Goal: Information Seeking & Learning: Learn about a topic

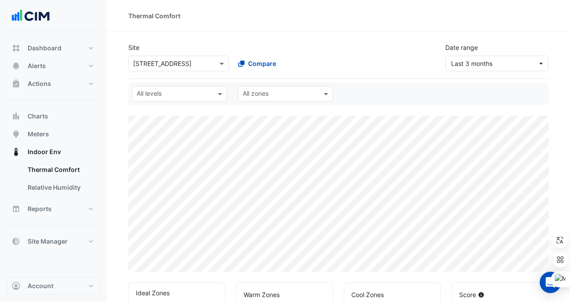
select select "***"
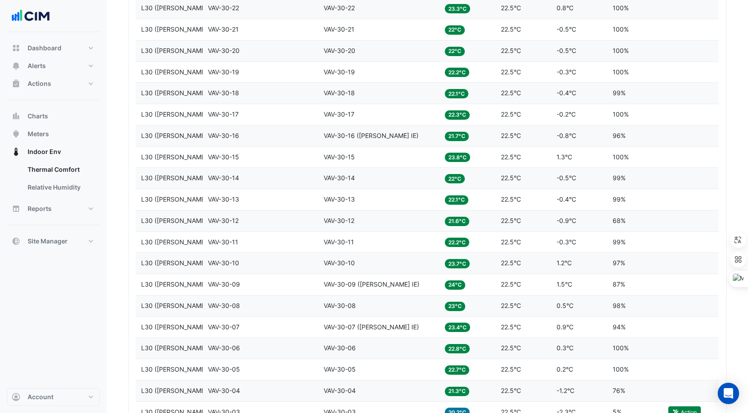
scroll to position [775, 0]
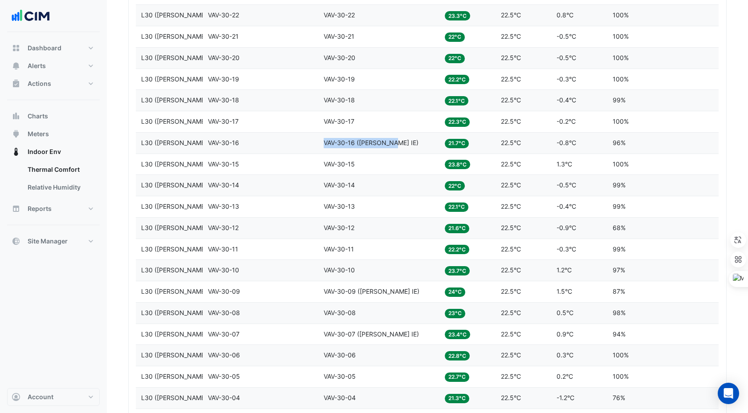
copy span "VAV-30-16 (NABERS IE)"
drag, startPoint x: 324, startPoint y: 141, endPoint x: 392, endPoint y: 142, distance: 68.6
click at [392, 142] on span "VAV-30-16 (NABERS IE)" at bounding box center [371, 143] width 95 height 8
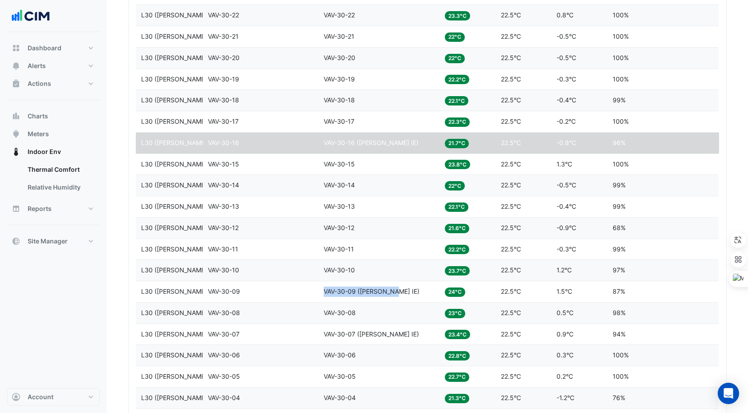
drag, startPoint x: 324, startPoint y: 292, endPoint x: 395, endPoint y: 290, distance: 70.8
click at [395, 290] on div "Equipment VAV-30-09 (NABERS IE)" at bounding box center [379, 292] width 110 height 10
copy span "VAV-30-09 (NABERS IE)"
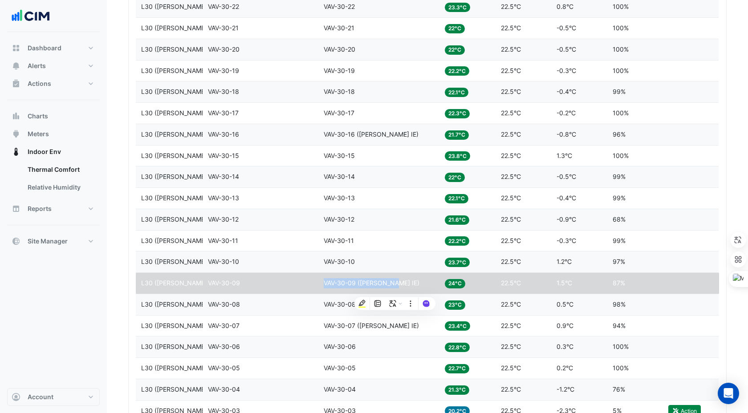
scroll to position [813, 0]
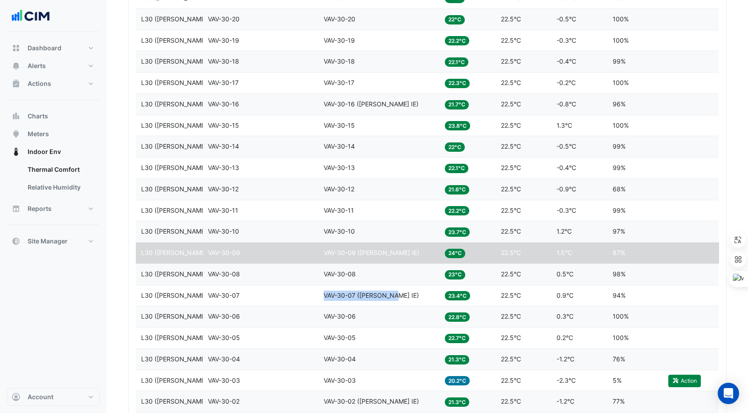
copy span "VAV-30-07 (NABERS IE)"
drag, startPoint x: 324, startPoint y: 295, endPoint x: 394, endPoint y: 295, distance: 69.9
click at [394, 295] on div "Equipment VAV-30-07 (NABERS IE)" at bounding box center [379, 296] width 110 height 10
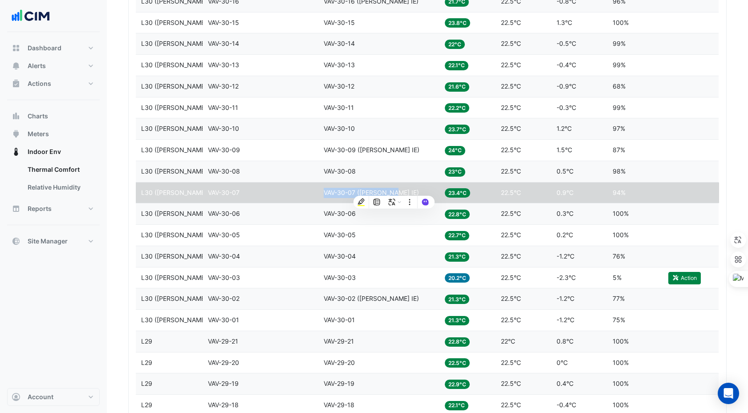
scroll to position [920, 0]
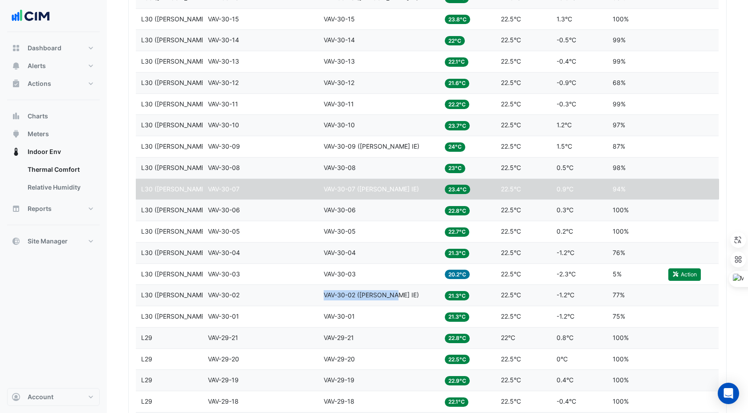
copy span "VAV-30-02 (NABERS IE)"
drag, startPoint x: 324, startPoint y: 295, endPoint x: 395, endPoint y: 295, distance: 70.8
click at [395, 295] on div "Equipment VAV-30-02 (NABERS IE)" at bounding box center [379, 295] width 110 height 10
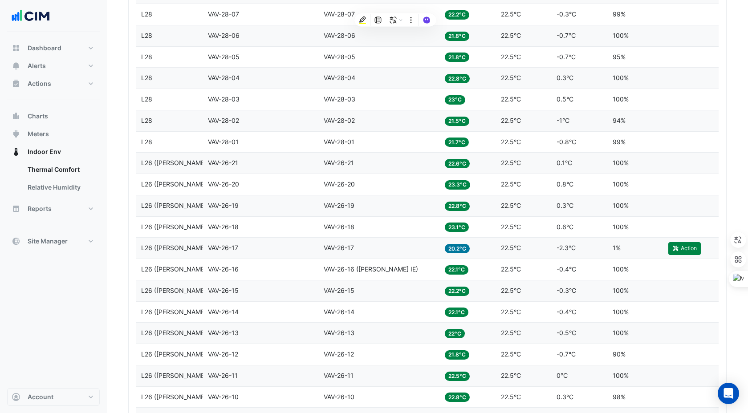
scroll to position [1991, 0]
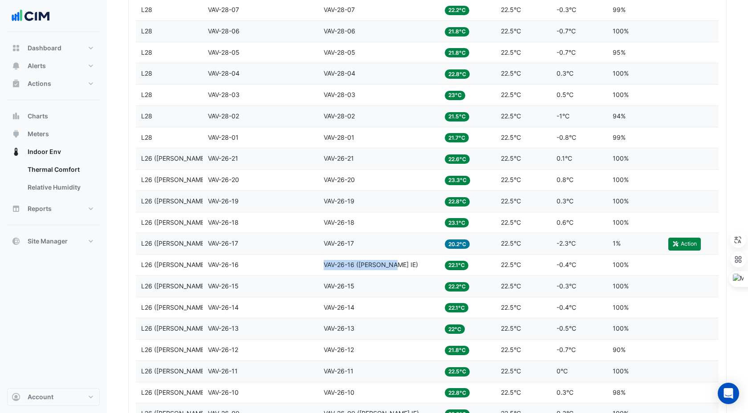
drag, startPoint x: 325, startPoint y: 264, endPoint x: 394, endPoint y: 268, distance: 69.1
click at [394, 268] on div "Equipment VAV-26-16 (NABERS IE)" at bounding box center [379, 265] width 110 height 10
copy span "VAV-26-16 (NABERS IE)"
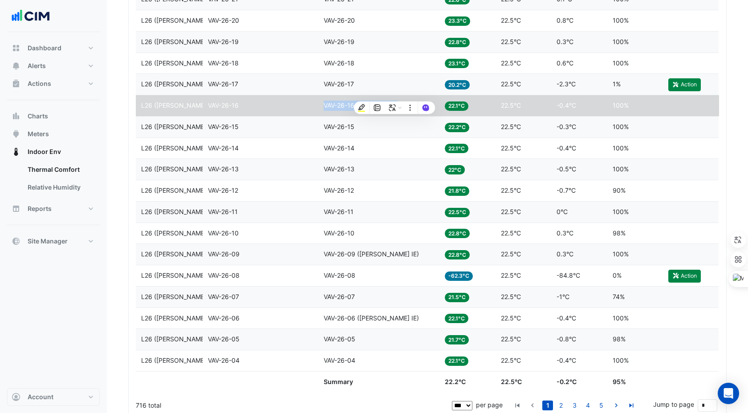
scroll to position [2166, 0]
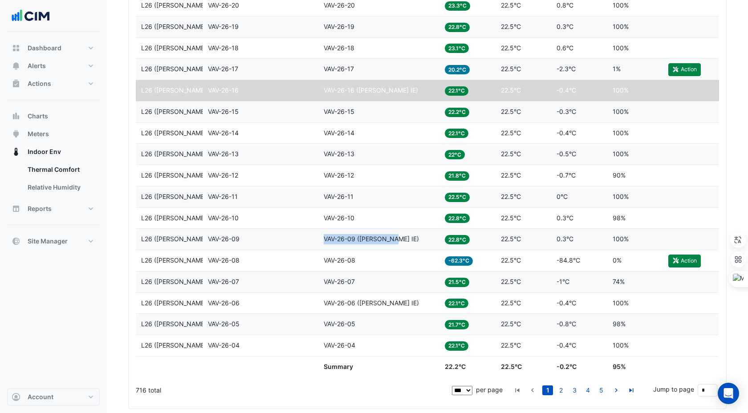
drag, startPoint x: 324, startPoint y: 237, endPoint x: 393, endPoint y: 238, distance: 69.9
click at [393, 238] on span "VAV-26-09 (NABERS IE)" at bounding box center [371, 239] width 95 height 8
copy span "VAV-26-09 (NABERS IE)"
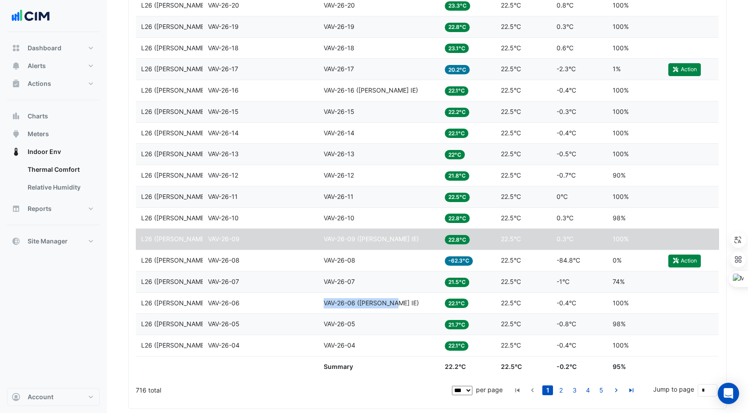
drag, startPoint x: 324, startPoint y: 301, endPoint x: 394, endPoint y: 303, distance: 69.9
click at [394, 301] on div "Equipment VAV-26-06 (NABERS IE)" at bounding box center [379, 303] width 110 height 10
copy span "VAV-26-06 (NABERS IE)"
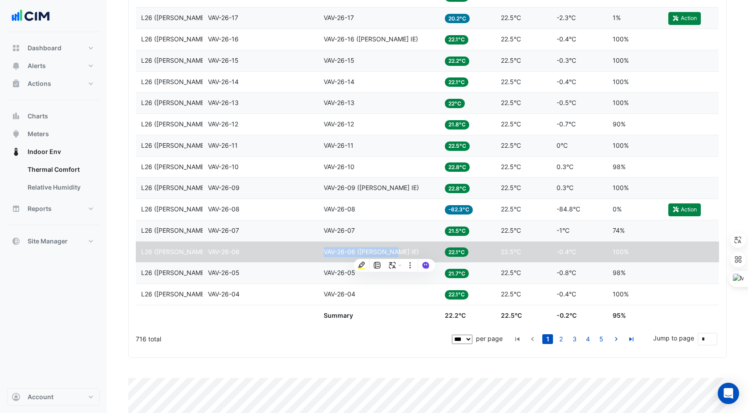
scroll to position [2220, 0]
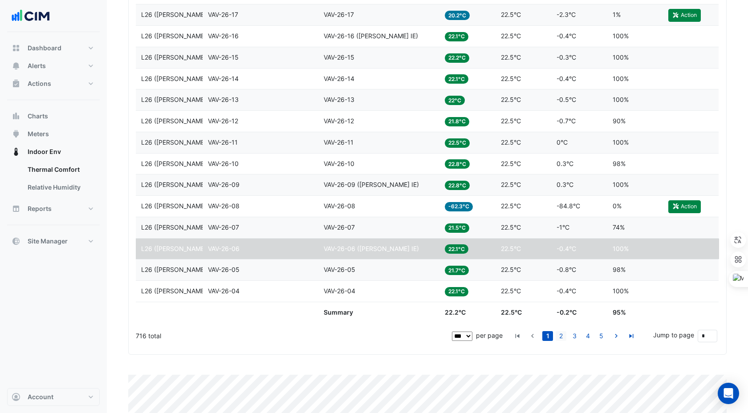
click at [559, 301] on link "2" at bounding box center [561, 336] width 11 height 10
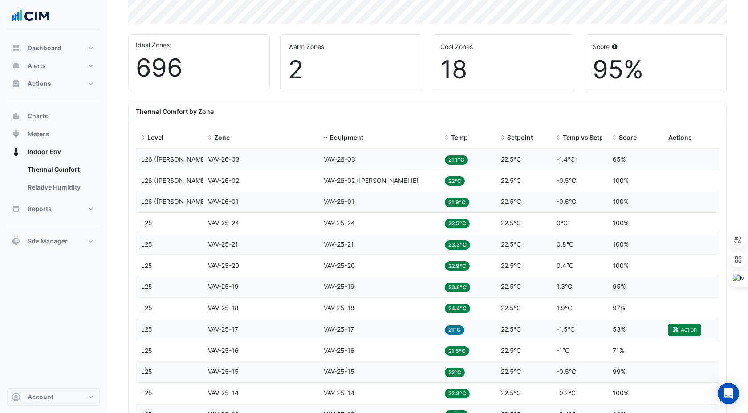
scroll to position [247, 0]
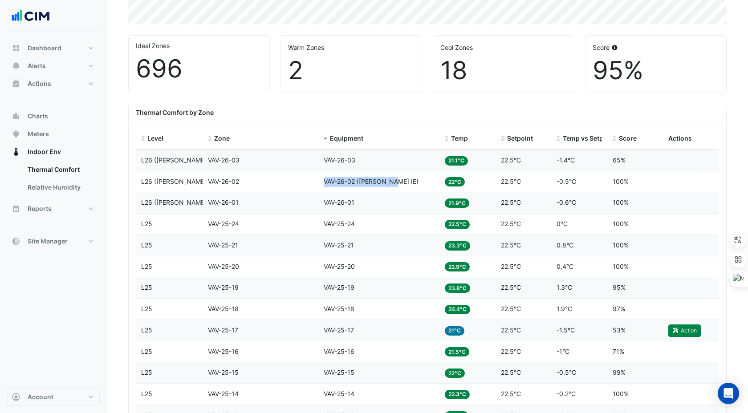
drag, startPoint x: 324, startPoint y: 181, endPoint x: 394, endPoint y: 182, distance: 69.4
click at [394, 182] on div "Equipment VAV-26-02 (NABERS IE)" at bounding box center [379, 182] width 110 height 10
copy span "VAV-26-02 (NABERS IE)"
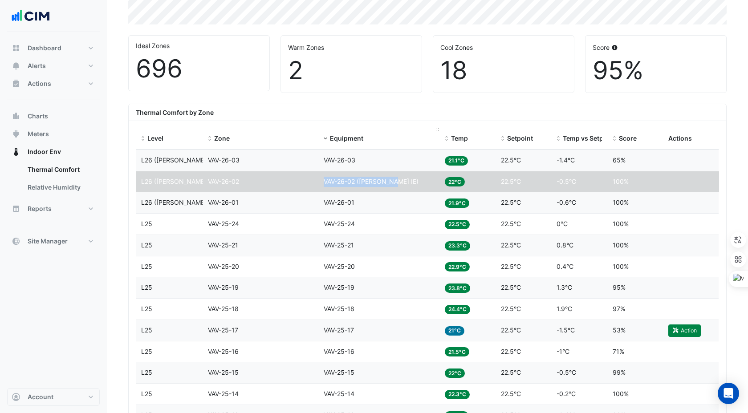
click at [401, 134] on div "Equipment" at bounding box center [379, 139] width 110 height 10
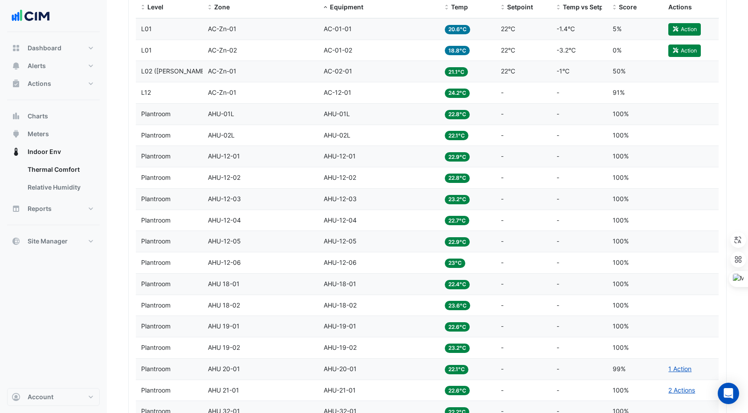
scroll to position [302, 0]
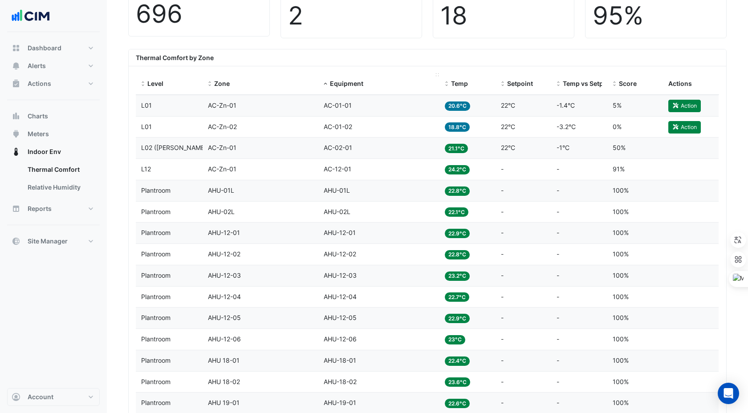
click at [335, 81] on span "Equipment" at bounding box center [346, 84] width 33 height 8
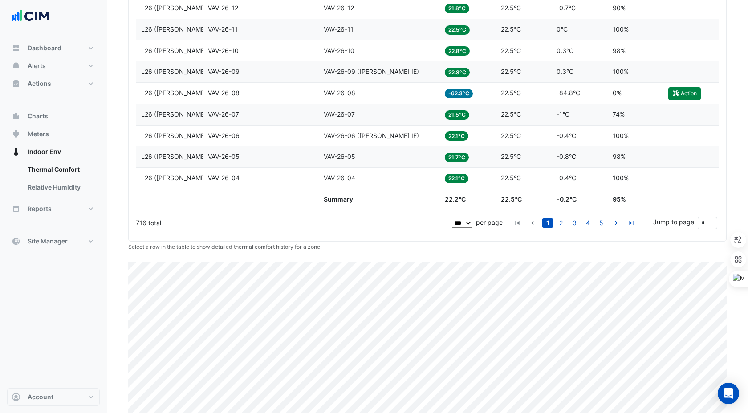
scroll to position [2335, 0]
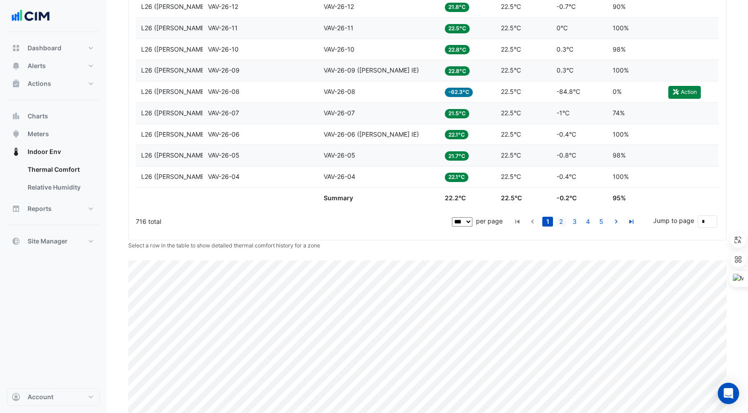
click at [563, 223] on link "2" at bounding box center [561, 222] width 11 height 10
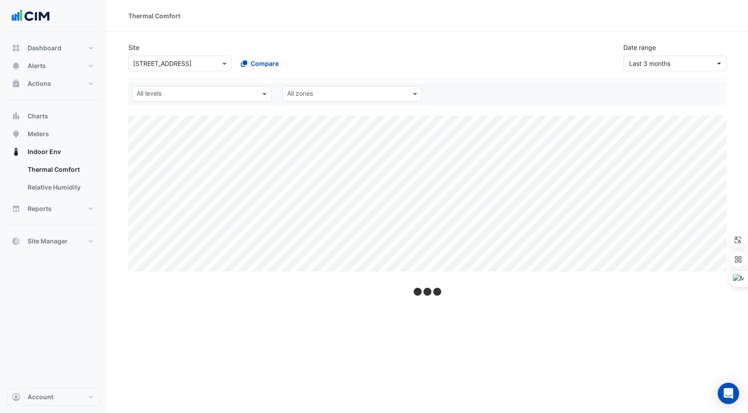
scroll to position [0, 0]
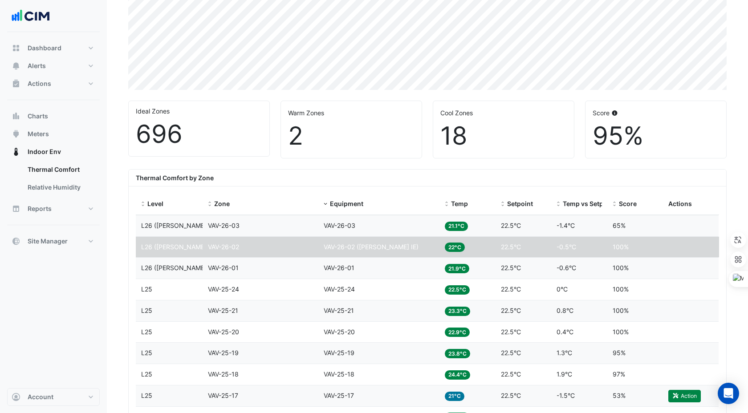
click at [418, 172] on div "Thermal Comfort by Zone" at bounding box center [427, 178] width 597 height 17
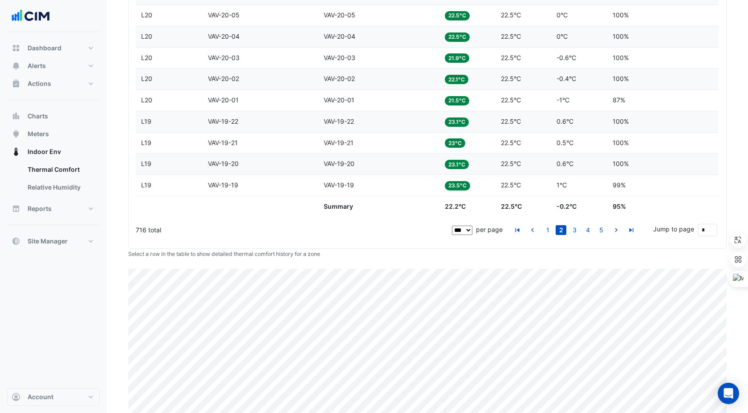
scroll to position [2348, 0]
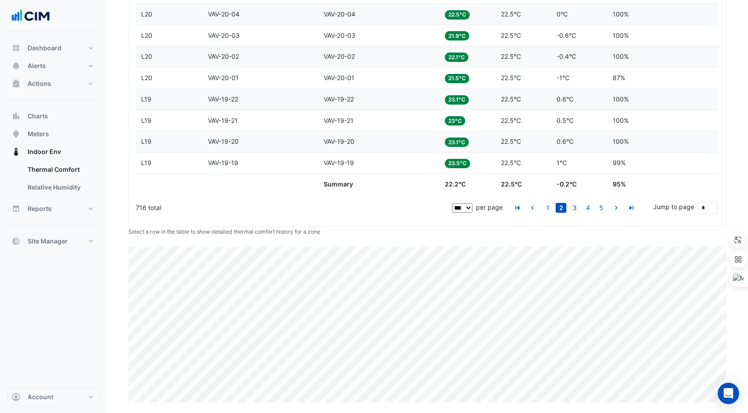
click at [569, 205] on link "3" at bounding box center [574, 208] width 11 height 10
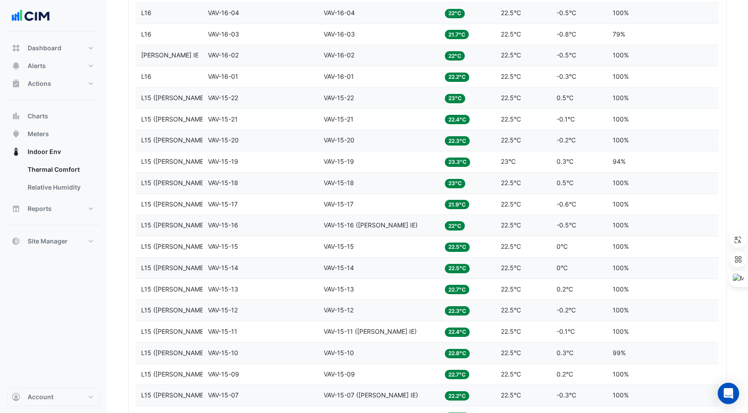
scroll to position [2097, 0]
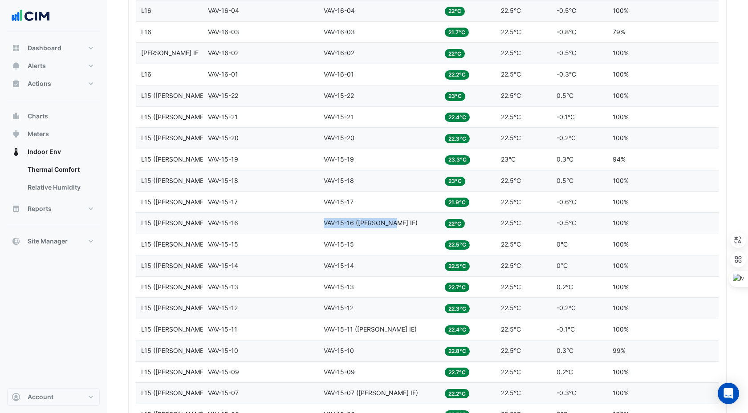
drag, startPoint x: 325, startPoint y: 222, endPoint x: 393, endPoint y: 223, distance: 67.7
click at [393, 223] on div "Equipment VAV-15-16 (NABERS IE)" at bounding box center [379, 223] width 110 height 10
copy span "VAV-15-16 (NABERS IE)"
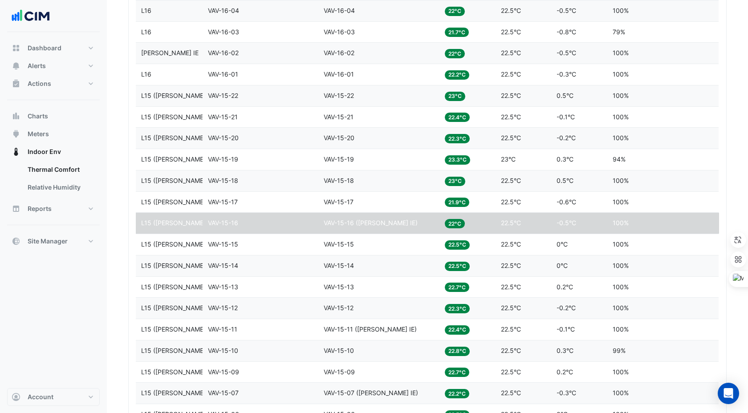
drag, startPoint x: 325, startPoint y: 329, endPoint x: 388, endPoint y: 328, distance: 62.8
click at [388, 301] on span "VAV-15-11 (NABERS IE)" at bounding box center [370, 329] width 93 height 8
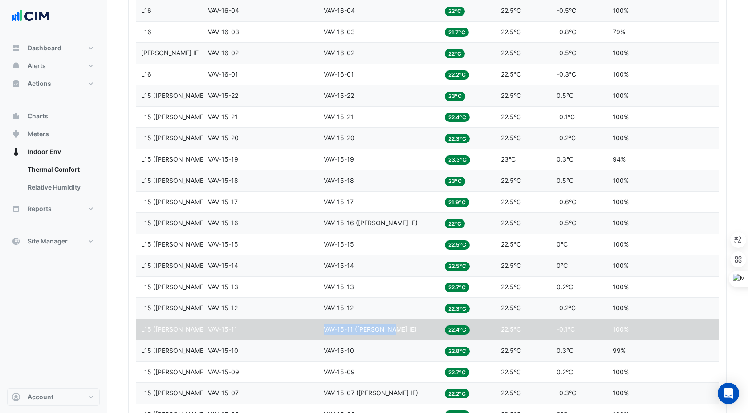
copy span "VAV-15-11 (NABERS IE)"
drag, startPoint x: 392, startPoint y: 330, endPoint x: 324, endPoint y: 331, distance: 68.1
click at [324, 301] on div "Equipment VAV-15-11 (NABERS IE)" at bounding box center [379, 329] width 110 height 10
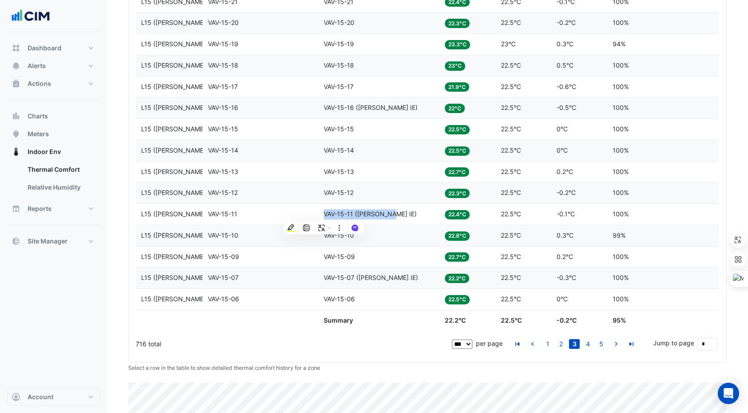
scroll to position [2213, 0]
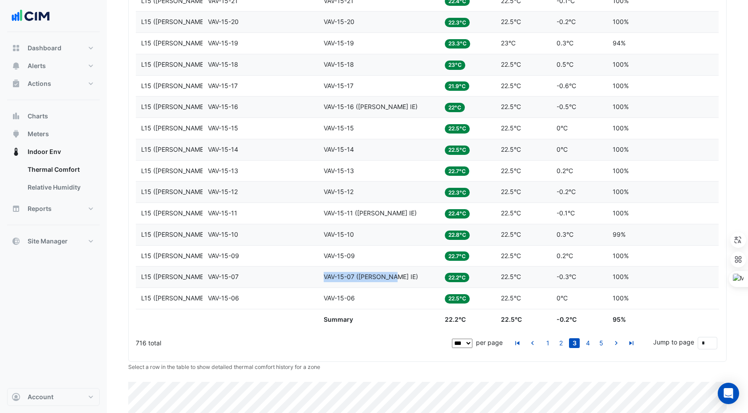
drag, startPoint x: 393, startPoint y: 279, endPoint x: 324, endPoint y: 277, distance: 69.9
click at [324, 277] on div "Equipment VAV-15-07 (NABERS IE)" at bounding box center [379, 277] width 110 height 10
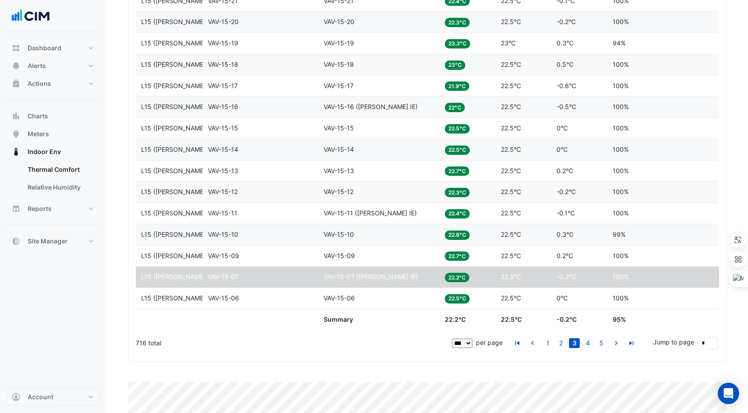
click at [569, 301] on link "4" at bounding box center [587, 343] width 11 height 10
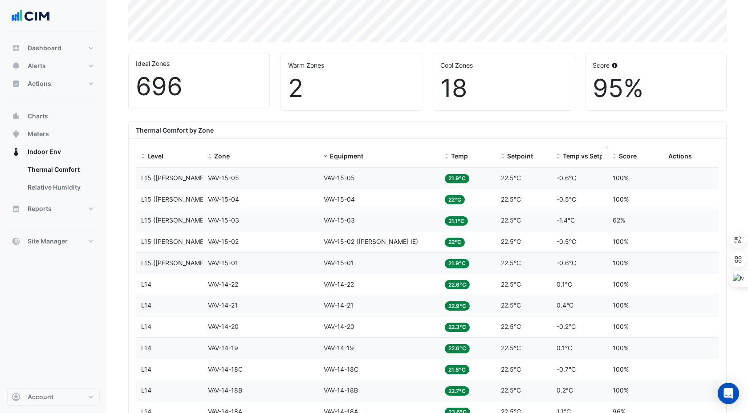
scroll to position [277, 0]
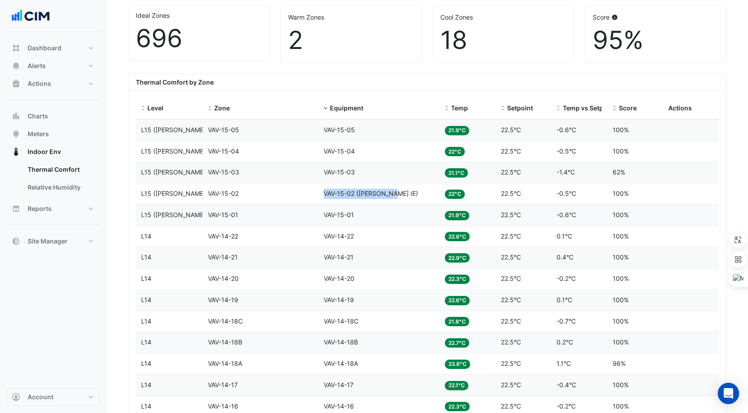
drag, startPoint x: 323, startPoint y: 196, endPoint x: 394, endPoint y: 194, distance: 71.2
click at [394, 194] on div "Equipment VAV-15-02 (NABERS IE)" at bounding box center [379, 194] width 110 height 10
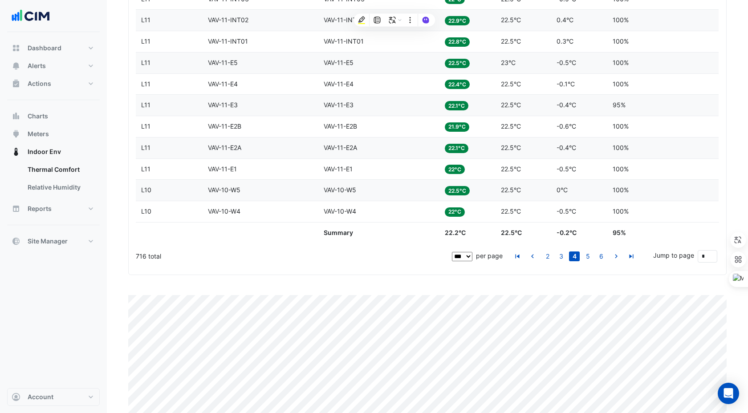
scroll to position [2348, 0]
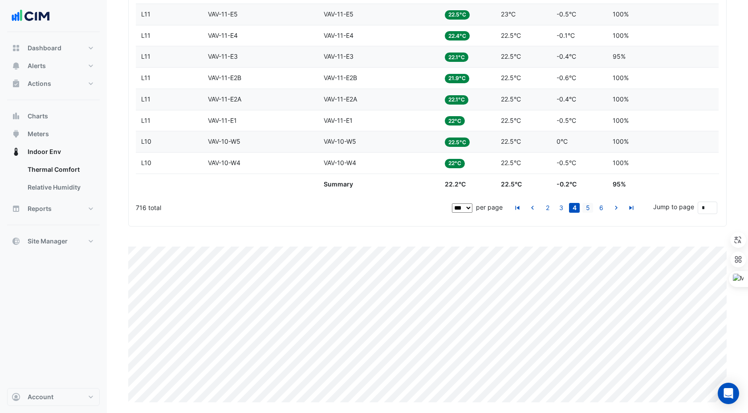
click at [569, 211] on link "5" at bounding box center [587, 208] width 11 height 10
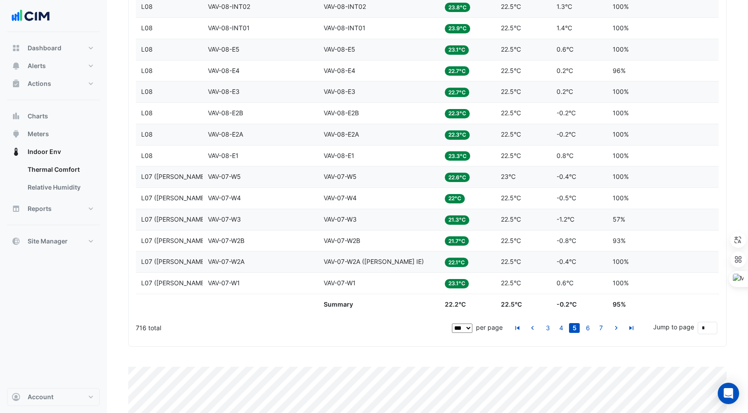
scroll to position [2239, 0]
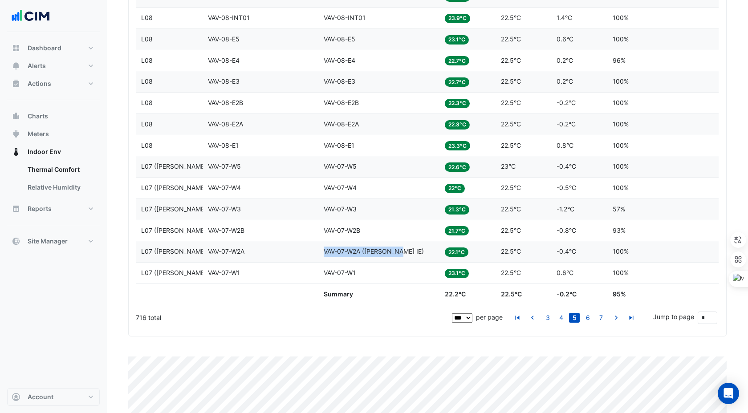
drag, startPoint x: 323, startPoint y: 250, endPoint x: 401, endPoint y: 253, distance: 77.5
click at [401, 253] on div "Equipment VAV-07-W2A (NABERS IE)" at bounding box center [379, 252] width 110 height 10
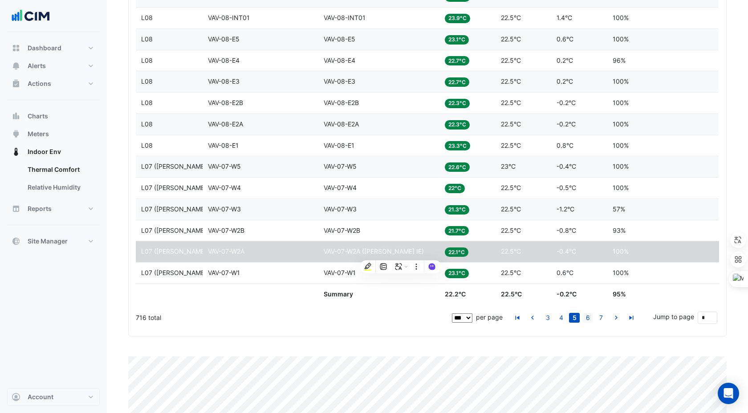
click at [569, 301] on link "6" at bounding box center [587, 318] width 11 height 10
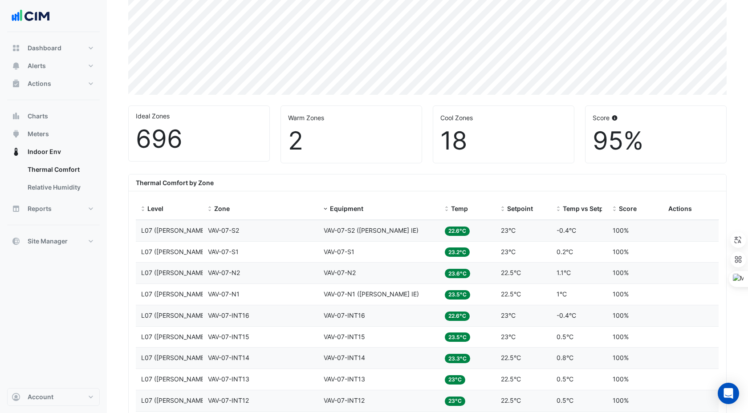
scroll to position [206, 0]
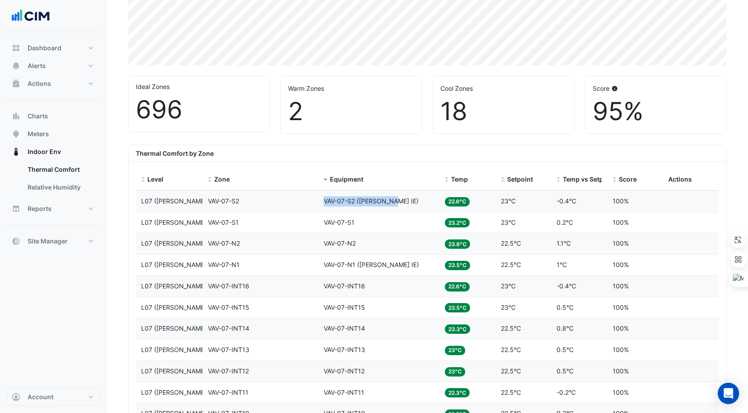
drag, startPoint x: 324, startPoint y: 198, endPoint x: 395, endPoint y: 203, distance: 71.4
click at [395, 203] on div "Equipment VAV-07-S2 (NABERS IE)" at bounding box center [379, 201] width 110 height 10
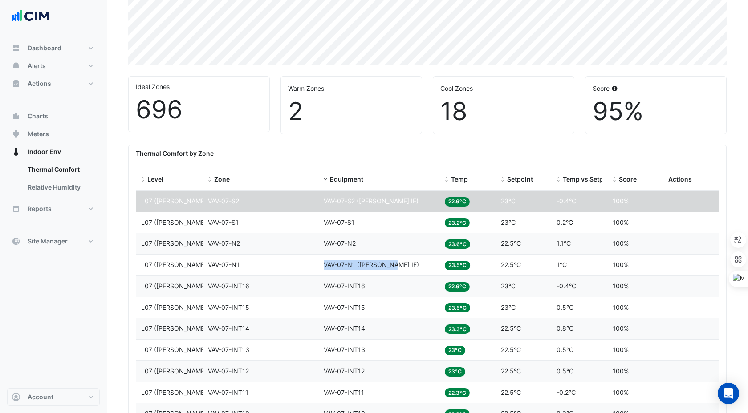
drag, startPoint x: 324, startPoint y: 263, endPoint x: 396, endPoint y: 265, distance: 71.7
click at [396, 265] on div "Equipment VAV-07-N1 (NABERS IE)" at bounding box center [379, 265] width 110 height 10
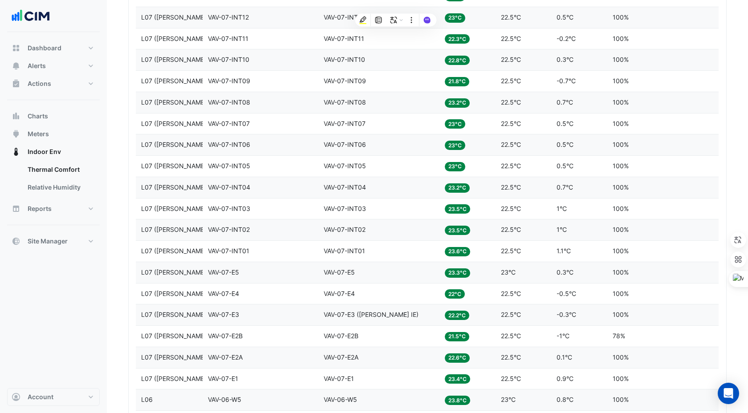
scroll to position [578, 0]
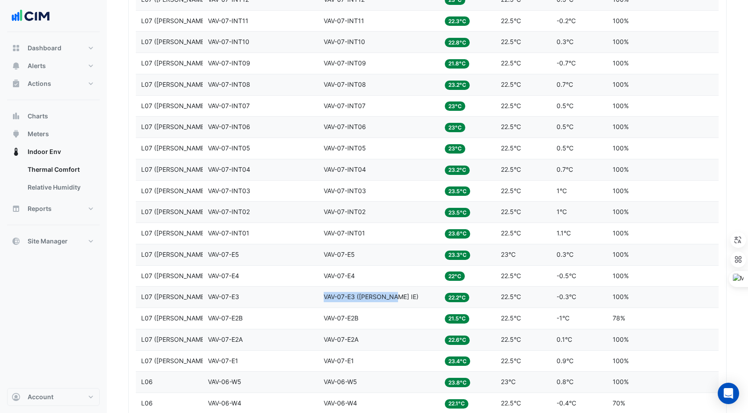
drag, startPoint x: 324, startPoint y: 296, endPoint x: 394, endPoint y: 296, distance: 69.9
click at [394, 296] on div "Equipment VAV-07-E3 (NABERS IE)" at bounding box center [379, 297] width 110 height 10
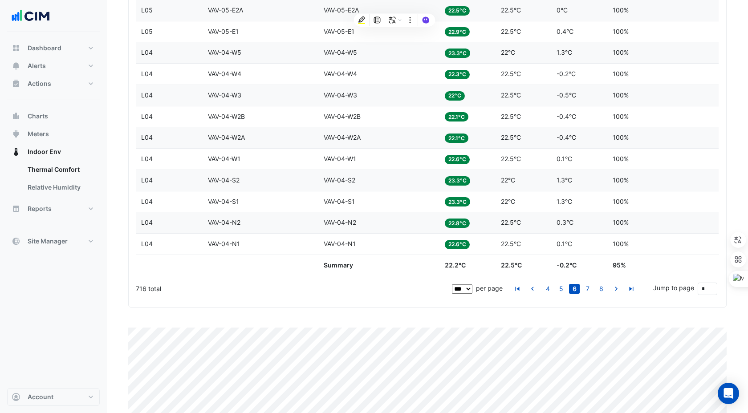
scroll to position [2275, 0]
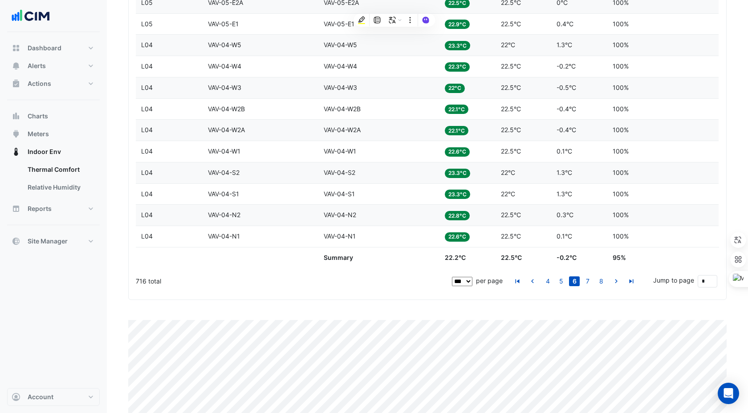
click at [569, 278] on link "6" at bounding box center [574, 281] width 11 height 10
click at [569, 280] on link "7" at bounding box center [587, 281] width 11 height 10
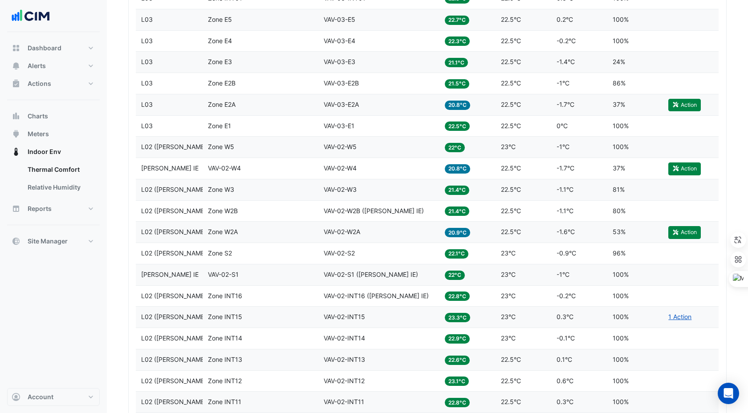
scroll to position [1423, 0]
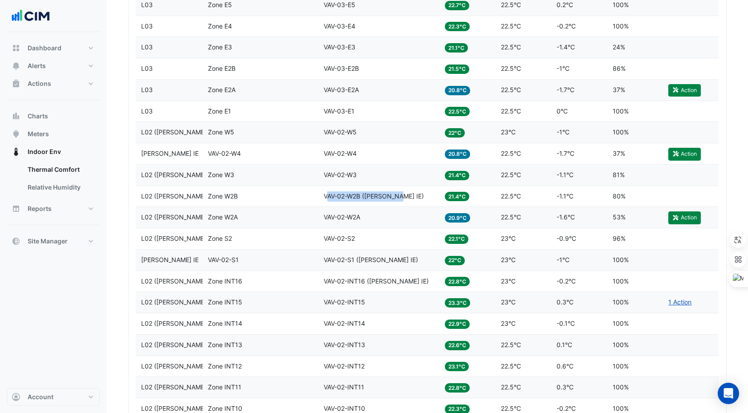
drag, startPoint x: 325, startPoint y: 195, endPoint x: 401, endPoint y: 198, distance: 75.7
click at [401, 198] on div "Equipment VAV-02-W2B (NABERS IE)" at bounding box center [379, 196] width 110 height 10
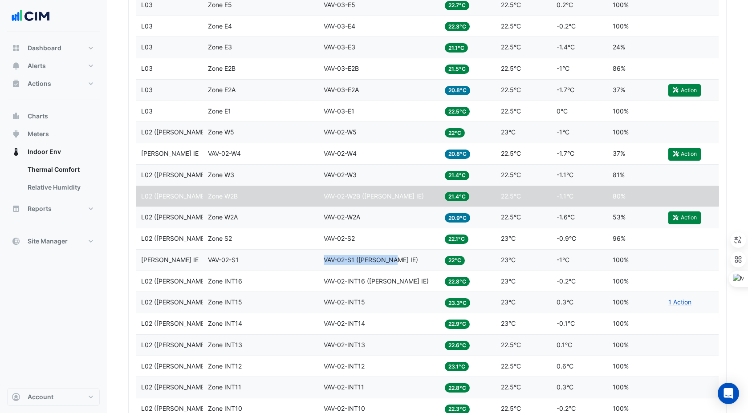
drag, startPoint x: 324, startPoint y: 260, endPoint x: 393, endPoint y: 260, distance: 69.0
click at [393, 260] on div "Equipment VAV-02-S1 (NABERS IE)" at bounding box center [379, 260] width 110 height 10
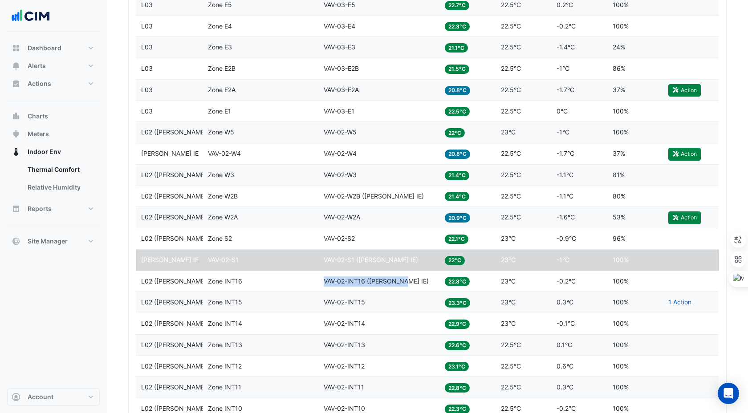
drag, startPoint x: 323, startPoint y: 281, endPoint x: 403, endPoint y: 283, distance: 80.1
click at [403, 283] on datatable-body-cell "Equipment VAV-02-INT16 (NABERS IE)" at bounding box center [378, 281] width 121 height 21
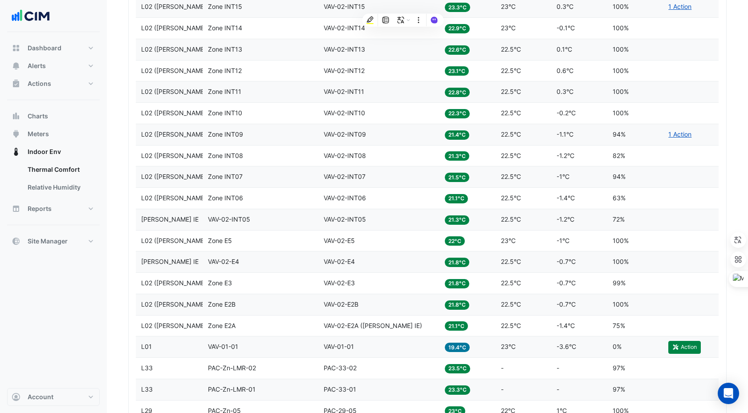
scroll to position [1781, 0]
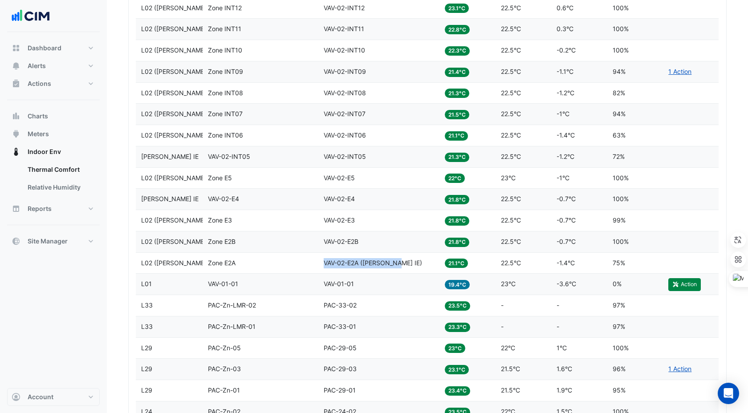
drag, startPoint x: 324, startPoint y: 260, endPoint x: 401, endPoint y: 264, distance: 77.1
click at [401, 264] on div "Equipment VAV-02-E2A (NABERS IE)" at bounding box center [379, 263] width 110 height 10
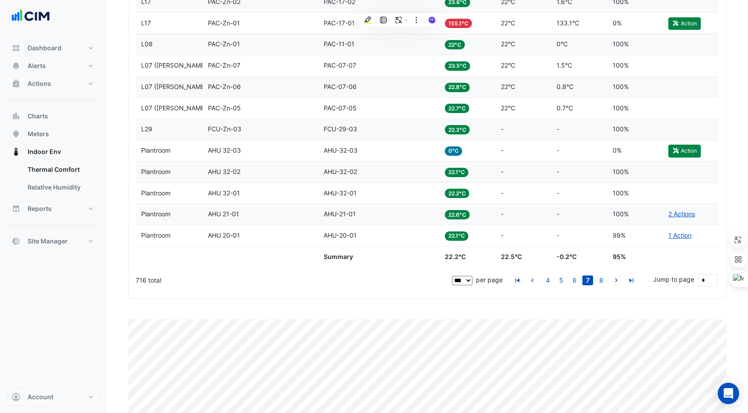
scroll to position [2277, 0]
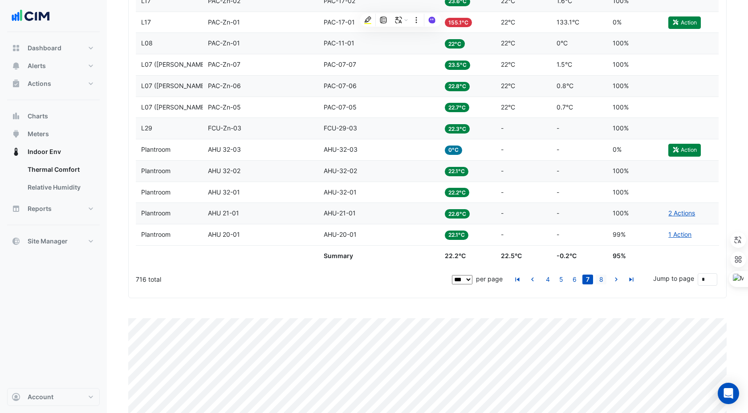
click at [569, 281] on link "8" at bounding box center [601, 280] width 11 height 10
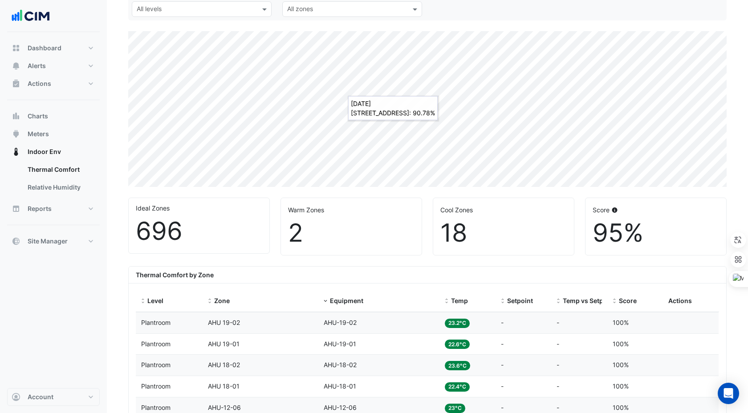
scroll to position [0, 0]
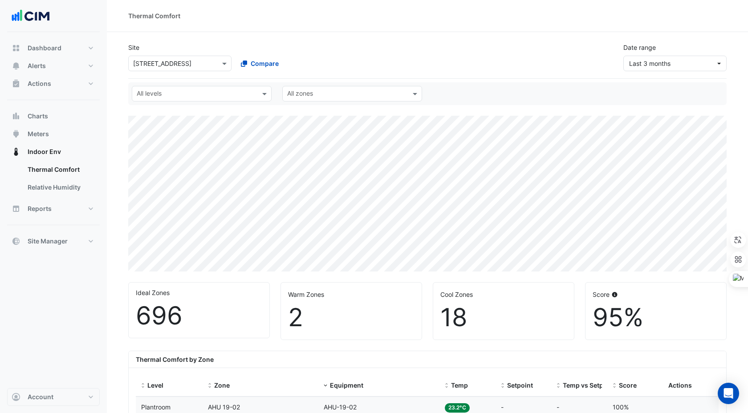
click at [169, 78] on div "Site Select a Site × 570 Bourke Street Compare Date range Last 3 months" at bounding box center [427, 57] width 598 height 43
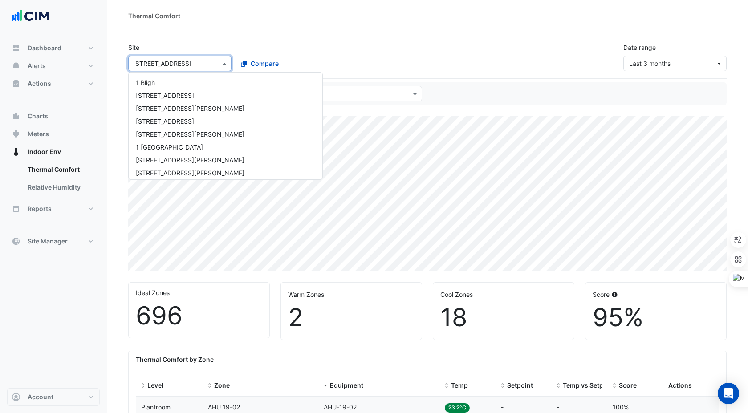
click at [169, 70] on div "Select a Site × 570 Bourke Street" at bounding box center [179, 64] width 103 height 16
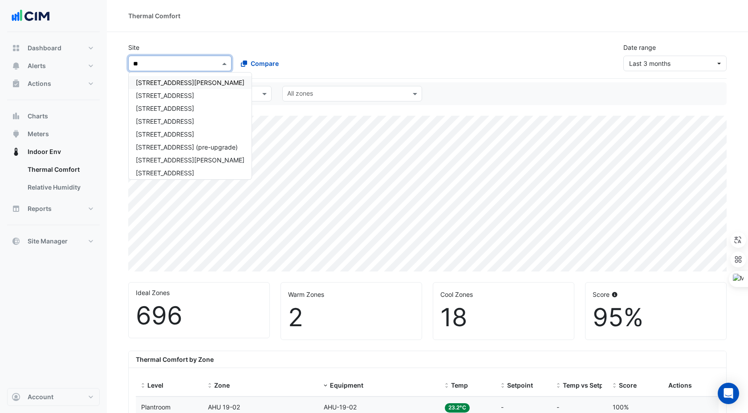
type input "***"
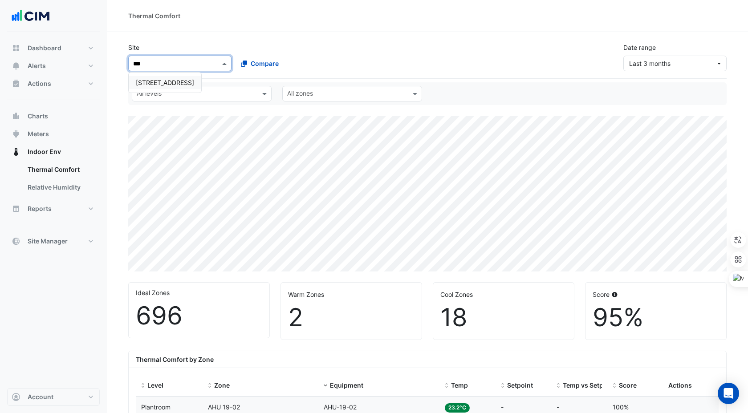
click at [167, 82] on span "[STREET_ADDRESS]" at bounding box center [165, 83] width 58 height 8
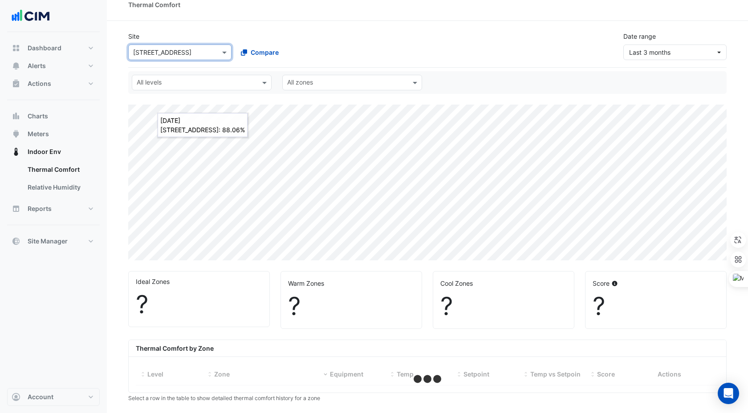
scroll to position [21, 0]
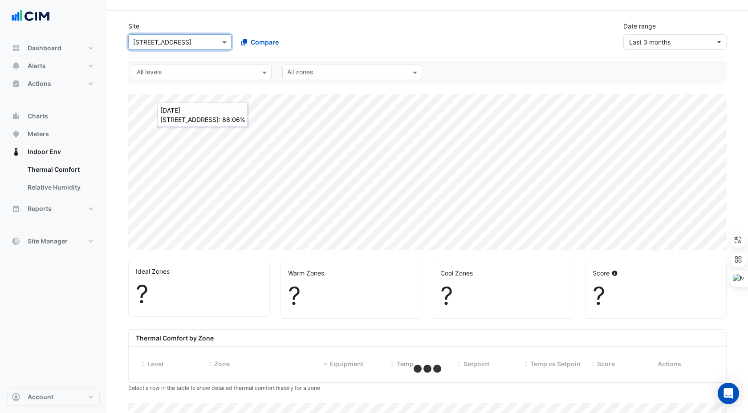
select select "***"
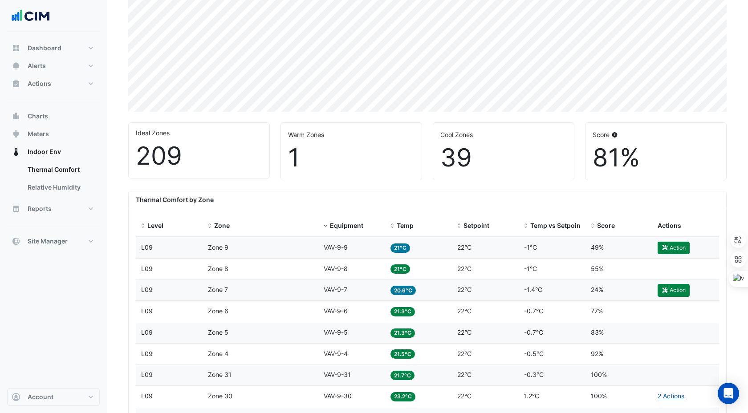
scroll to position [161, 0]
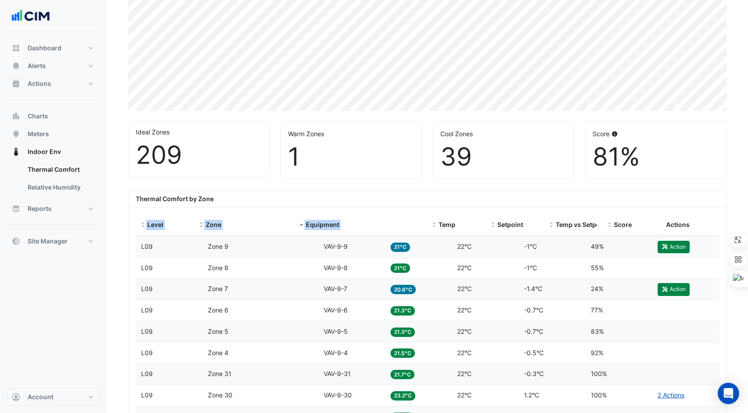
drag, startPoint x: 382, startPoint y: 215, endPoint x: 470, endPoint y: 206, distance: 88.2
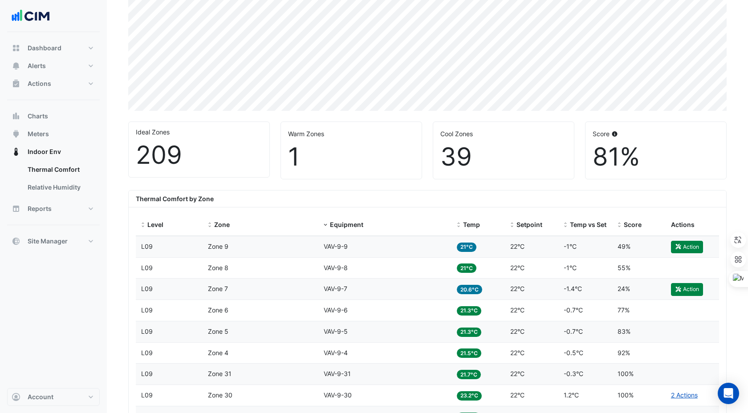
click at [393, 177] on div "Warm Zones 1" at bounding box center [351, 150] width 141 height 57
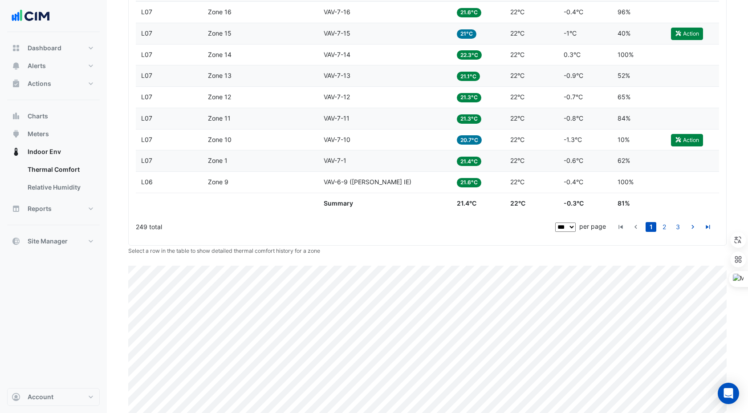
scroll to position [2331, 0]
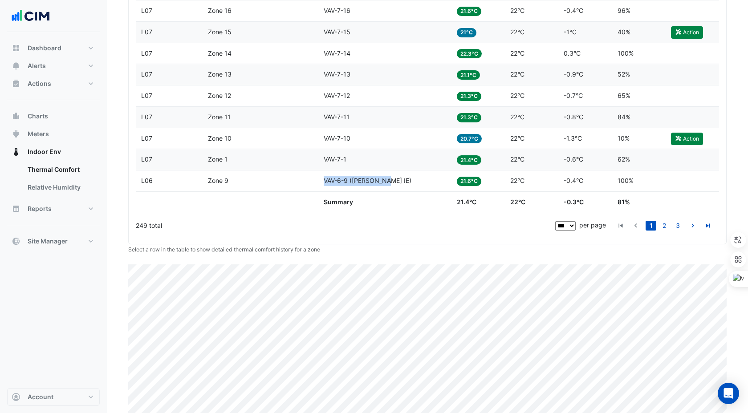
drag, startPoint x: 387, startPoint y: 182, endPoint x: 324, endPoint y: 181, distance: 62.8
click at [324, 181] on div "Equipment VAV-6-9 (NABERS IE)" at bounding box center [385, 181] width 122 height 10
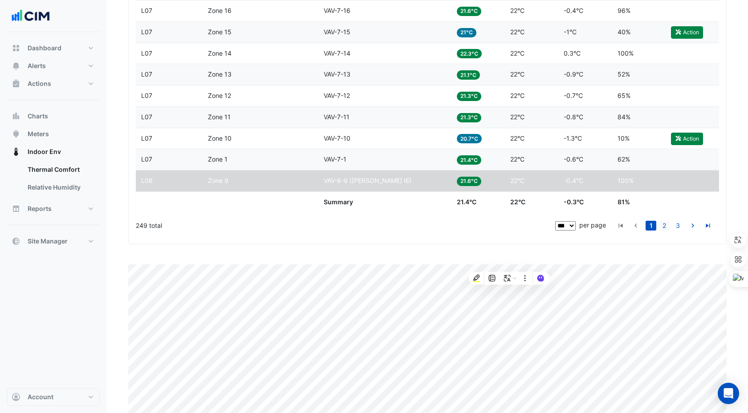
click at [569, 223] on link "2" at bounding box center [664, 226] width 11 height 10
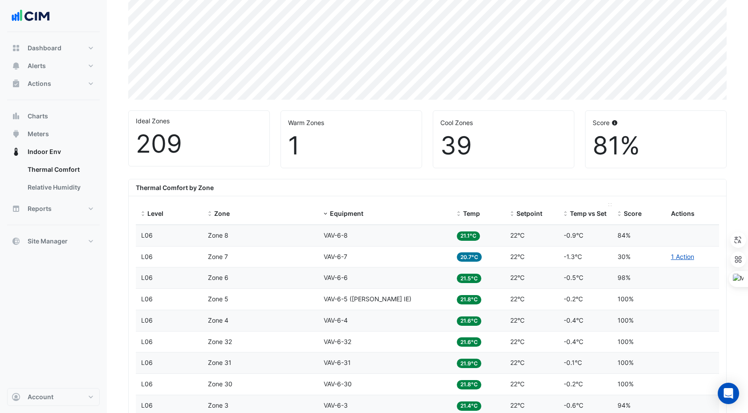
scroll to position [186, 0]
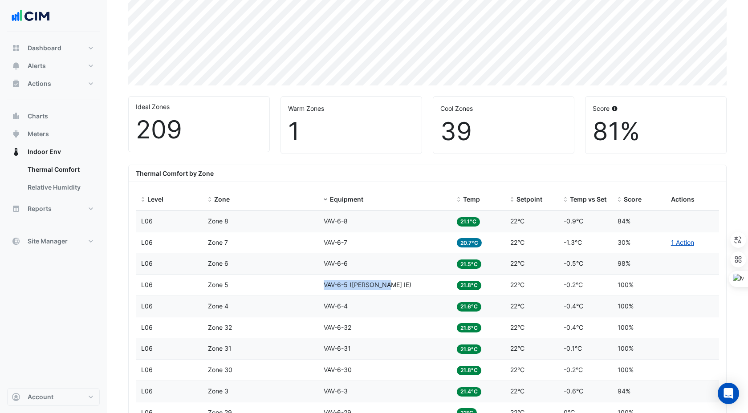
drag, startPoint x: 323, startPoint y: 283, endPoint x: 386, endPoint y: 284, distance: 63.2
click at [386, 284] on div "Equipment VAV-6-5 (NABERS IE)" at bounding box center [385, 285] width 122 height 10
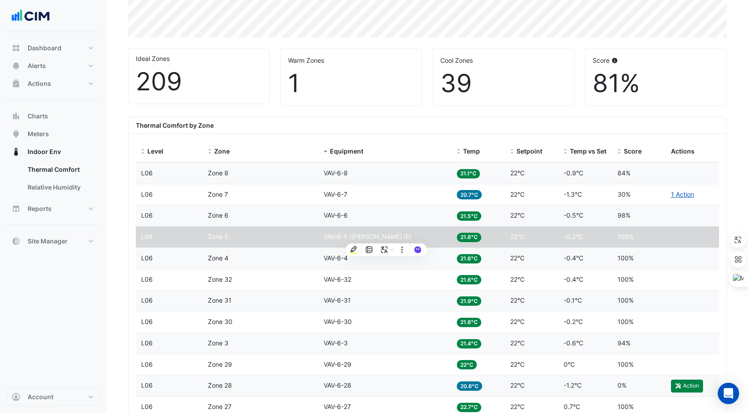
click at [373, 118] on div "Thermal Comfort by Zone" at bounding box center [427, 125] width 597 height 17
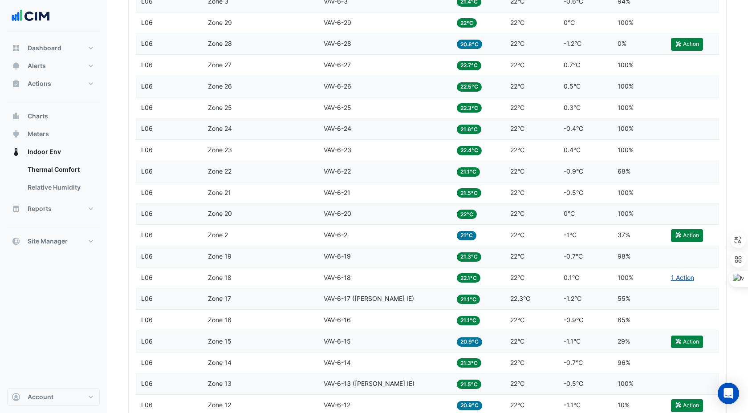
scroll to position [628, 0]
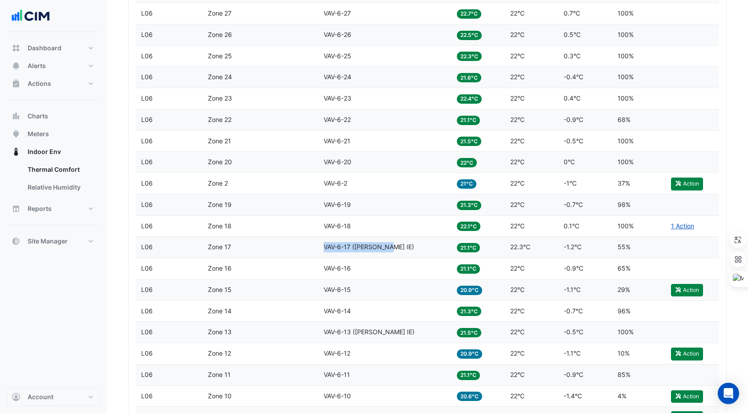
drag, startPoint x: 324, startPoint y: 246, endPoint x: 389, endPoint y: 248, distance: 65.0
click at [389, 248] on div "Equipment VAV-6-17 (NABERS IE)" at bounding box center [385, 247] width 122 height 10
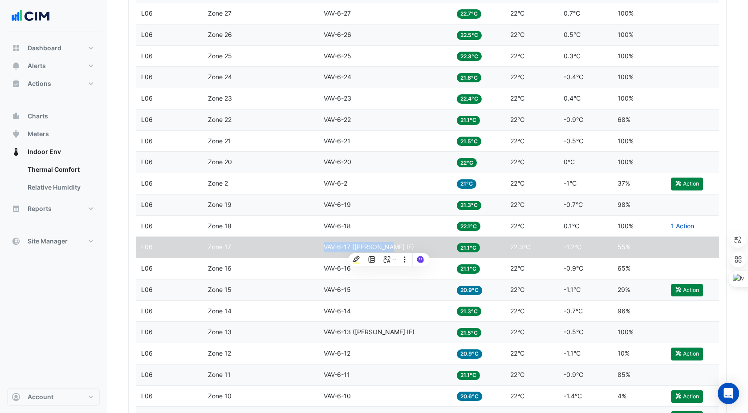
scroll to position [700, 0]
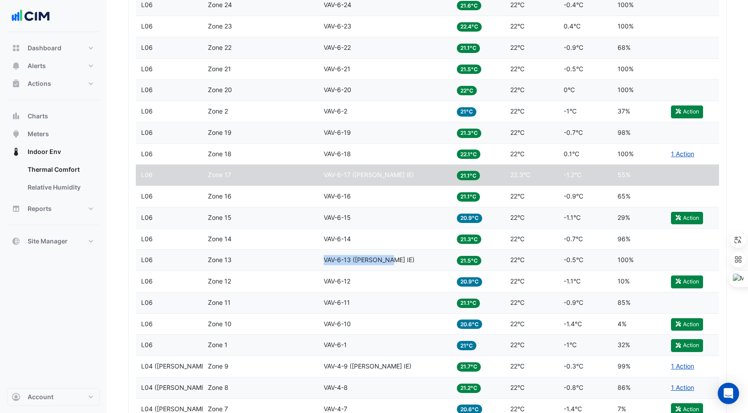
drag, startPoint x: 324, startPoint y: 259, endPoint x: 389, endPoint y: 260, distance: 65.4
click at [389, 260] on span "VAV-6-13 (NABERS IE)" at bounding box center [369, 260] width 91 height 8
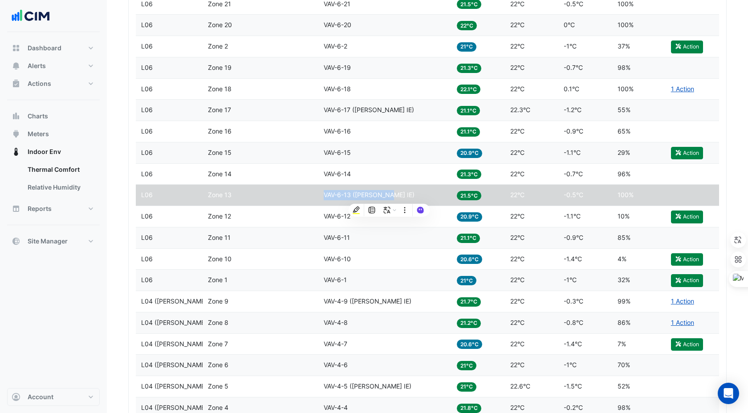
scroll to position [766, 0]
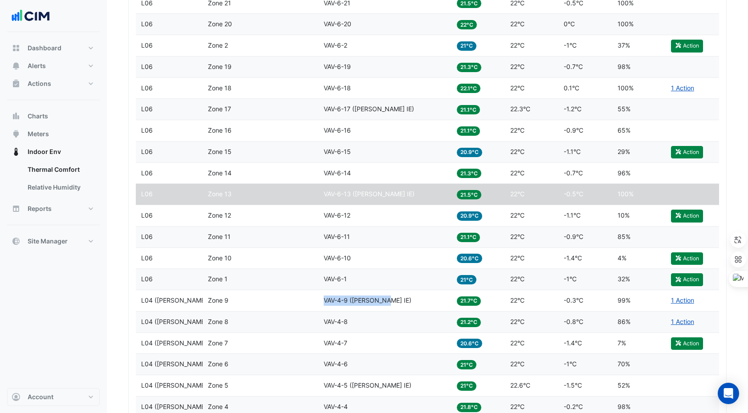
drag, startPoint x: 322, startPoint y: 301, endPoint x: 387, endPoint y: 302, distance: 65.0
click at [388, 301] on datatable-body-cell "Equipment VAV-4-9 (NABERS IE)" at bounding box center [384, 300] width 133 height 21
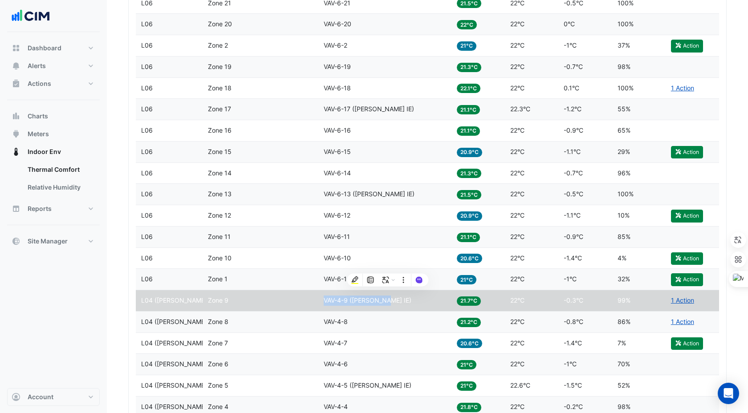
scroll to position [832, 0]
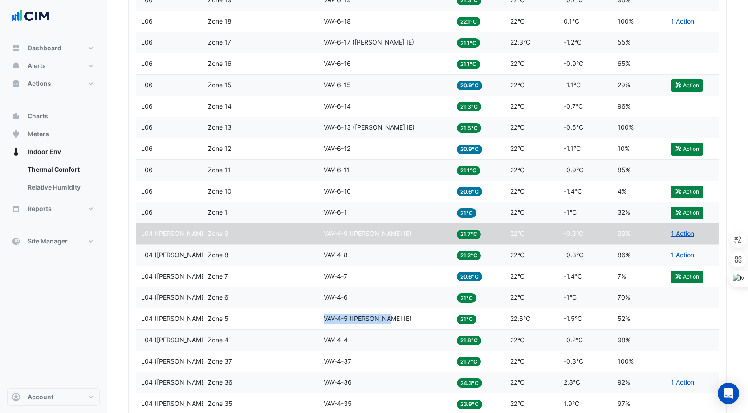
drag, startPoint x: 323, startPoint y: 318, endPoint x: 386, endPoint y: 321, distance: 63.3
click at [388, 301] on datatable-body-cell "Equipment VAV-4-5 (NABERS IE)" at bounding box center [384, 318] width 133 height 21
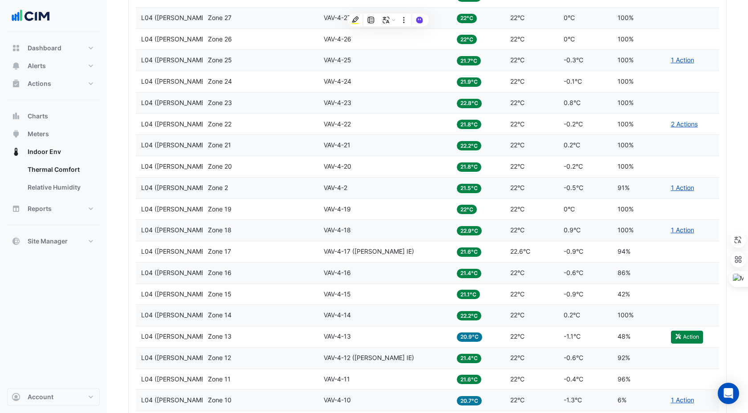
scroll to position [1411, 0]
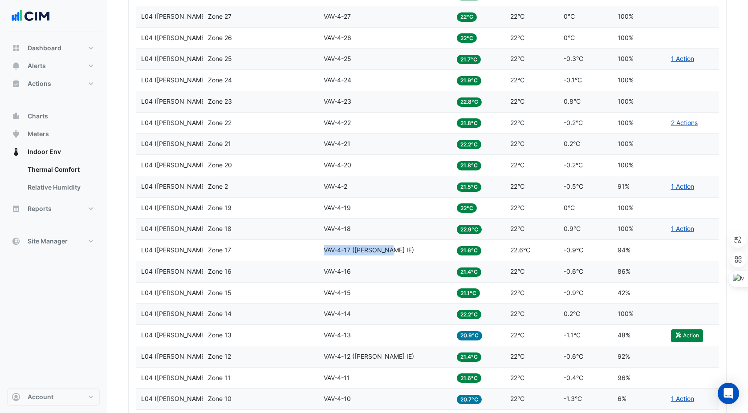
drag, startPoint x: 324, startPoint y: 249, endPoint x: 390, endPoint y: 250, distance: 65.9
click at [390, 250] on div "Equipment VAV-4-17 (NABERS IE)" at bounding box center [385, 250] width 122 height 10
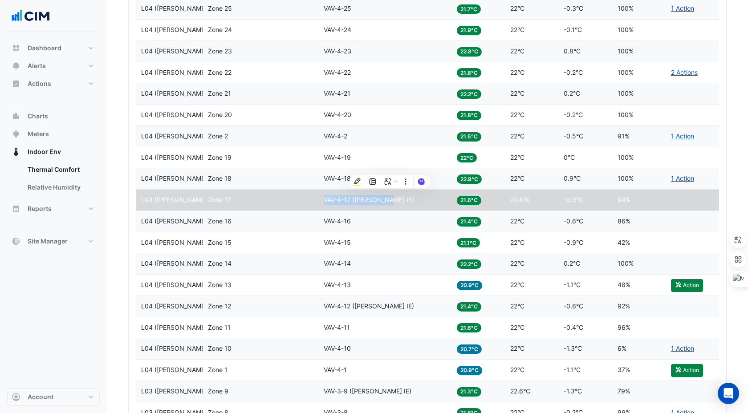
scroll to position [1494, 0]
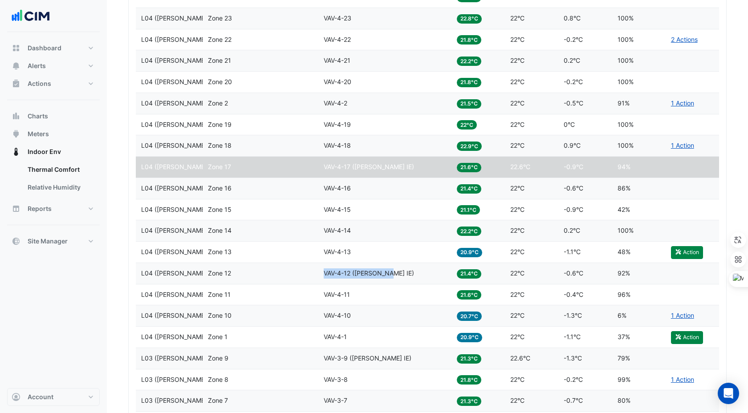
drag, startPoint x: 325, startPoint y: 272, endPoint x: 390, endPoint y: 274, distance: 65.5
click at [390, 274] on div "Equipment VAV-4-12 (NABERS IE)" at bounding box center [385, 273] width 122 height 10
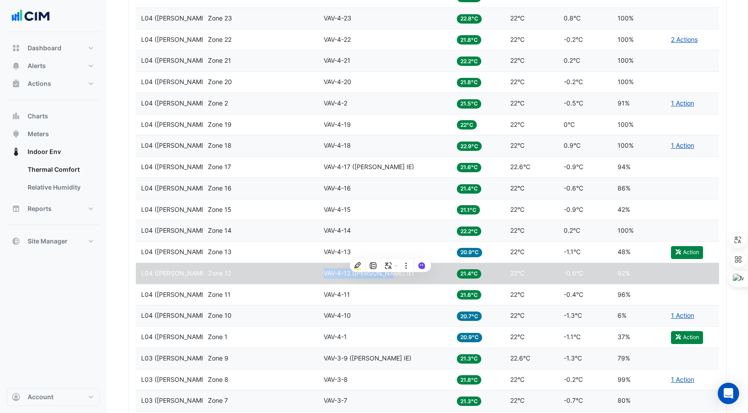
scroll to position [1566, 0]
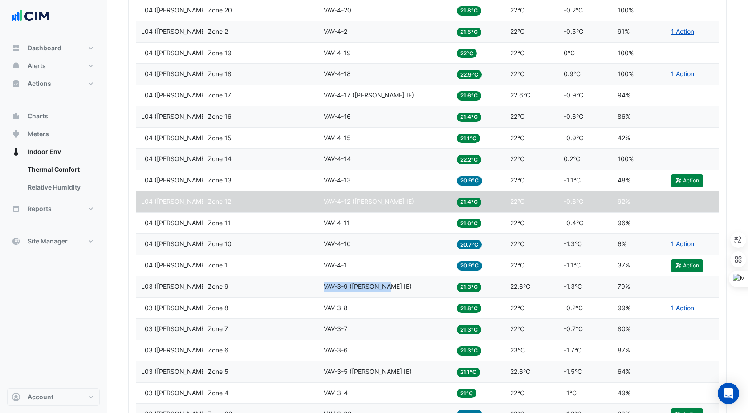
drag, startPoint x: 324, startPoint y: 287, endPoint x: 388, endPoint y: 289, distance: 63.2
click at [388, 289] on div "Equipment VAV-3-9 (NABERS IE)" at bounding box center [385, 287] width 122 height 10
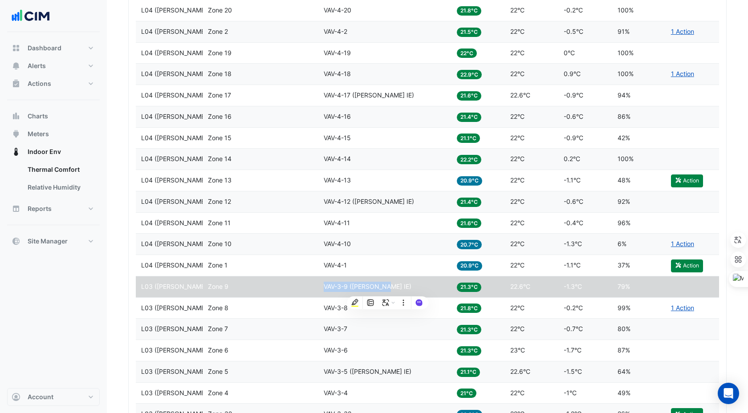
scroll to position [1666, 0]
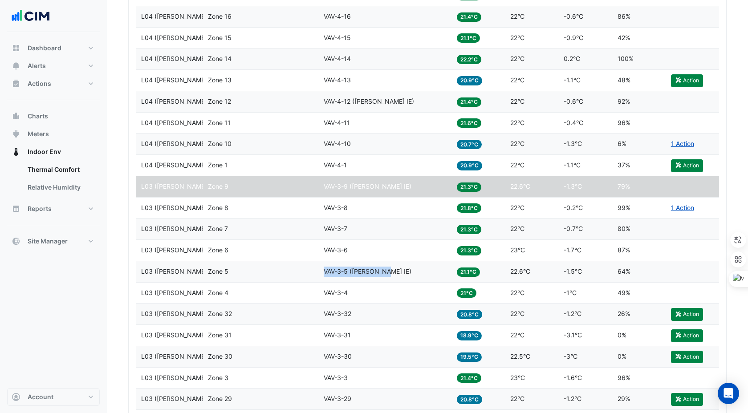
drag, startPoint x: 324, startPoint y: 271, endPoint x: 387, endPoint y: 275, distance: 63.8
click at [387, 275] on div "Equipment VAV-3-5 (NABERS IE)" at bounding box center [385, 272] width 122 height 10
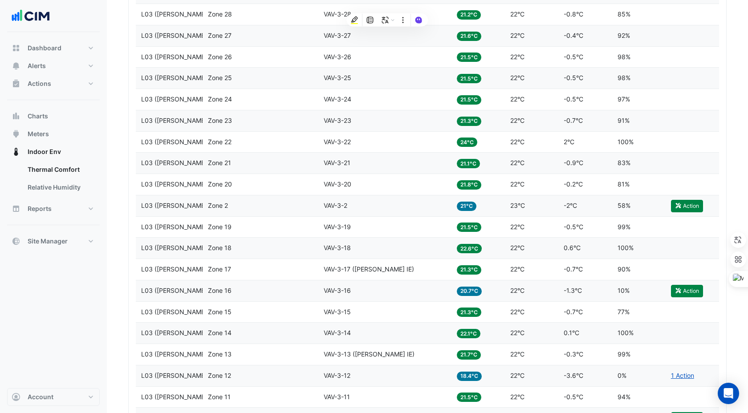
scroll to position [2093, 0]
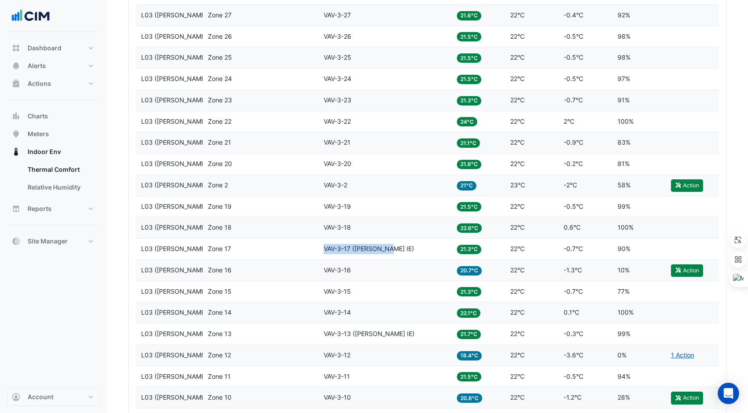
drag, startPoint x: 324, startPoint y: 247, endPoint x: 388, endPoint y: 255, distance: 64.9
click at [388, 255] on datatable-body-cell "Equipment VAV-3-17 (NABERS IE)" at bounding box center [384, 249] width 133 height 21
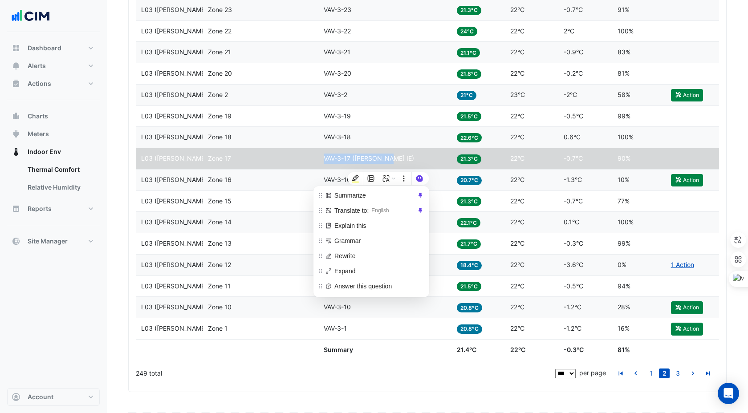
scroll to position [2186, 0]
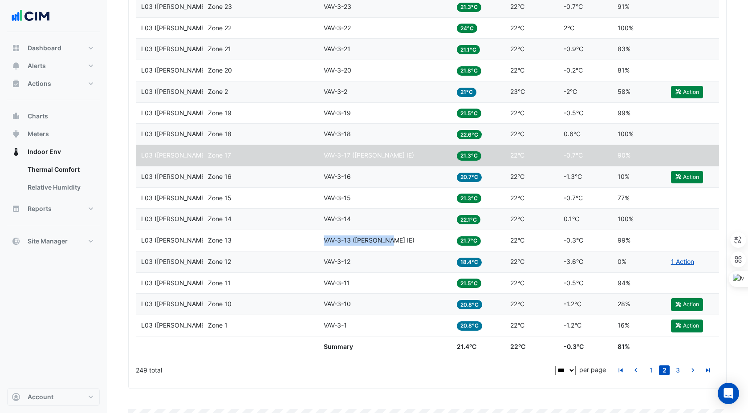
drag, startPoint x: 325, startPoint y: 240, endPoint x: 389, endPoint y: 243, distance: 63.7
click at [389, 243] on span "VAV-3-13 (NABERS IE)" at bounding box center [369, 240] width 91 height 8
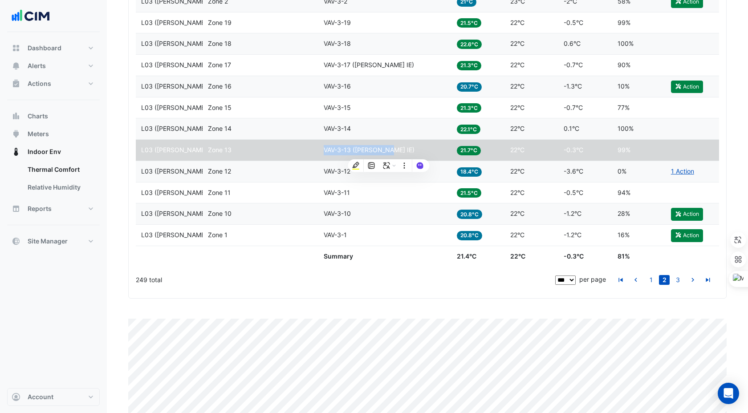
scroll to position [2280, 0]
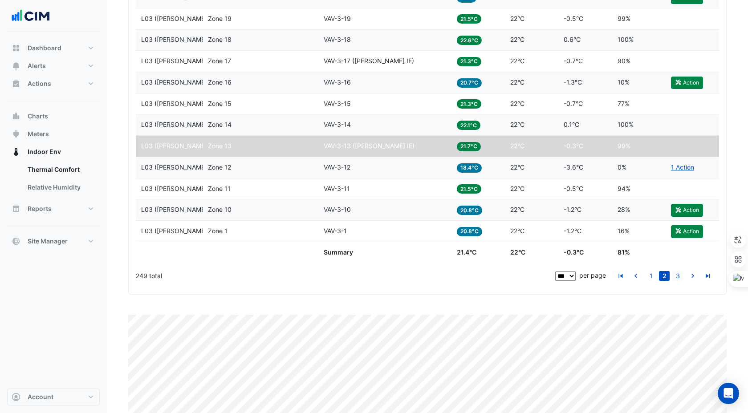
click at [569, 276] on link "3" at bounding box center [677, 276] width 11 height 10
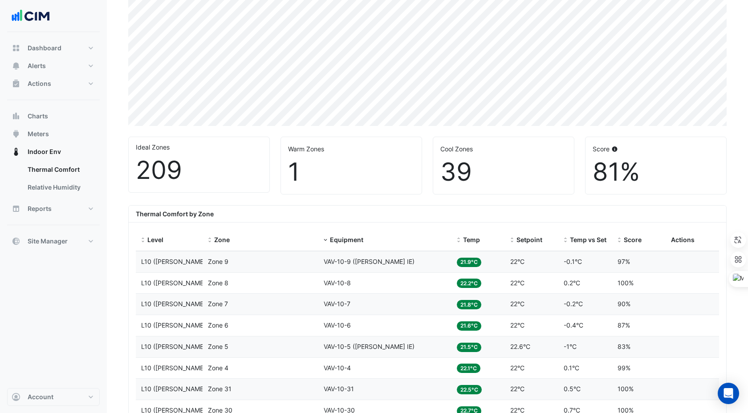
scroll to position [225, 0]
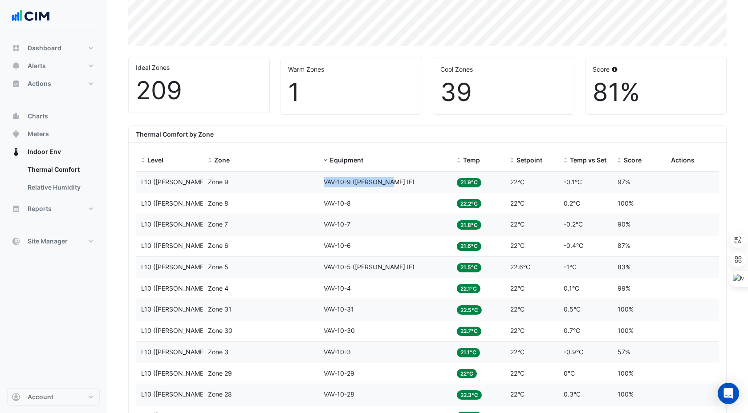
drag, startPoint x: 323, startPoint y: 179, endPoint x: 390, endPoint y: 182, distance: 67.2
click at [390, 182] on div "Equipment VAV-10-9 (NABERS IE)" at bounding box center [385, 182] width 122 height 10
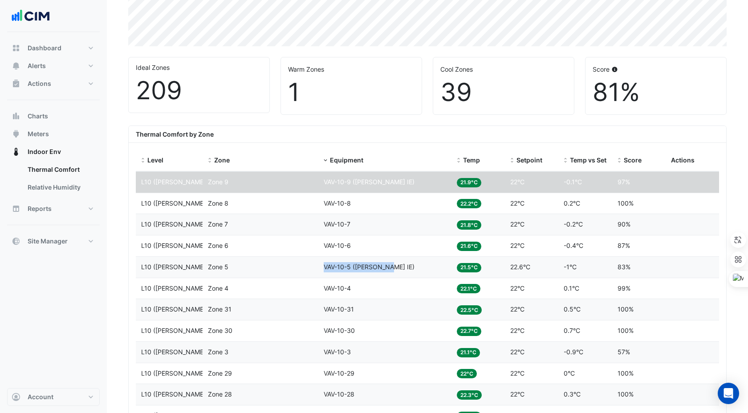
drag, startPoint x: 324, startPoint y: 265, endPoint x: 389, endPoint y: 265, distance: 64.1
click at [389, 265] on span "VAV-10-5 (NABERS IE)" at bounding box center [369, 267] width 91 height 8
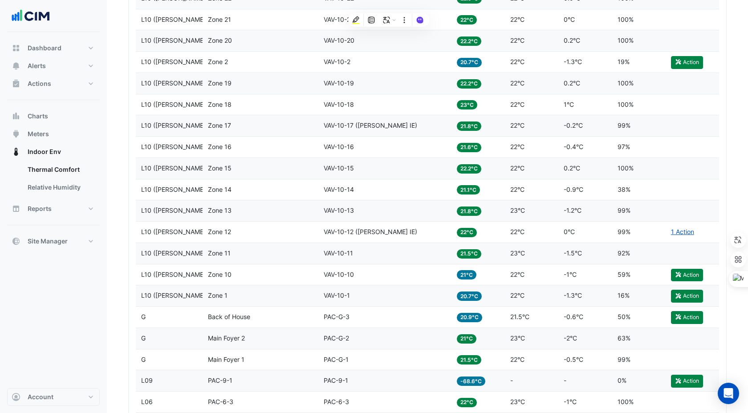
scroll to position [747, 0]
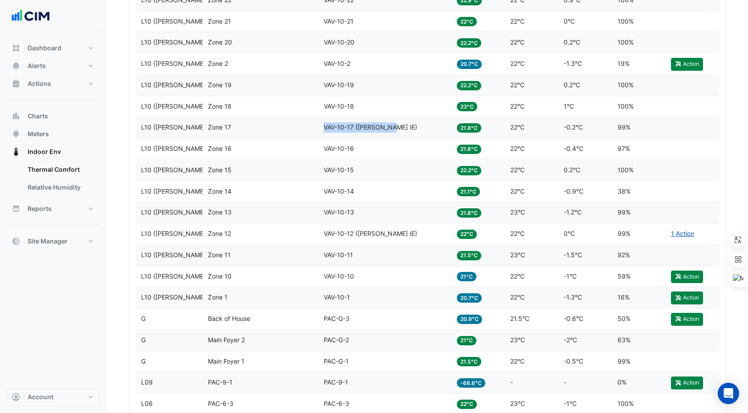
drag, startPoint x: 324, startPoint y: 128, endPoint x: 394, endPoint y: 129, distance: 69.4
click at [394, 128] on div "Equipment VAV-10-17 (NABERS IE)" at bounding box center [385, 127] width 122 height 10
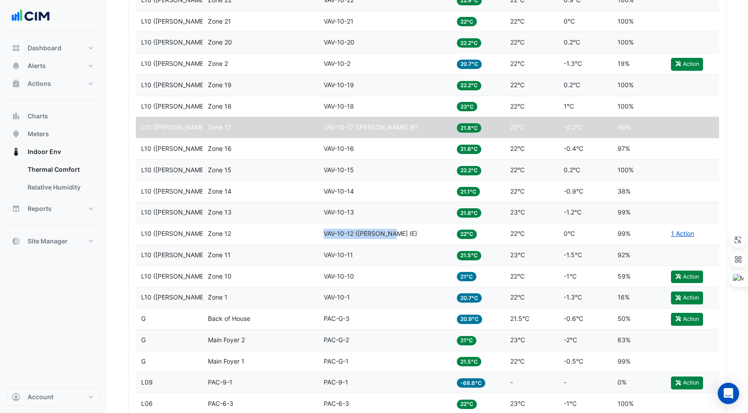
drag, startPoint x: 323, startPoint y: 232, endPoint x: 391, endPoint y: 231, distance: 68.1
click at [391, 231] on span "VAV-10-12 (NABERS IE)" at bounding box center [370, 234] width 93 height 8
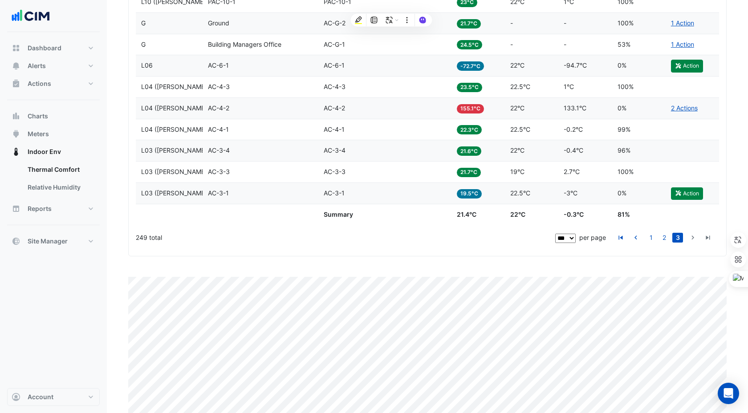
scroll to position [1255, 0]
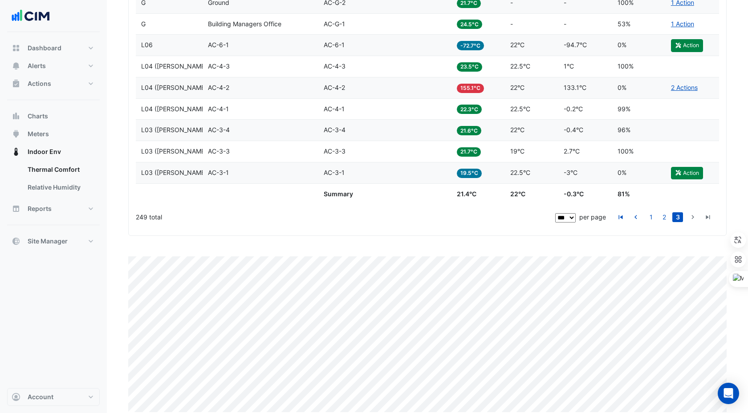
click at [464, 214] on div "249 total" at bounding box center [345, 217] width 418 height 22
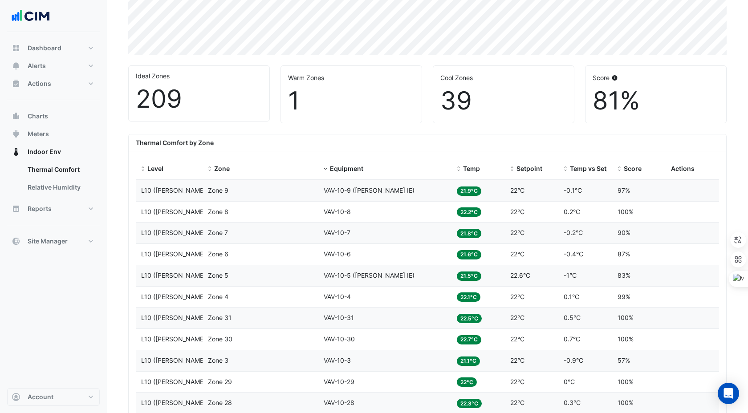
scroll to position [0, 0]
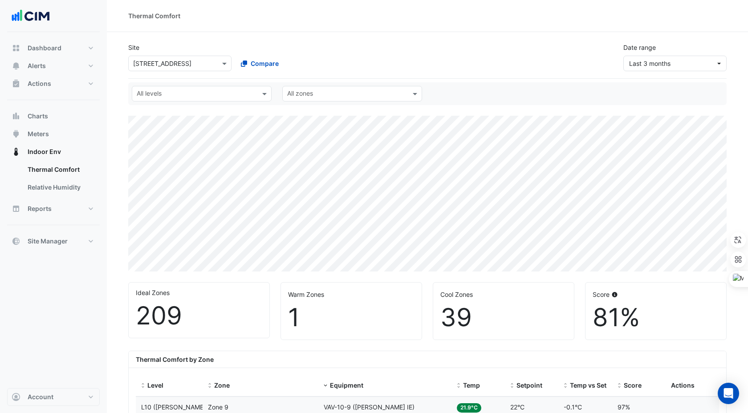
click at [161, 65] on input "text" at bounding box center [171, 63] width 76 height 9
type input "***"
click at [196, 84] on span "[STREET_ADDRESS] ([GEOGRAPHIC_DATA])" at bounding box center [199, 83] width 127 height 8
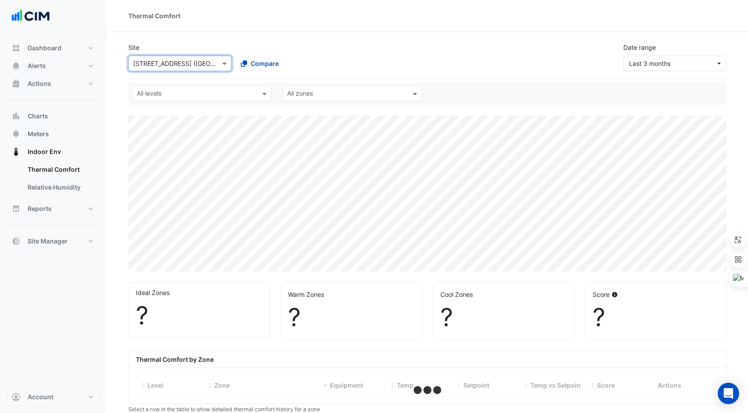
scroll to position [61, 0]
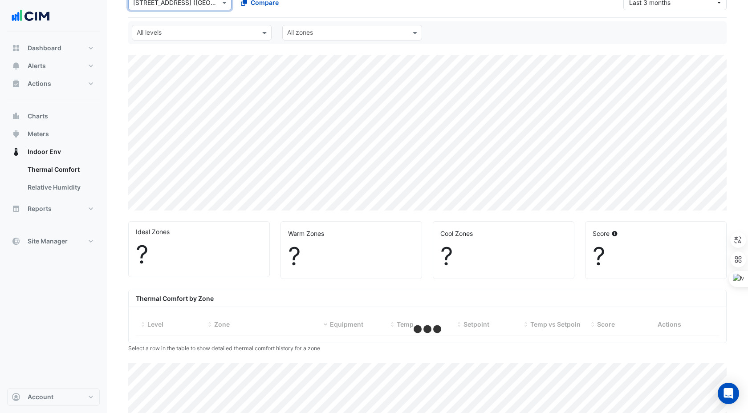
select select "***"
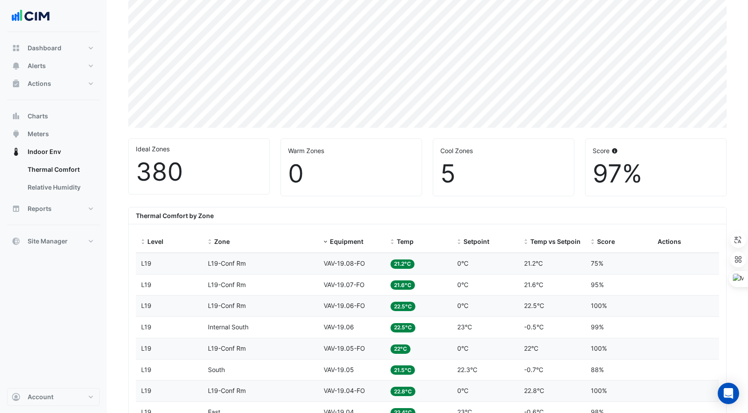
scroll to position [152, 0]
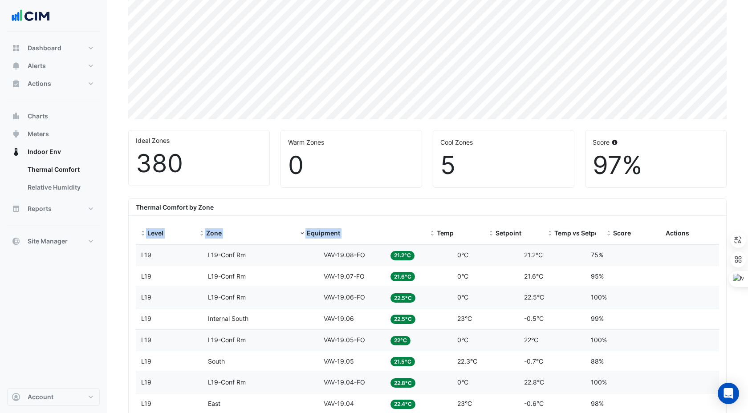
drag, startPoint x: 383, startPoint y: 224, endPoint x: 479, endPoint y: 212, distance: 96.8
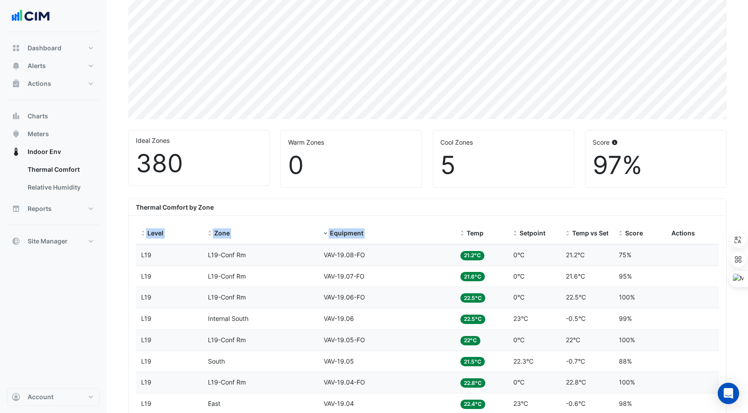
click at [426, 206] on div "Thermal Comfort by Zone" at bounding box center [427, 207] width 597 height 17
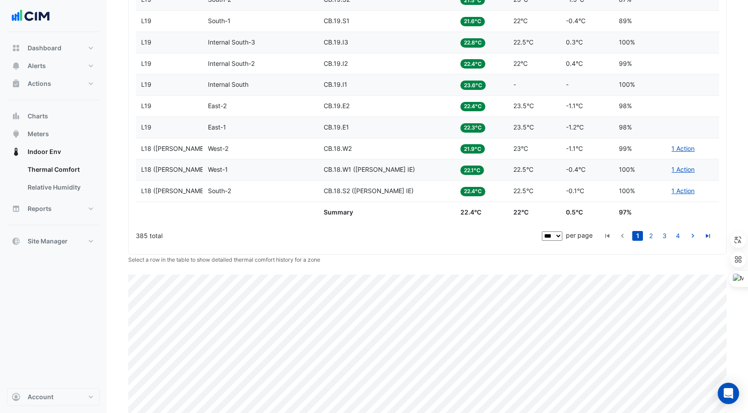
scroll to position [2348, 0]
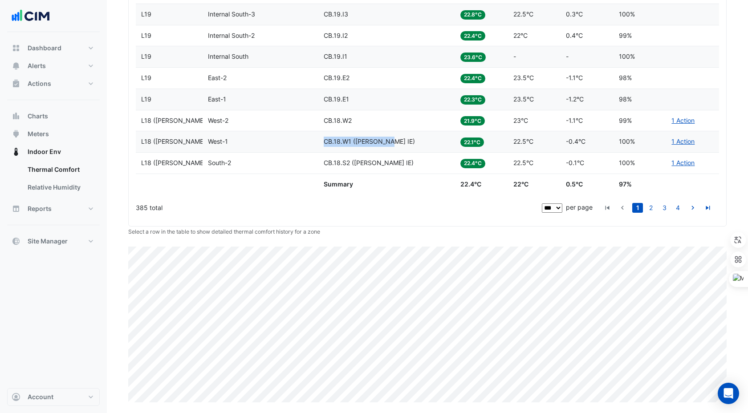
drag, startPoint x: 325, startPoint y: 141, endPoint x: 389, endPoint y: 144, distance: 63.8
click at [389, 144] on div "Equipment CB.18.W1 (NABERS IE)" at bounding box center [387, 142] width 126 height 10
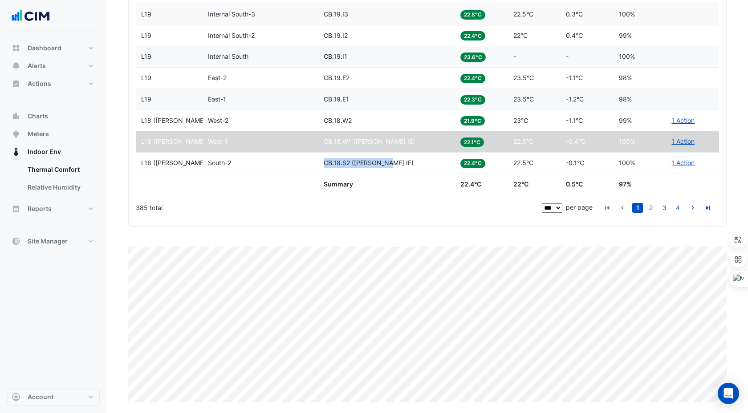
drag, startPoint x: 324, startPoint y: 161, endPoint x: 387, endPoint y: 164, distance: 62.8
click at [387, 164] on div "Equipment CB.18.S2 (NABERS IE)" at bounding box center [387, 163] width 126 height 10
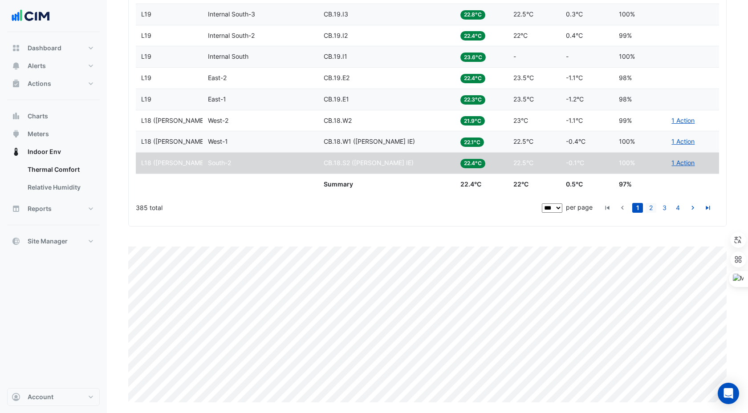
click at [569, 206] on link "2" at bounding box center [650, 208] width 11 height 10
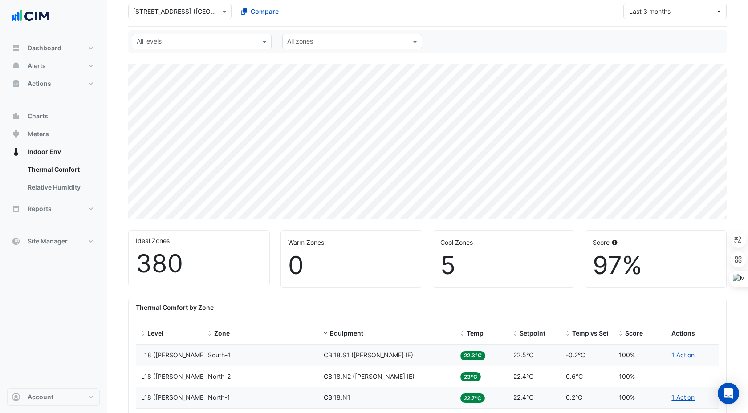
scroll to position [52, 0]
drag, startPoint x: 389, startPoint y: 355, endPoint x: 324, endPoint y: 352, distance: 65.9
click at [324, 301] on div "Equipment CB.18.S1 (NABERS IE)" at bounding box center [387, 356] width 126 height 10
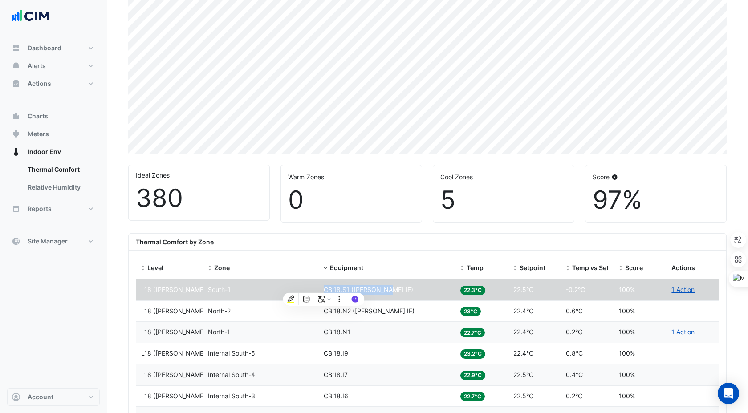
scroll to position [118, 0]
drag, startPoint x: 387, startPoint y: 310, endPoint x: 324, endPoint y: 309, distance: 63.2
click at [324, 301] on span "CB.18.N2 (NABERS IE)" at bounding box center [369, 311] width 91 height 8
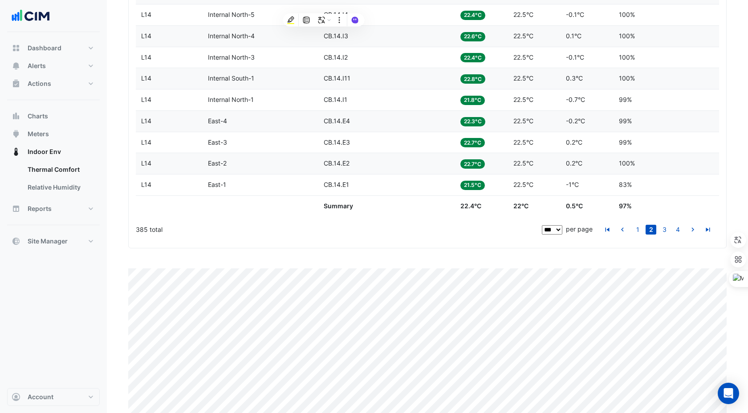
scroll to position [2348, 0]
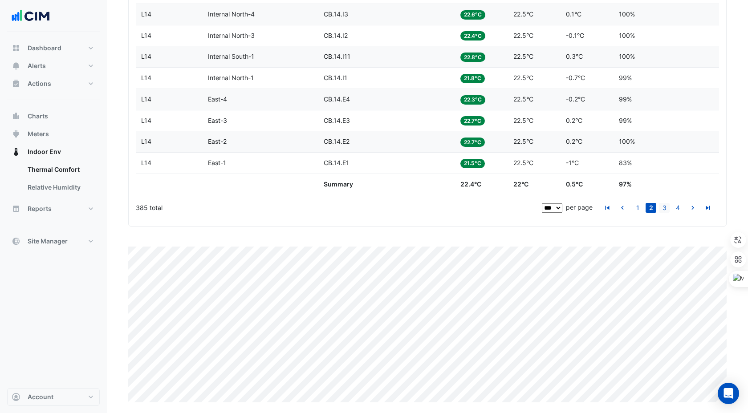
click at [569, 208] on link "3" at bounding box center [664, 208] width 11 height 10
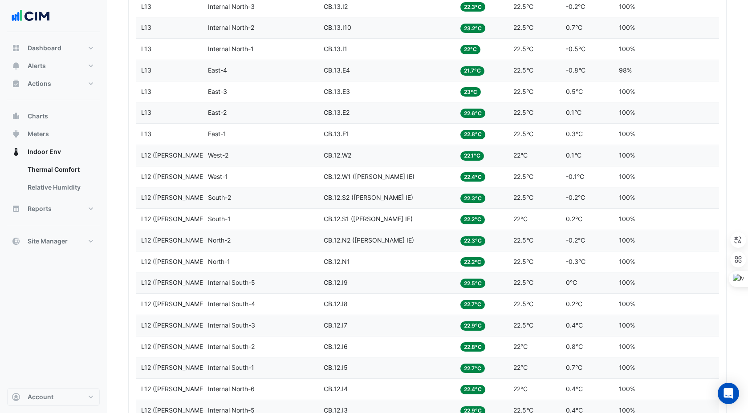
scroll to position [682, 0]
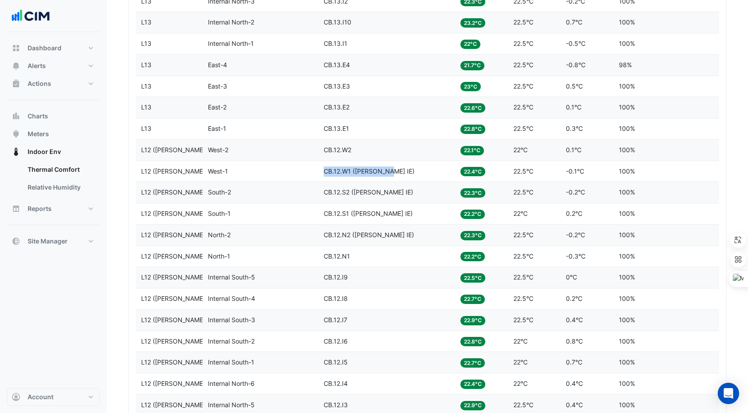
drag, startPoint x: 324, startPoint y: 170, endPoint x: 389, endPoint y: 170, distance: 65.4
click at [389, 170] on div "Equipment CB.12.W1 (NABERS IE)" at bounding box center [387, 171] width 126 height 10
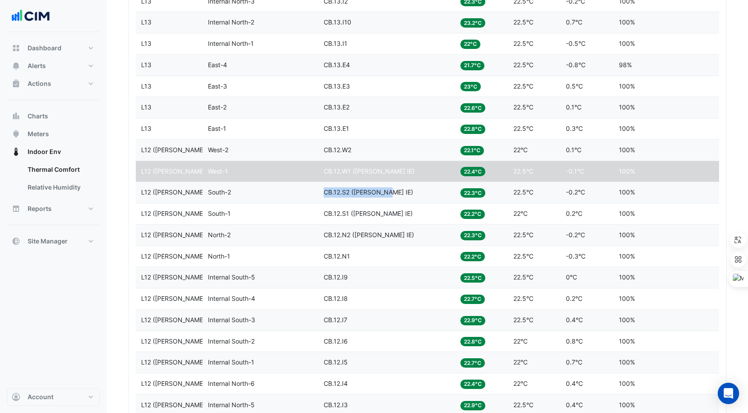
drag, startPoint x: 324, startPoint y: 193, endPoint x: 389, endPoint y: 195, distance: 64.6
click at [389, 195] on div "Equipment CB.12.S2 (NABERS IE)" at bounding box center [387, 192] width 126 height 10
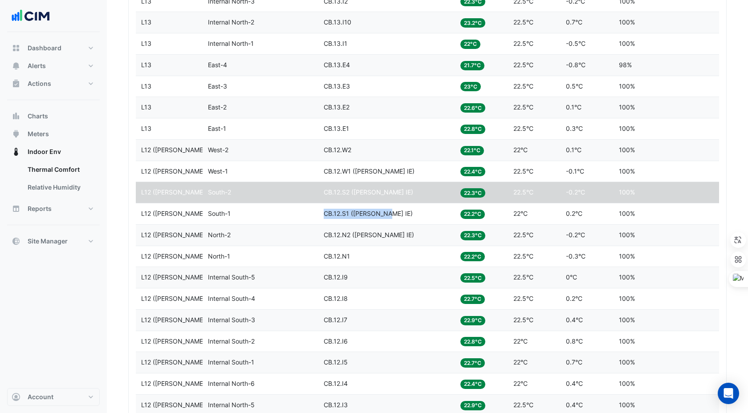
drag, startPoint x: 325, startPoint y: 214, endPoint x: 385, endPoint y: 214, distance: 60.5
click at [385, 214] on span "CB.12.S1 (NABERS IE)" at bounding box center [368, 214] width 89 height 8
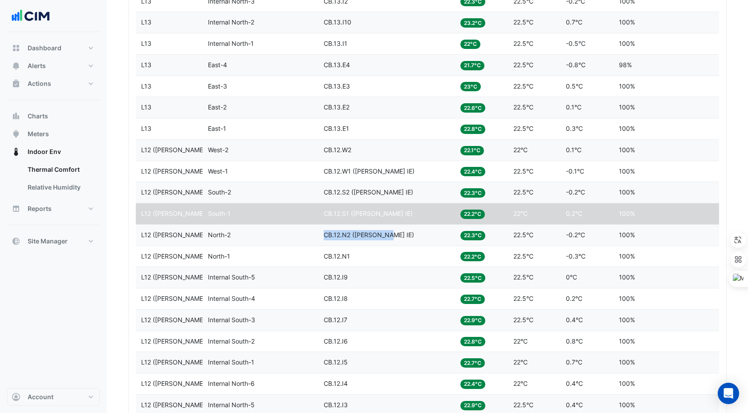
drag, startPoint x: 323, startPoint y: 234, endPoint x: 389, endPoint y: 235, distance: 66.3
click at [389, 235] on datatable-body-cell "Equipment CB.12.N2 (NABERS IE)" at bounding box center [386, 235] width 137 height 21
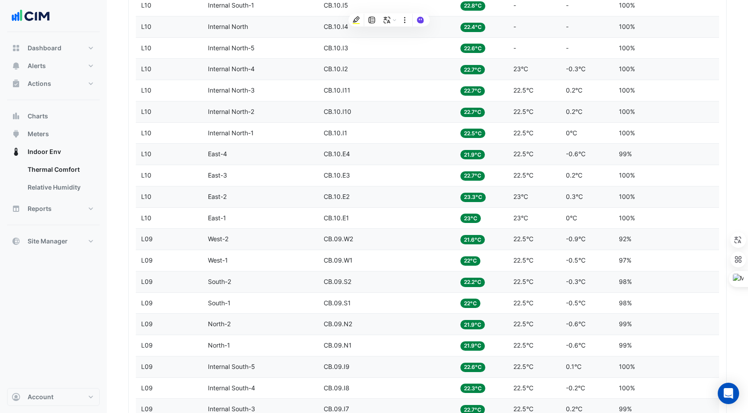
scroll to position [2348, 0]
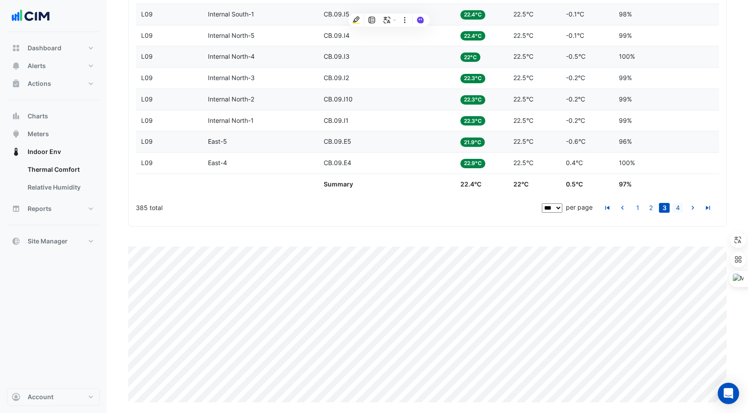
click at [569, 206] on link "4" at bounding box center [677, 208] width 11 height 10
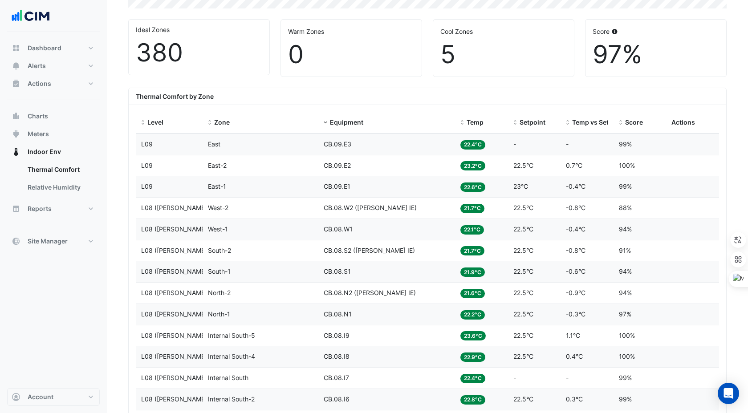
scroll to position [251, 0]
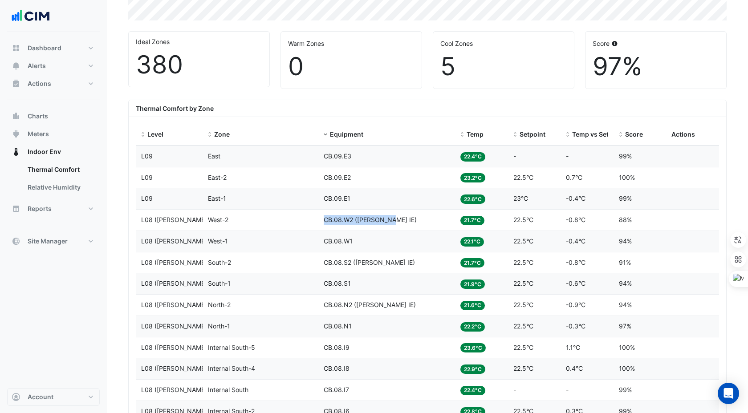
drag, startPoint x: 325, startPoint y: 216, endPoint x: 390, endPoint y: 220, distance: 65.6
click at [390, 220] on span "CB.08.W2 (NABERS IE)" at bounding box center [370, 220] width 93 height 8
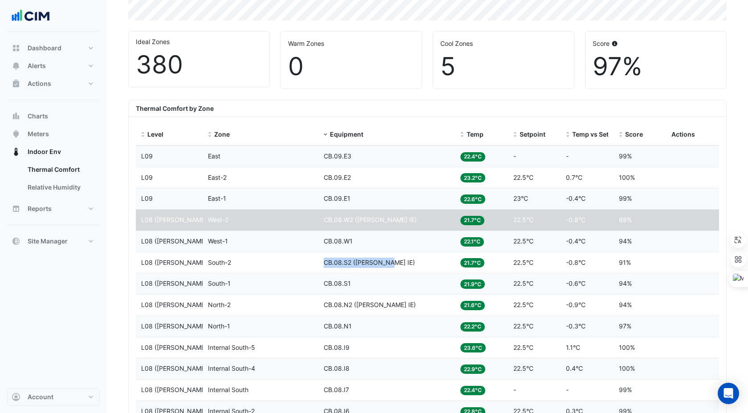
drag, startPoint x: 325, startPoint y: 261, endPoint x: 390, endPoint y: 262, distance: 64.5
click at [390, 262] on div "Equipment CB.08.S2 (NABERS IE)" at bounding box center [387, 263] width 126 height 10
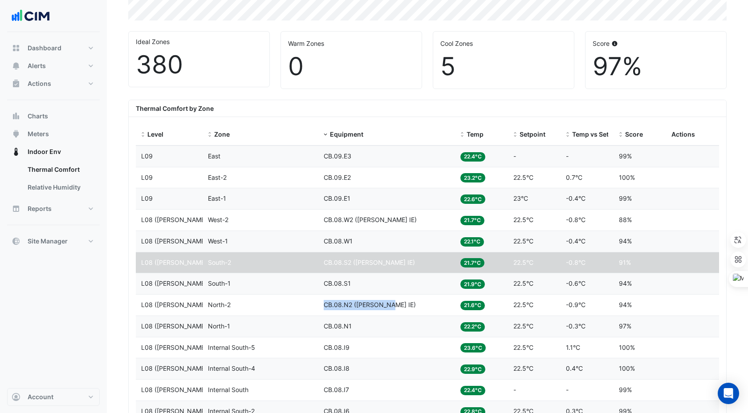
drag, startPoint x: 322, startPoint y: 305, endPoint x: 389, endPoint y: 305, distance: 66.8
click at [389, 301] on datatable-body-cell "Equipment CB.08.N2 (NABERS IE)" at bounding box center [386, 305] width 137 height 21
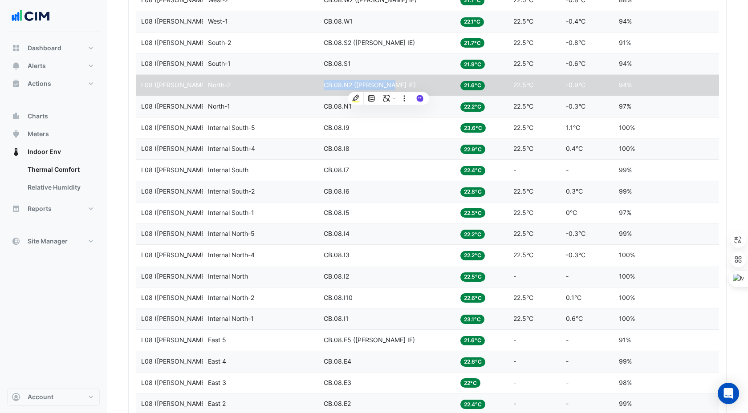
scroll to position [474, 0]
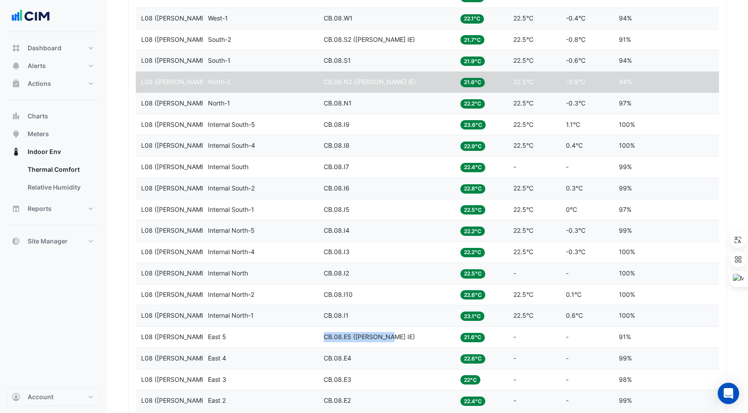
drag, startPoint x: 323, startPoint y: 337, endPoint x: 389, endPoint y: 340, distance: 66.0
click at [389, 301] on div "Equipment CB.08.E5 (NABERS IE)" at bounding box center [387, 337] width 126 height 10
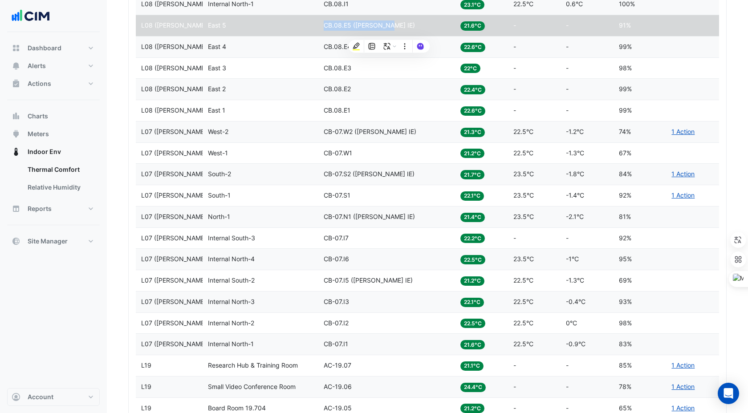
scroll to position [775, 0]
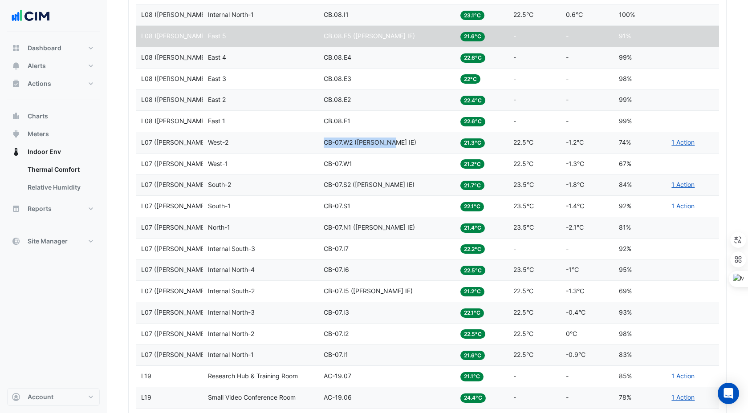
drag, startPoint x: 324, startPoint y: 142, endPoint x: 391, endPoint y: 145, distance: 67.8
click at [391, 145] on div "Equipment CB-07.W2 (NABERS IE)" at bounding box center [387, 143] width 126 height 10
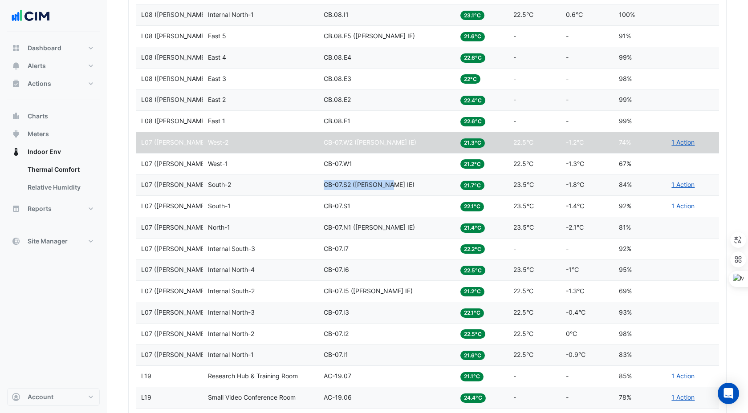
drag, startPoint x: 323, startPoint y: 185, endPoint x: 389, endPoint y: 186, distance: 65.4
click at [389, 186] on span "CB-07.S2 (NABERS IE)" at bounding box center [369, 185] width 91 height 8
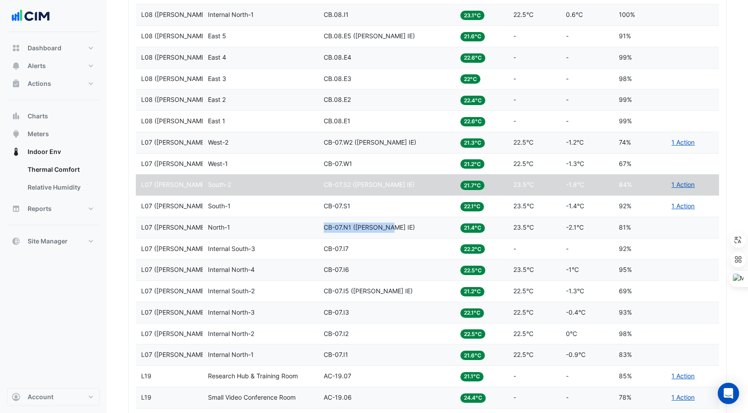
drag, startPoint x: 323, startPoint y: 226, endPoint x: 390, endPoint y: 228, distance: 67.7
click at [390, 228] on datatable-body-cell "Equipment CB-07.N1 (NABERS IE)" at bounding box center [386, 227] width 137 height 21
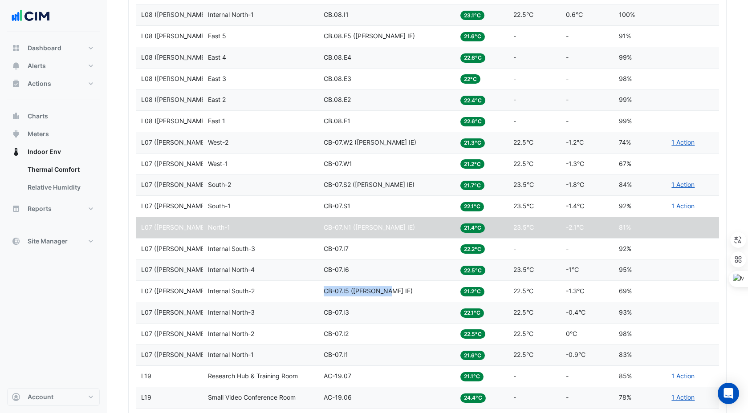
drag, startPoint x: 324, startPoint y: 292, endPoint x: 386, endPoint y: 292, distance: 61.9
click at [386, 292] on span "CB-07.I5 (NABERS IE)" at bounding box center [368, 291] width 89 height 8
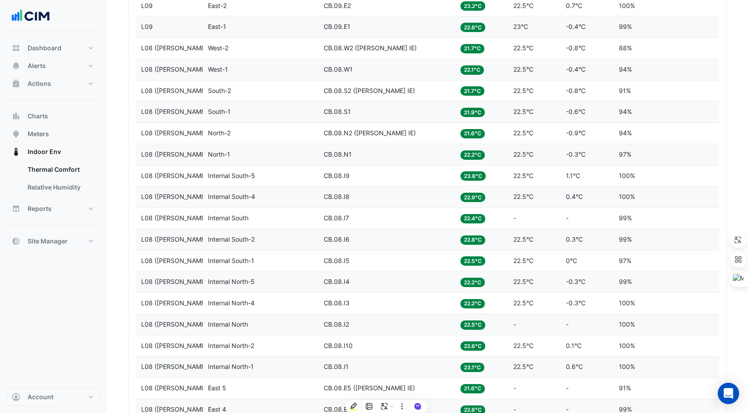
scroll to position [0, 0]
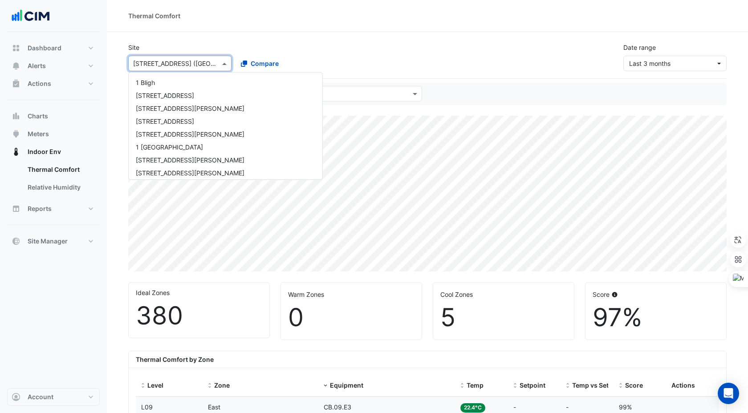
click at [170, 62] on input "text" at bounding box center [171, 63] width 76 height 9
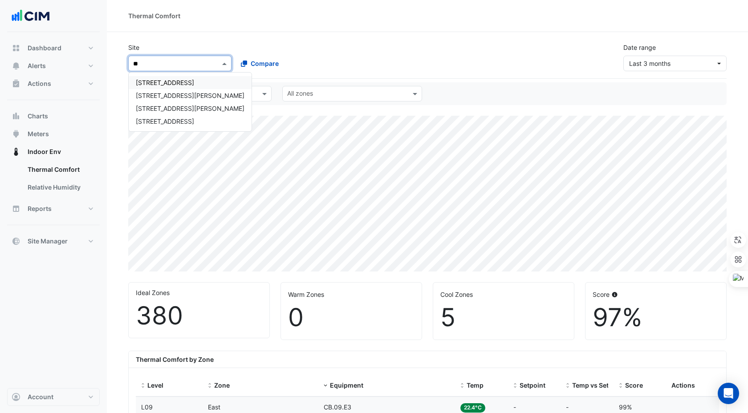
type input "***"
click at [163, 81] on span "[STREET_ADDRESS]" at bounding box center [165, 83] width 58 height 8
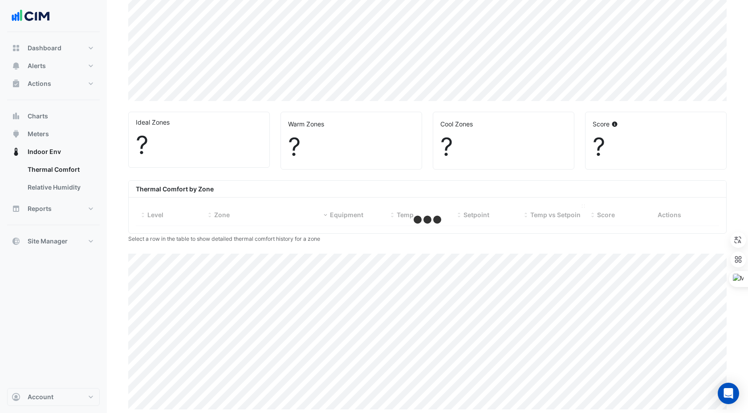
select select "***"
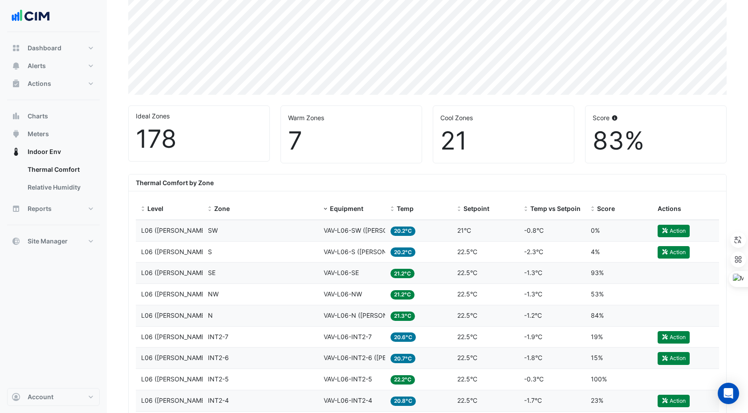
scroll to position [178, 0]
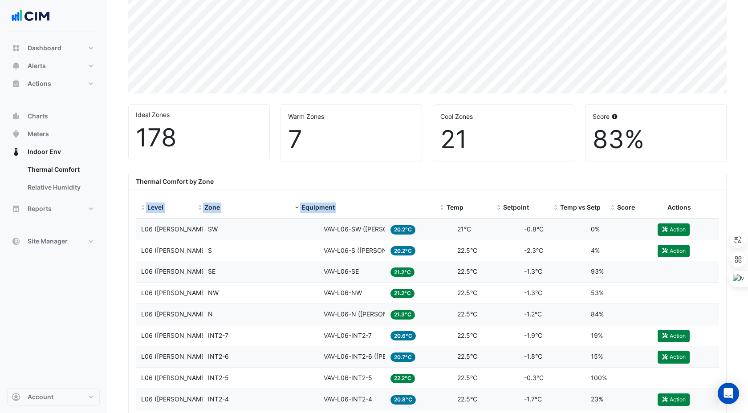
drag, startPoint x: 383, startPoint y: 198, endPoint x: 491, endPoint y: 190, distance: 108.5
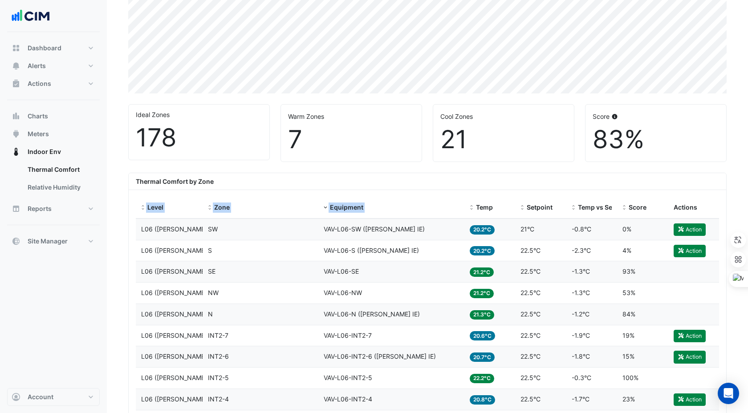
click at [405, 184] on div "Thermal Comfort by Zone" at bounding box center [427, 181] width 597 height 17
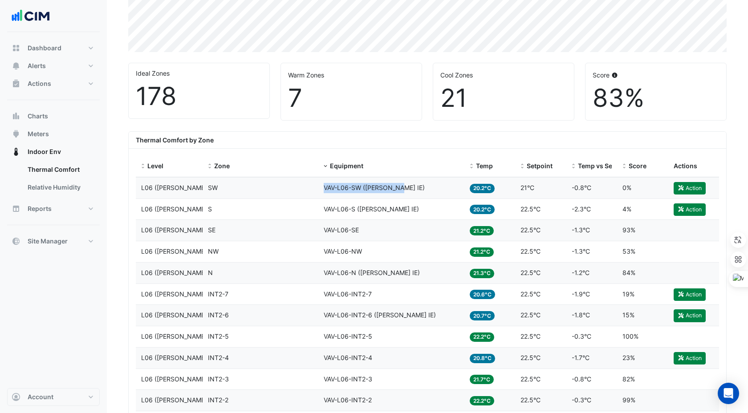
drag, startPoint x: 324, startPoint y: 186, endPoint x: 401, endPoint y: 186, distance: 77.5
click at [401, 186] on div "Equipment VAV-L06-SW (NABERS IE)" at bounding box center [391, 188] width 135 height 10
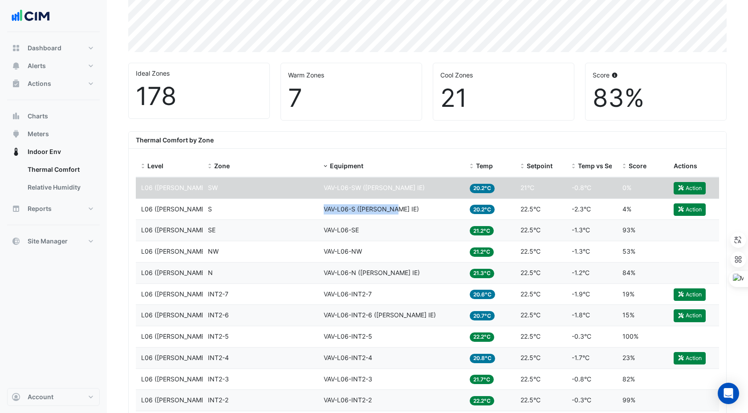
drag, startPoint x: 322, startPoint y: 207, endPoint x: 395, endPoint y: 209, distance: 73.0
click at [397, 211] on datatable-body-cell "Equipment VAV-L06-S (NABERS IE)" at bounding box center [391, 209] width 146 height 21
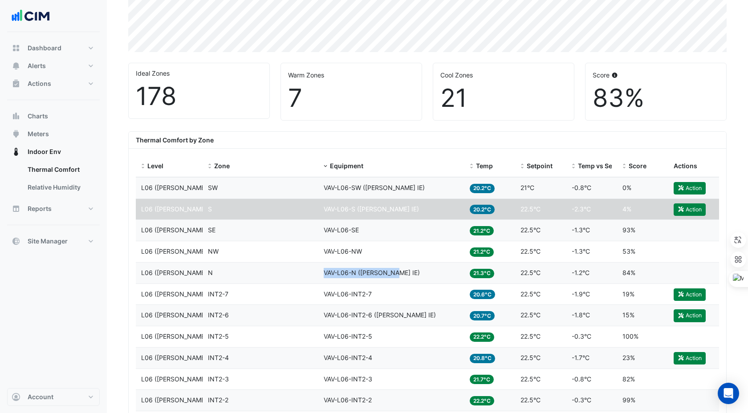
drag, startPoint x: 324, startPoint y: 272, endPoint x: 395, endPoint y: 272, distance: 70.3
click at [395, 272] on div "Equipment VAV-L06-N (NABERS IE)" at bounding box center [391, 273] width 135 height 10
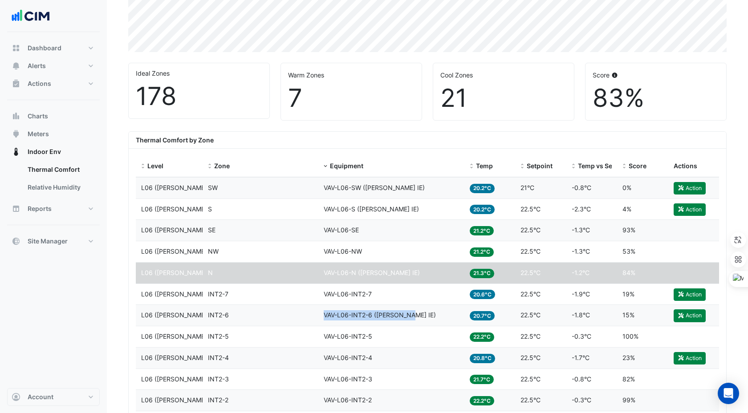
drag, startPoint x: 325, startPoint y: 312, endPoint x: 410, endPoint y: 312, distance: 85.5
click at [411, 301] on span "VAV-L06-INT2-6 ([PERSON_NAME] IE)" at bounding box center [380, 315] width 112 height 8
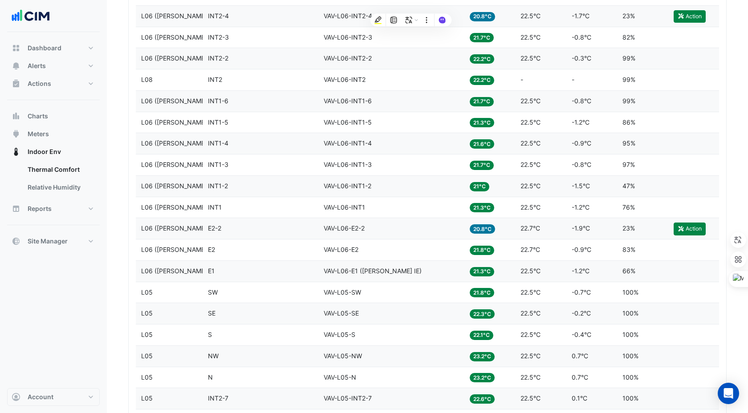
scroll to position [564, 0]
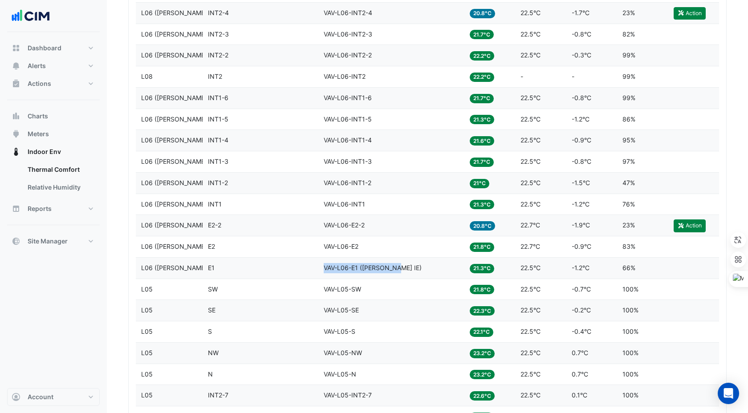
drag, startPoint x: 324, startPoint y: 268, endPoint x: 397, endPoint y: 270, distance: 73.9
click at [397, 270] on div "Equipment VAV-L06-E1 (NABERS IE)" at bounding box center [391, 268] width 135 height 10
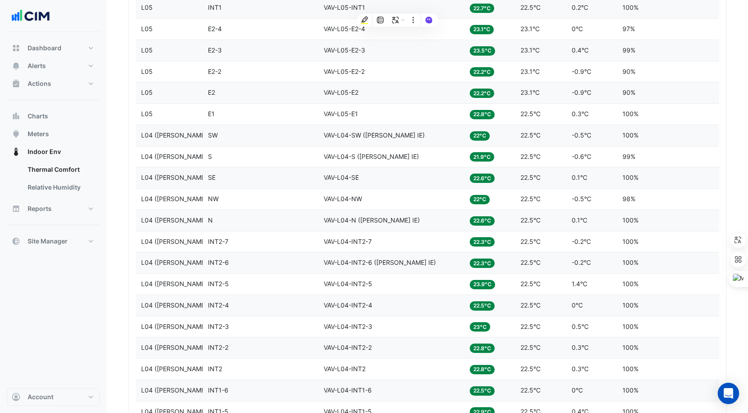
scroll to position [1204, 0]
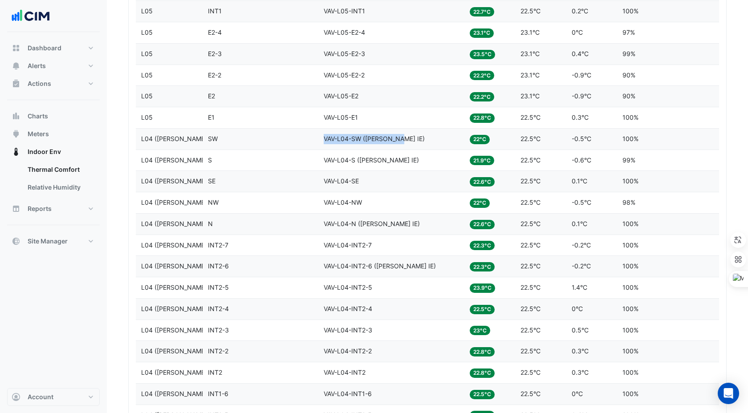
drag, startPoint x: 323, startPoint y: 137, endPoint x: 400, endPoint y: 142, distance: 76.8
click at [400, 142] on datatable-body-cell "Equipment VAV-L04-SW (NABERS IE)" at bounding box center [391, 139] width 146 height 21
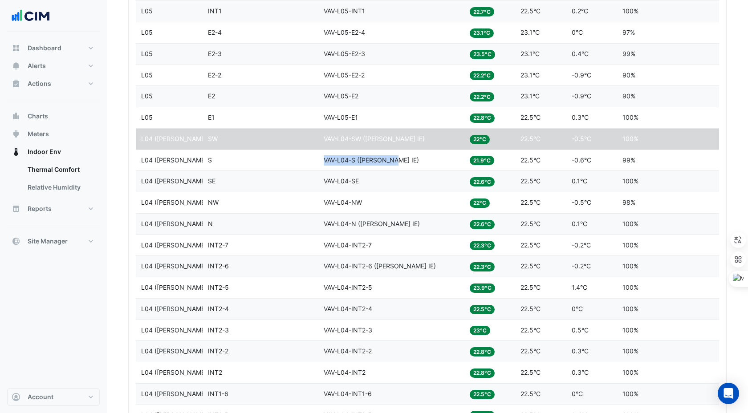
drag, startPoint x: 324, startPoint y: 158, endPoint x: 396, endPoint y: 159, distance: 71.7
click at [396, 159] on div "Equipment VAV-L04-S (NABERS IE)" at bounding box center [391, 160] width 135 height 10
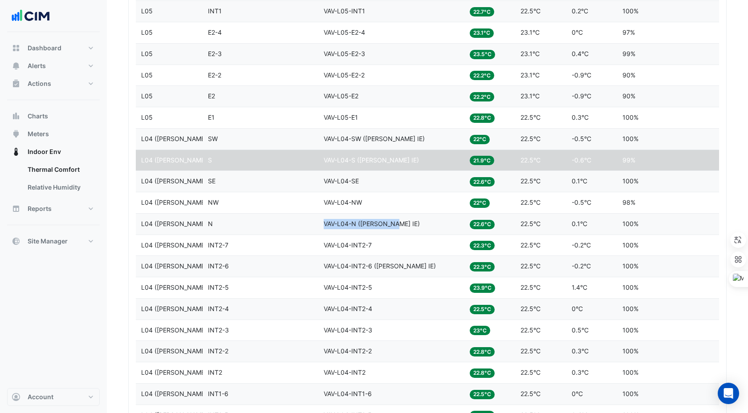
drag, startPoint x: 324, startPoint y: 221, endPoint x: 396, endPoint y: 224, distance: 71.3
click at [396, 224] on div "Equipment VAV-L04-N (NABERS IE)" at bounding box center [391, 224] width 135 height 10
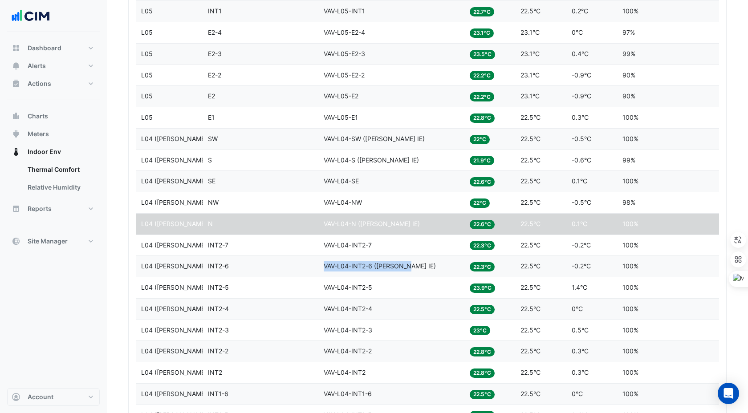
drag, startPoint x: 324, startPoint y: 265, endPoint x: 410, endPoint y: 267, distance: 85.5
click at [410, 267] on span "VAV-L04-INT2-6 ([PERSON_NAME] IE)" at bounding box center [380, 266] width 112 height 8
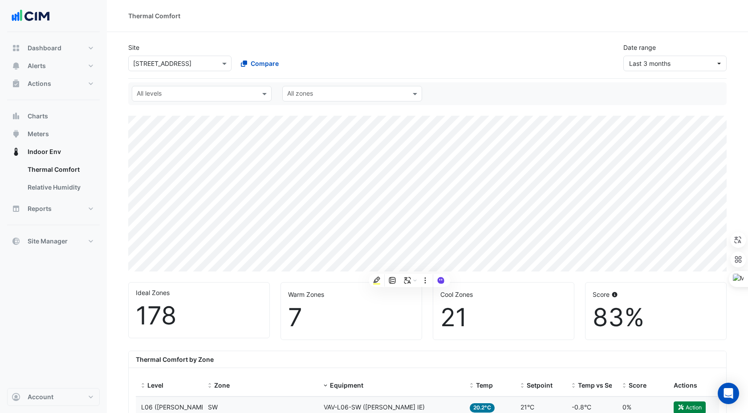
select select "***"
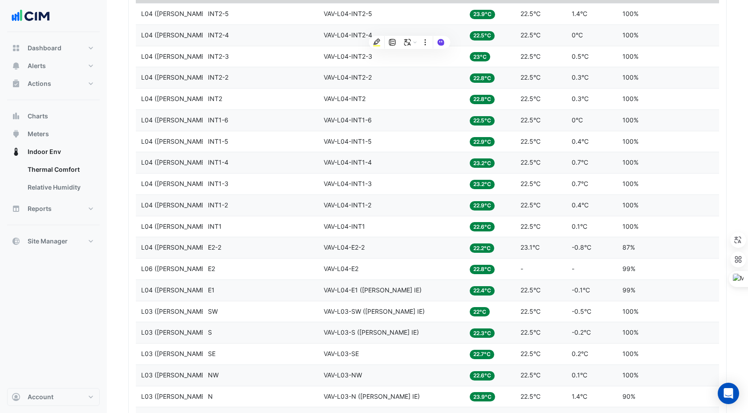
scroll to position [1478, 0]
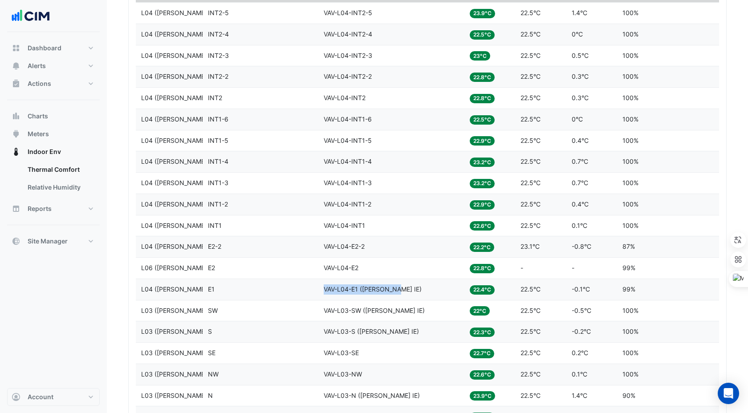
drag, startPoint x: 324, startPoint y: 288, endPoint x: 400, endPoint y: 292, distance: 75.8
click at [400, 292] on div "Equipment VAV-L04-E1 ([PERSON_NAME] IE)" at bounding box center [391, 289] width 135 height 10
copy span "VAV-L04-E1 ([PERSON_NAME] IE)"
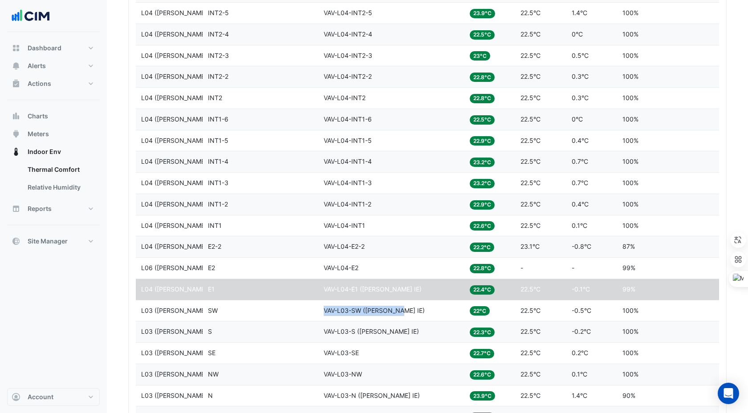
copy span "VAV-L03-SW ([PERSON_NAME] IE)"
drag, startPoint x: 325, startPoint y: 311, endPoint x: 401, endPoint y: 312, distance: 76.1
click at [402, 312] on div "Equipment VAV-L03-SW ([PERSON_NAME] IE)" at bounding box center [391, 311] width 135 height 10
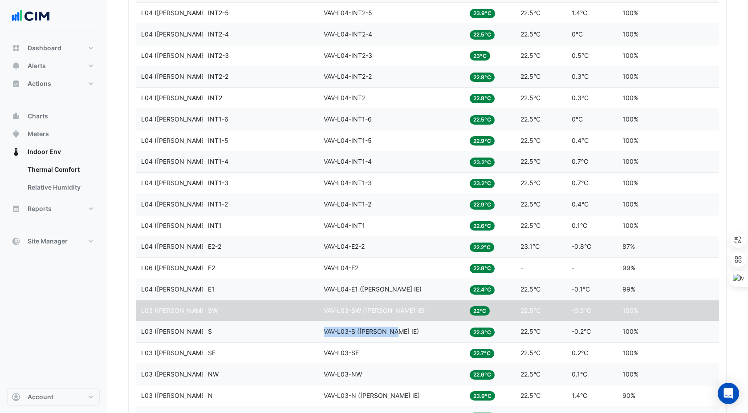
copy span "VAV-L03-S ([PERSON_NAME] IE)"
drag, startPoint x: 323, startPoint y: 331, endPoint x: 393, endPoint y: 333, distance: 69.9
click at [395, 333] on datatable-body-cell "Equipment VAV-L03-S ([PERSON_NAME] IE)" at bounding box center [391, 331] width 146 height 21
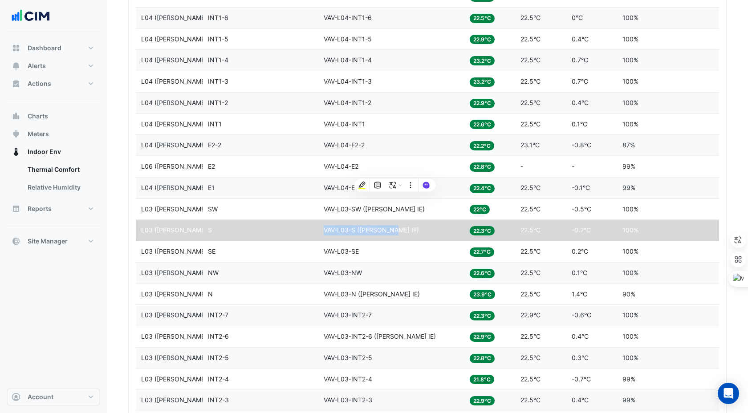
scroll to position [1639, 0]
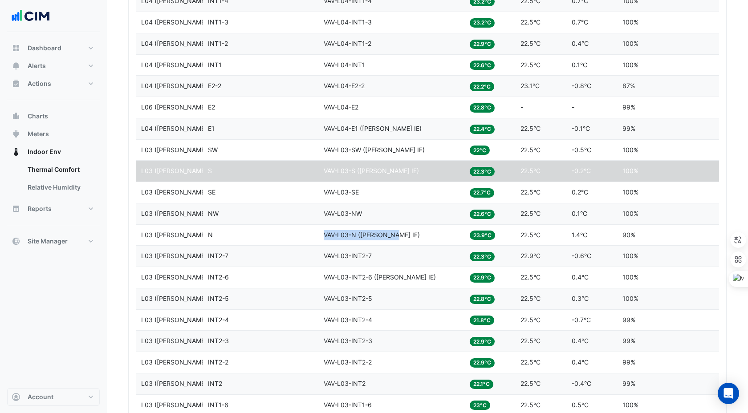
copy span "VAV-L03-N ([PERSON_NAME] IE)"
drag, startPoint x: 321, startPoint y: 235, endPoint x: 396, endPoint y: 235, distance: 75.2
click at [396, 235] on datatable-body-cell "Equipment VAV-L03-N ([PERSON_NAME] IE)" at bounding box center [391, 235] width 146 height 21
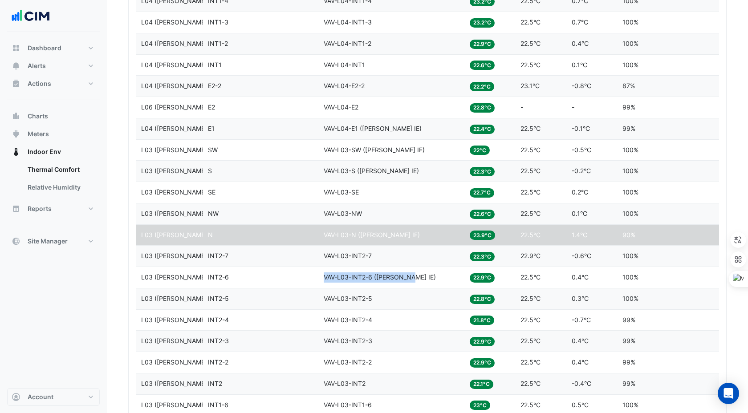
drag, startPoint x: 322, startPoint y: 275, endPoint x: 411, endPoint y: 276, distance: 89.0
click at [411, 276] on datatable-body-cell "Equipment VAV-L03-INT2-6 ([PERSON_NAME] IE)" at bounding box center [391, 277] width 146 height 21
copy span "VAV-L03-INT2-6 ([PERSON_NAME] IE)"
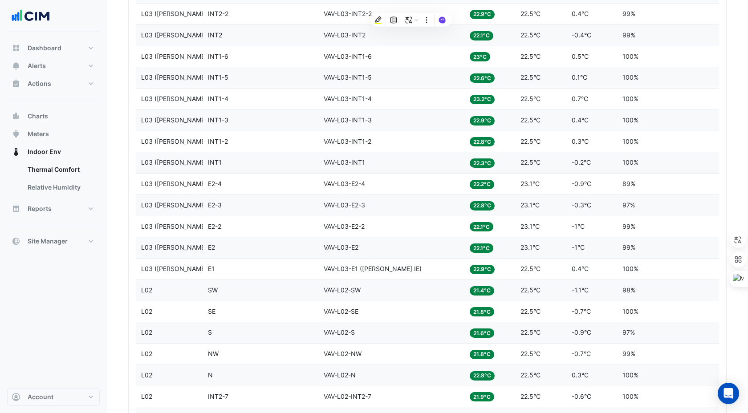
scroll to position [1991, 0]
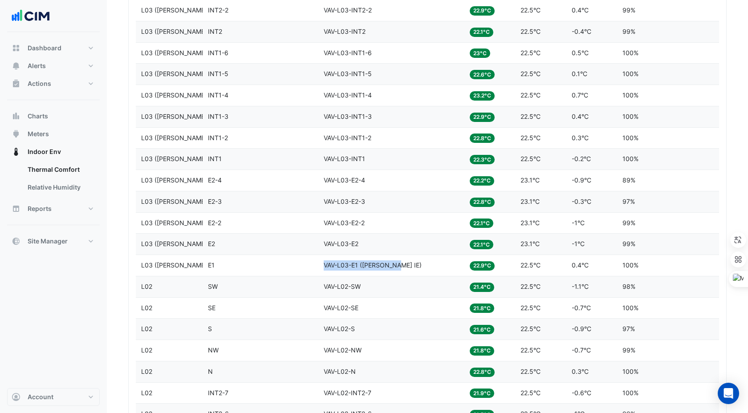
drag, startPoint x: 324, startPoint y: 264, endPoint x: 397, endPoint y: 265, distance: 73.0
click at [397, 265] on div "Equipment VAV-L03-E1 ([PERSON_NAME] IE)" at bounding box center [391, 265] width 135 height 10
copy span "VAV-L03-E1 ([PERSON_NAME] IE)"
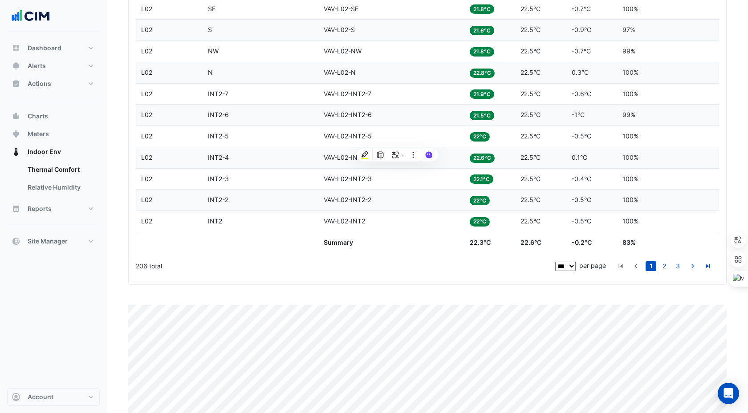
scroll to position [2348, 0]
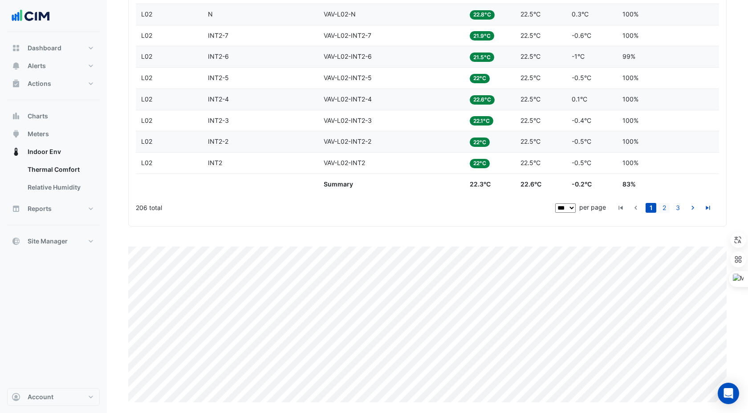
click at [661, 205] on link "2" at bounding box center [664, 208] width 11 height 10
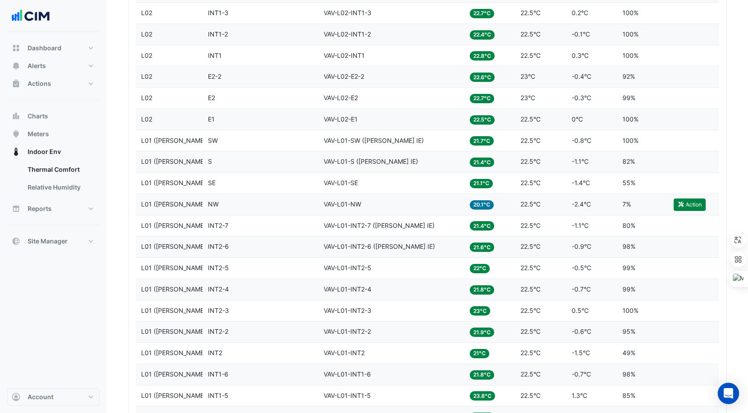
scroll to position [487, 0]
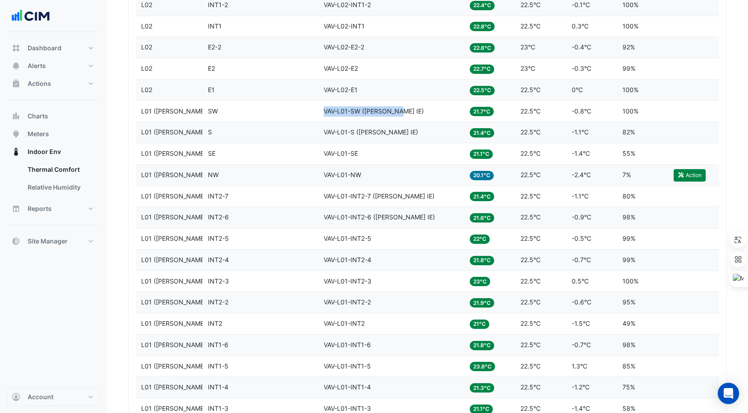
copy span "VAV-L01-SW ([PERSON_NAME] IE)"
drag, startPoint x: 322, startPoint y: 110, endPoint x: 401, endPoint y: 114, distance: 79.3
click at [401, 114] on datatable-body-cell "Equipment VAV-L01-SW ([PERSON_NAME] IE)" at bounding box center [391, 111] width 146 height 21
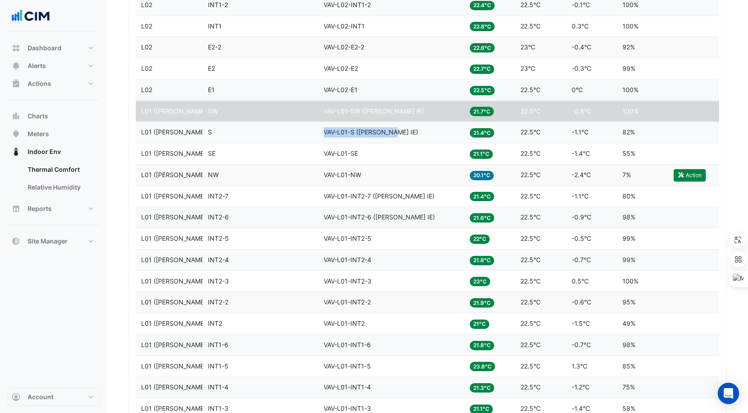
copy span "VAV-L01-S ([PERSON_NAME] IE)"
drag, startPoint x: 324, startPoint y: 131, endPoint x: 391, endPoint y: 133, distance: 67.7
click at [393, 132] on span "VAV-L01-S ([PERSON_NAME] IE)" at bounding box center [371, 132] width 94 height 8
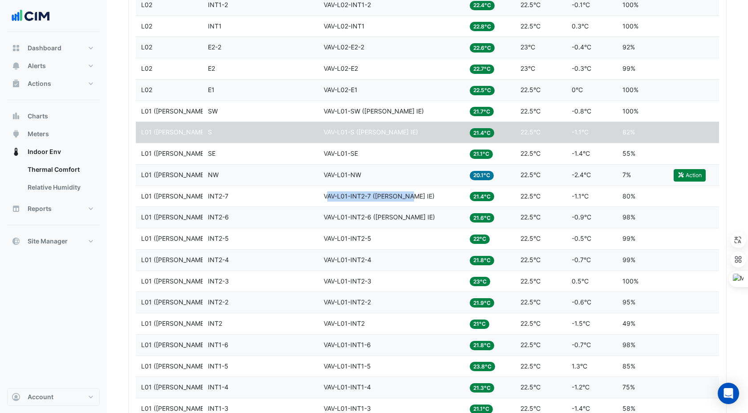
drag, startPoint x: 325, startPoint y: 195, endPoint x: 410, endPoint y: 196, distance: 84.6
click at [410, 196] on div "Equipment VAV-L01-INT2-7 ([PERSON_NAME] IE)" at bounding box center [391, 196] width 135 height 10
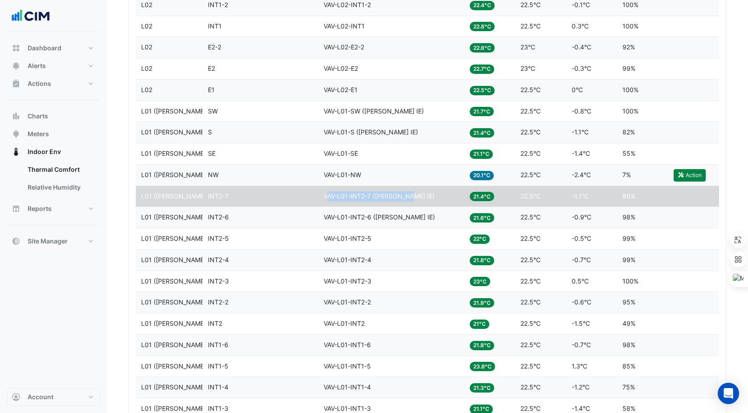
click at [410, 195] on div "Equipment VAV-L01-INT2-7 ([PERSON_NAME] IE)" at bounding box center [391, 196] width 135 height 10
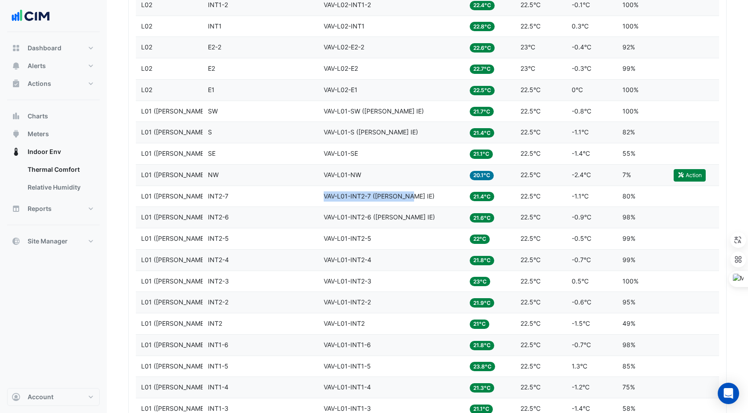
copy span "VAV-L01-INT2-7 ([PERSON_NAME] IE)"
drag, startPoint x: 414, startPoint y: 196, endPoint x: 324, endPoint y: 194, distance: 89.5
click at [324, 194] on div "Equipment VAV-L01-INT2-7 ([PERSON_NAME] IE)" at bounding box center [391, 196] width 135 height 10
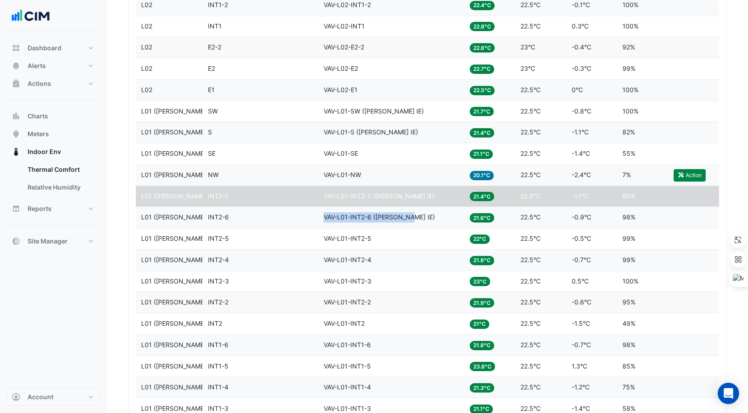
copy span "VAV-L01-INT2-6 ([PERSON_NAME] IE)"
drag, startPoint x: 409, startPoint y: 217, endPoint x: 324, endPoint y: 217, distance: 85.5
click at [324, 217] on span "VAV-L01-INT2-6 ([PERSON_NAME] IE)" at bounding box center [379, 217] width 111 height 8
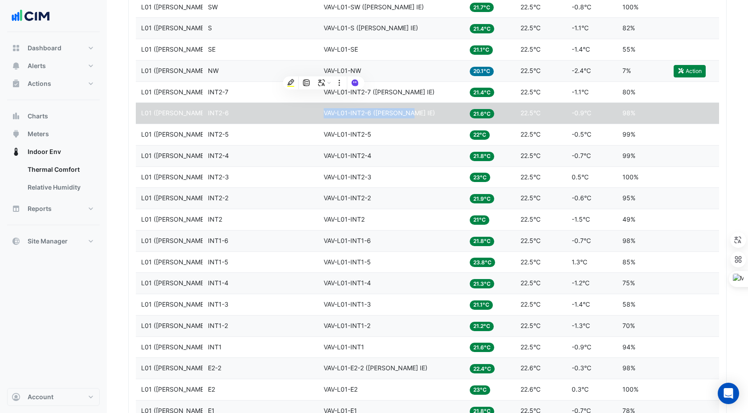
scroll to position [719, 0]
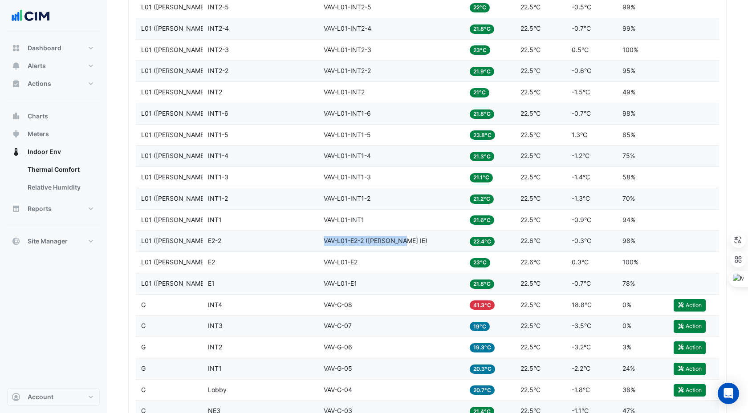
drag, startPoint x: 324, startPoint y: 240, endPoint x: 404, endPoint y: 239, distance: 79.2
click at [404, 239] on div "Equipment VAV-L01-E2-2 ([PERSON_NAME] IE)" at bounding box center [391, 241] width 135 height 10
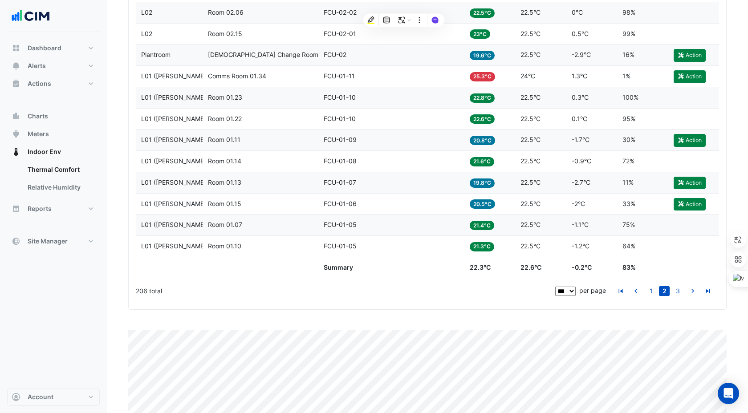
scroll to position [2267, 0]
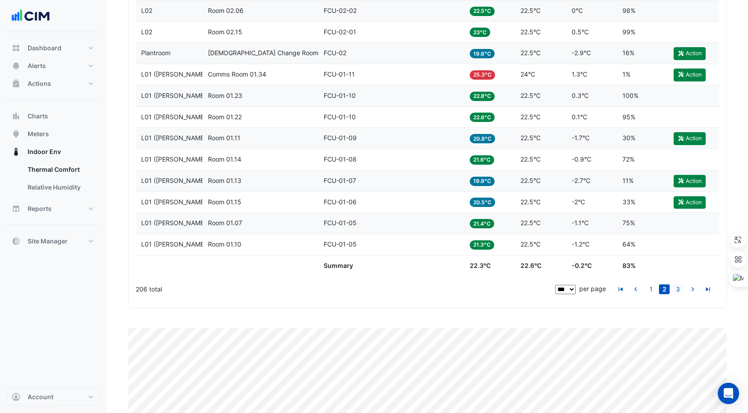
click at [678, 292] on link "3" at bounding box center [677, 289] width 11 height 10
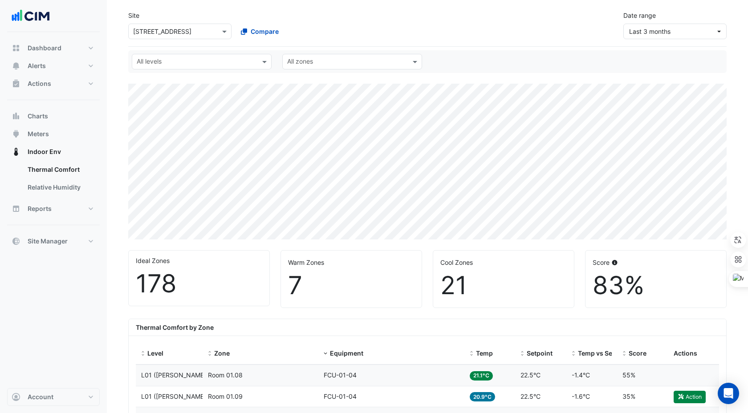
scroll to position [0, 0]
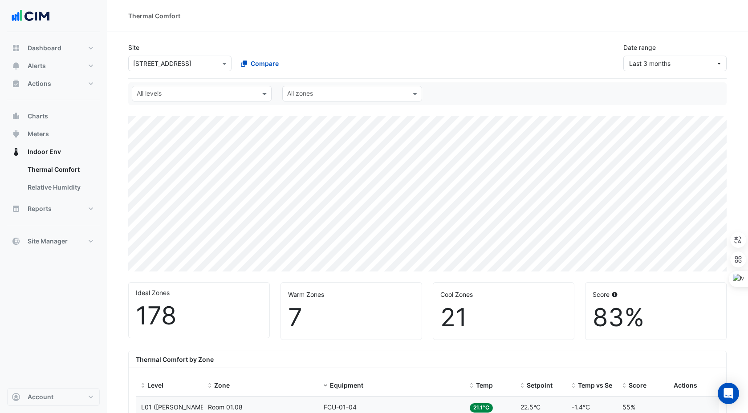
click at [166, 69] on div "Select a Site × [STREET_ADDRESS]" at bounding box center [179, 64] width 103 height 16
type input "********"
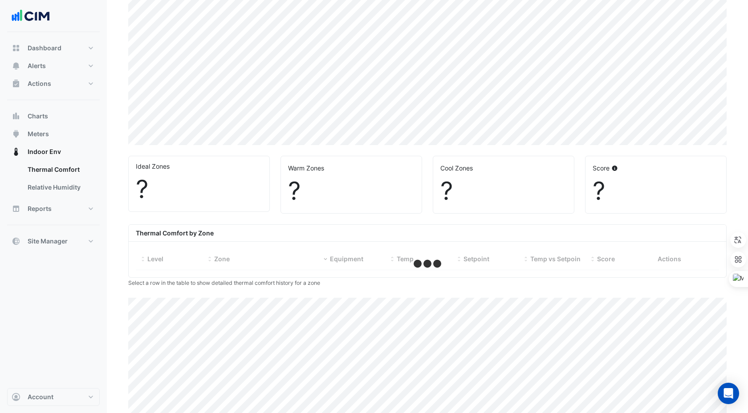
select select "***"
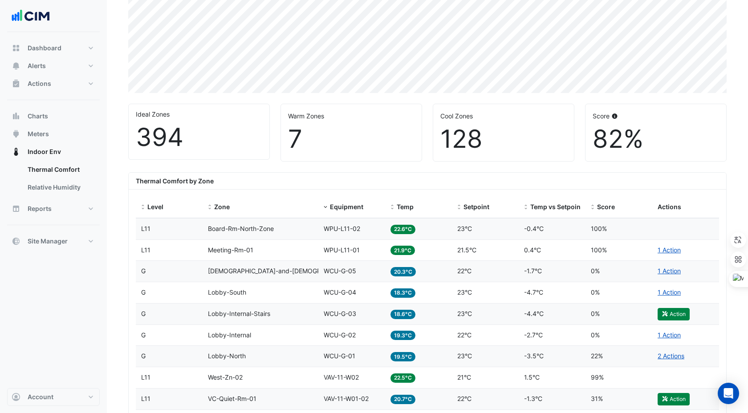
scroll to position [177, 0]
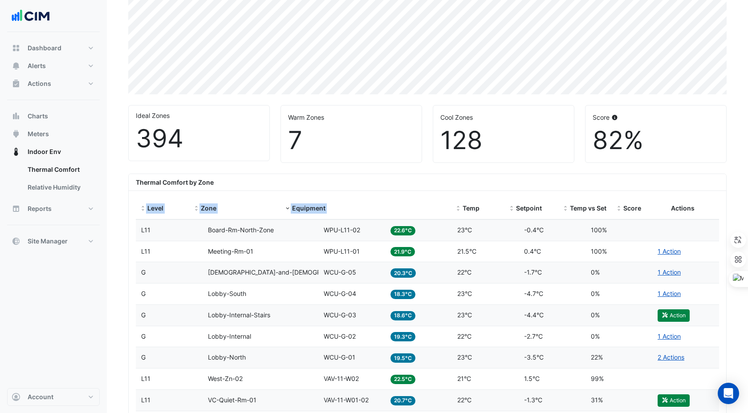
drag, startPoint x: 382, startPoint y: 199, endPoint x: 543, endPoint y: 182, distance: 161.2
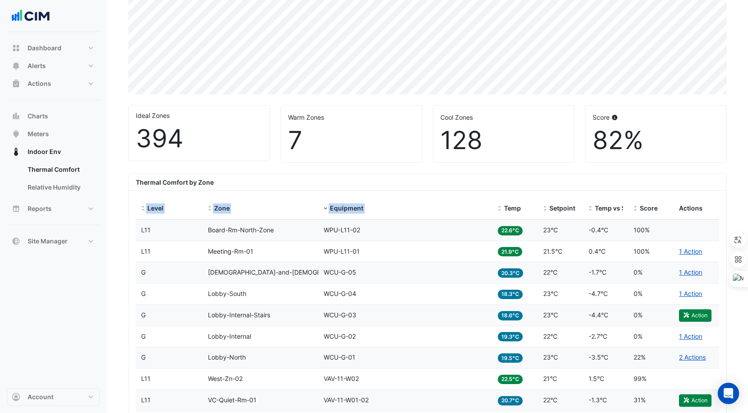
click at [438, 182] on div "Thermal Comfort by Zone" at bounding box center [427, 182] width 597 height 17
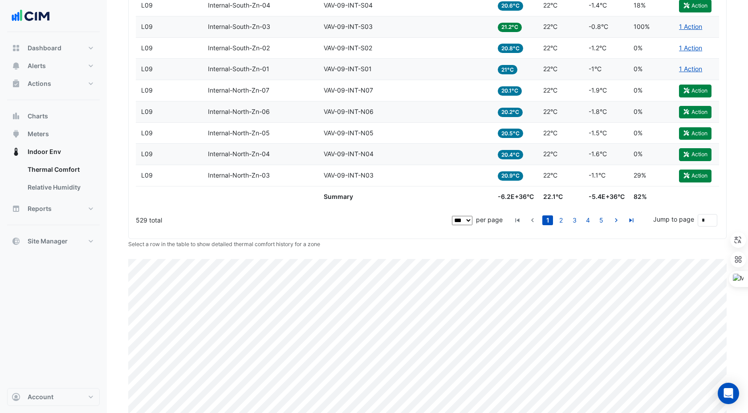
scroll to position [2348, 0]
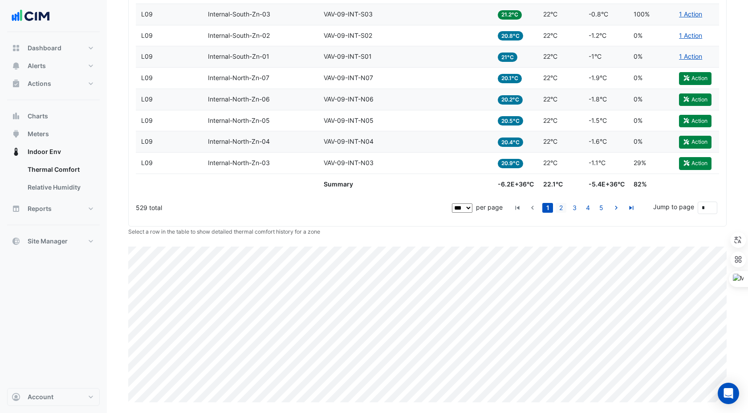
click at [563, 207] on link "2" at bounding box center [561, 208] width 11 height 10
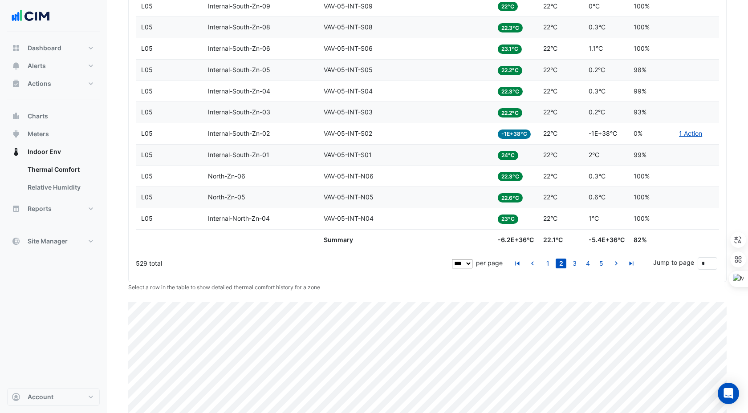
scroll to position [2295, 0]
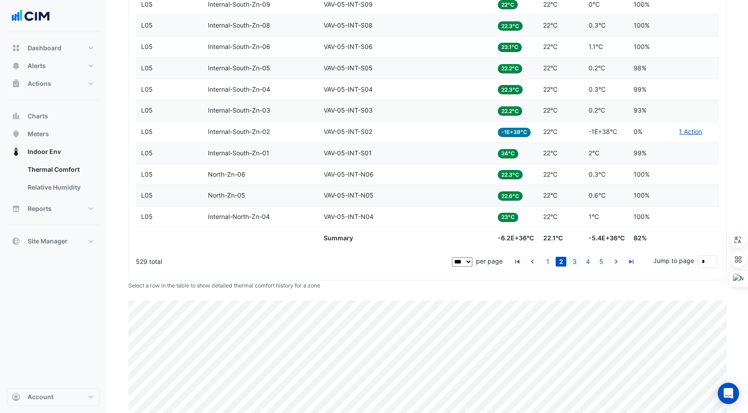
click at [571, 259] on link "3" at bounding box center [574, 262] width 11 height 10
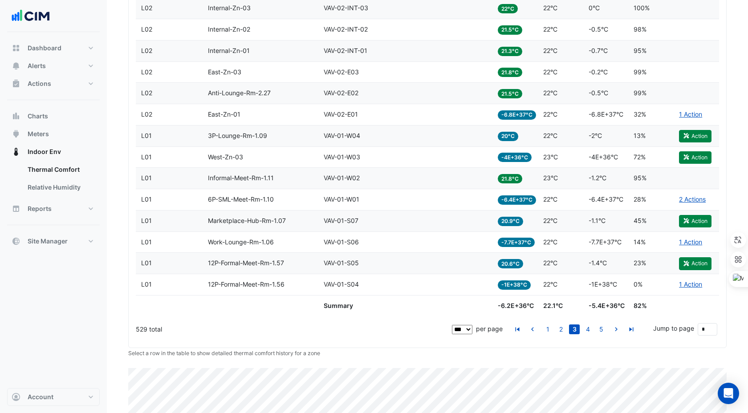
scroll to position [2271, 0]
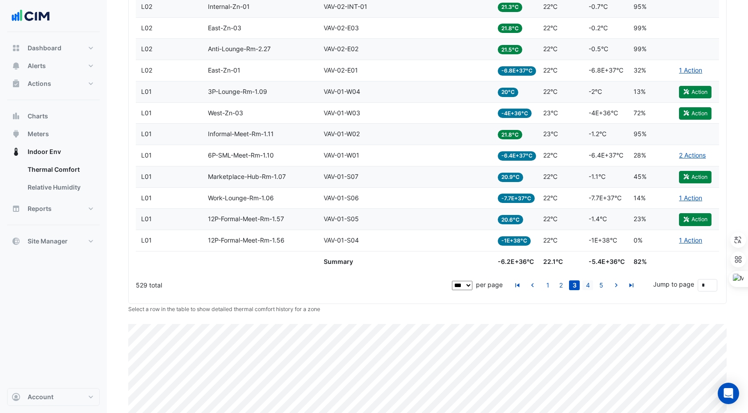
click at [588, 286] on link "4" at bounding box center [587, 285] width 11 height 10
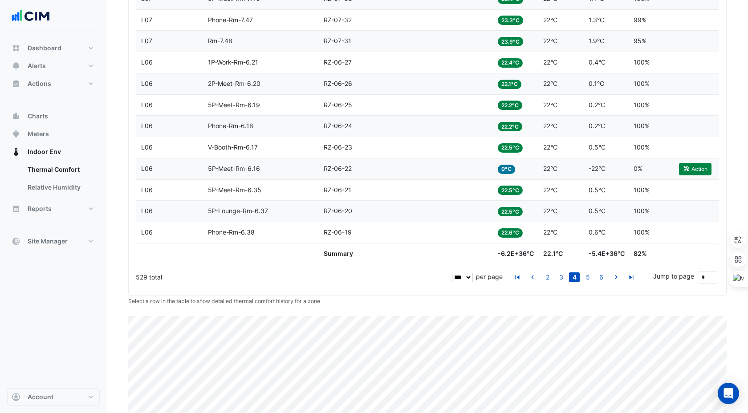
scroll to position [2348, 0]
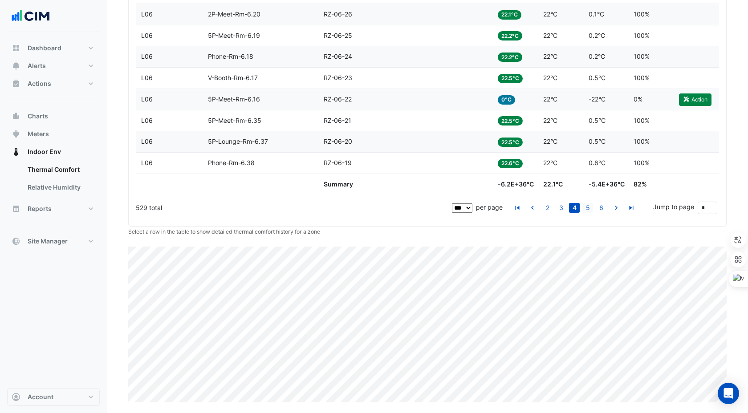
click at [587, 208] on link "5" at bounding box center [587, 208] width 11 height 10
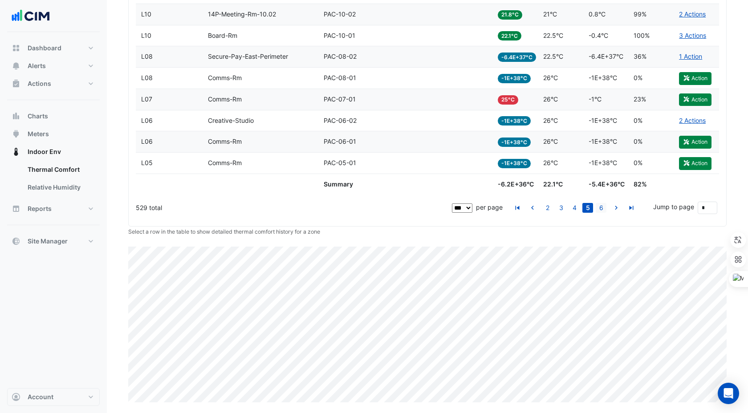
click at [599, 207] on link "6" at bounding box center [601, 208] width 11 height 10
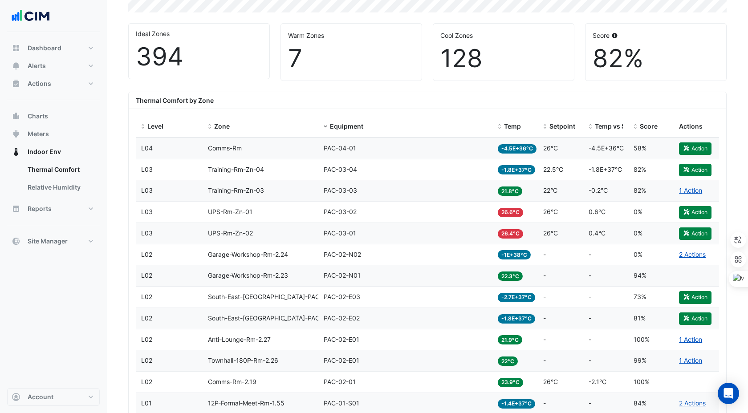
scroll to position [0, 0]
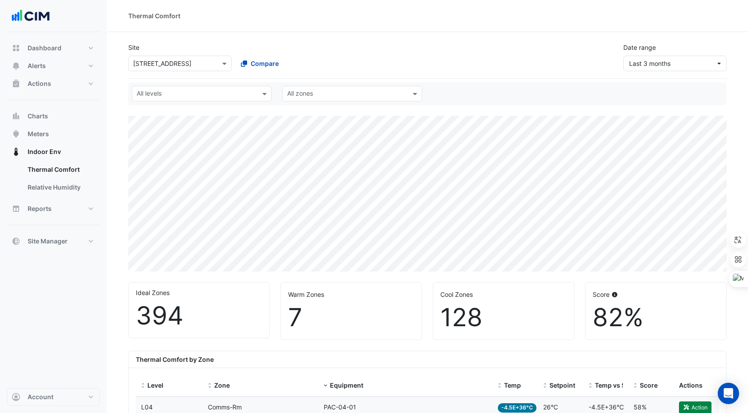
click at [165, 68] on div "Select a Site × [STREET_ADDRESS]" at bounding box center [174, 63] width 91 height 9
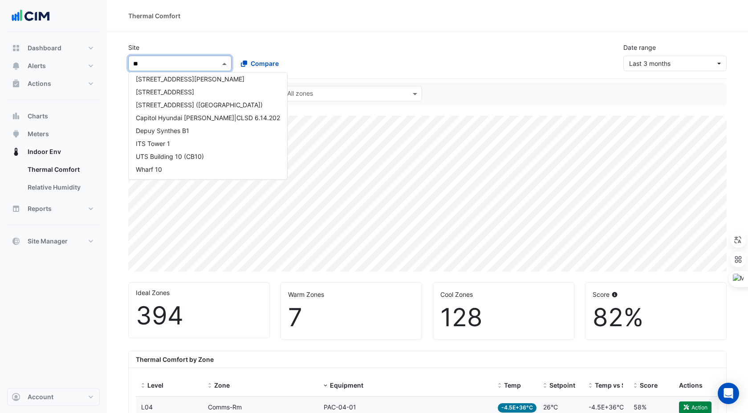
scroll to position [16, 0]
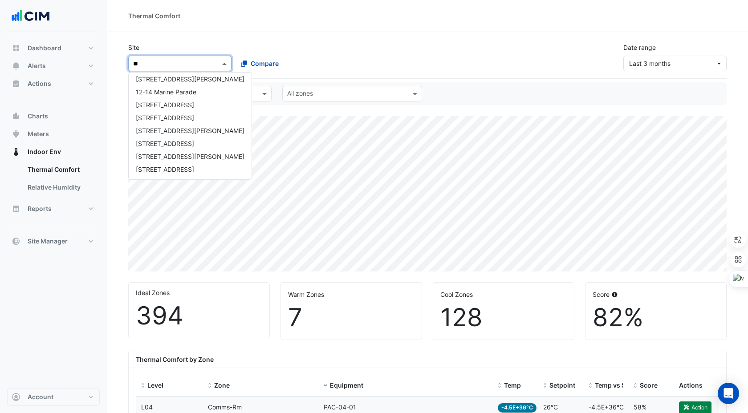
type input "***"
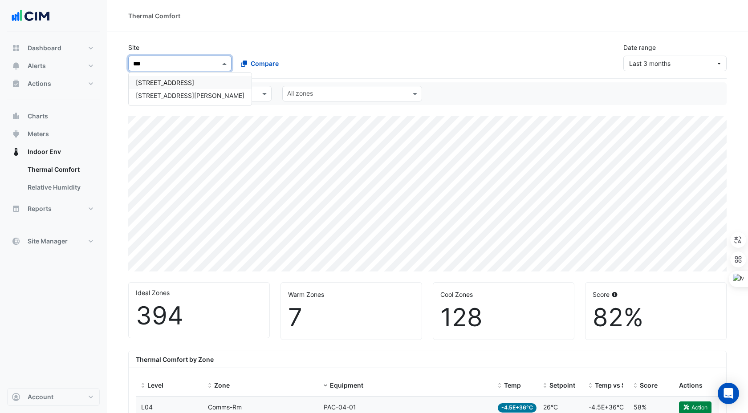
click at [166, 82] on span "[STREET_ADDRESS]" at bounding box center [165, 83] width 58 height 8
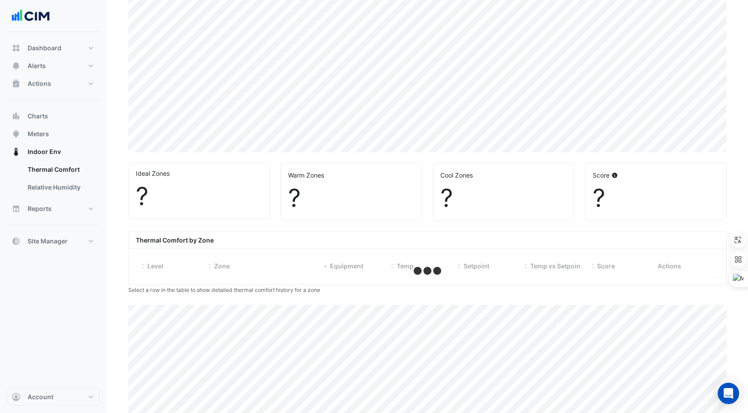
scroll to position [121, 0]
select select "***"
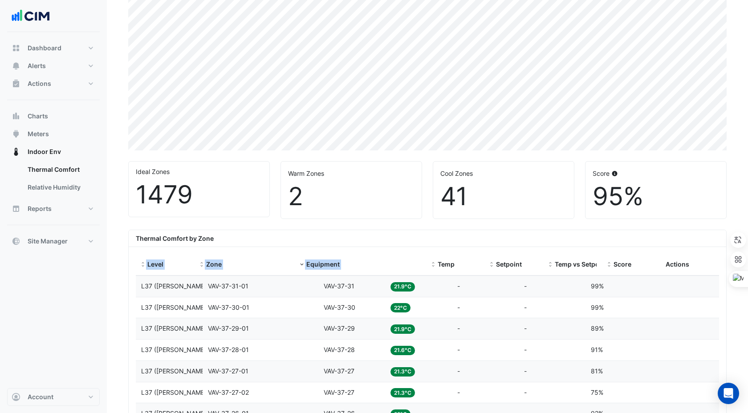
drag, startPoint x: 383, startPoint y: 255, endPoint x: 468, endPoint y: 251, distance: 84.7
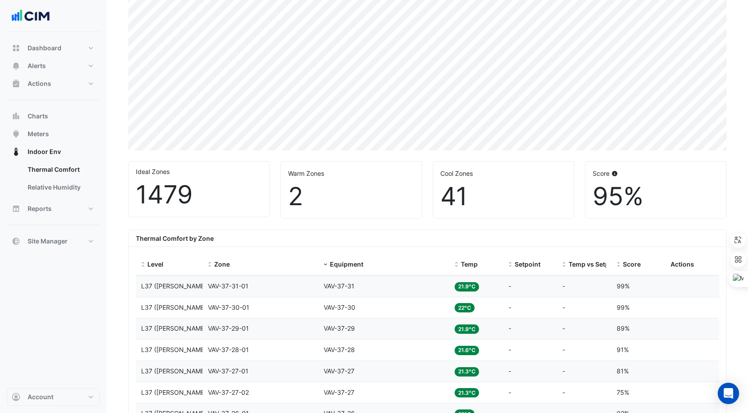
click at [434, 231] on div "Thermal Comfort by Zone" at bounding box center [427, 238] width 597 height 17
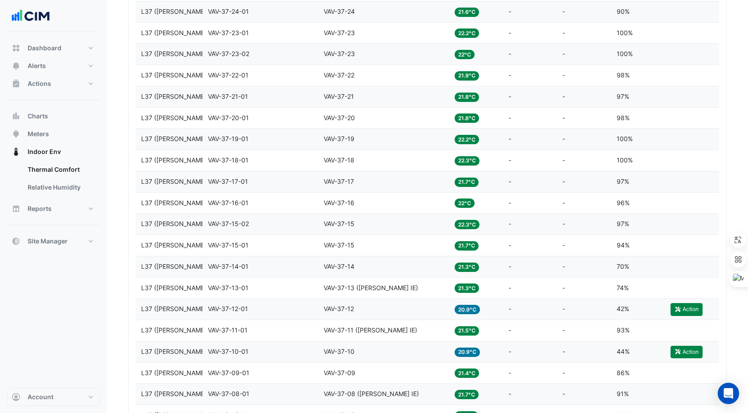
scroll to position [576, 0]
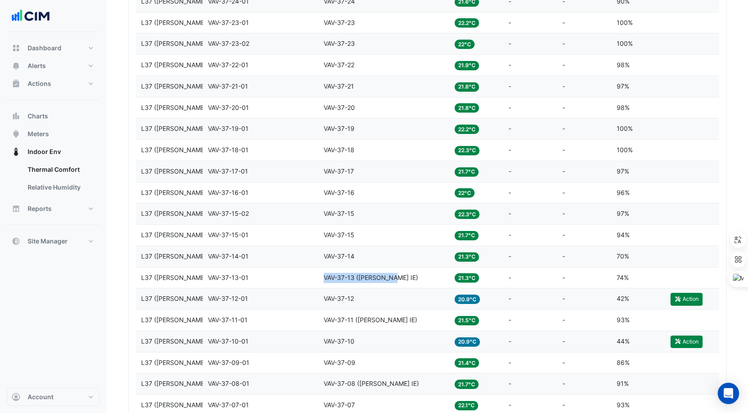
drag, startPoint x: 325, startPoint y: 276, endPoint x: 394, endPoint y: 279, distance: 69.1
click at [394, 279] on div "Equipment VAV-37-13 ([PERSON_NAME] IE)" at bounding box center [384, 278] width 120 height 10
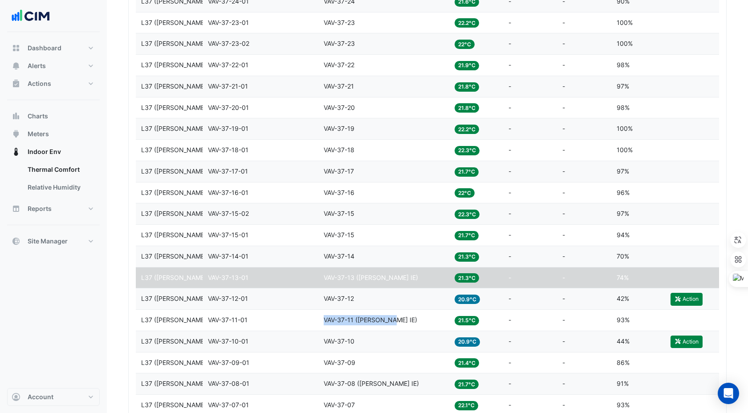
drag, startPoint x: 324, startPoint y: 321, endPoint x: 391, endPoint y: 321, distance: 67.7
click at [391, 321] on span "VAV-37-11 ([PERSON_NAME] IE)" at bounding box center [370, 320] width 93 height 8
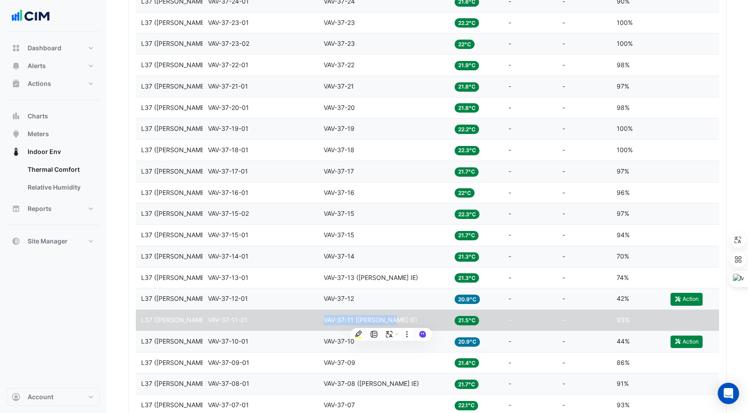
scroll to position [700, 0]
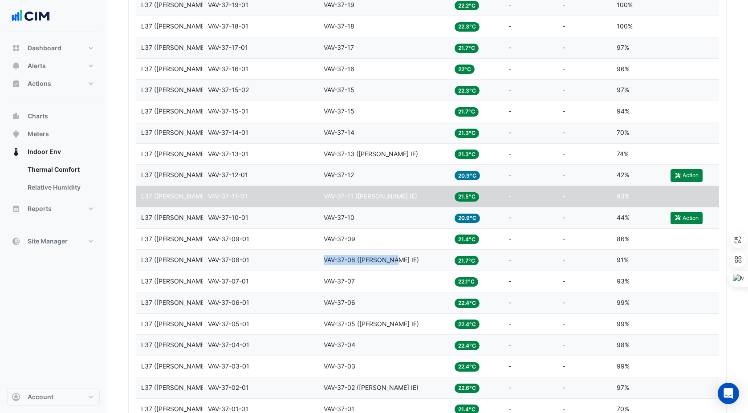
drag, startPoint x: 323, startPoint y: 259, endPoint x: 394, endPoint y: 262, distance: 70.8
click at [394, 262] on div "Equipment VAV-37-08 ([PERSON_NAME] IE)" at bounding box center [384, 260] width 120 height 10
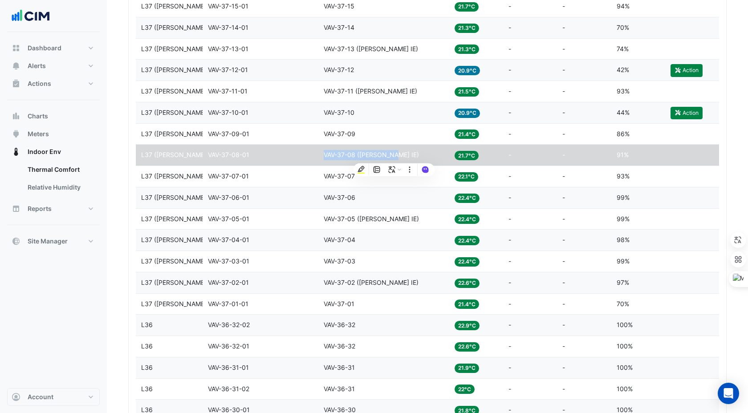
scroll to position [807, 0]
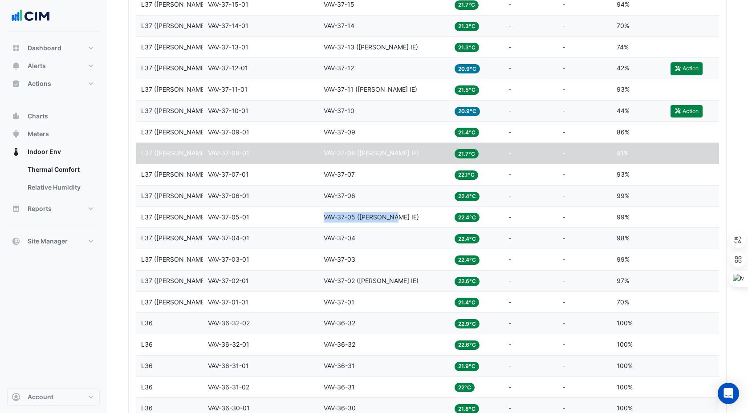
drag, startPoint x: 324, startPoint y: 217, endPoint x: 394, endPoint y: 219, distance: 70.8
click at [394, 219] on div "Equipment VAV-37-05 ([PERSON_NAME] IE)" at bounding box center [384, 217] width 120 height 10
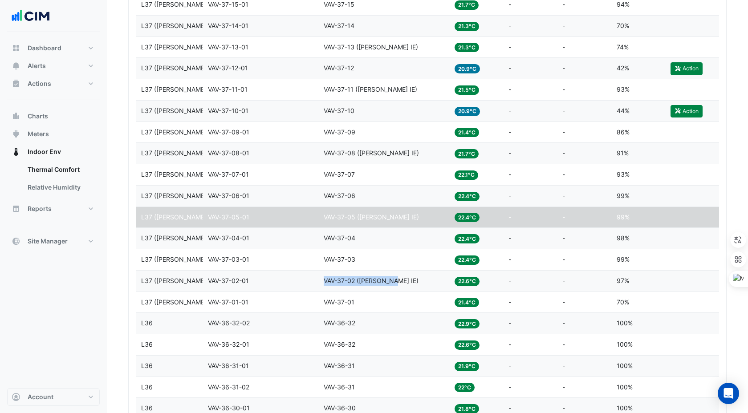
drag, startPoint x: 325, startPoint y: 278, endPoint x: 393, endPoint y: 279, distance: 67.2
click at [393, 279] on span "VAV-37-02 ([PERSON_NAME] IE)" at bounding box center [371, 281] width 95 height 8
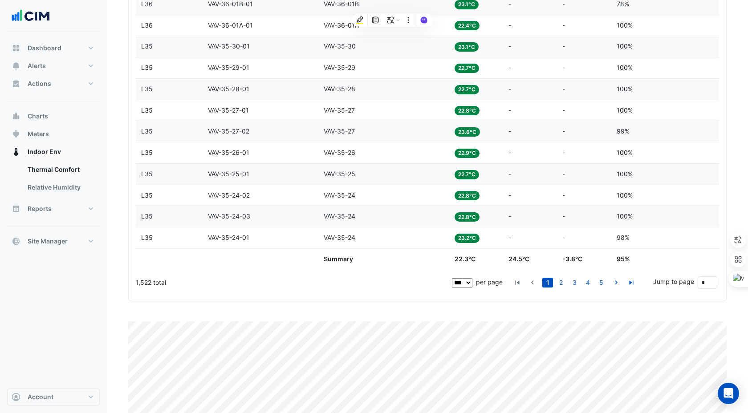
scroll to position [2348, 0]
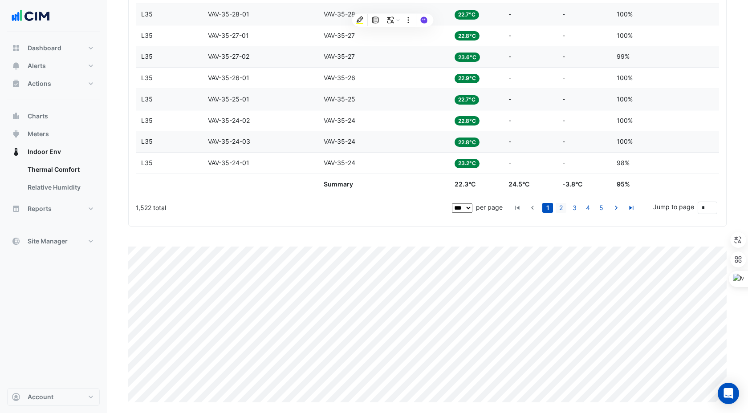
click at [562, 205] on link "2" at bounding box center [561, 208] width 11 height 10
click at [576, 208] on link "3" at bounding box center [574, 208] width 11 height 10
click at [584, 209] on link "4" at bounding box center [587, 208] width 11 height 10
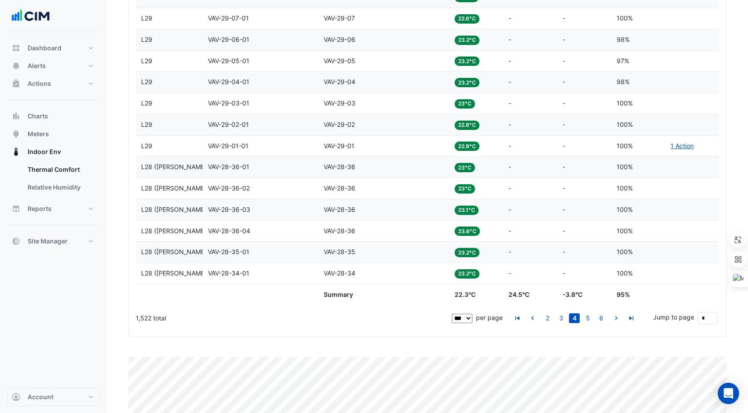
scroll to position [2239, 0]
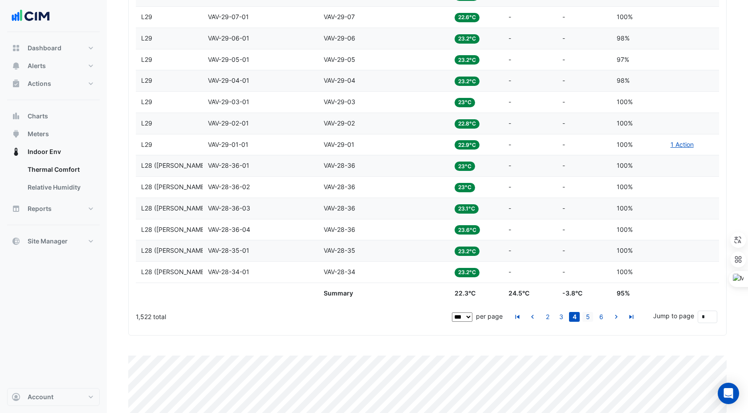
click at [591, 313] on link "5" at bounding box center [587, 317] width 11 height 10
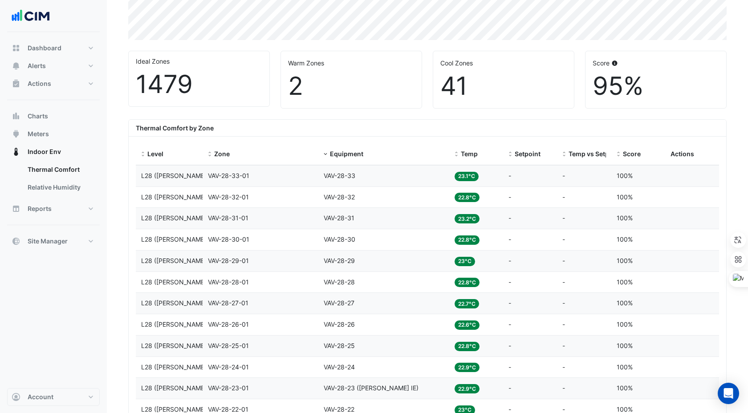
scroll to position [495, 0]
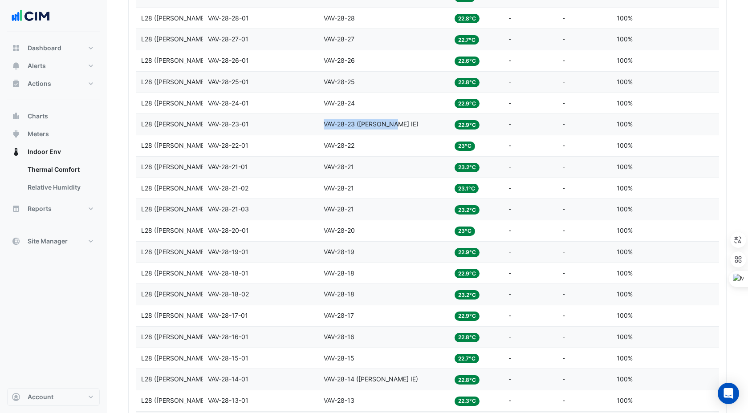
drag, startPoint x: 324, startPoint y: 125, endPoint x: 394, endPoint y: 126, distance: 70.8
click at [394, 126] on div "Equipment VAV-28-23 ([PERSON_NAME] IE)" at bounding box center [384, 124] width 120 height 10
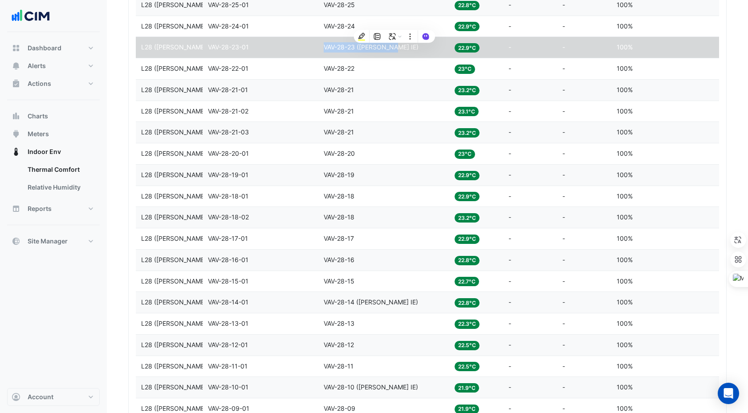
scroll to position [599, 0]
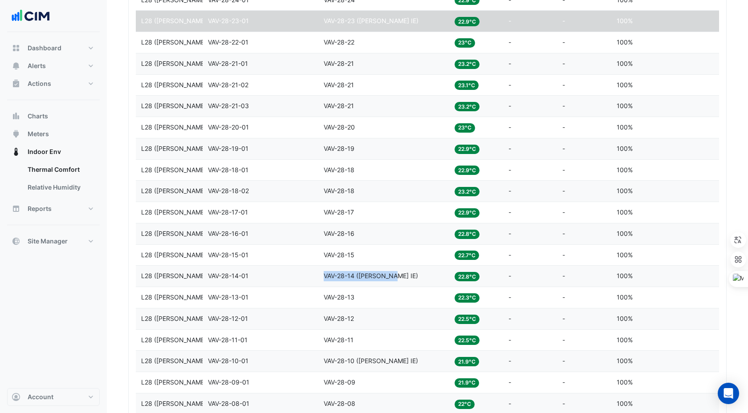
drag, startPoint x: 325, startPoint y: 276, endPoint x: 393, endPoint y: 276, distance: 68.1
click at [393, 276] on span "VAV-28-14 ([PERSON_NAME] IE)" at bounding box center [371, 276] width 94 height 8
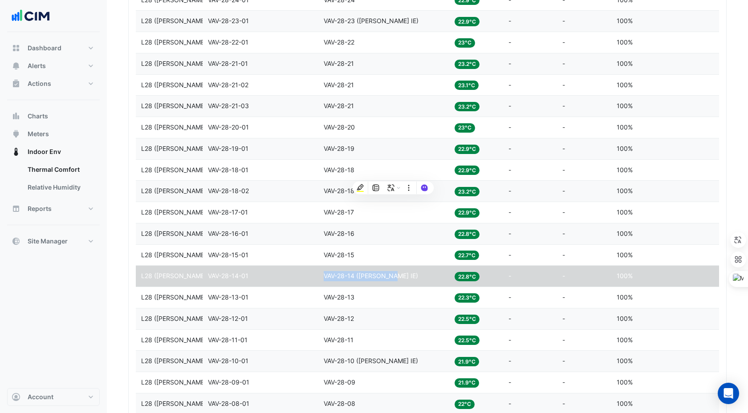
scroll to position [700, 0]
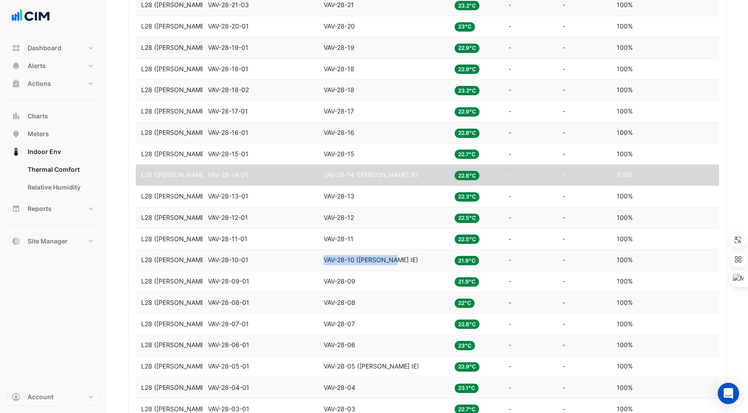
drag, startPoint x: 323, startPoint y: 261, endPoint x: 394, endPoint y: 260, distance: 71.2
click at [394, 260] on div "Equipment VAV-28-10 ([PERSON_NAME] IE)" at bounding box center [384, 260] width 120 height 10
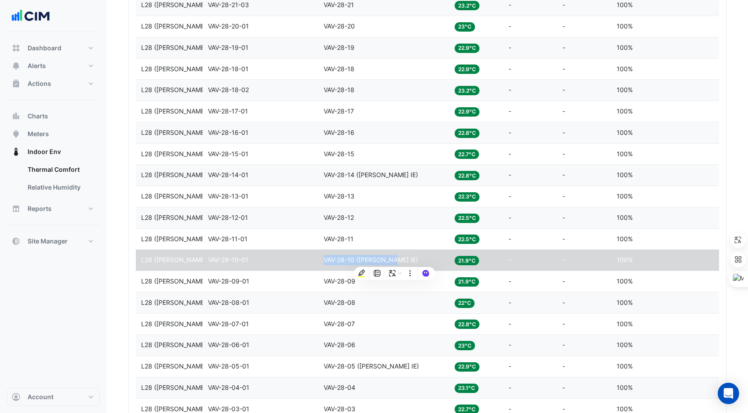
scroll to position [780, 0]
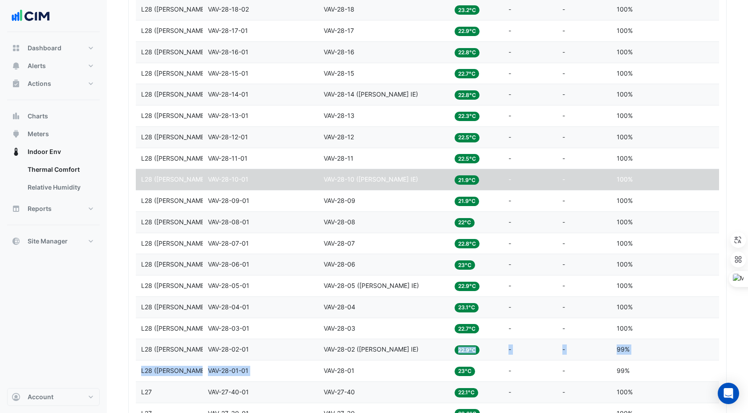
drag, startPoint x: 324, startPoint y: 365, endPoint x: 354, endPoint y: 357, distance: 31.4
click at [322, 284] on datatable-body-cell "Equipment VAV-28-05 ([PERSON_NAME] IE)" at bounding box center [383, 286] width 131 height 21
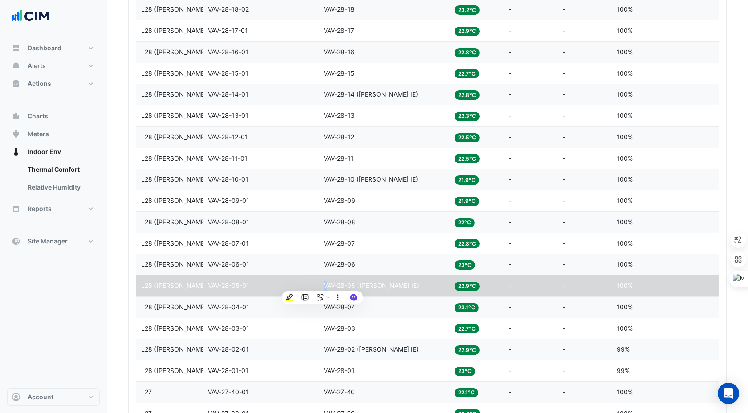
click at [321, 282] on datatable-body-cell "Equipment VAV-28-05 ([PERSON_NAME] IE)" at bounding box center [383, 286] width 131 height 21
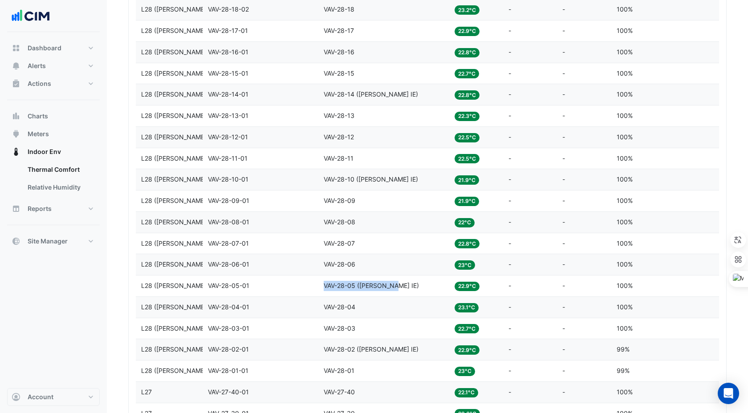
drag, startPoint x: 321, startPoint y: 284, endPoint x: 394, endPoint y: 286, distance: 73.5
click at [394, 286] on datatable-body-cell "Equipment VAV-28-05 ([PERSON_NAME] IE)" at bounding box center [383, 286] width 131 height 21
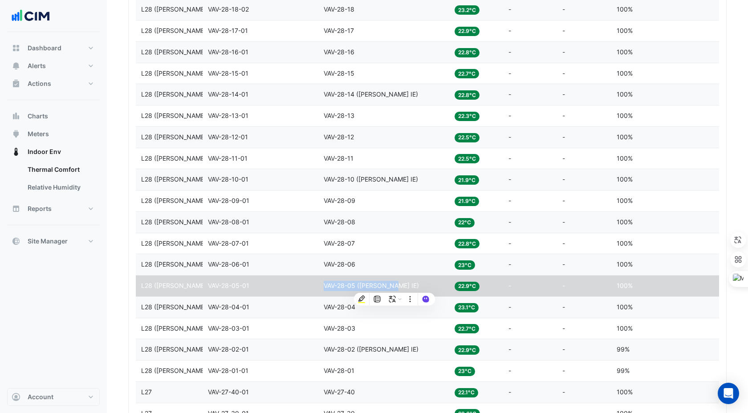
scroll to position [846, 0]
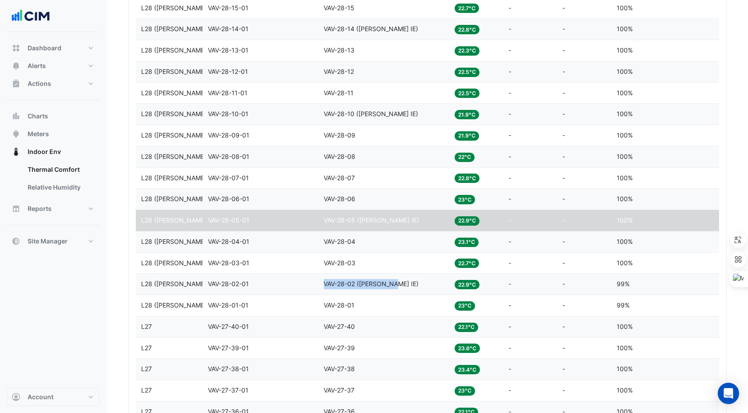
drag, startPoint x: 324, startPoint y: 284, endPoint x: 393, endPoint y: 287, distance: 70.0
click at [393, 287] on span "VAV-28-02 ([PERSON_NAME] IE)" at bounding box center [371, 284] width 95 height 8
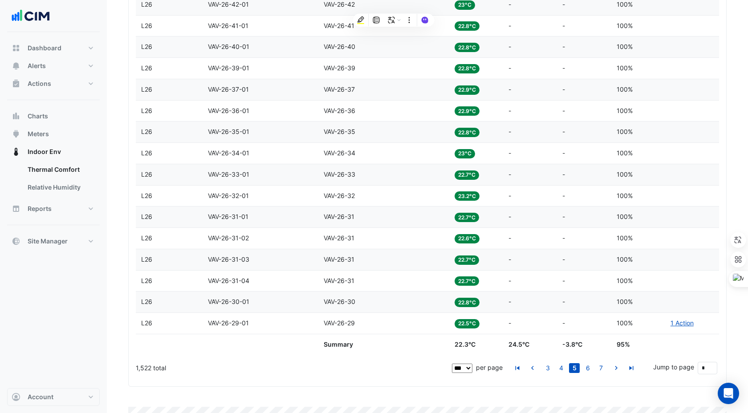
scroll to position [2348, 0]
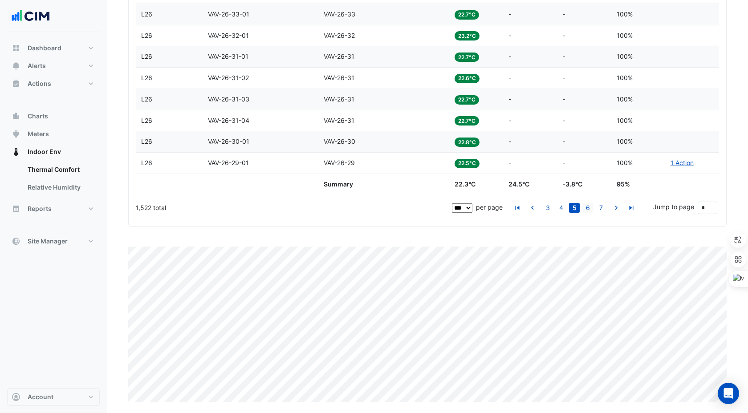
click at [590, 207] on link "6" at bounding box center [587, 208] width 11 height 10
click at [588, 207] on link "7" at bounding box center [587, 208] width 11 height 10
click at [586, 209] on link "8" at bounding box center [587, 208] width 11 height 10
click at [588, 207] on link "9" at bounding box center [587, 208] width 11 height 10
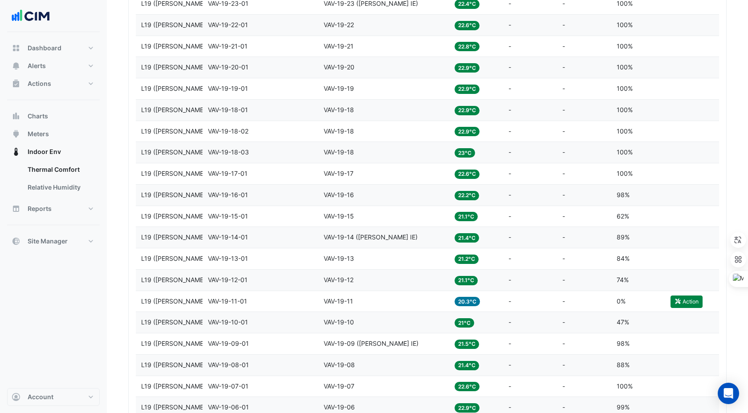
scroll to position [1346, 0]
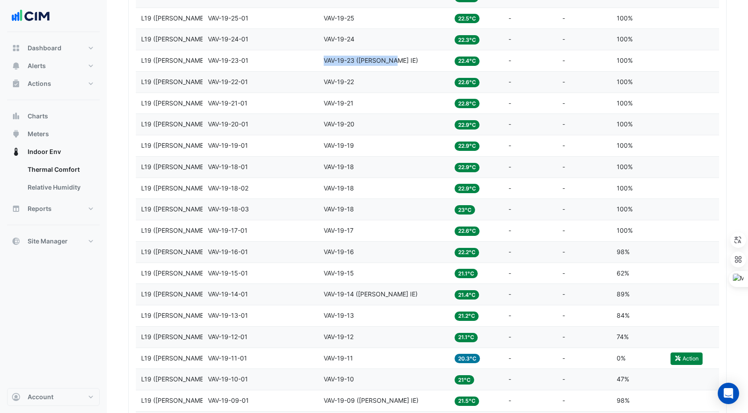
drag, startPoint x: 325, startPoint y: 59, endPoint x: 394, endPoint y: 61, distance: 69.0
click at [394, 61] on div "Equipment VAV-19-23 ([PERSON_NAME] IE)" at bounding box center [384, 61] width 120 height 10
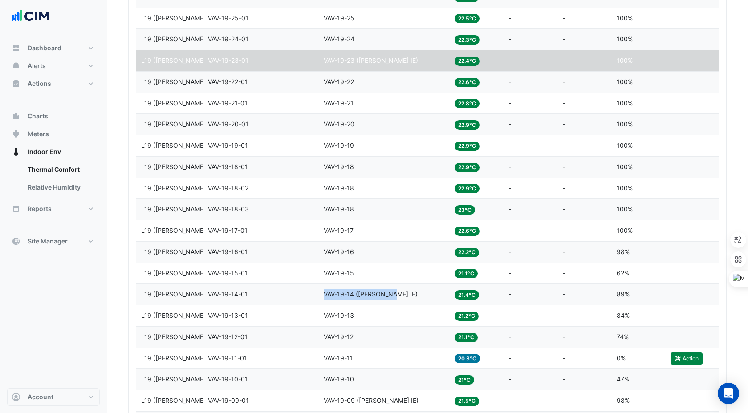
drag, startPoint x: 324, startPoint y: 292, endPoint x: 393, endPoint y: 295, distance: 69.5
click at [393, 295] on div "Equipment VAV-19-14 ([PERSON_NAME] IE)" at bounding box center [384, 294] width 120 height 10
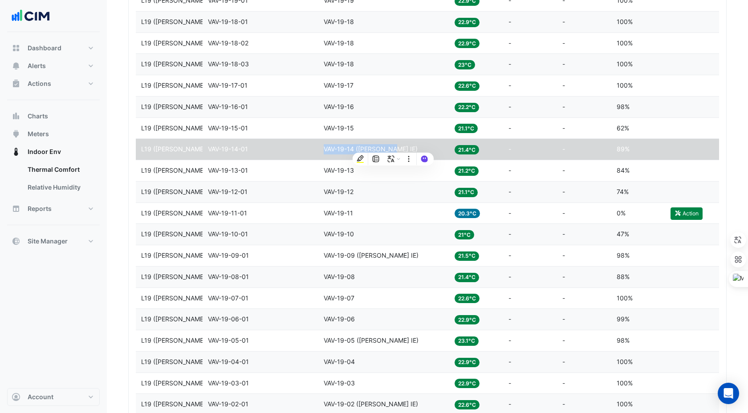
scroll to position [1495, 0]
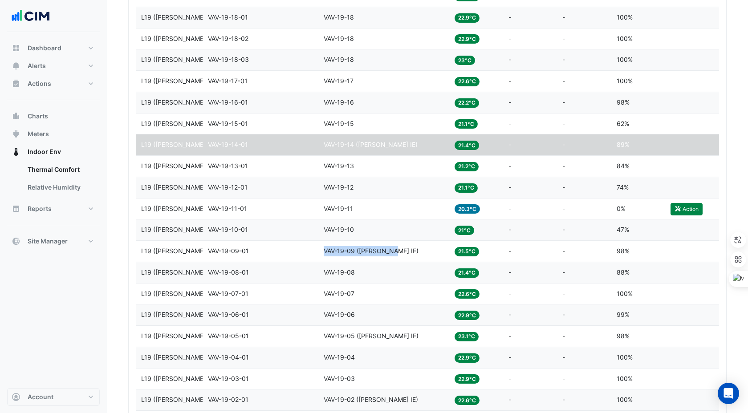
drag, startPoint x: 323, startPoint y: 251, endPoint x: 395, endPoint y: 250, distance: 72.1
click at [395, 250] on div "Equipment VAV-19-09 ([PERSON_NAME] IE)" at bounding box center [384, 251] width 120 height 10
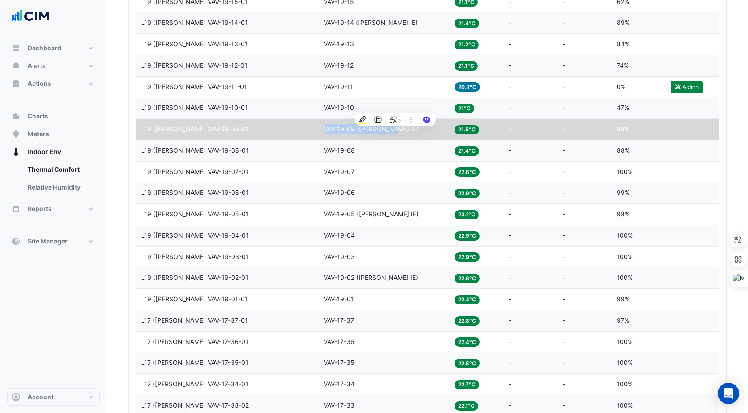
scroll to position [1641, 0]
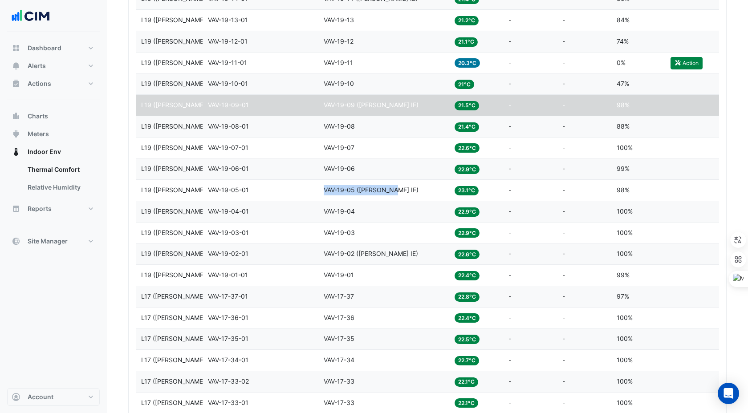
drag, startPoint x: 324, startPoint y: 192, endPoint x: 394, endPoint y: 191, distance: 69.9
click at [394, 191] on div "Equipment VAV-19-05 ([PERSON_NAME] IE)" at bounding box center [384, 190] width 120 height 10
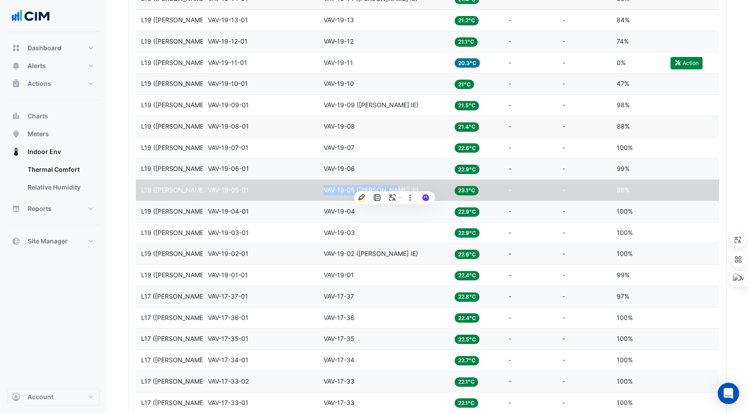
scroll to position [1648, 0]
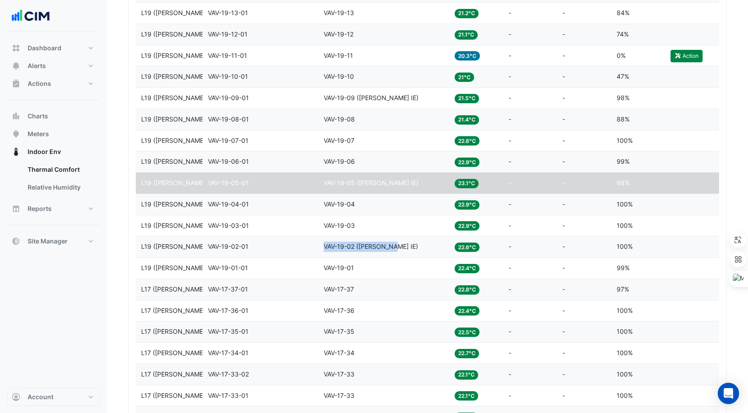
drag, startPoint x: 324, startPoint y: 245, endPoint x: 394, endPoint y: 243, distance: 70.4
click at [394, 243] on div "Equipment VAV-19-02 ([PERSON_NAME] IE)" at bounding box center [384, 247] width 120 height 10
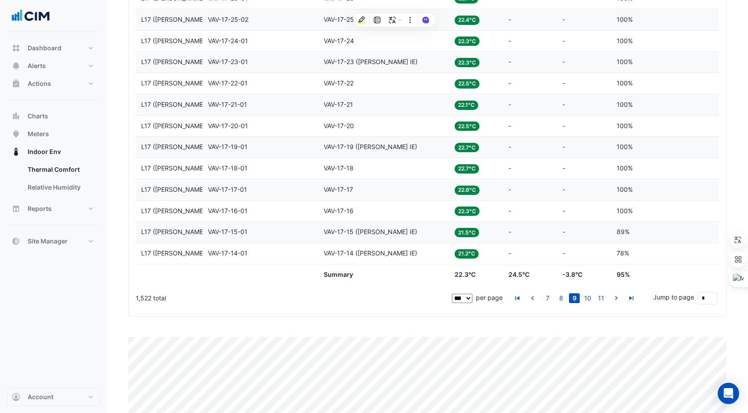
scroll to position [2261, 0]
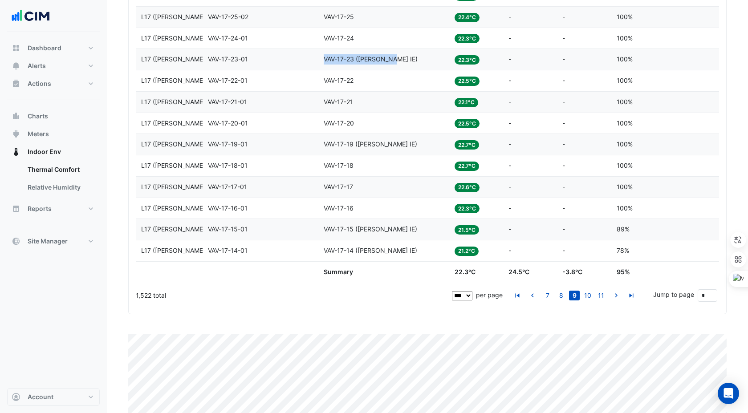
drag, startPoint x: 324, startPoint y: 58, endPoint x: 393, endPoint y: 60, distance: 68.1
click at [393, 60] on span "VAV-17-23 ([PERSON_NAME] IE)" at bounding box center [371, 59] width 94 height 8
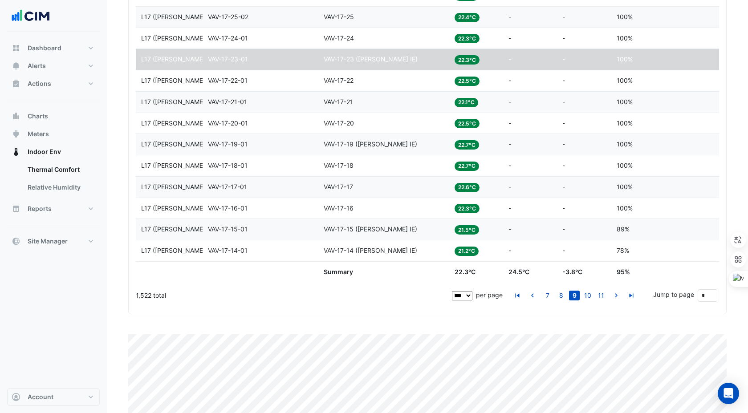
click at [388, 142] on span "VAV-17-19 ([PERSON_NAME] IE)" at bounding box center [370, 144] width 93 height 8
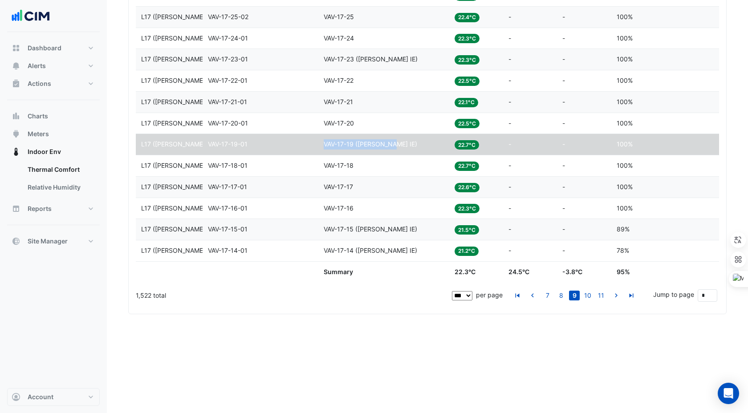
drag, startPoint x: 394, startPoint y: 144, endPoint x: 323, endPoint y: 143, distance: 71.7
click at [323, 143] on datatable-body-cell "Equipment VAV-17-19 ([PERSON_NAME] IE)" at bounding box center [383, 144] width 131 height 21
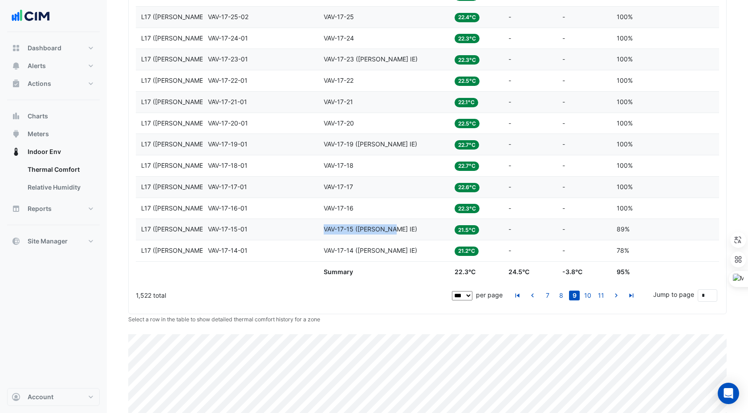
drag, startPoint x: 321, startPoint y: 227, endPoint x: 393, endPoint y: 229, distance: 72.6
click at [393, 229] on datatable-body-cell "Equipment VAV-17-15 ([PERSON_NAME] IE)" at bounding box center [383, 229] width 131 height 21
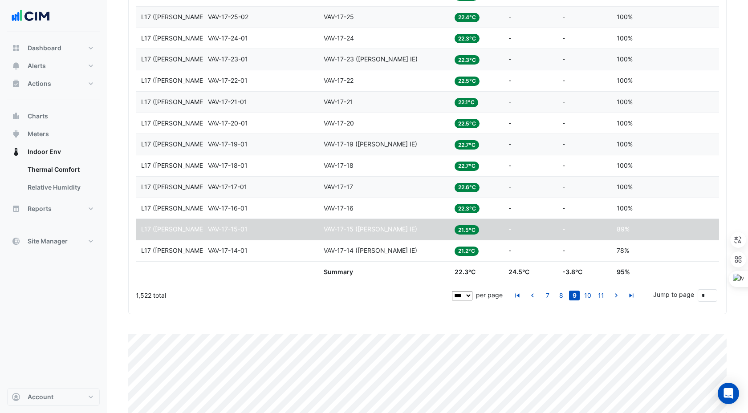
click at [325, 250] on span "VAV-17-14 ([PERSON_NAME] IE)" at bounding box center [370, 251] width 93 height 8
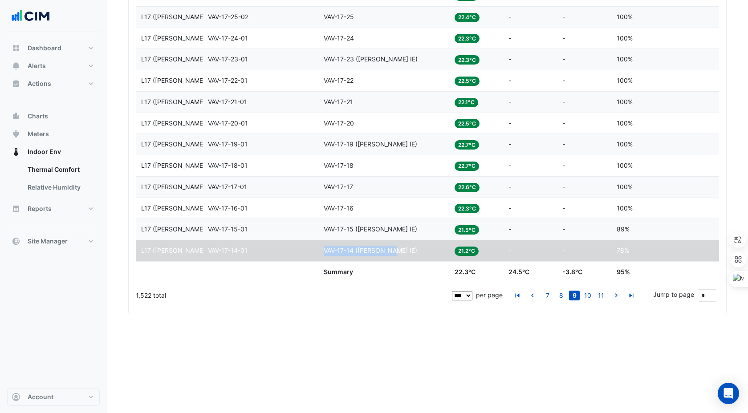
drag, startPoint x: 323, startPoint y: 250, endPoint x: 392, endPoint y: 249, distance: 69.0
click at [392, 249] on datatable-body-cell "Equipment VAV-17-14 ([PERSON_NAME] IE)" at bounding box center [383, 250] width 131 height 21
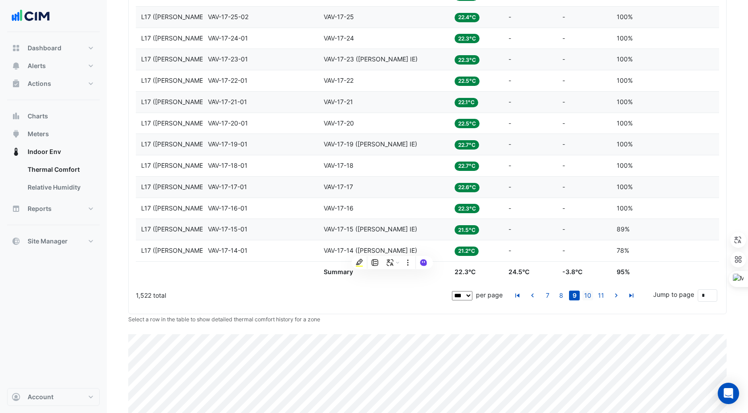
click at [588, 296] on link "10" at bounding box center [587, 296] width 11 height 10
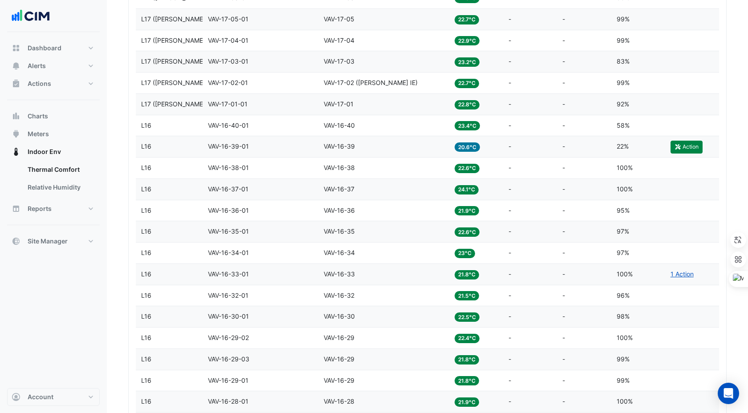
scroll to position [554, 0]
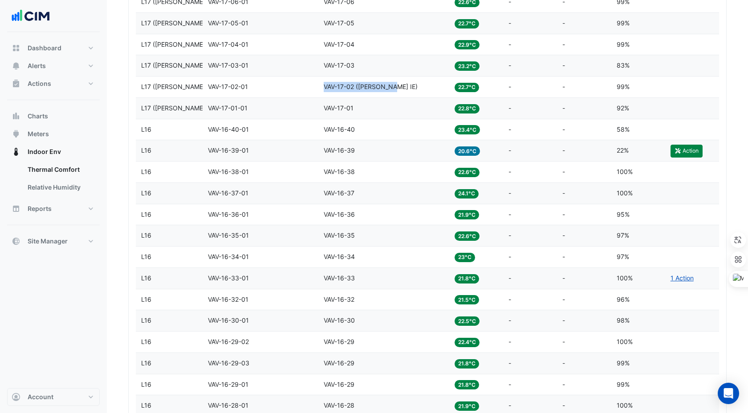
drag, startPoint x: 324, startPoint y: 86, endPoint x: 394, endPoint y: 88, distance: 69.9
click at [394, 88] on div "Equipment VAV-17-02 ([PERSON_NAME] IE)" at bounding box center [384, 87] width 120 height 10
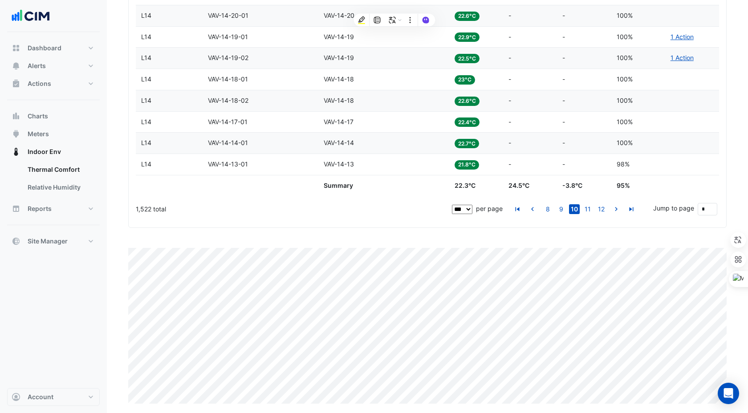
scroll to position [2348, 0]
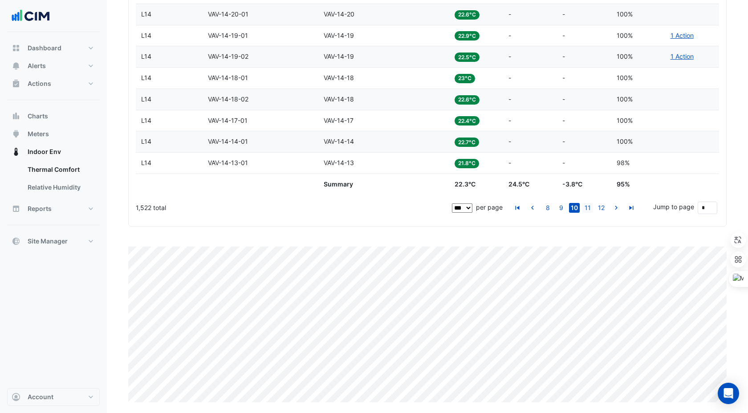
click at [587, 207] on link "11" at bounding box center [587, 208] width 11 height 10
click at [589, 209] on link "12" at bounding box center [587, 208] width 11 height 10
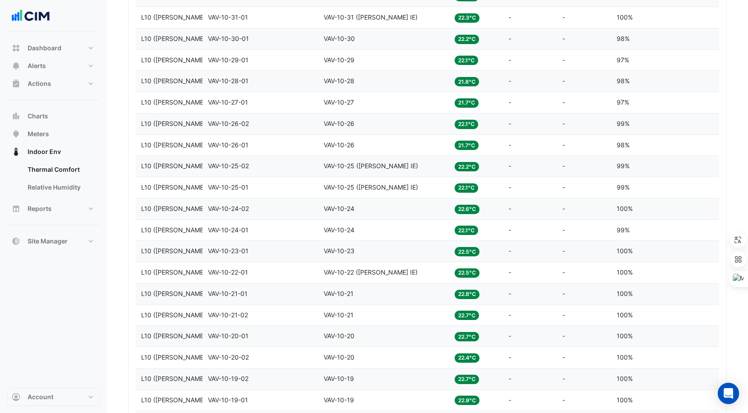
scroll to position [1132, 0]
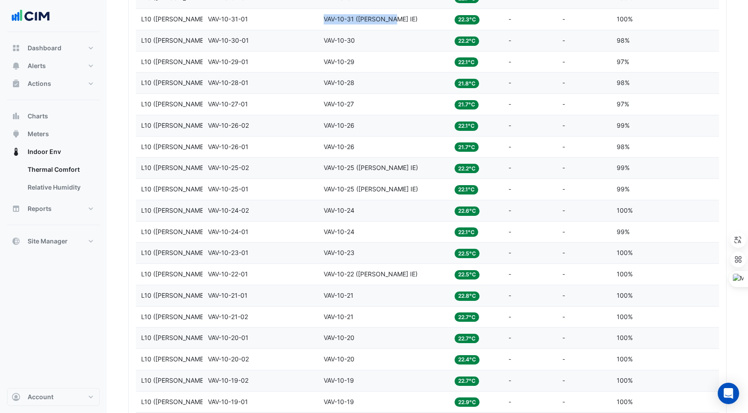
drag, startPoint x: 324, startPoint y: 20, endPoint x: 393, endPoint y: 20, distance: 68.5
click at [393, 20] on div "Equipment VAV-10-31 ([PERSON_NAME] IE)" at bounding box center [384, 19] width 120 height 10
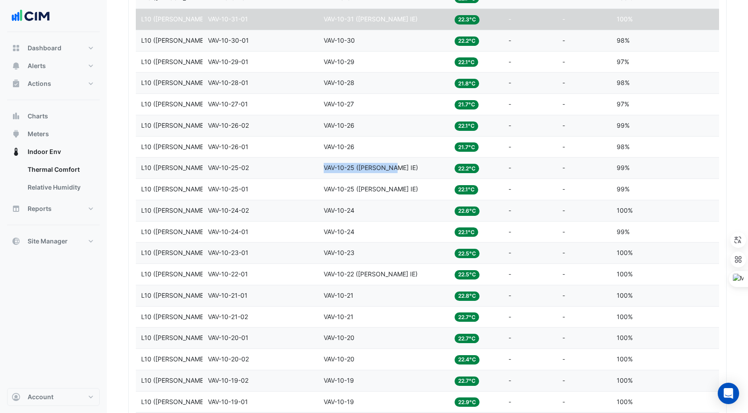
drag, startPoint x: 326, startPoint y: 166, endPoint x: 392, endPoint y: 167, distance: 65.9
click at [392, 167] on span "VAV-10-25 ([PERSON_NAME] IE)" at bounding box center [371, 168] width 94 height 8
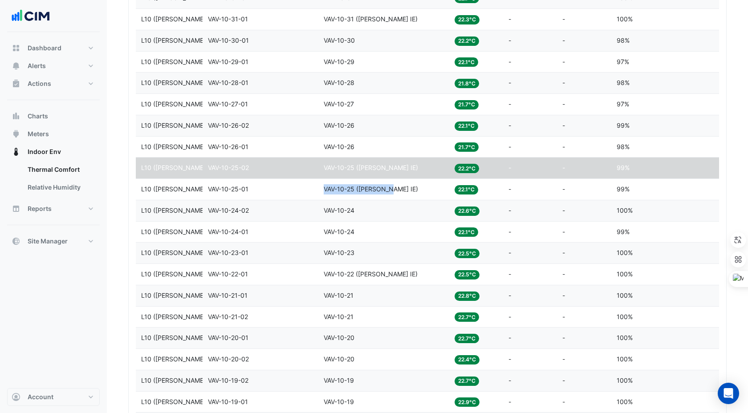
drag, startPoint x: 324, startPoint y: 188, endPoint x: 391, endPoint y: 189, distance: 67.7
click at [391, 189] on span "VAV-10-25 ([PERSON_NAME] IE)" at bounding box center [371, 189] width 94 height 8
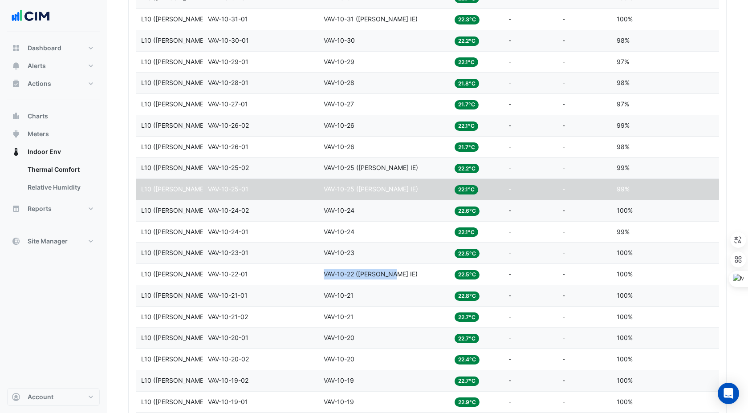
drag, startPoint x: 323, startPoint y: 272, endPoint x: 393, endPoint y: 273, distance: 70.3
click at [393, 273] on datatable-body-cell "Equipment VAV-10-22 ([PERSON_NAME] IE)" at bounding box center [383, 274] width 131 height 21
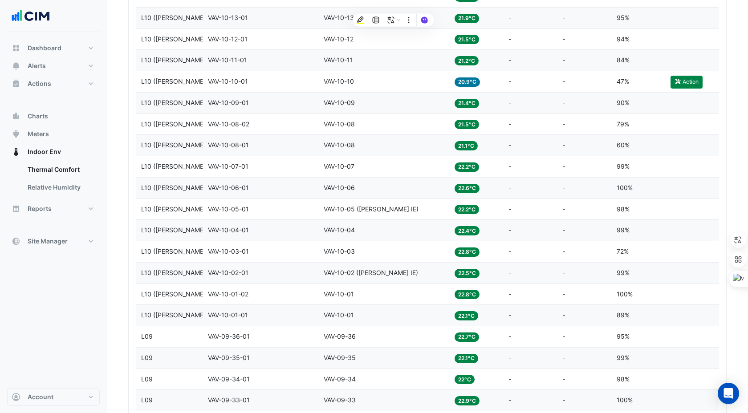
scroll to position [1738, 0]
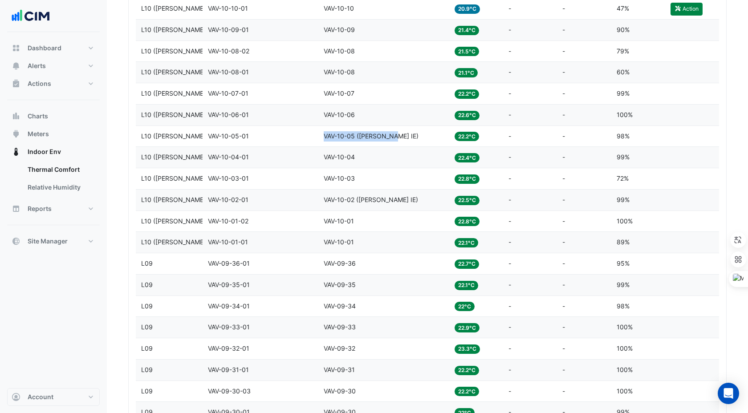
drag, startPoint x: 324, startPoint y: 134, endPoint x: 394, endPoint y: 133, distance: 69.4
click at [394, 133] on div "Equipment VAV-10-05 ([PERSON_NAME] IE)" at bounding box center [384, 136] width 120 height 10
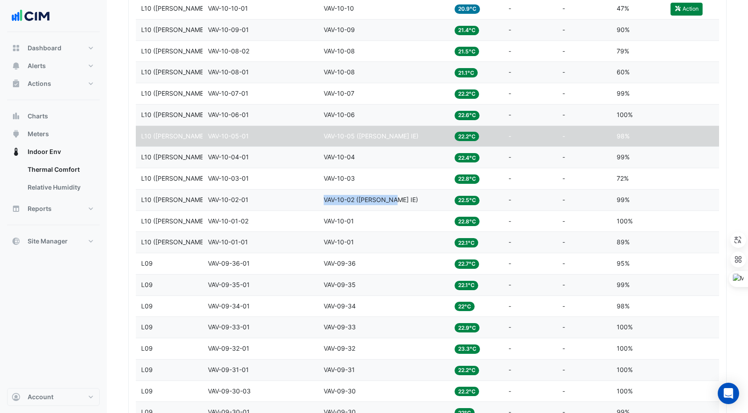
drag, startPoint x: 325, startPoint y: 199, endPoint x: 393, endPoint y: 201, distance: 68.6
click at [393, 201] on div "Equipment VAV-10-02 ([PERSON_NAME] IE)" at bounding box center [384, 200] width 120 height 10
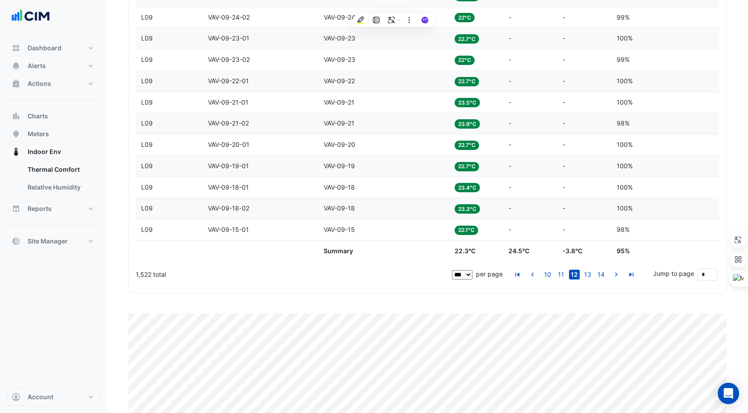
scroll to position [2348, 0]
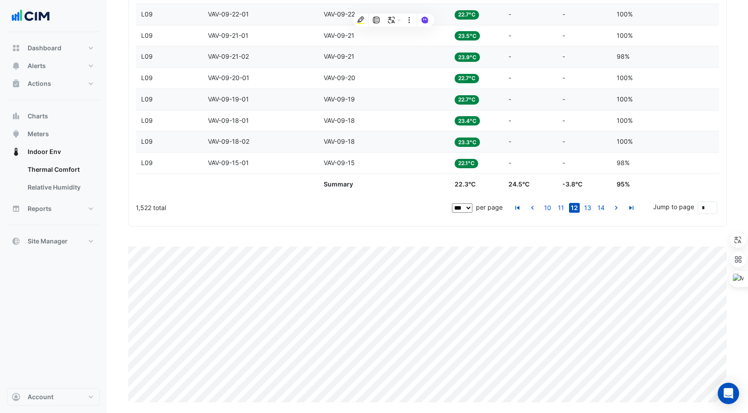
click at [588, 206] on link "13" at bounding box center [587, 208] width 11 height 10
click at [589, 209] on link "14" at bounding box center [587, 208] width 11 height 10
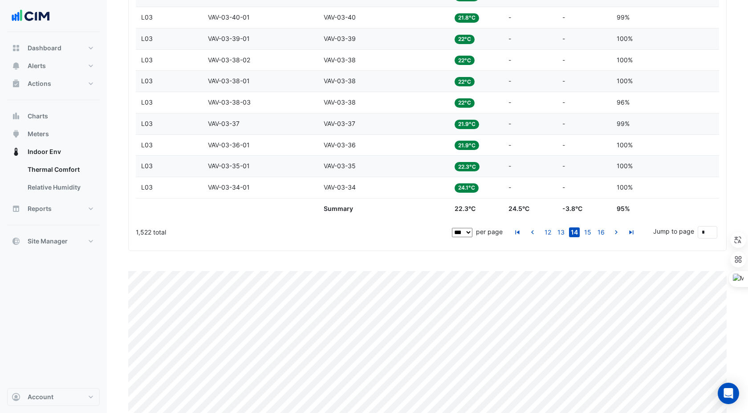
scroll to position [2324, 0]
click at [590, 234] on link "15" at bounding box center [587, 233] width 11 height 10
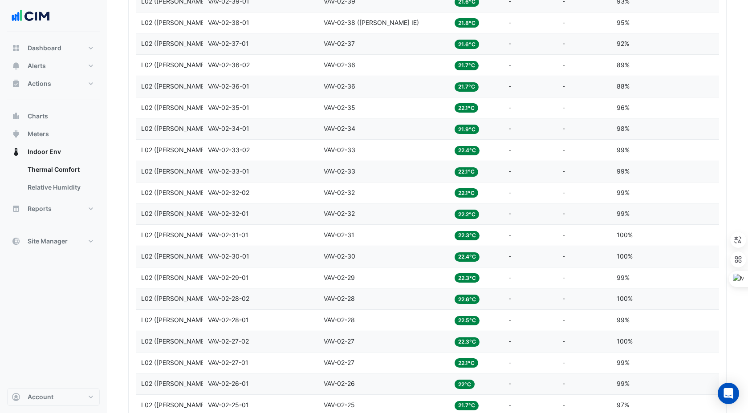
scroll to position [1944, 0]
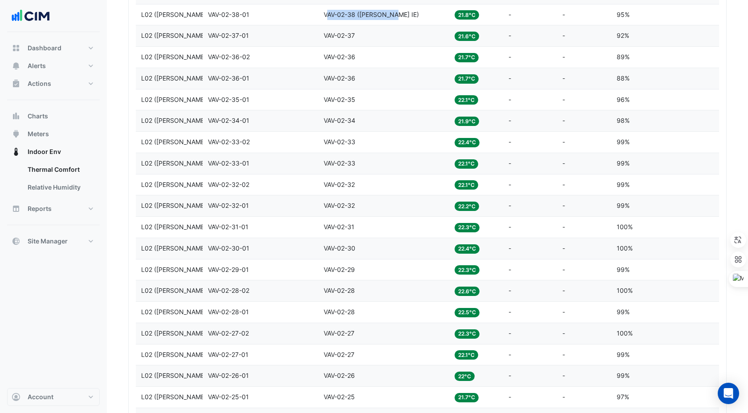
drag, startPoint x: 325, startPoint y: 15, endPoint x: 394, endPoint y: 13, distance: 69.0
click at [394, 13] on div "Equipment VAV-02-38 ([PERSON_NAME] IE)" at bounding box center [384, 15] width 120 height 10
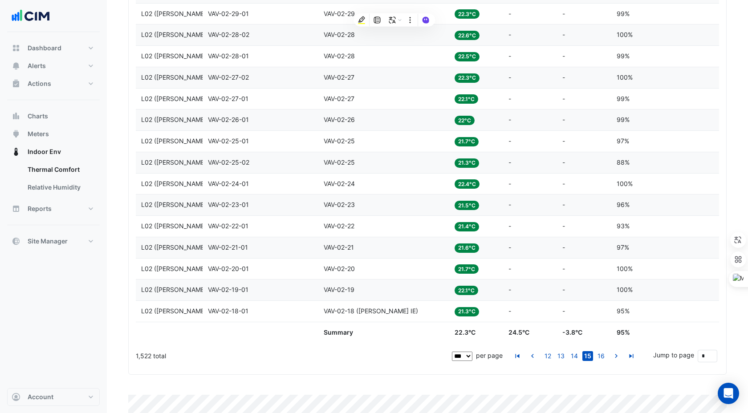
scroll to position [2298, 0]
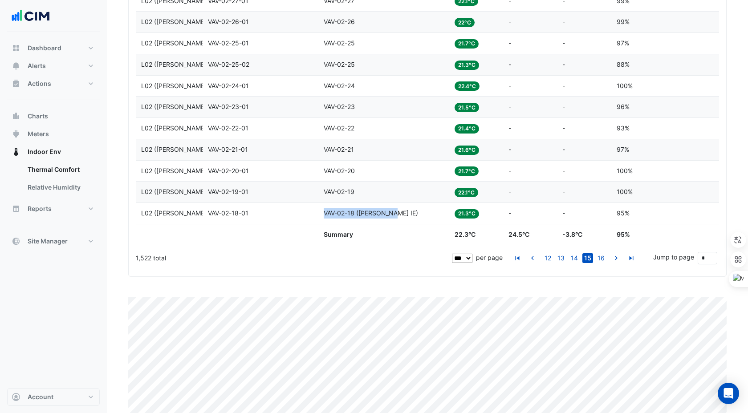
drag, startPoint x: 323, startPoint y: 211, endPoint x: 395, endPoint y: 211, distance: 72.1
click at [395, 211] on div "Equipment VAV-02-18 ([PERSON_NAME] IE)" at bounding box center [384, 213] width 120 height 10
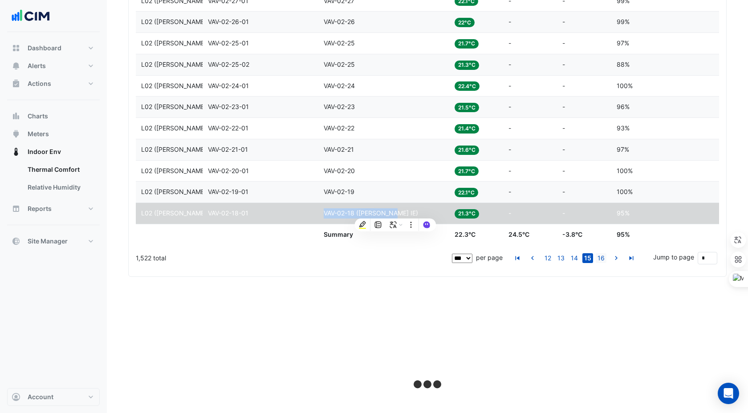
click at [603, 260] on link "16" at bounding box center [601, 258] width 11 height 10
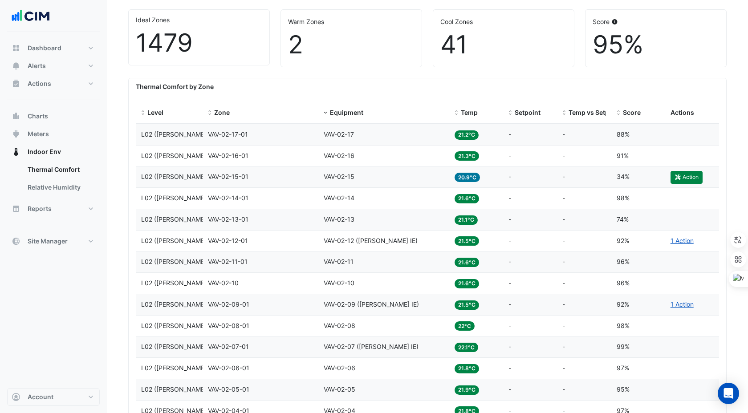
scroll to position [282, 0]
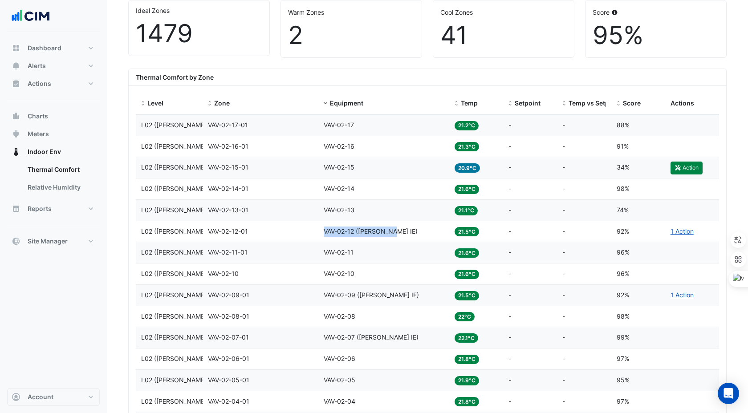
drag, startPoint x: 324, startPoint y: 231, endPoint x: 393, endPoint y: 231, distance: 69.0
click at [393, 231] on span "VAV-02-12 ([PERSON_NAME] IE)" at bounding box center [371, 231] width 94 height 8
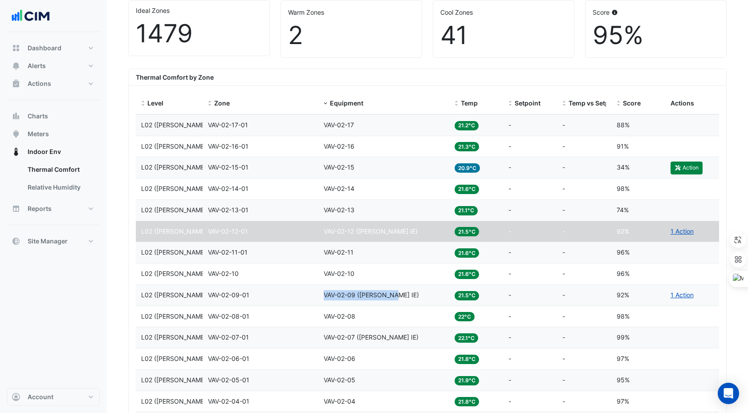
drag, startPoint x: 322, startPoint y: 295, endPoint x: 395, endPoint y: 295, distance: 73.0
click at [395, 295] on datatable-body-cell "Equipment VAV-02-09 ([PERSON_NAME] IE)" at bounding box center [383, 295] width 131 height 21
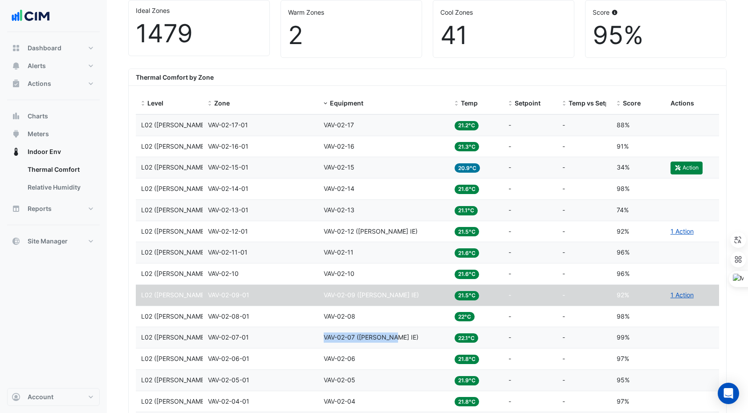
drag, startPoint x: 324, startPoint y: 338, endPoint x: 394, endPoint y: 338, distance: 69.9
click at [394, 338] on div "Equipment VAV-02-07 ([PERSON_NAME] IE)" at bounding box center [384, 338] width 120 height 10
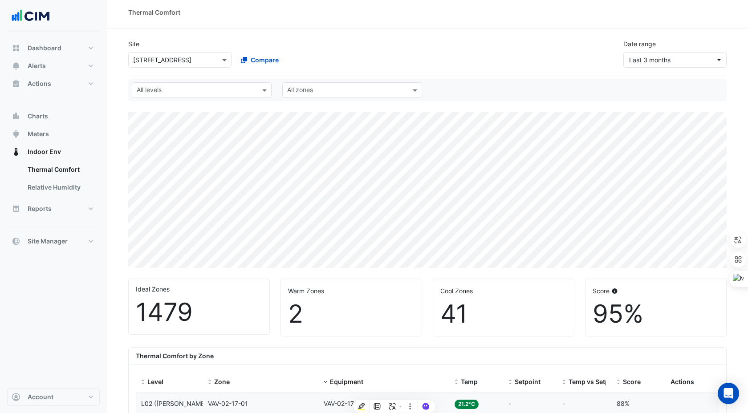
scroll to position [0, 0]
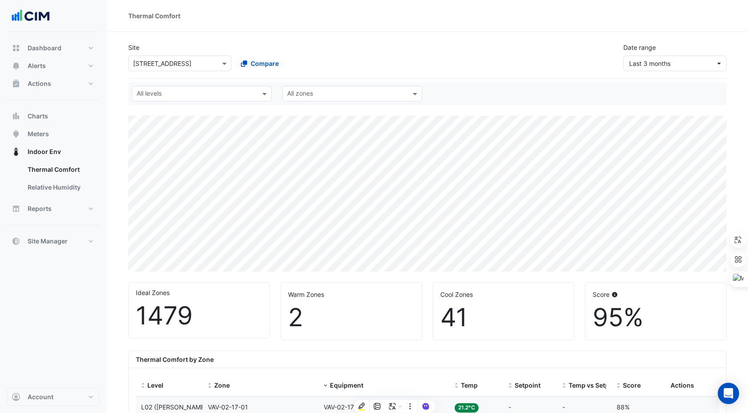
click at [175, 74] on div "Site Select a Site × [STREET_ADDRESS] Compare Date range Last 3 months" at bounding box center [427, 57] width 598 height 43
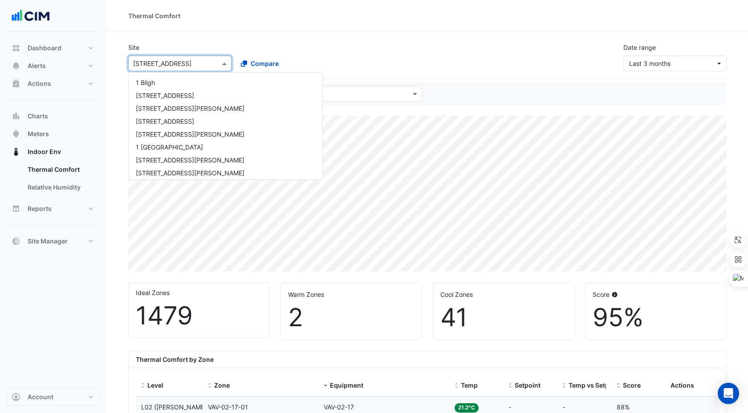
click at [169, 64] on input "text" at bounding box center [171, 63] width 76 height 9
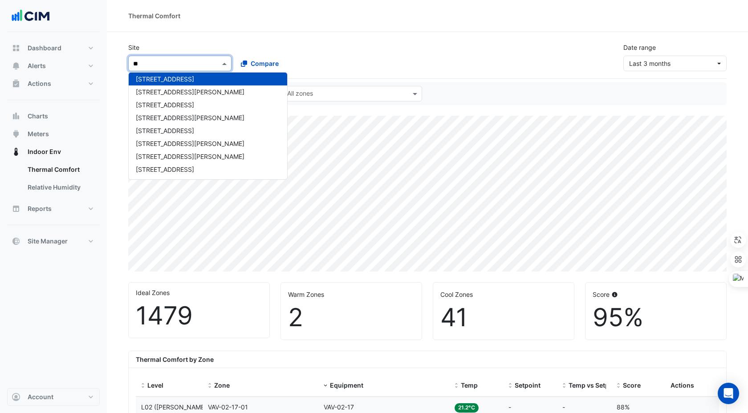
scroll to position [4, 0]
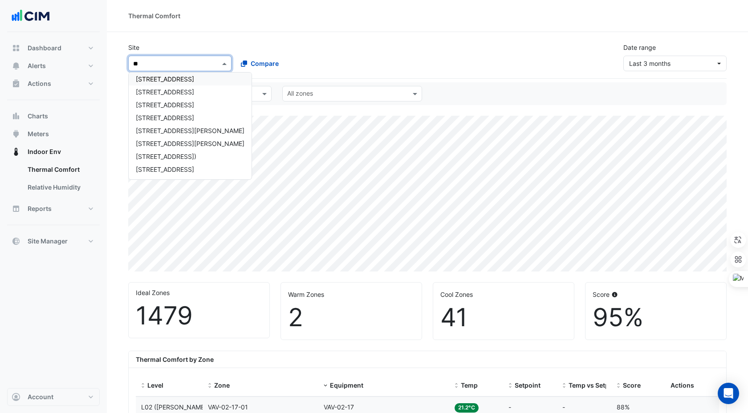
type input "***"
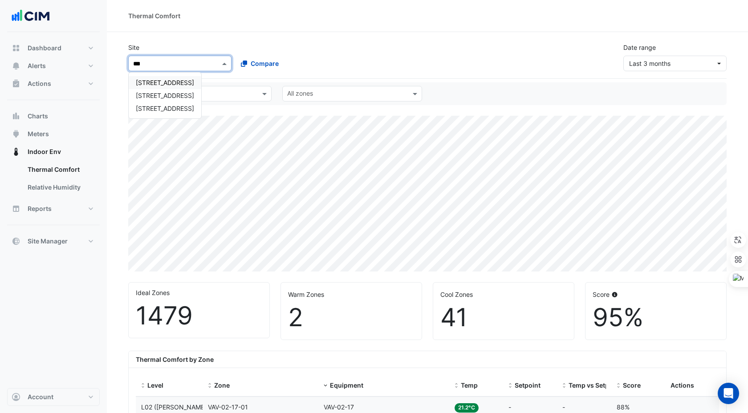
click at [185, 84] on span "[STREET_ADDRESS]" at bounding box center [165, 83] width 58 height 8
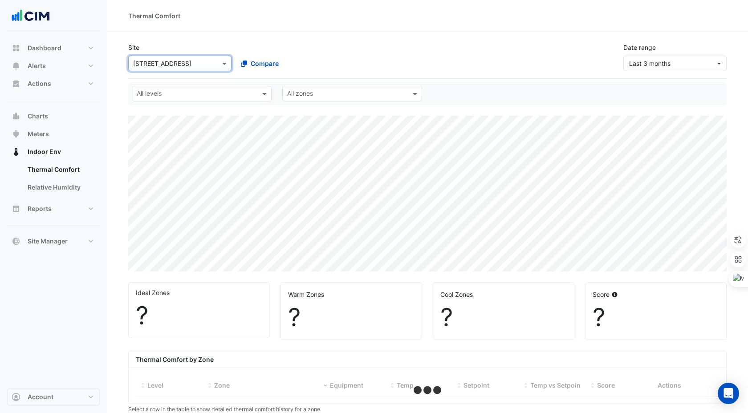
select select "***"
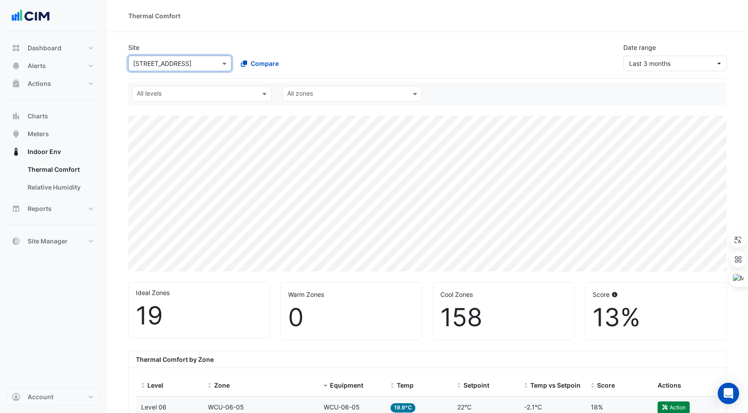
scroll to position [53, 0]
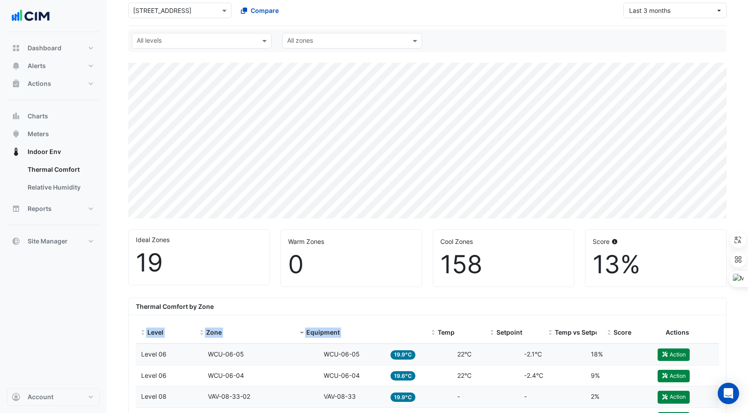
drag, startPoint x: 382, startPoint y: 323, endPoint x: 467, endPoint y: 314, distance: 85.9
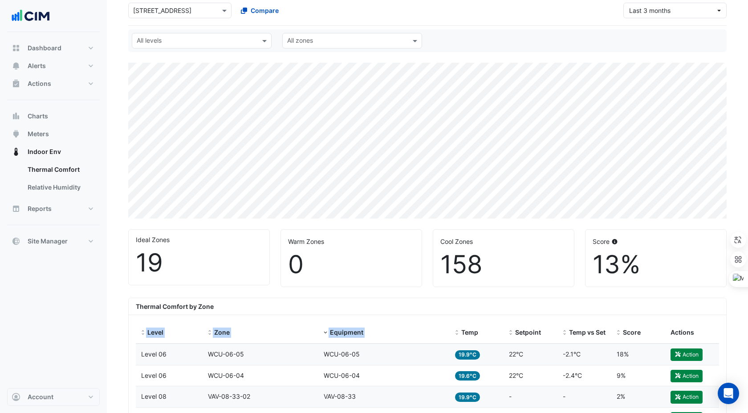
click at [431, 306] on div "Thermal Comfort by Zone" at bounding box center [427, 306] width 597 height 17
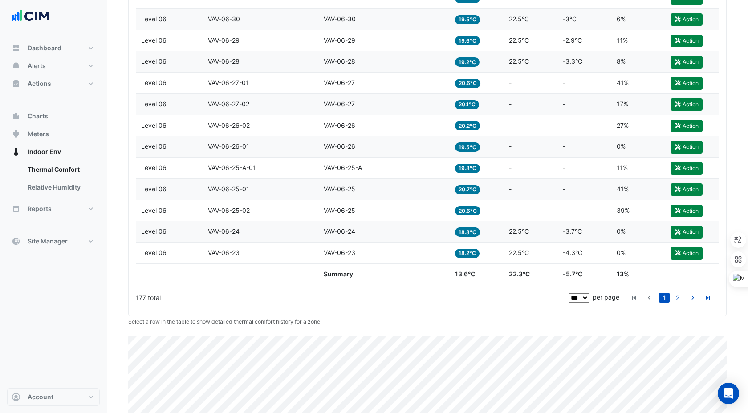
scroll to position [2348, 0]
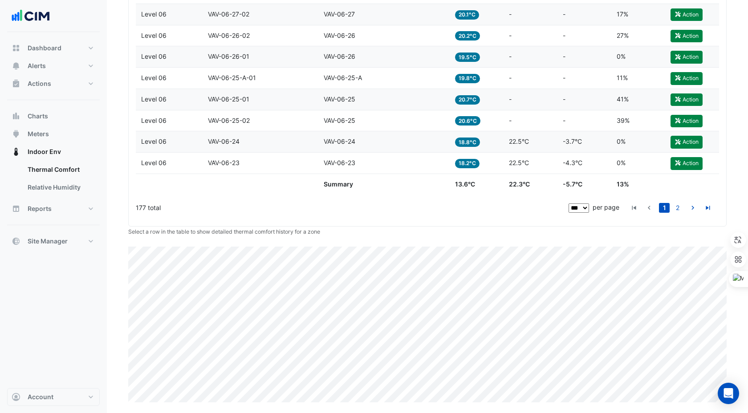
click at [674, 200] on ul "1 2" at bounding box center [670, 208] width 87 height 19
click at [674, 206] on link "2" at bounding box center [677, 208] width 11 height 10
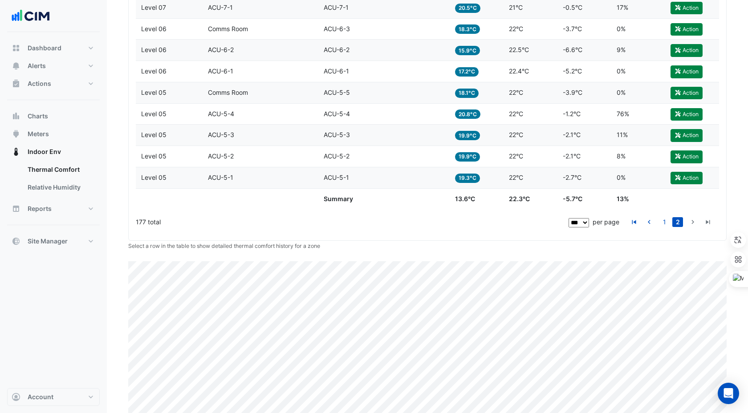
scroll to position [1860, 0]
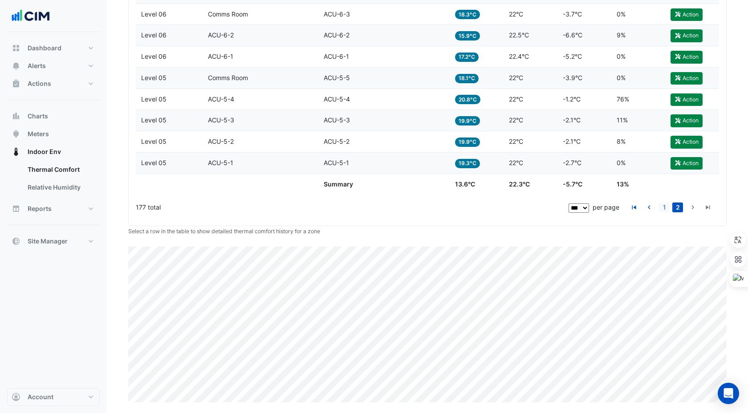
click at [665, 205] on link "1" at bounding box center [664, 208] width 11 height 10
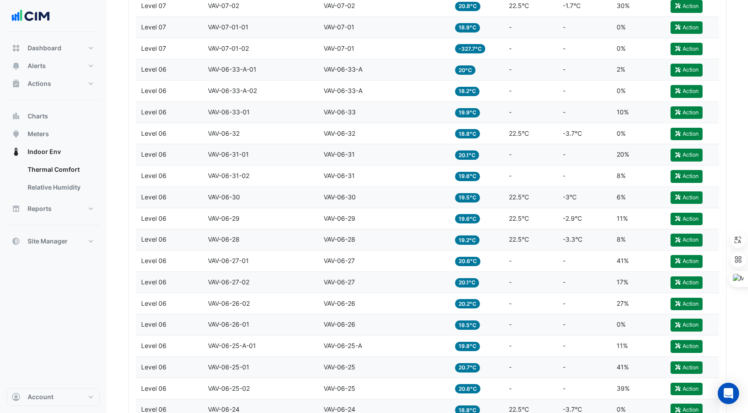
scroll to position [1931, 0]
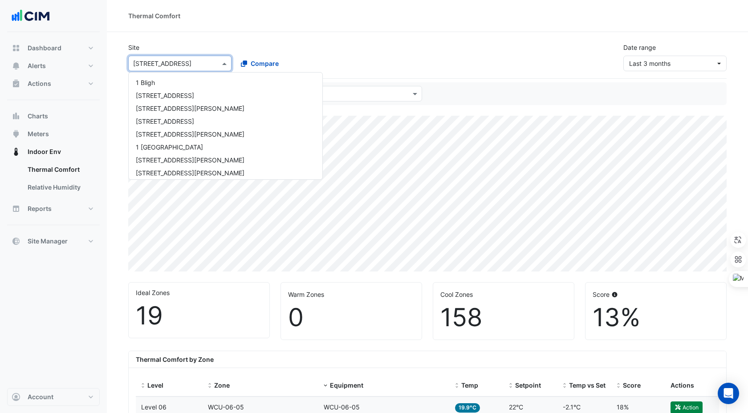
click at [157, 68] on div "Select a Site × [STREET_ADDRESS]" at bounding box center [179, 64] width 103 height 16
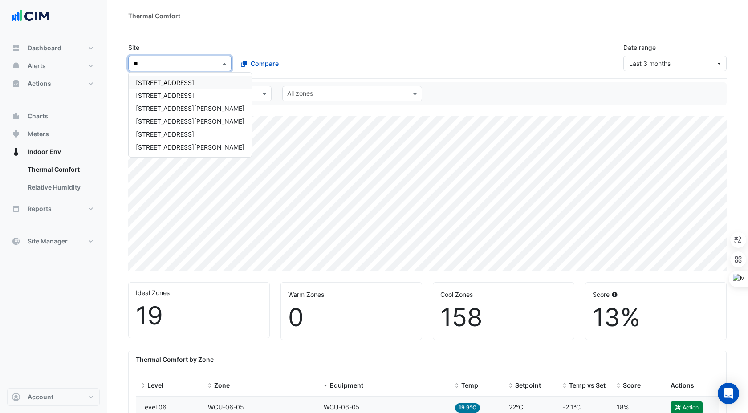
type input "***"
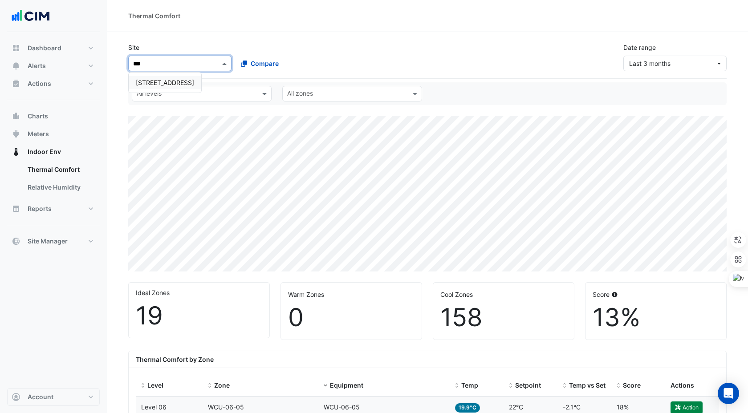
click at [163, 82] on span "[STREET_ADDRESS]" at bounding box center [165, 83] width 58 height 8
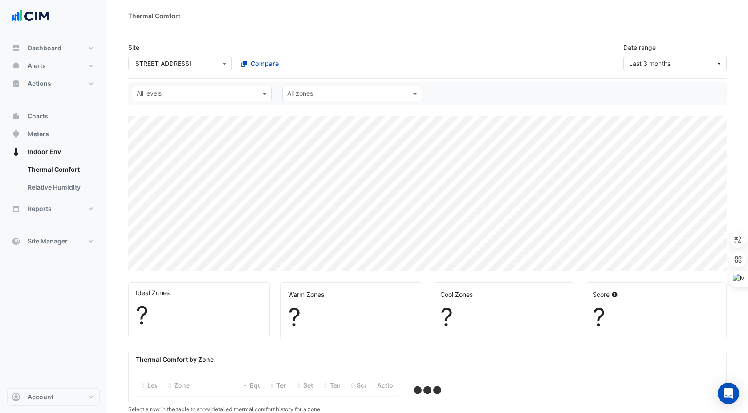
select select "***"
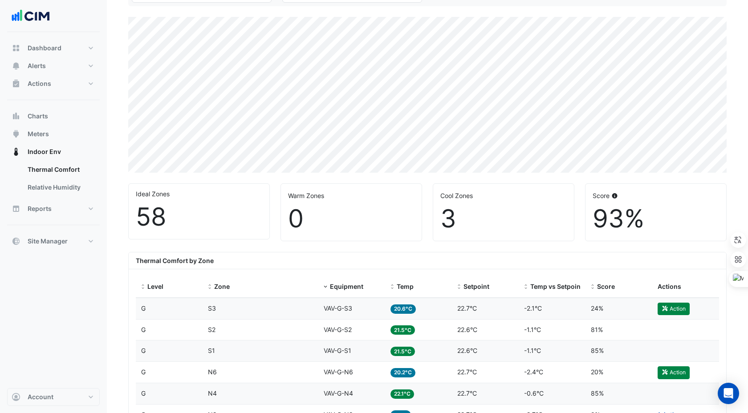
scroll to position [283, 0]
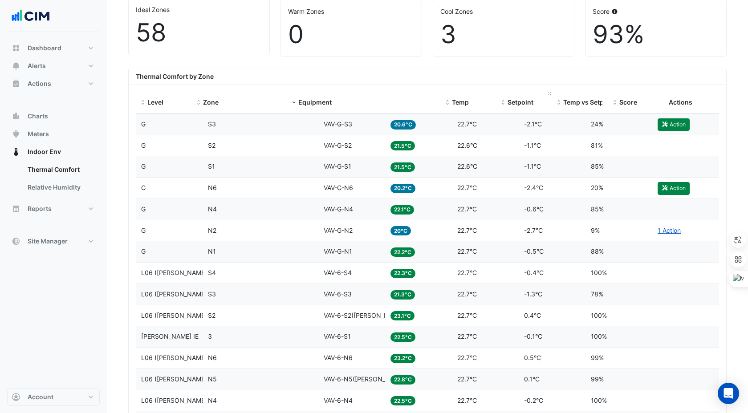
drag, startPoint x: 382, startPoint y: 94, endPoint x: 504, endPoint y: 93, distance: 122.0
click at [504, 93] on div "Level Zone Equipment Temp Setpoint Temp vs Setpoint Score Actions" at bounding box center [427, 102] width 583 height 21
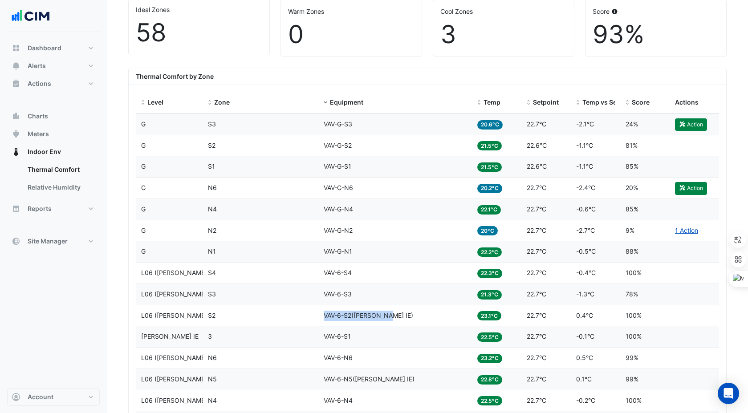
drag, startPoint x: 324, startPoint y: 314, endPoint x: 389, endPoint y: 315, distance: 64.1
click at [389, 315] on div "Equipment VAV-6-S2([PERSON_NAME] IE)" at bounding box center [395, 316] width 143 height 10
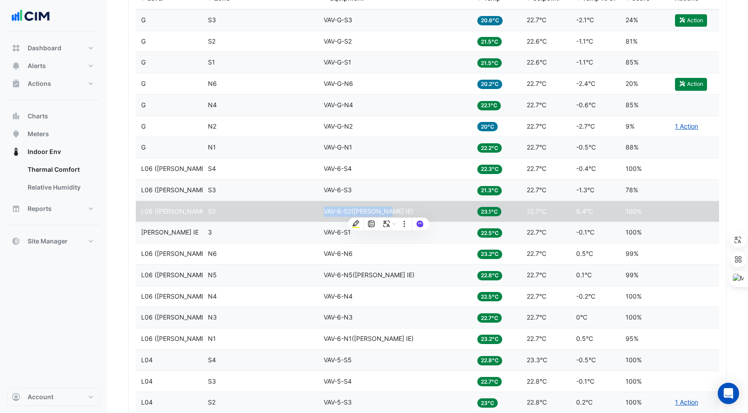
scroll to position [388, 0]
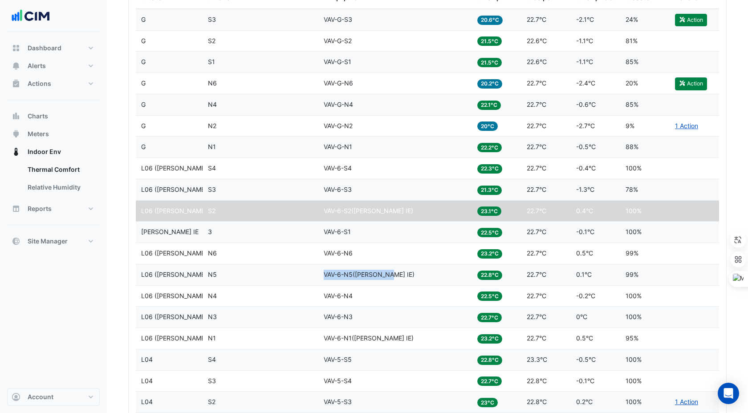
drag, startPoint x: 324, startPoint y: 276, endPoint x: 394, endPoint y: 277, distance: 70.8
click at [394, 277] on div "Equipment VAV-6-N5([PERSON_NAME] IE)" at bounding box center [395, 275] width 143 height 10
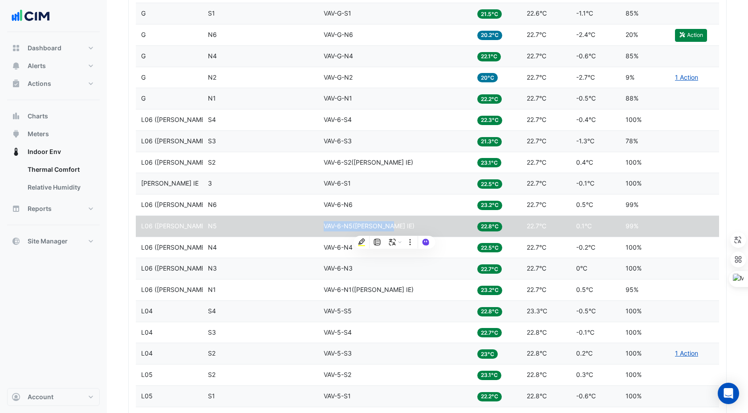
scroll to position [445, 0]
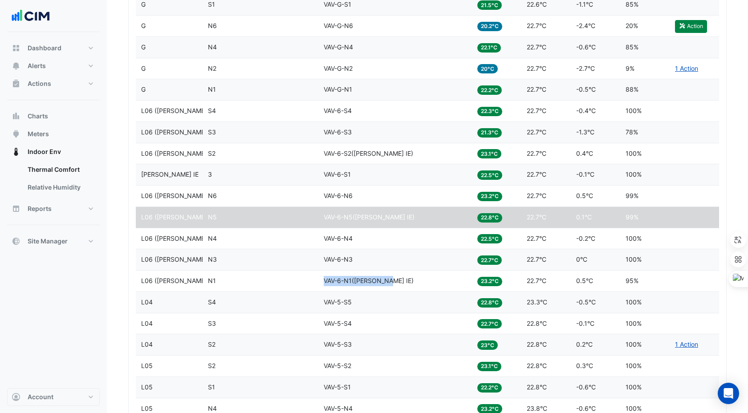
drag, startPoint x: 324, startPoint y: 278, endPoint x: 389, endPoint y: 280, distance: 65.0
click at [390, 280] on div "Equipment VAV-6-N1([PERSON_NAME] IE)" at bounding box center [395, 281] width 143 height 10
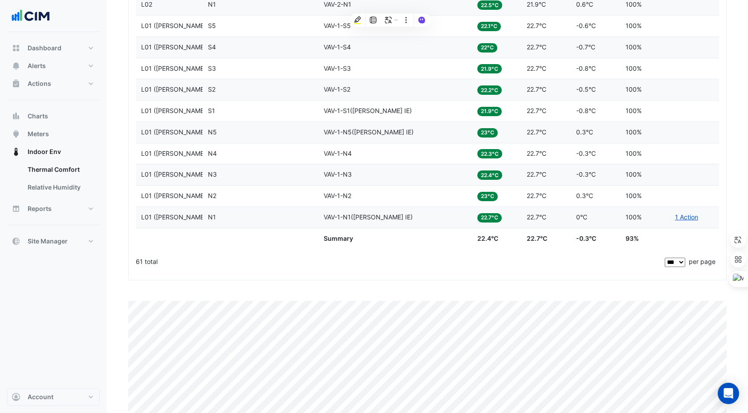
scroll to position [1463, 0]
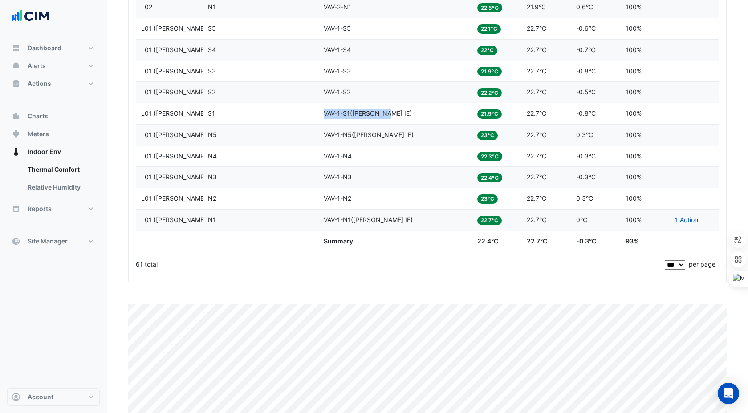
drag, startPoint x: 324, startPoint y: 113, endPoint x: 387, endPoint y: 110, distance: 63.7
click at [387, 114] on span "VAV-1-S1([PERSON_NAME] IE)" at bounding box center [368, 113] width 88 height 8
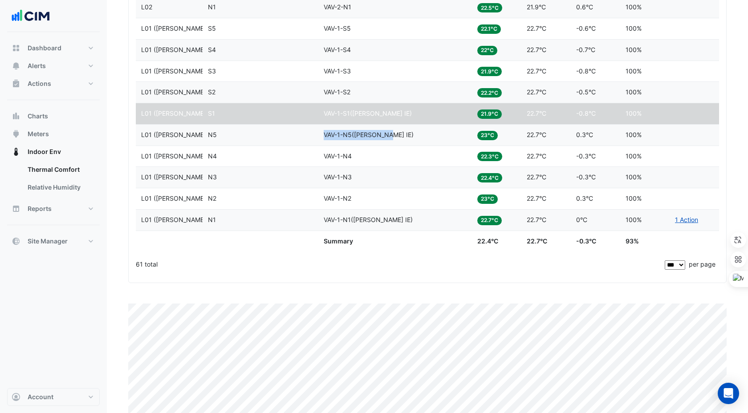
drag, startPoint x: 323, startPoint y: 134, endPoint x: 389, endPoint y: 138, distance: 66.0
click at [389, 138] on datatable-body-cell "Equipment VAV-1-N5([PERSON_NAME] IE)" at bounding box center [395, 135] width 154 height 21
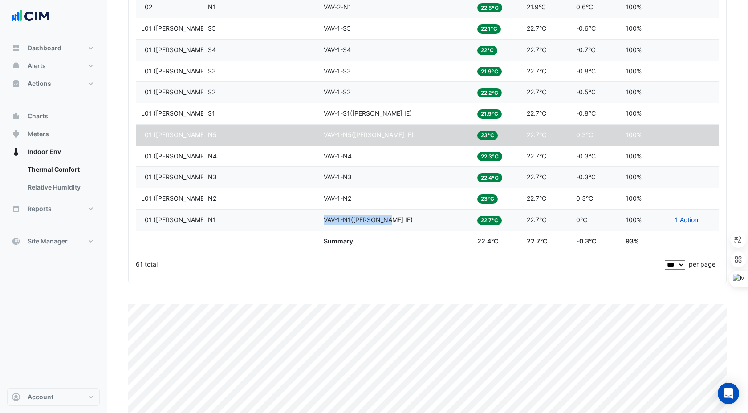
drag, startPoint x: 324, startPoint y: 218, endPoint x: 388, endPoint y: 219, distance: 64.1
click at [388, 219] on div "Equipment VAV-1-N1([PERSON_NAME] IE)" at bounding box center [395, 220] width 143 height 10
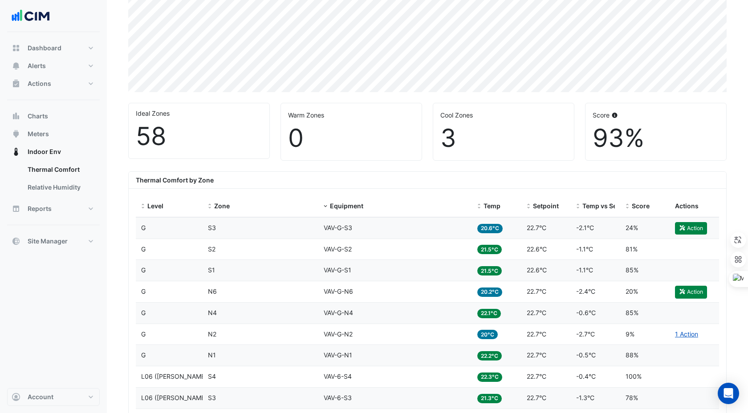
scroll to position [0, 0]
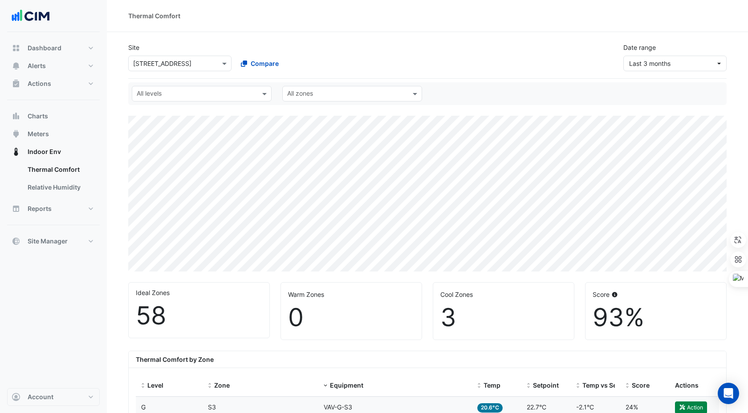
click at [160, 74] on div "Site Select a Site × [STREET_ADDRESS] Compare Date range Last 3 months" at bounding box center [427, 57] width 598 height 43
click at [156, 66] on input "text" at bounding box center [171, 63] width 76 height 9
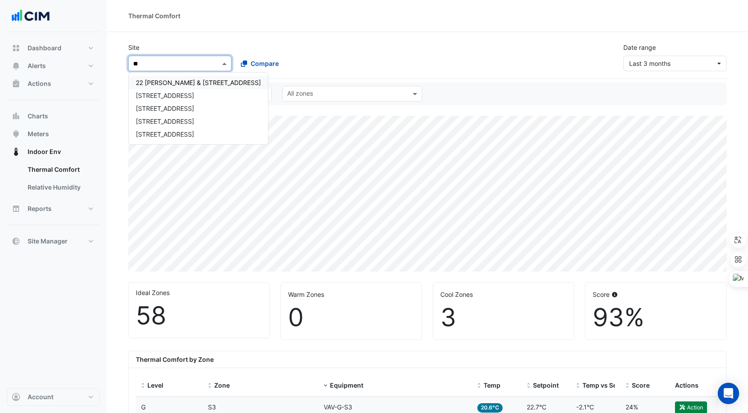
type input "***"
click at [163, 82] on span "[STREET_ADDRESS]" at bounding box center [165, 83] width 58 height 8
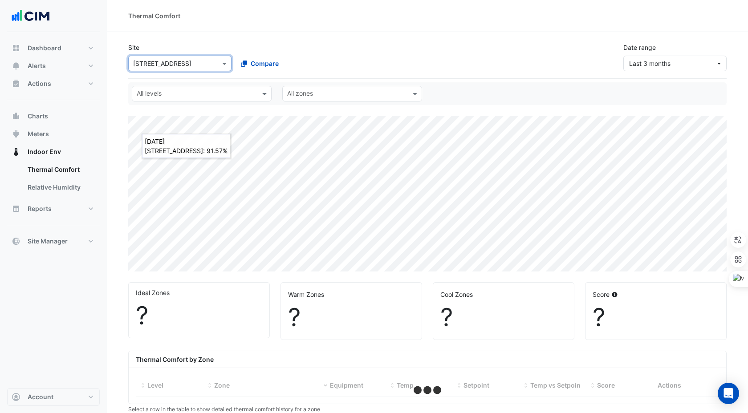
select select "***"
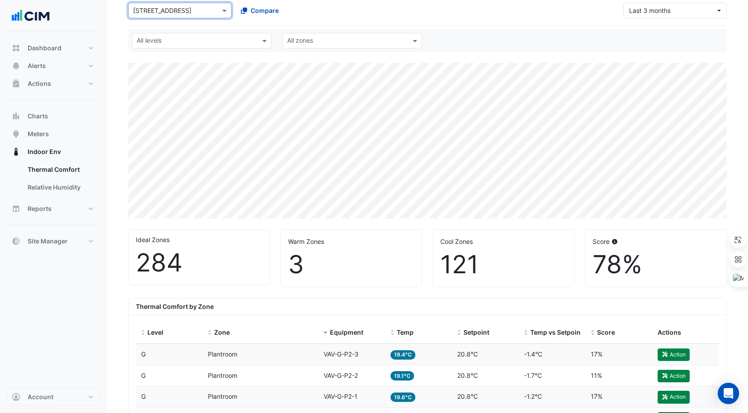
scroll to position [112, 0]
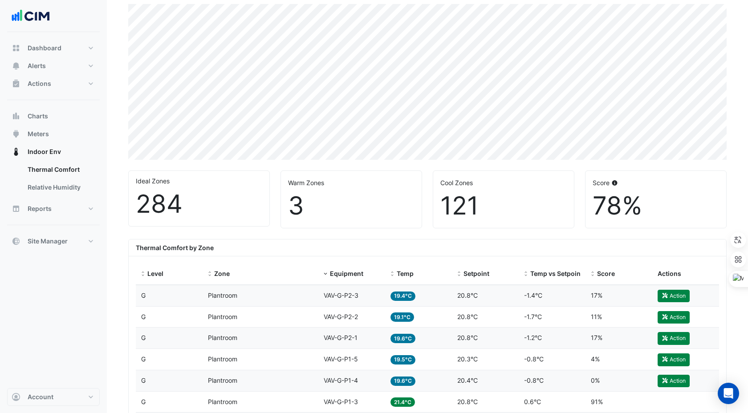
click at [382, 267] on datatable-header-cell "Equipment" at bounding box center [351, 274] width 67 height 21
drag, startPoint x: 382, startPoint y: 265, endPoint x: 462, endPoint y: 265, distance: 80.1
click at [463, 265] on div "Level Zone Equipment Temp Setpoint Temp vs Setpoint Score Actions" at bounding box center [427, 274] width 583 height 21
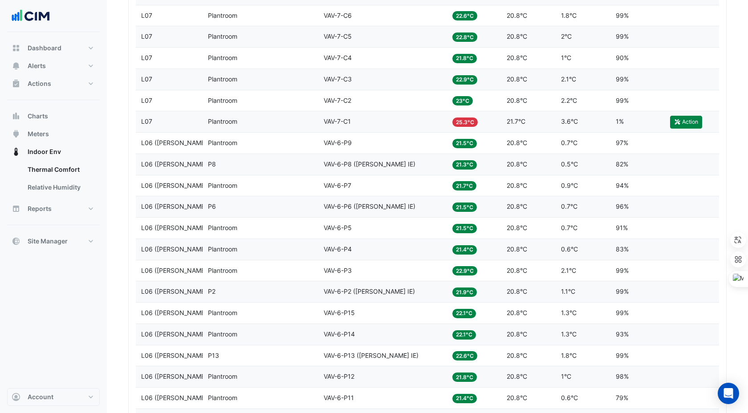
scroll to position [2000, 0]
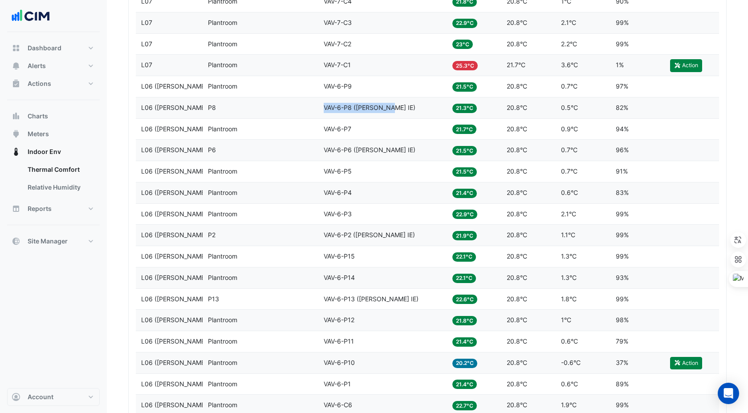
drag, startPoint x: 324, startPoint y: 107, endPoint x: 393, endPoint y: 109, distance: 68.1
click at [393, 109] on div "Equipment VAV-6-P8 ([PERSON_NAME] IE)" at bounding box center [383, 108] width 118 height 10
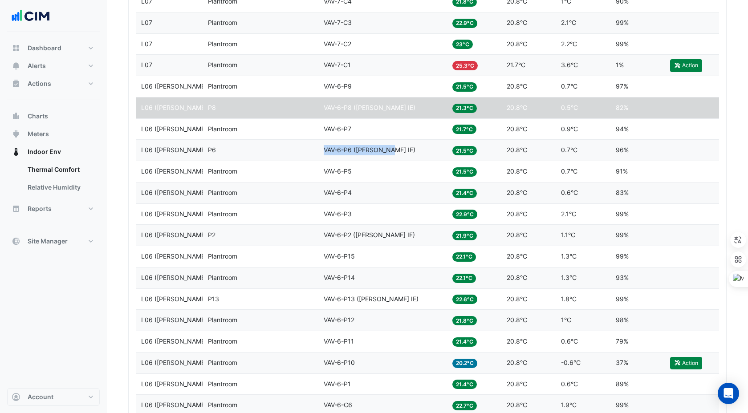
drag, startPoint x: 323, startPoint y: 151, endPoint x: 395, endPoint y: 151, distance: 71.7
click at [395, 151] on div "Equipment VAV-6-P6 ([PERSON_NAME] IE)" at bounding box center [383, 150] width 118 height 10
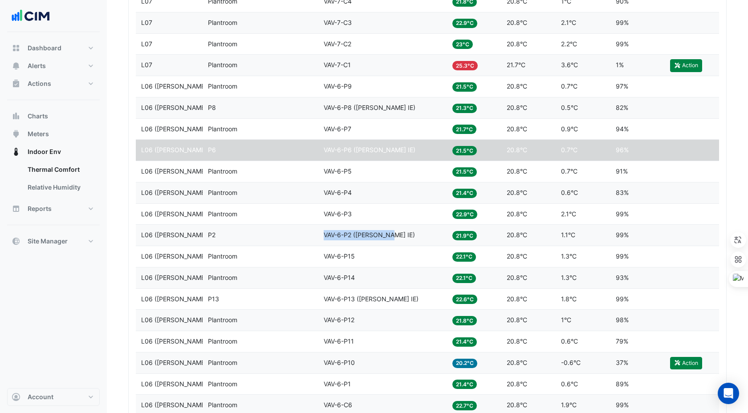
drag, startPoint x: 324, startPoint y: 234, endPoint x: 391, endPoint y: 235, distance: 67.2
click at [391, 235] on div "Equipment VAV-6-P2 ([PERSON_NAME] IE)" at bounding box center [383, 235] width 118 height 10
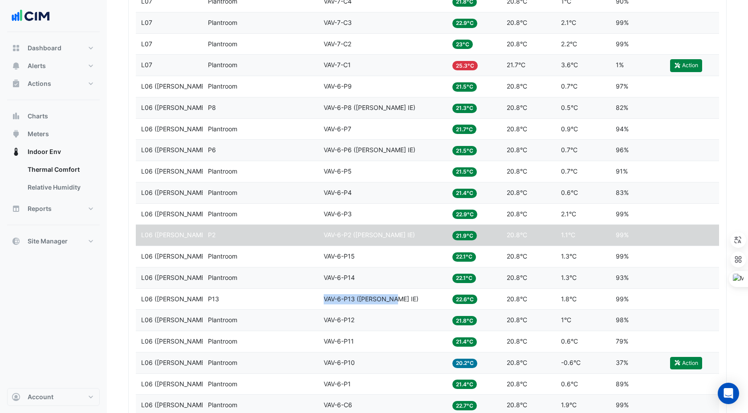
drag, startPoint x: 323, startPoint y: 299, endPoint x: 395, endPoint y: 300, distance: 72.6
click at [395, 300] on datatable-body-cell "Equipment VAV-6-P13 ([PERSON_NAME] IE)" at bounding box center [382, 299] width 129 height 21
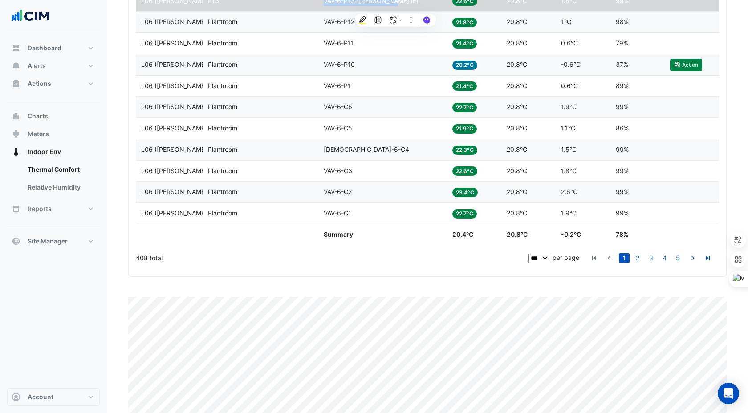
scroll to position [2345, 0]
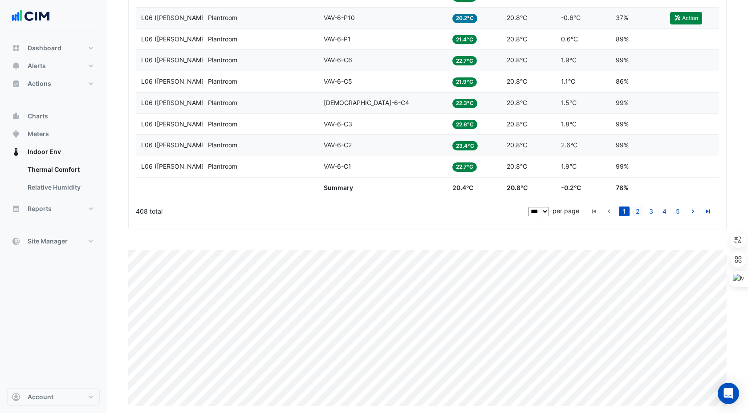
click at [635, 208] on link "2" at bounding box center [637, 212] width 11 height 10
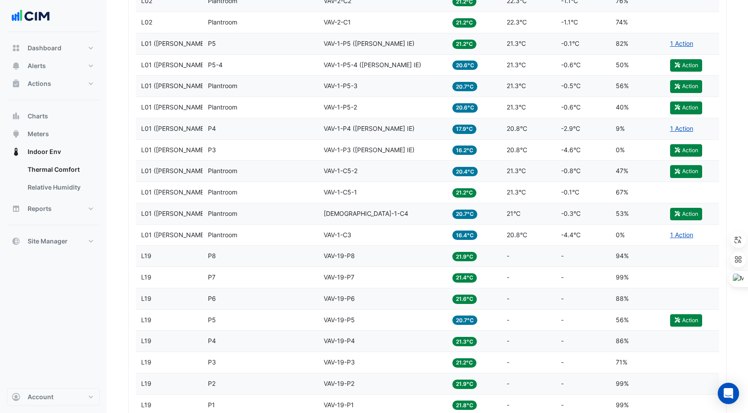
scroll to position [2040, 0]
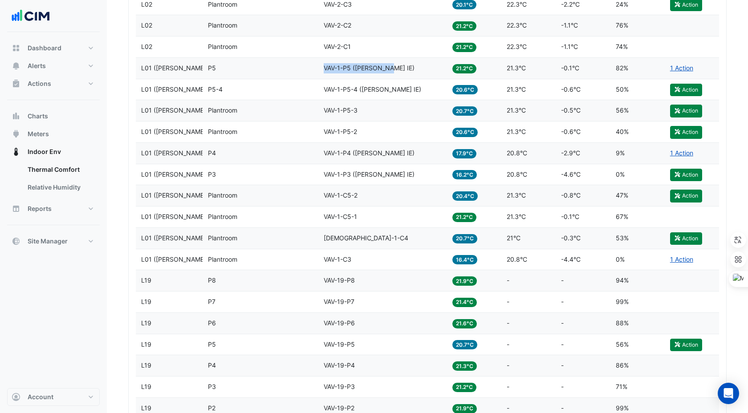
drag, startPoint x: 323, startPoint y: 66, endPoint x: 389, endPoint y: 68, distance: 65.9
click at [389, 68] on datatable-body-cell "Equipment VAV-1-P5 ([PERSON_NAME] IE)" at bounding box center [382, 68] width 129 height 21
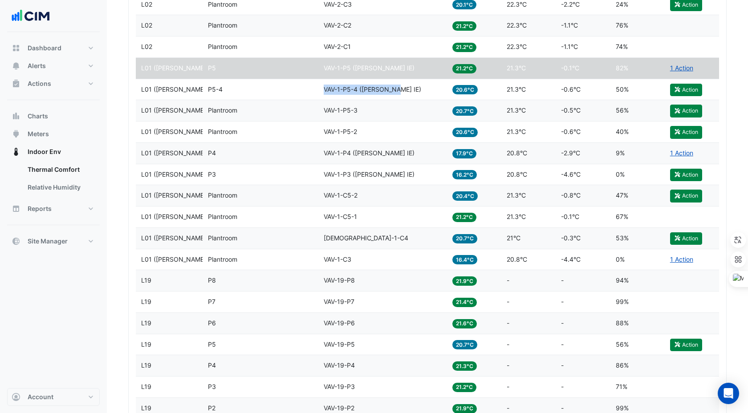
drag, startPoint x: 322, startPoint y: 90, endPoint x: 399, endPoint y: 91, distance: 76.6
click at [399, 91] on datatable-body-cell "Equipment VAV-1-P5-4 ([PERSON_NAME] IE)" at bounding box center [382, 89] width 129 height 21
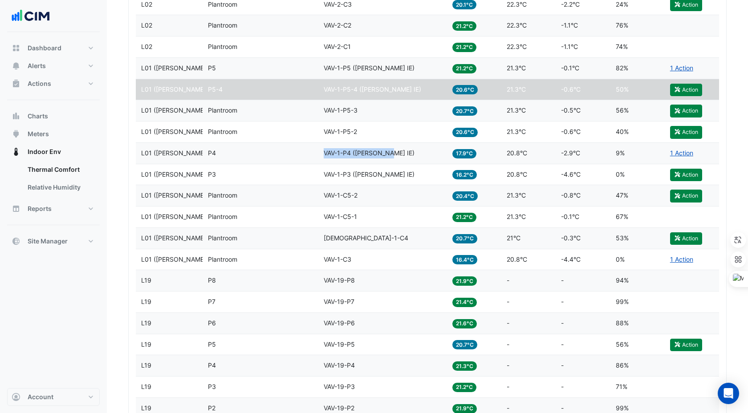
drag, startPoint x: 328, startPoint y: 152, endPoint x: 390, endPoint y: 153, distance: 62.3
click at [390, 153] on datatable-body-cell "Equipment VAV-1-P4 ([PERSON_NAME] IE)" at bounding box center [382, 153] width 129 height 21
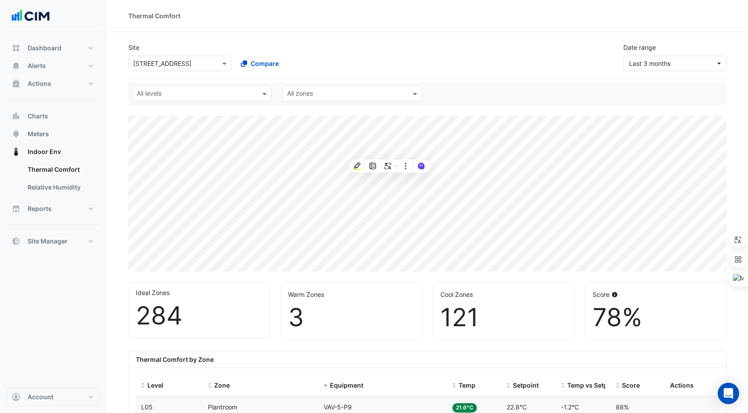
select select "***"
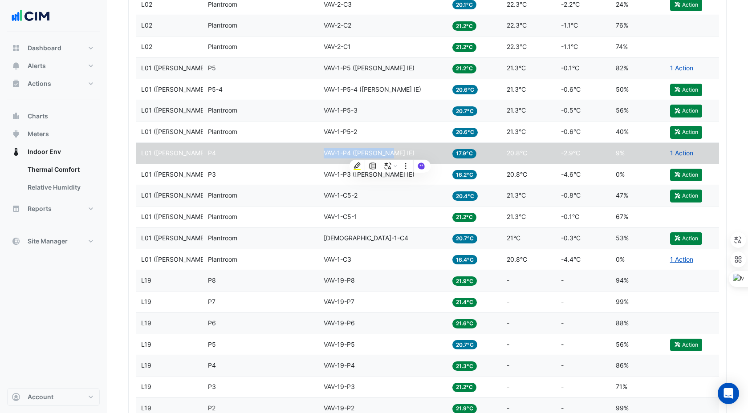
scroll to position [2040, 0]
drag, startPoint x: 324, startPoint y: 174, endPoint x: 390, endPoint y: 175, distance: 66.8
click at [390, 175] on div "Equipment VAV-1-P3 (NABERS IE)" at bounding box center [383, 175] width 118 height 10
copy span "VAV-1-P3 ([PERSON_NAME] IE)"
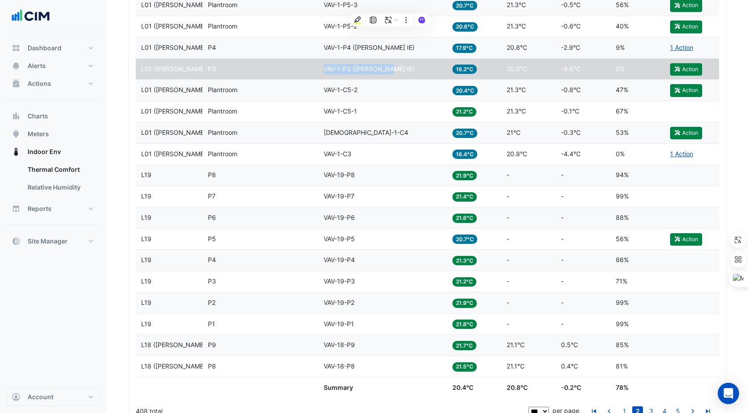
scroll to position [2348, 0]
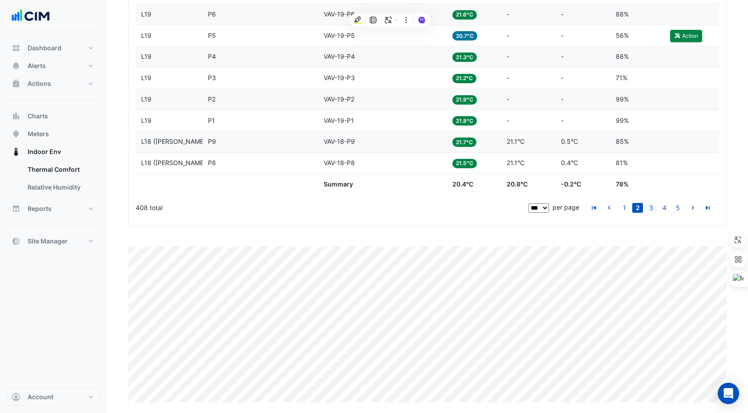
click at [652, 210] on link "3" at bounding box center [650, 208] width 11 height 10
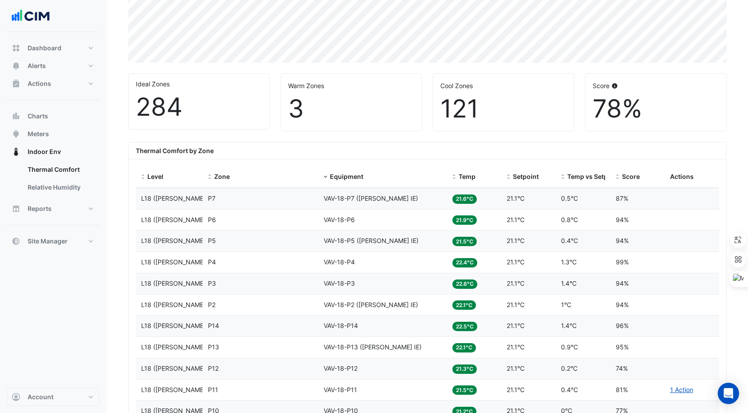
scroll to position [190, 0]
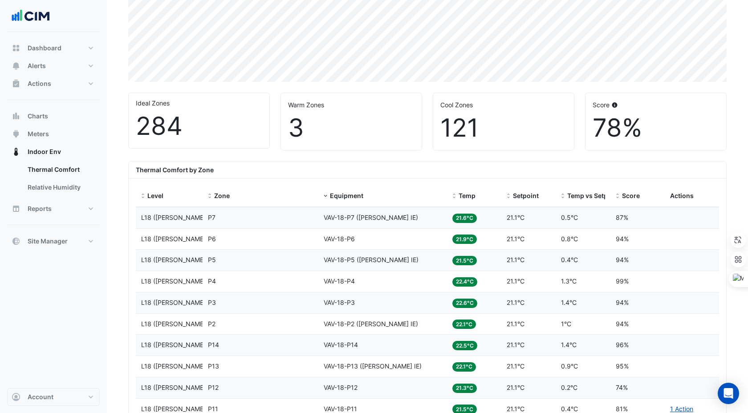
drag, startPoint x: 325, startPoint y: 221, endPoint x: 394, endPoint y: 220, distance: 68.6
click at [394, 220] on div "Equipment VAV-18-P7 (NABERS IE)" at bounding box center [383, 218] width 118 height 10
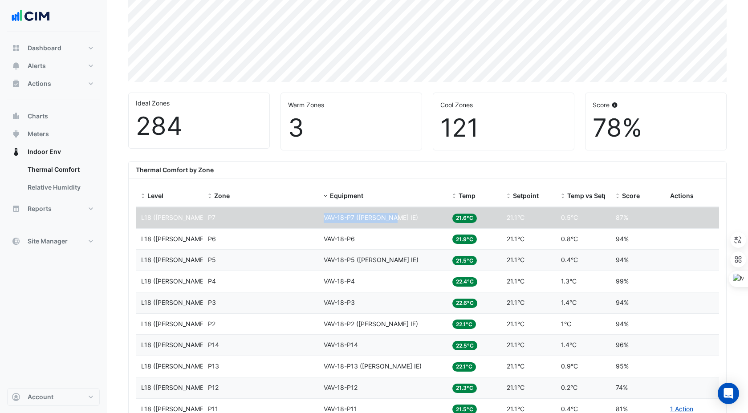
copy span "VAV-18-P7 (NABERS IE)"
drag, startPoint x: 394, startPoint y: 216, endPoint x: 324, endPoint y: 215, distance: 70.3
click at [324, 215] on div "Equipment VAV-18-P7 (NABERS IE)" at bounding box center [383, 218] width 118 height 10
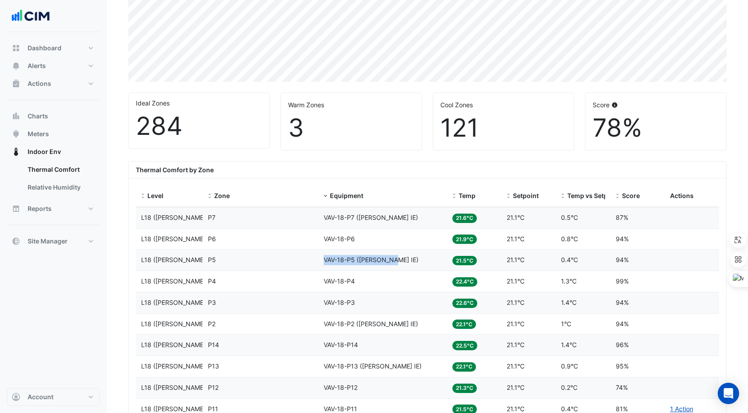
copy span "VAV-18-P5 (NABERS IE)"
drag, startPoint x: 325, startPoint y: 259, endPoint x: 394, endPoint y: 259, distance: 69.0
click at [394, 259] on div "Equipment VAV-18-P5 (NABERS IE)" at bounding box center [383, 260] width 118 height 10
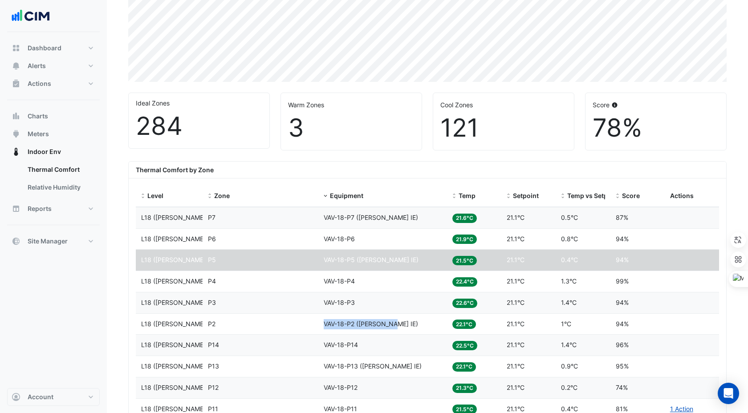
copy span "VAV-18-P2 (NABERS IE)"
drag, startPoint x: 324, startPoint y: 324, endPoint x: 394, endPoint y: 324, distance: 70.3
click at [394, 324] on div "Equipment VAV-18-P2 (NABERS IE)" at bounding box center [383, 324] width 118 height 10
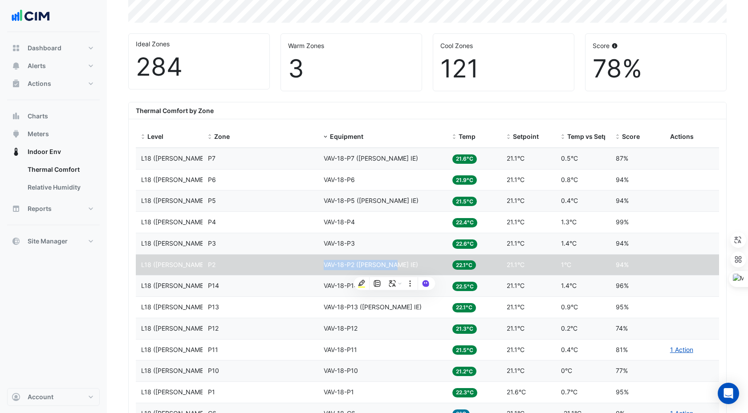
scroll to position [250, 0]
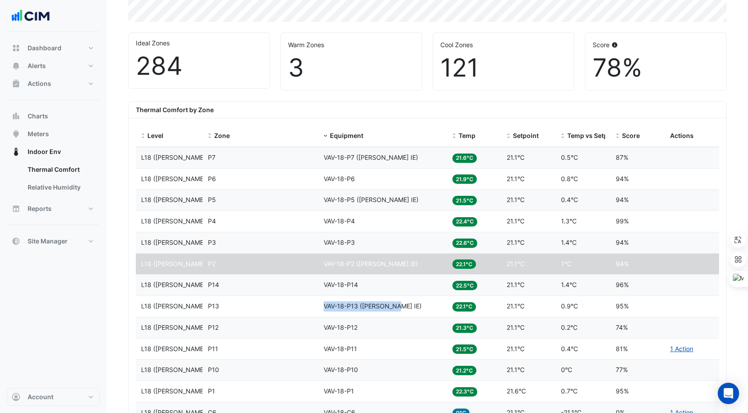
copy span "VAV-18-P13 (NABERS IE)"
drag, startPoint x: 324, startPoint y: 306, endPoint x: 399, endPoint y: 308, distance: 74.8
click at [399, 308] on div "Equipment VAV-18-P13 (NABERS IE)" at bounding box center [383, 306] width 118 height 10
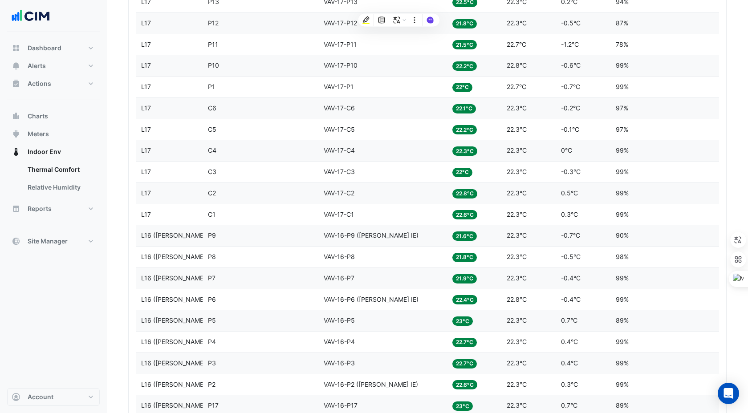
scroll to position [999, 0]
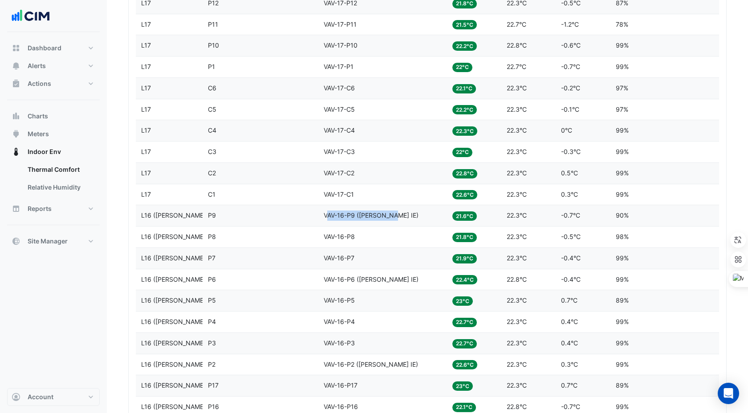
drag, startPoint x: 325, startPoint y: 219, endPoint x: 398, endPoint y: 216, distance: 72.6
click at [398, 215] on div "Equipment VAV-16-P9 (NABERS IE)" at bounding box center [383, 216] width 118 height 10
copy span "AV-16-P9 (NABERS IE)"
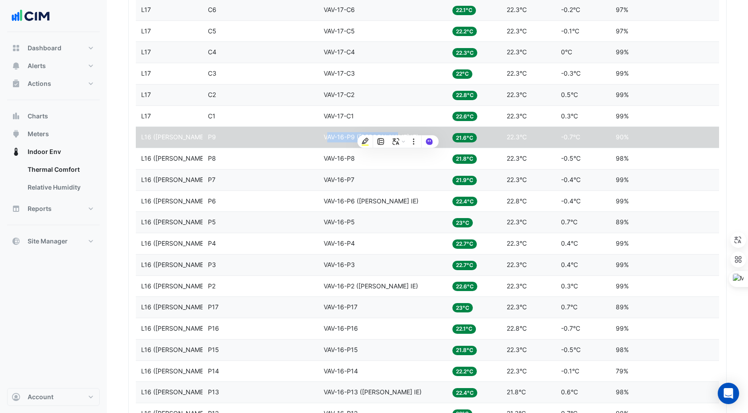
scroll to position [1087, 0]
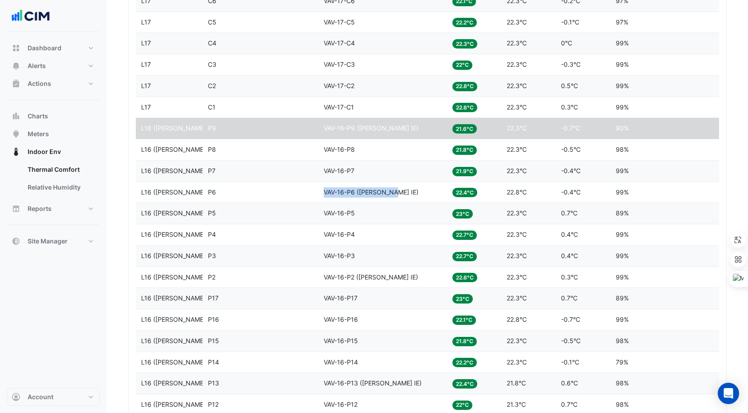
copy span "VAV-16-P6 (NABERS IE)"
drag, startPoint x: 322, startPoint y: 189, endPoint x: 393, endPoint y: 191, distance: 71.3
click at [393, 191] on datatable-body-cell "Equipment VAV-16-P6 (NABERS IE)" at bounding box center [382, 192] width 129 height 21
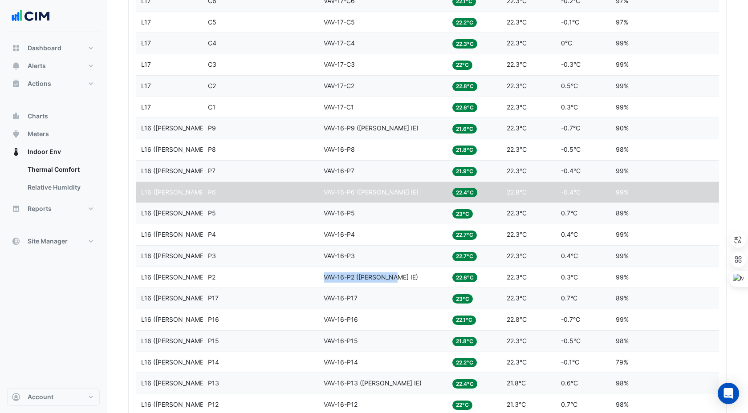
copy span "VAV-16-P2 (NABERS IE)"
drag, startPoint x: 324, startPoint y: 277, endPoint x: 399, endPoint y: 280, distance: 74.8
click at [399, 280] on div "Equipment VAV-16-P2 (NABERS IE)" at bounding box center [383, 277] width 118 height 10
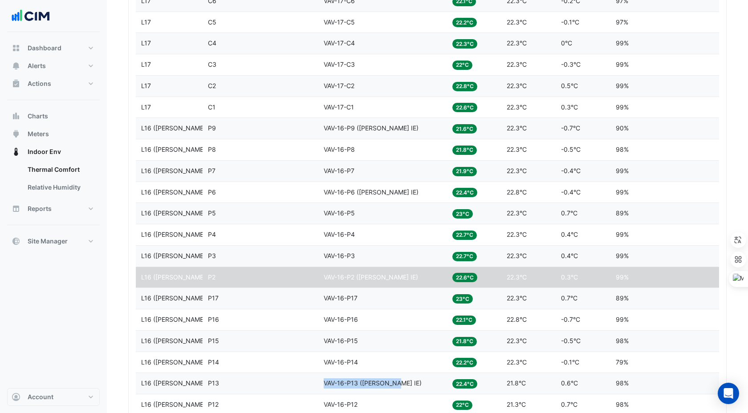
drag, startPoint x: 325, startPoint y: 384, endPoint x: 399, endPoint y: 384, distance: 73.9
click at [399, 384] on div "Equipment VAV-16-P13 (NABERS IE)" at bounding box center [383, 383] width 118 height 10
copy span "VAV-16-P13 (NABERS IE)"
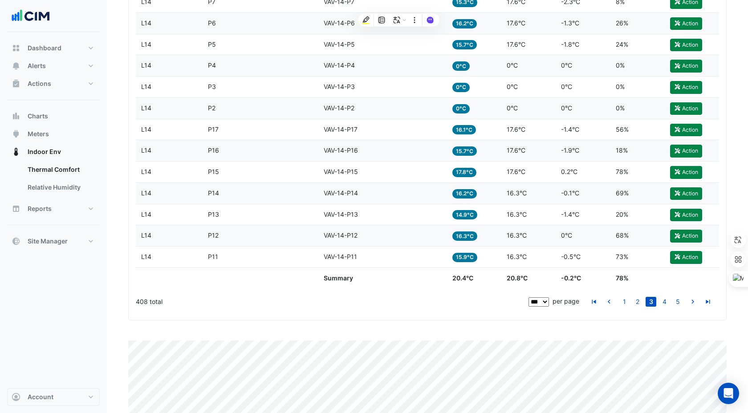
scroll to position [2293, 0]
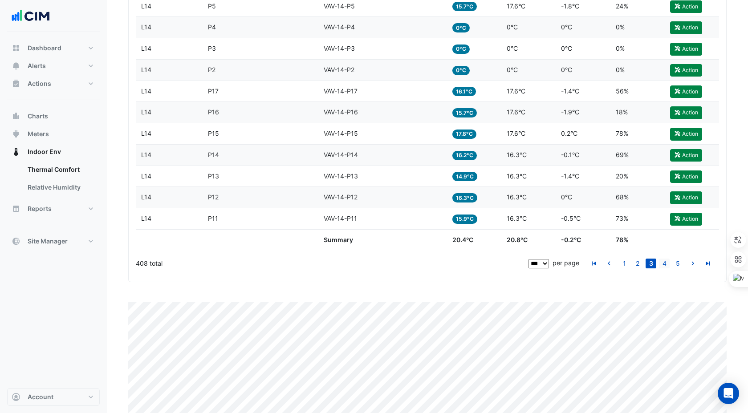
click at [664, 261] on link "4" at bounding box center [664, 264] width 11 height 10
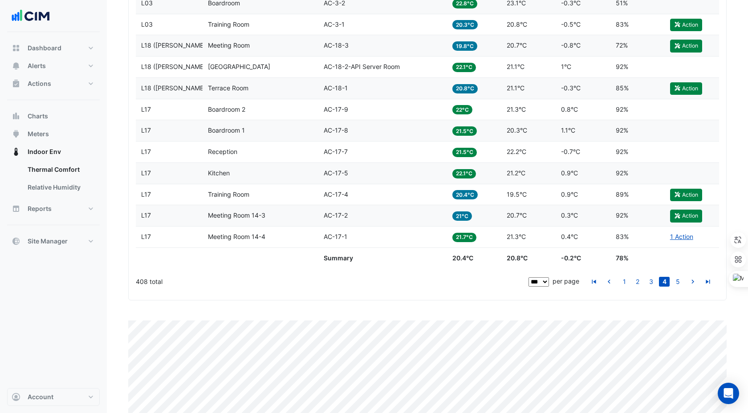
scroll to position [2289, 0]
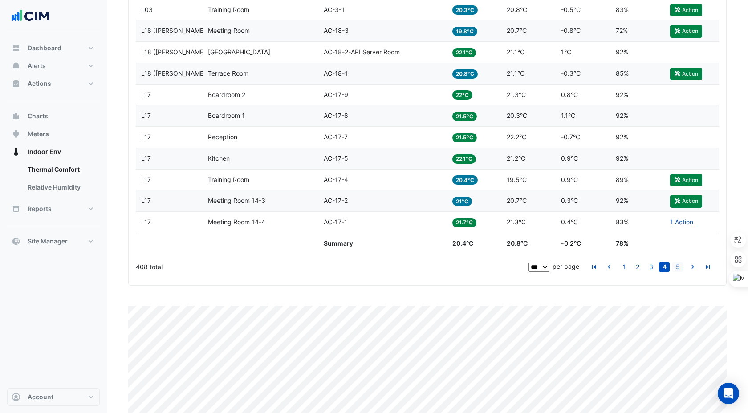
click at [675, 268] on link "5" at bounding box center [677, 267] width 11 height 10
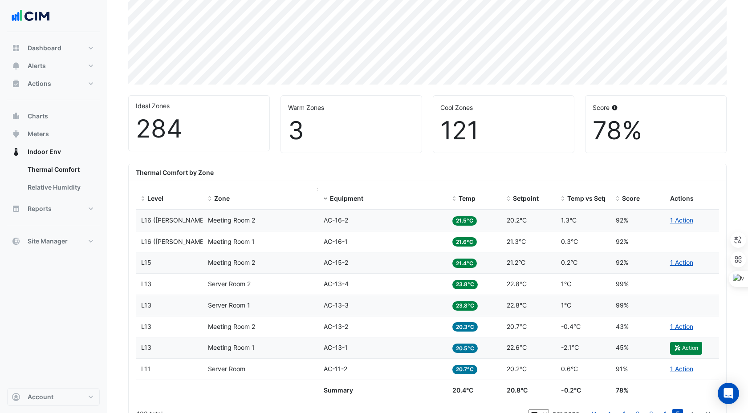
scroll to position [0, 0]
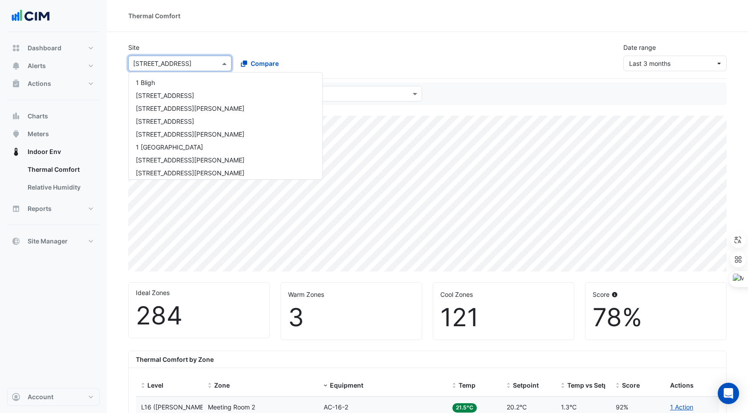
click at [164, 60] on input "text" at bounding box center [171, 63] width 76 height 9
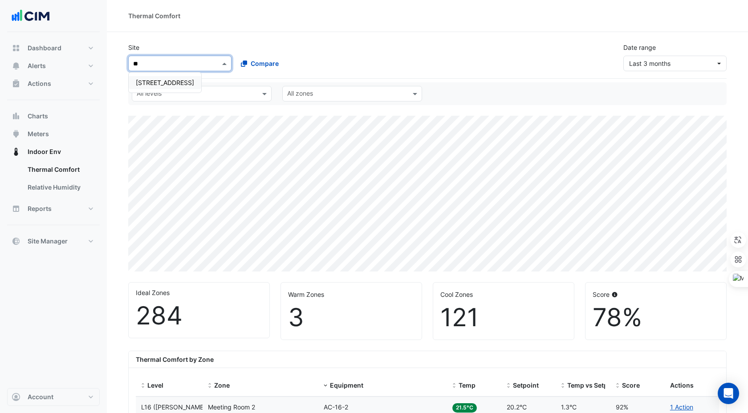
type input "*"
type input "*****"
click at [166, 83] on span "[GEOGRAPHIC_DATA]" at bounding box center [167, 83] width 62 height 8
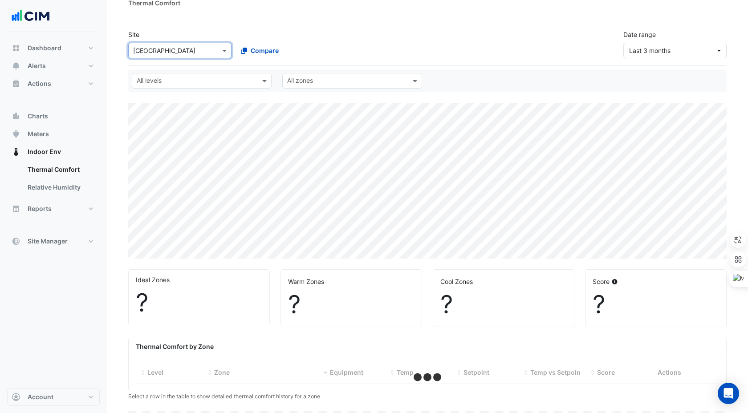
scroll to position [13, 0]
select select "***"
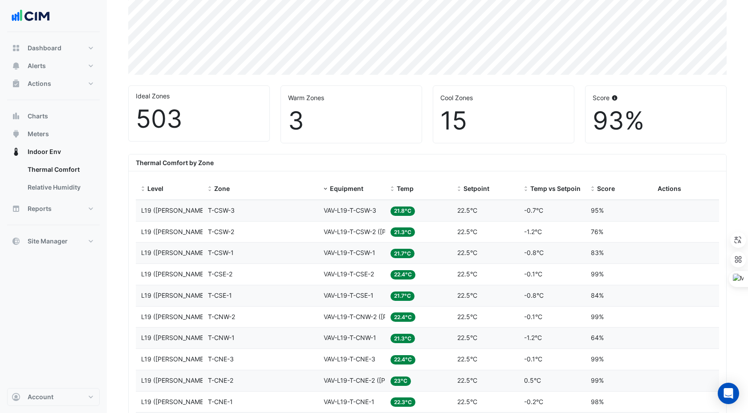
scroll to position [217, 0]
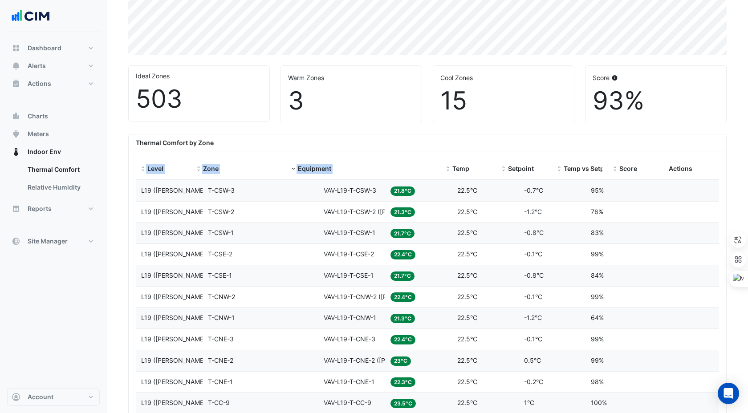
drag, startPoint x: 384, startPoint y: 160, endPoint x: 510, endPoint y: 155, distance: 126.5
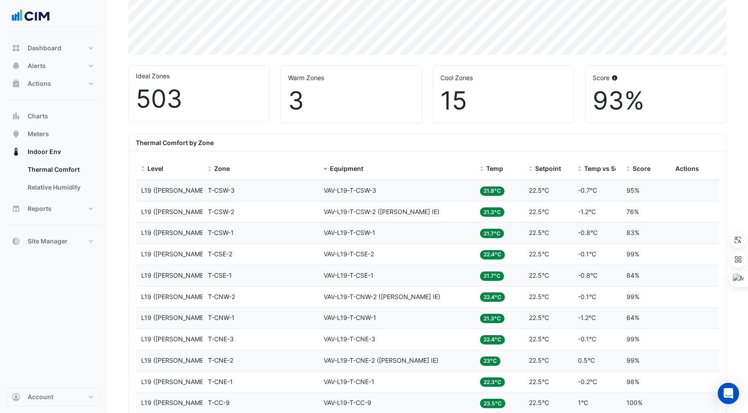
click at [451, 142] on div "Thermal Comfort by Zone" at bounding box center [427, 142] width 597 height 17
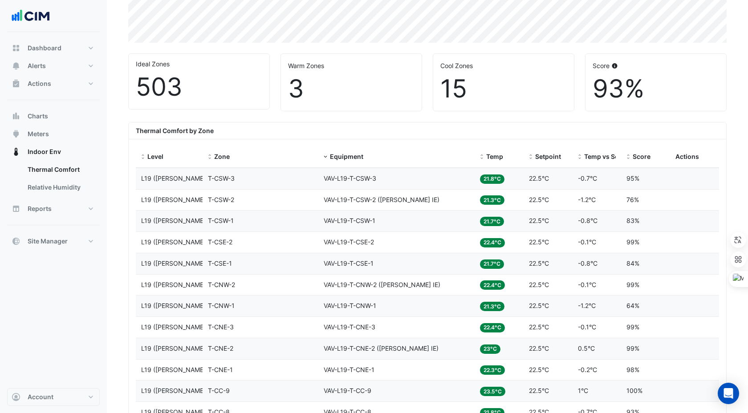
scroll to position [234, 0]
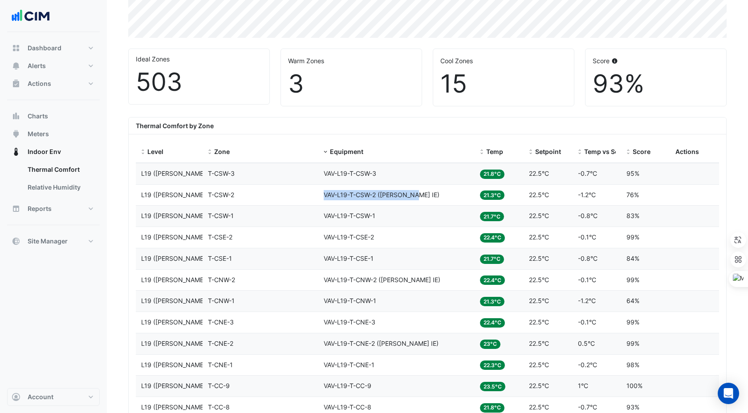
copy span "VAV-L19-T-CSW-2 (NABERS IE)"
drag, startPoint x: 324, startPoint y: 195, endPoint x: 417, endPoint y: 195, distance: 92.1
click at [417, 195] on div "Equipment VAV-L19-T-CSW-2 (NABERS IE)" at bounding box center [397, 195] width 146 height 10
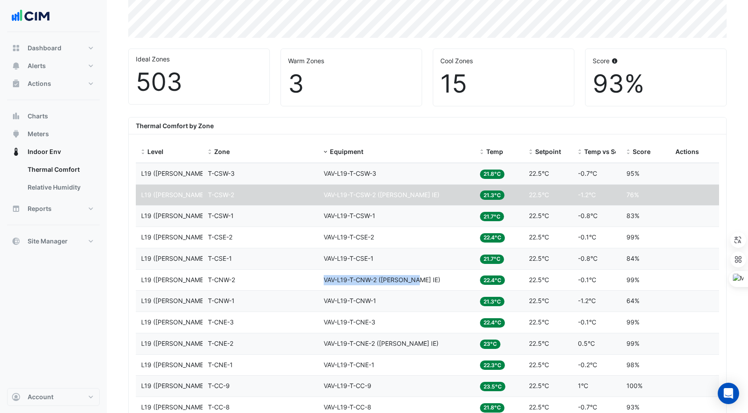
drag, startPoint x: 325, startPoint y: 281, endPoint x: 416, endPoint y: 280, distance: 90.8
click at [416, 280] on div "Equipment VAV-L19-T-CNW-2 (NABERS IE)" at bounding box center [397, 280] width 146 height 10
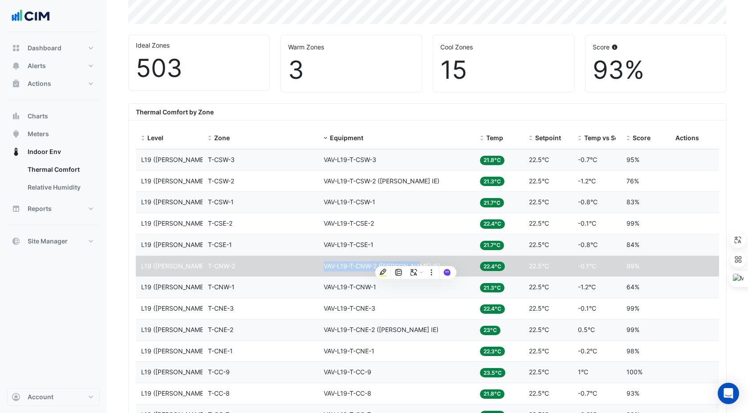
scroll to position [255, 0]
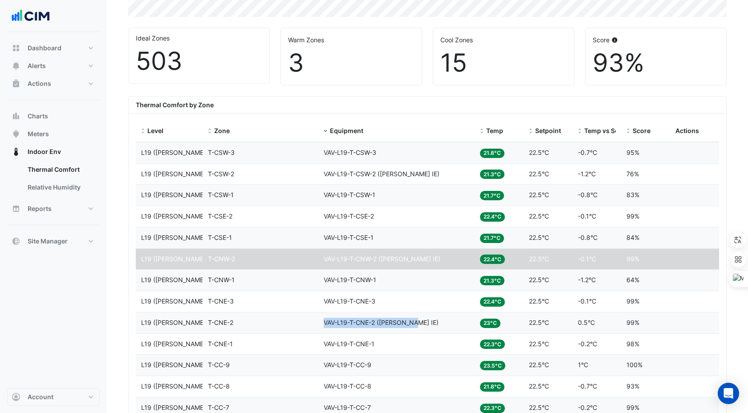
drag, startPoint x: 324, startPoint y: 326, endPoint x: 416, endPoint y: 323, distance: 92.2
click at [416, 323] on div "Equipment VAV-L19-T-CNE-2 (NABERS IE)" at bounding box center [397, 323] width 146 height 10
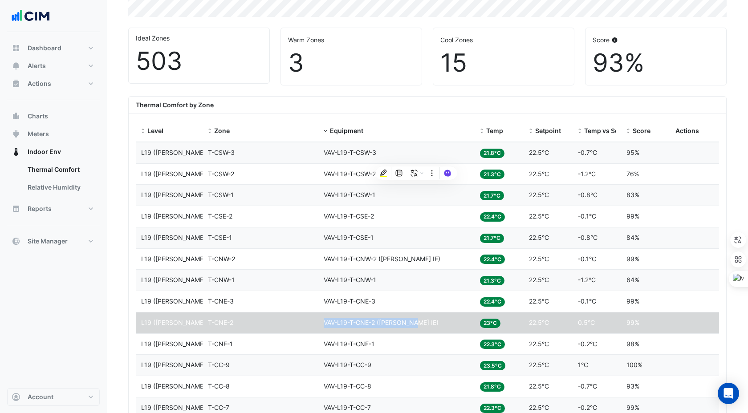
scroll to position [491, 0]
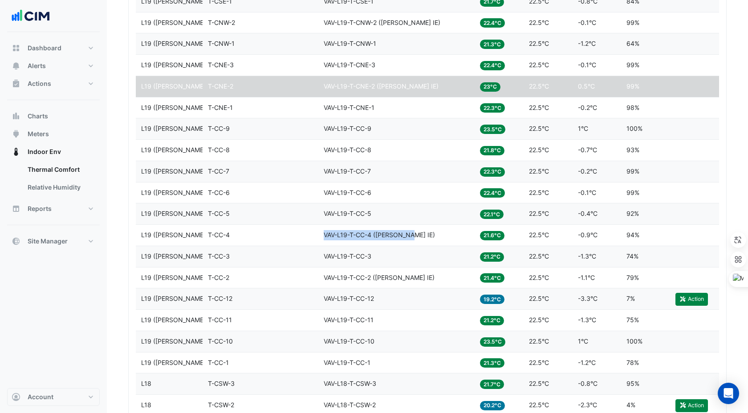
drag, startPoint x: 324, startPoint y: 236, endPoint x: 413, endPoint y: 235, distance: 89.5
click at [413, 235] on div "Equipment VAV-L19-T-CC-4 (NABERS IE)" at bounding box center [397, 235] width 146 height 10
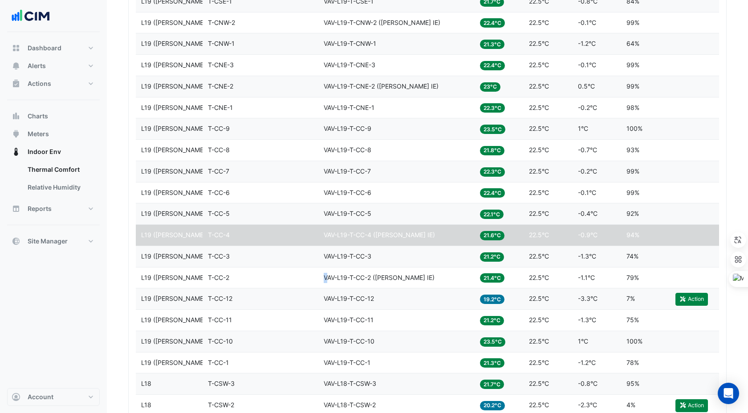
drag, startPoint x: 326, startPoint y: 277, endPoint x: 321, endPoint y: 276, distance: 5.0
click at [321, 276] on datatable-body-cell "Equipment VAV-L19-T-CC-2 (NABERS IE)" at bounding box center [396, 278] width 156 height 21
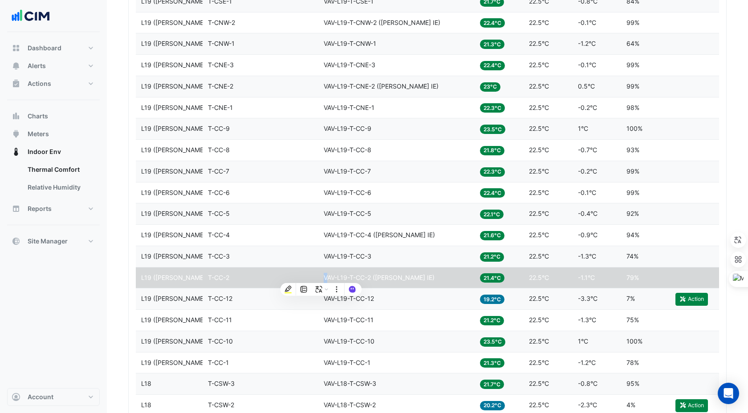
click at [318, 276] on datatable-body-cell "Equipment VAV-L19-T-CC-2 (NABERS IE)" at bounding box center [396, 278] width 156 height 21
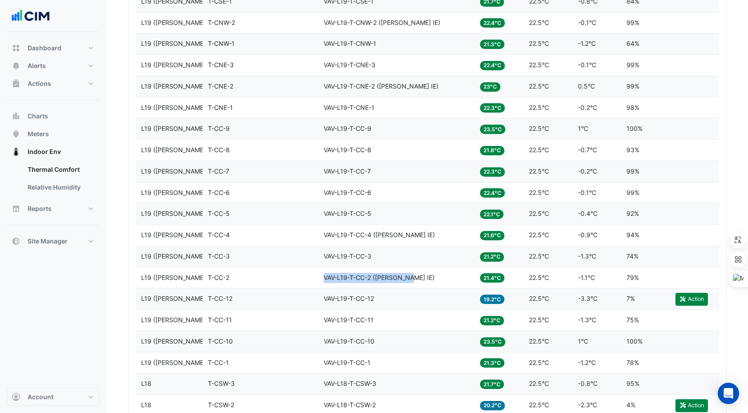
drag, startPoint x: 323, startPoint y: 276, endPoint x: 413, endPoint y: 279, distance: 89.5
click at [413, 279] on datatable-body-cell "Equipment VAV-L19-T-CC-2 (NABERS IE)" at bounding box center [396, 278] width 156 height 21
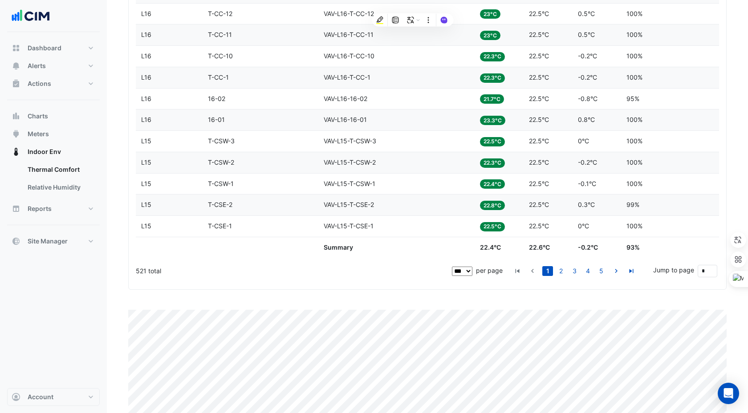
scroll to position [2348, 0]
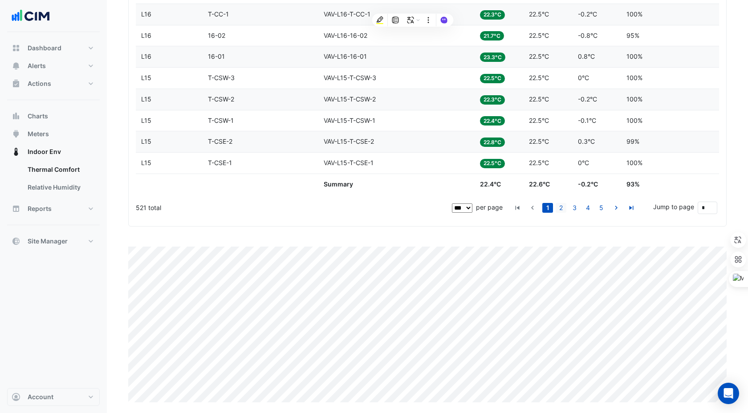
click at [560, 206] on link "2" at bounding box center [561, 208] width 11 height 10
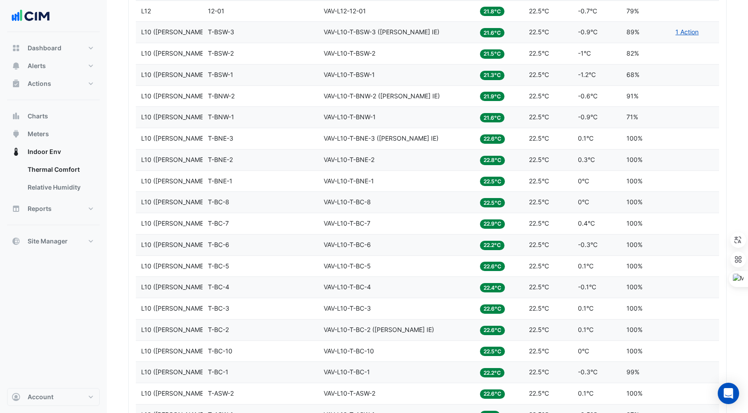
scroll to position [2028, 0]
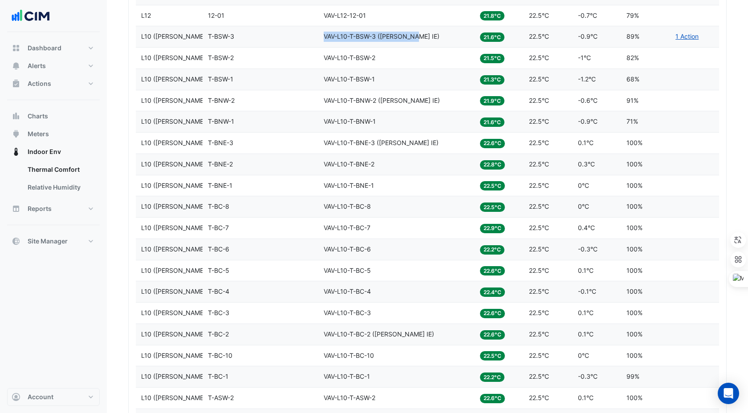
drag, startPoint x: 322, startPoint y: 36, endPoint x: 415, endPoint y: 38, distance: 92.6
click at [414, 38] on datatable-body-cell "Equipment VAV-L10-T-BSW-3 (NABERS IE)" at bounding box center [396, 36] width 156 height 21
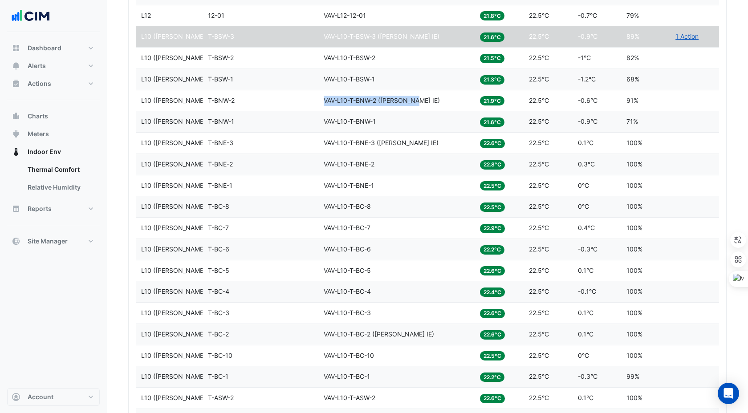
drag, startPoint x: 323, startPoint y: 97, endPoint x: 418, endPoint y: 101, distance: 94.9
click at [418, 101] on datatable-body-cell "Equipment VAV-L10-T-BNW-2 (NABERS IE)" at bounding box center [396, 100] width 156 height 21
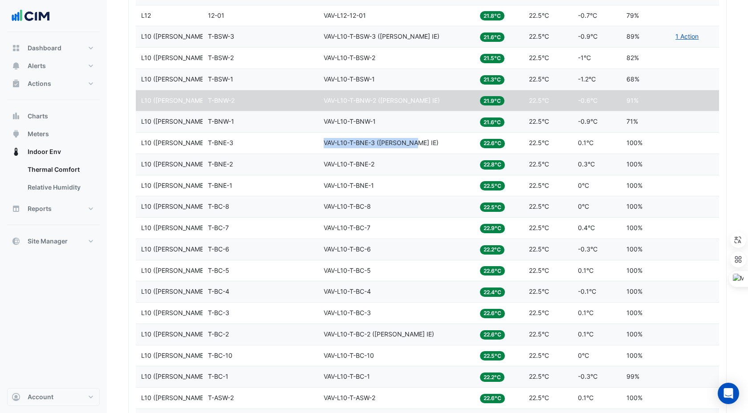
drag, startPoint x: 322, startPoint y: 142, endPoint x: 414, endPoint y: 140, distance: 92.1
click at [414, 140] on datatable-body-cell "Equipment VAV-L10-T-BNE-3 (NABERS IE)" at bounding box center [396, 143] width 156 height 21
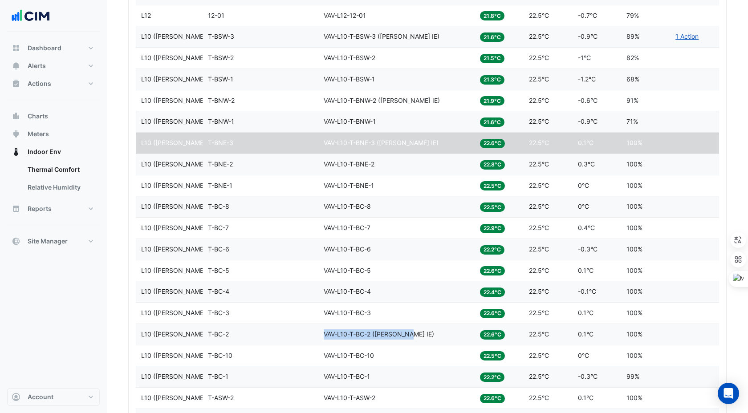
drag, startPoint x: 323, startPoint y: 333, endPoint x: 411, endPoint y: 333, distance: 88.1
click at [412, 333] on datatable-body-cell "Equipment VAV-L10-T-BC-2 (NABERS IE)" at bounding box center [396, 334] width 156 height 21
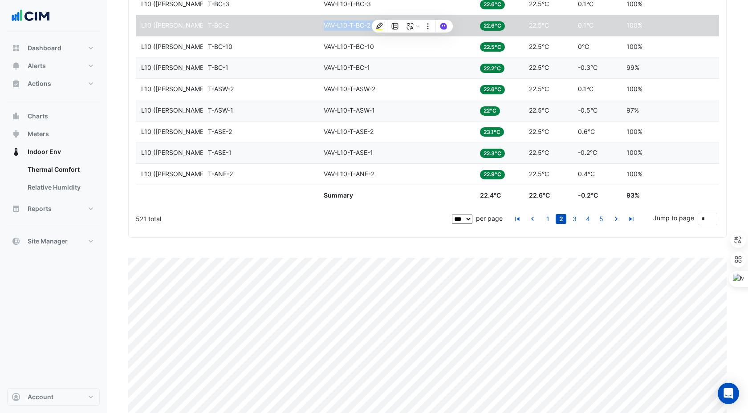
scroll to position [2348, 0]
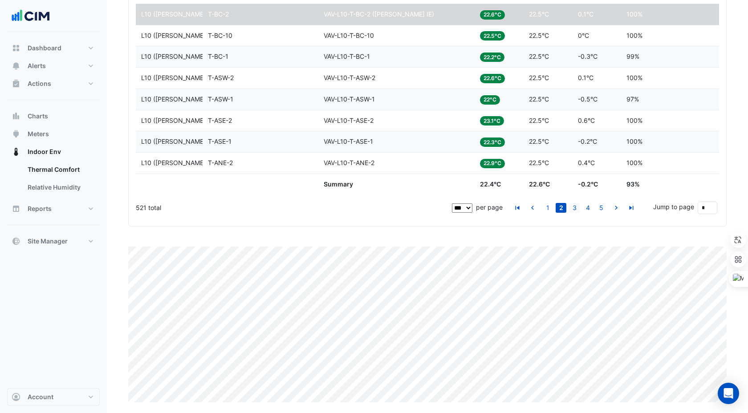
click at [573, 206] on link "3" at bounding box center [574, 208] width 11 height 10
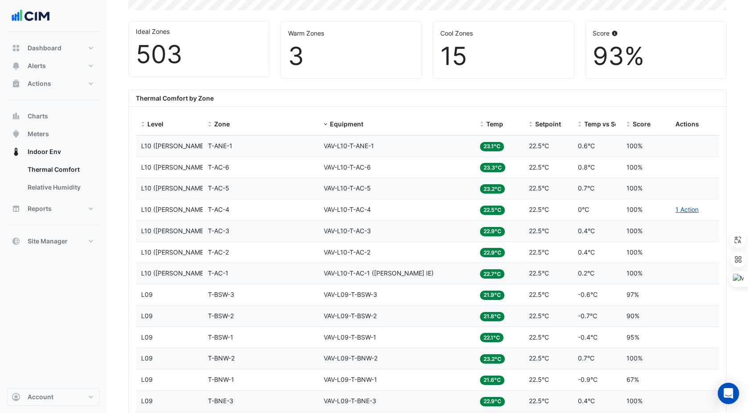
scroll to position [254, 0]
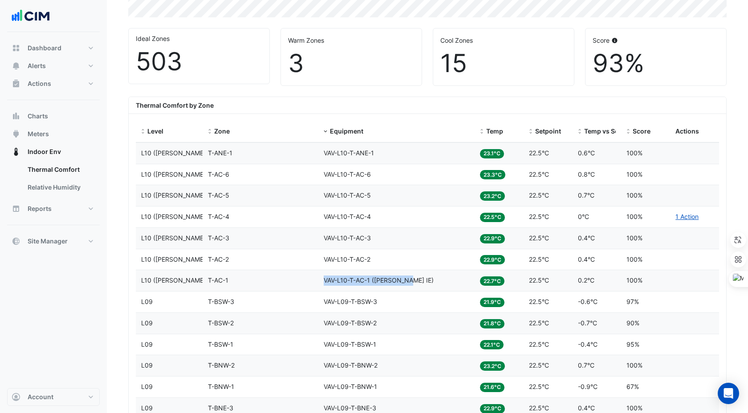
drag, startPoint x: 323, startPoint y: 280, endPoint x: 410, endPoint y: 278, distance: 87.7
click at [410, 279] on datatable-body-cell "Equipment VAV-L10-T-AC-1 (NABERS IE)" at bounding box center [396, 280] width 156 height 21
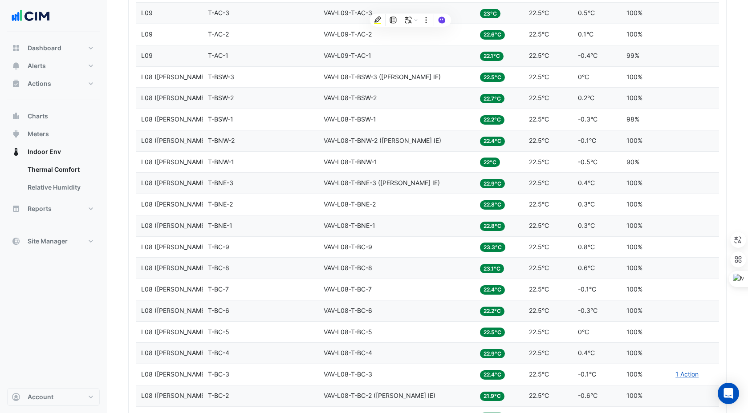
scroll to position [1102, 0]
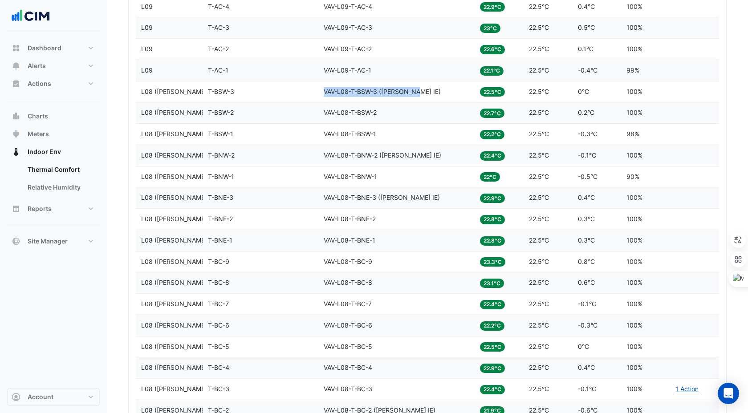
drag, startPoint x: 325, startPoint y: 90, endPoint x: 417, endPoint y: 92, distance: 92.2
click at [417, 92] on div "Equipment VAV-L08-T-BSW-3 (NABERS IE)" at bounding box center [397, 92] width 146 height 10
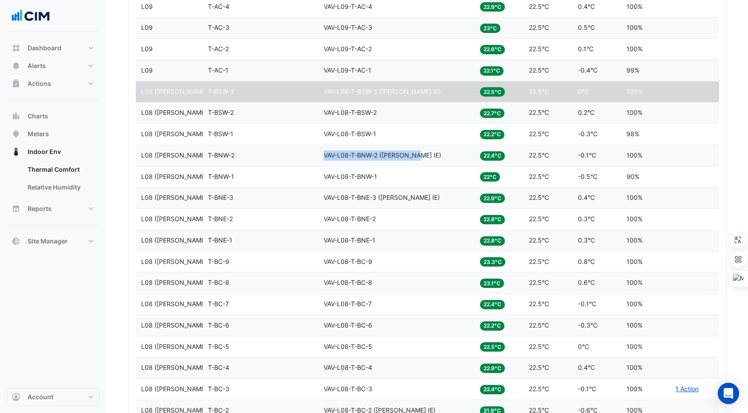
drag, startPoint x: 397, startPoint y: 154, endPoint x: 417, endPoint y: 155, distance: 20.1
click at [417, 155] on div "Equipment VAV-L08-T-BNW-2 (NABERS IE)" at bounding box center [397, 155] width 146 height 10
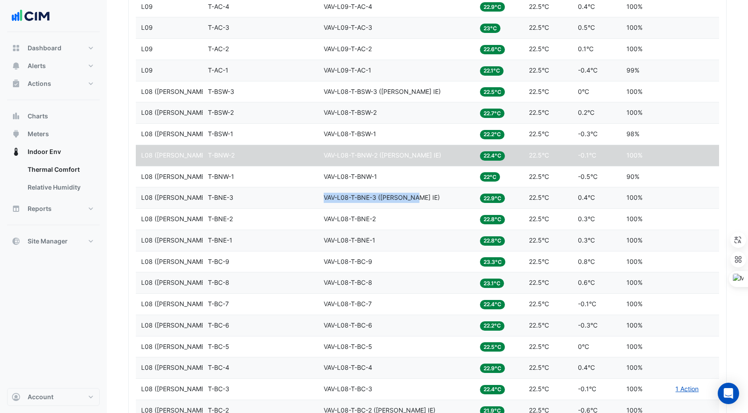
drag, startPoint x: 324, startPoint y: 196, endPoint x: 415, endPoint y: 195, distance: 91.3
click at [415, 195] on div "Equipment VAV-L08-T-BNE-3 (NABERS IE)" at bounding box center [397, 198] width 146 height 10
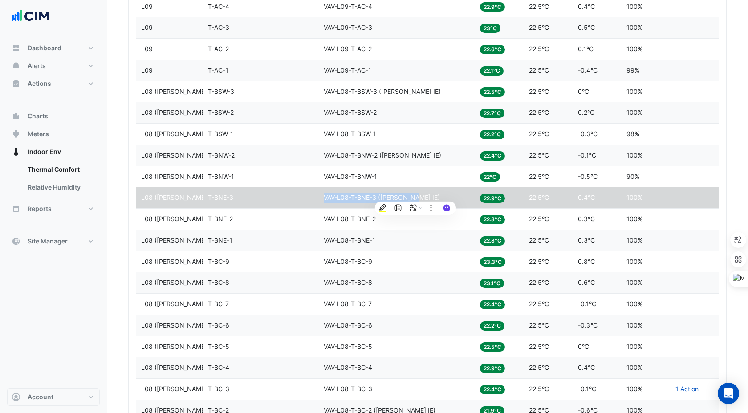
scroll to position [1406, 0]
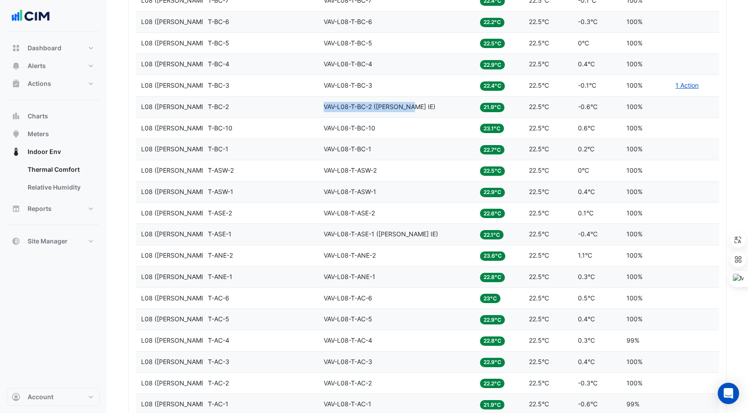
drag, startPoint x: 324, startPoint y: 105, endPoint x: 412, endPoint y: 106, distance: 87.7
click at [412, 106] on div "Equipment VAV-L08-T-BC-2 (NABERS IE)" at bounding box center [397, 107] width 146 height 10
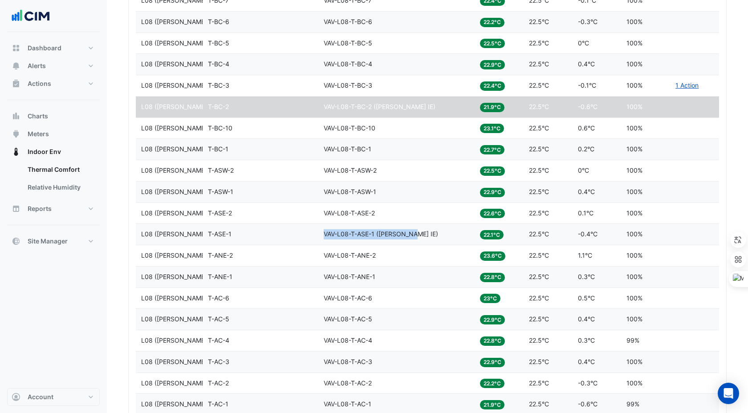
drag, startPoint x: 323, startPoint y: 233, endPoint x: 422, endPoint y: 238, distance: 98.5
click at [422, 238] on datatable-body-cell "Equipment VAV-L08-T-ASE-1 (NABERS IE)" at bounding box center [396, 234] width 156 height 21
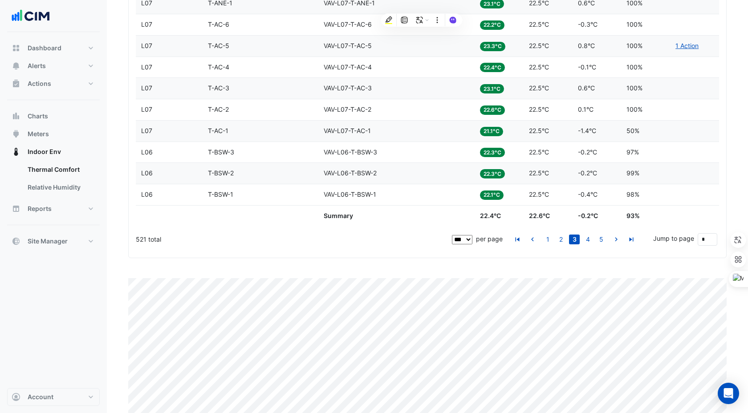
scroll to position [2348, 0]
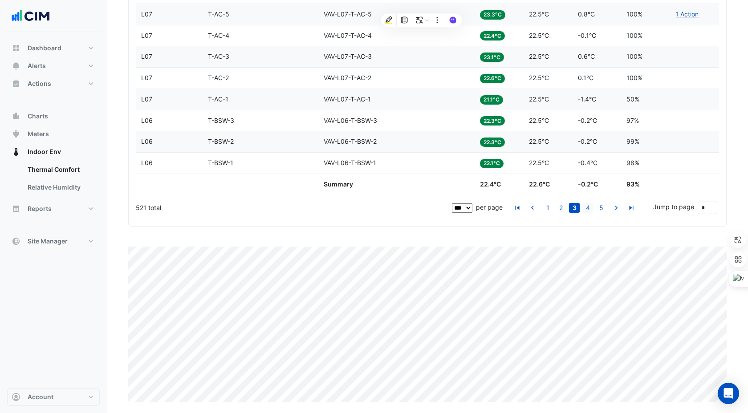
click at [591, 209] on link "4" at bounding box center [587, 208] width 11 height 10
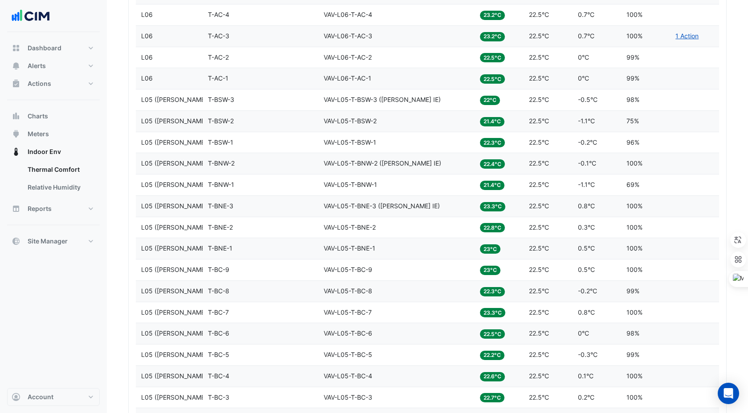
scroll to position [883, 0]
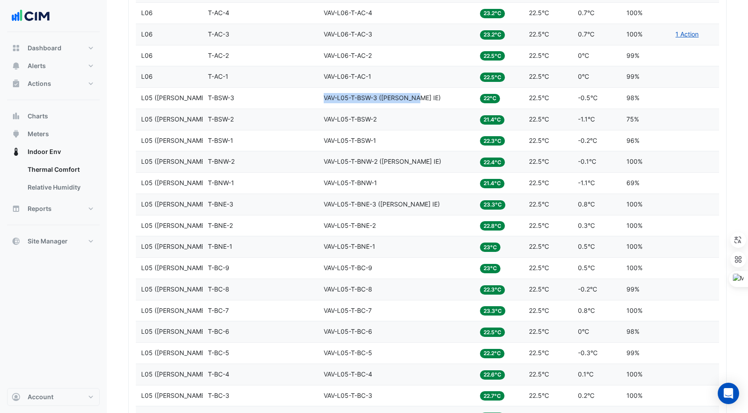
drag, startPoint x: 323, startPoint y: 96, endPoint x: 417, endPoint y: 97, distance: 94.4
click at [417, 97] on datatable-body-cell "Equipment VAV-L05-T-BSW-3 (NABERS IE)" at bounding box center [396, 98] width 156 height 21
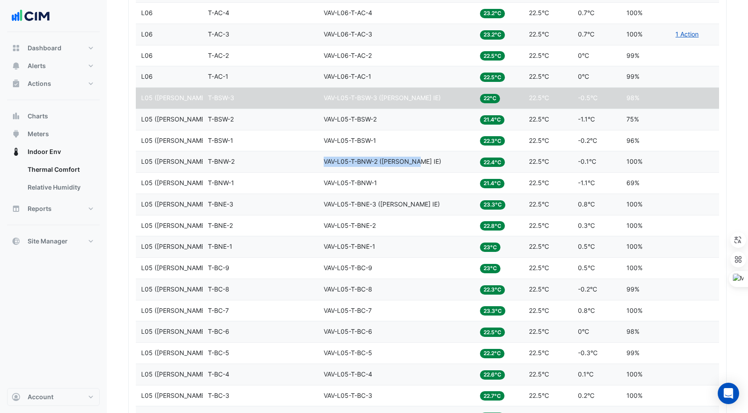
drag, startPoint x: 323, startPoint y: 161, endPoint x: 425, endPoint y: 161, distance: 101.5
click at [425, 161] on div "Equipment VAV-L05-T-BNW-2 (NABERS IE)" at bounding box center [397, 162] width 146 height 10
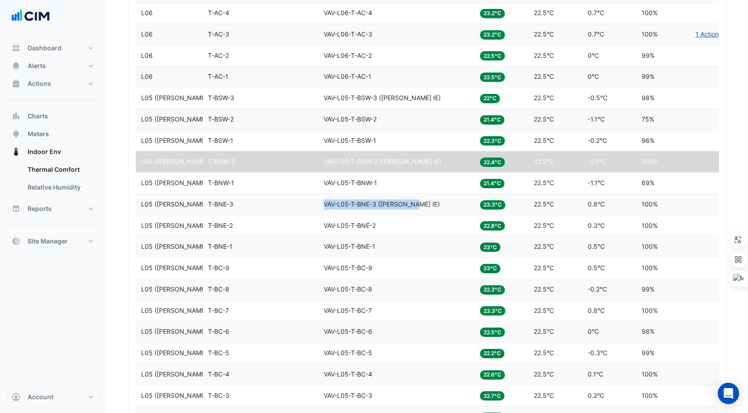
drag, startPoint x: 324, startPoint y: 203, endPoint x: 414, endPoint y: 207, distance: 90.0
click at [414, 207] on span "VAV-L05-T-BNE-3 (NABERS IE)" at bounding box center [382, 204] width 116 height 8
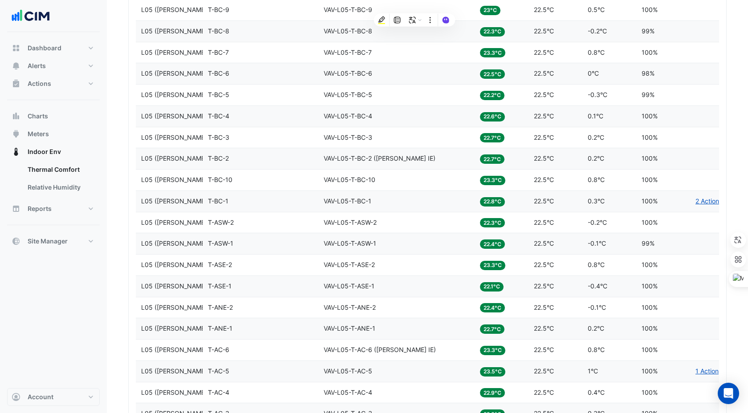
scroll to position [1152, 0]
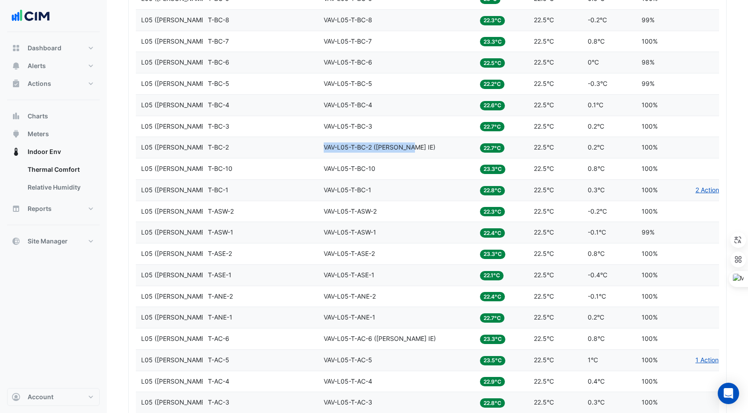
drag, startPoint x: 324, startPoint y: 144, endPoint x: 411, endPoint y: 144, distance: 86.8
click at [413, 144] on div "Equipment VAV-L05-T-BC-2 (NABERS IE)" at bounding box center [397, 147] width 146 height 10
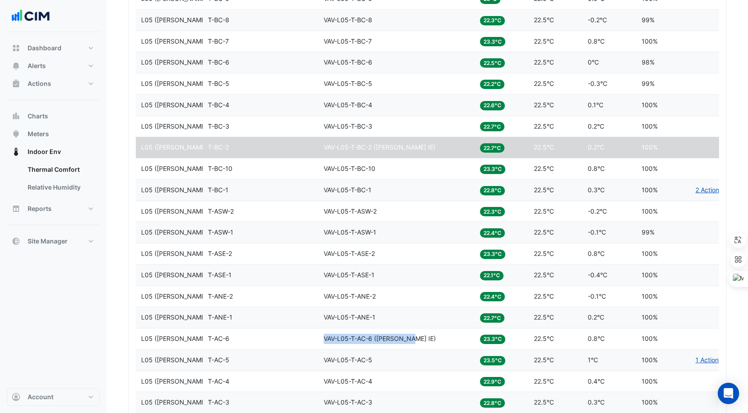
drag, startPoint x: 324, startPoint y: 337, endPoint x: 411, endPoint y: 336, distance: 87.3
click at [411, 336] on div "Equipment VAV-L05-T-AC-6 (NABERS IE)" at bounding box center [397, 339] width 146 height 10
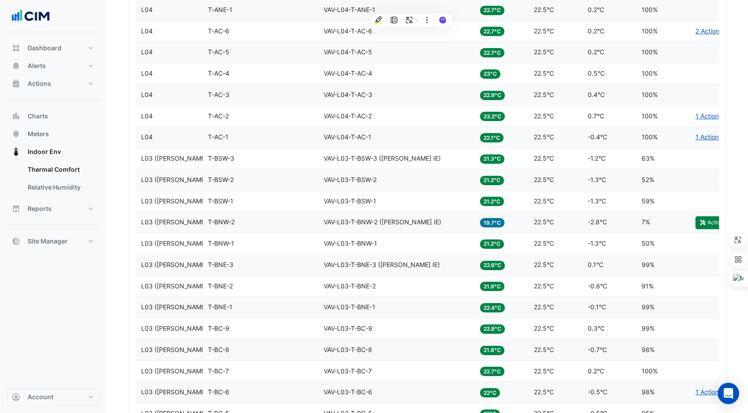
scroll to position [2097, 0]
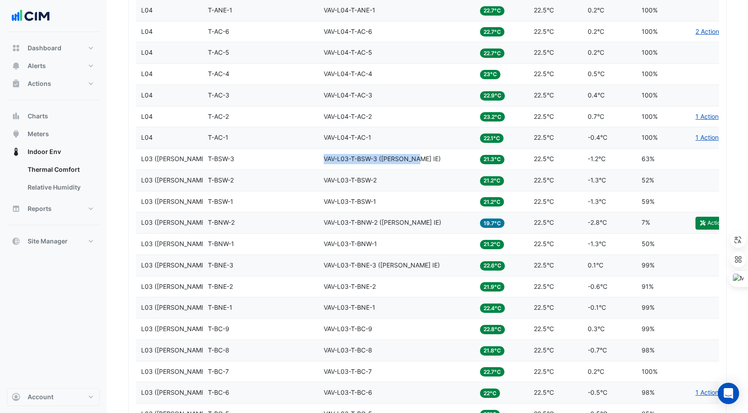
drag, startPoint x: 323, startPoint y: 157, endPoint x: 418, endPoint y: 160, distance: 95.3
click at [418, 160] on div "Equipment VAV-L03-T-BSW-3 (NABERS IE)" at bounding box center [397, 159] width 146 height 10
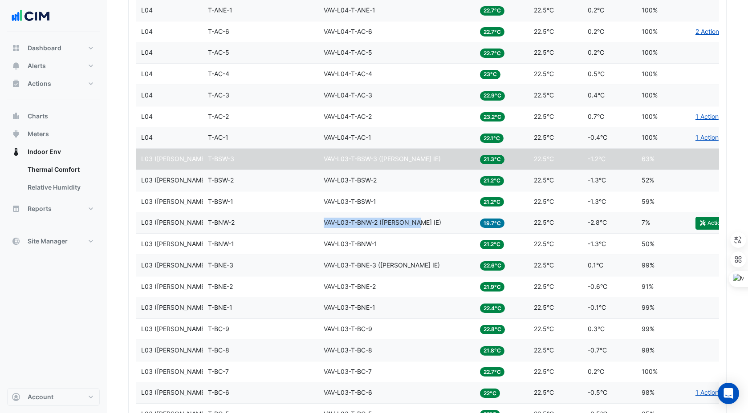
drag, startPoint x: 322, startPoint y: 221, endPoint x: 418, endPoint y: 220, distance: 95.3
click at [418, 220] on datatable-body-cell "Equipment VAV-L03-T-BNW-2 (NABERS IE)" at bounding box center [396, 222] width 156 height 21
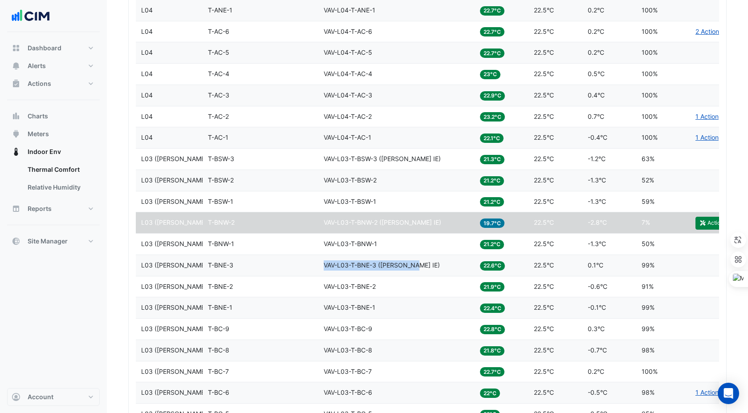
drag, startPoint x: 324, startPoint y: 264, endPoint x: 417, endPoint y: 265, distance: 92.6
click at [417, 265] on div "Equipment VAV-L03-T-BNE-3 (NABERS IE)" at bounding box center [397, 265] width 146 height 10
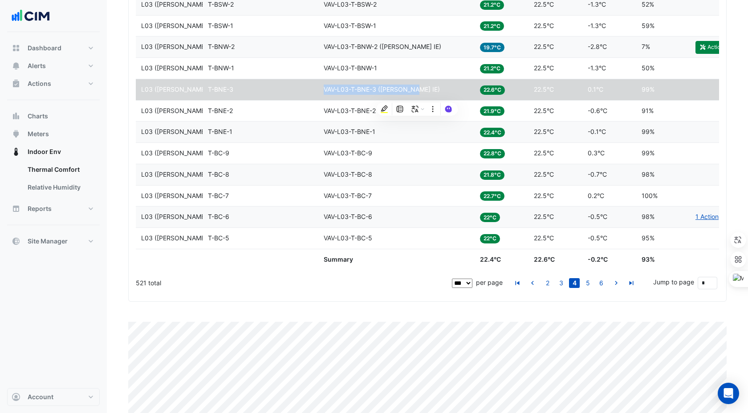
scroll to position [2266, 0]
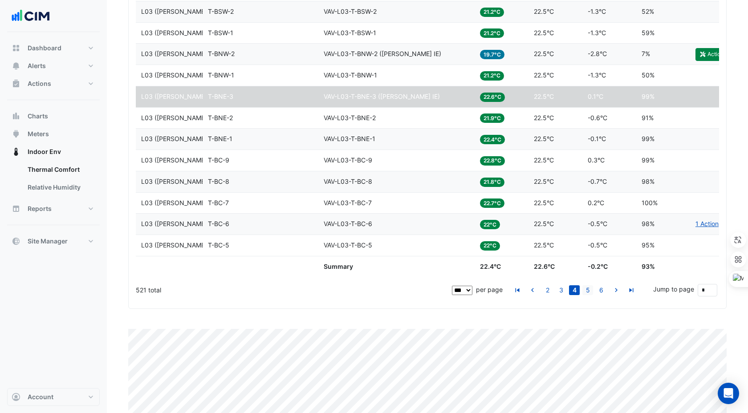
click at [586, 291] on link "5" at bounding box center [587, 290] width 11 height 10
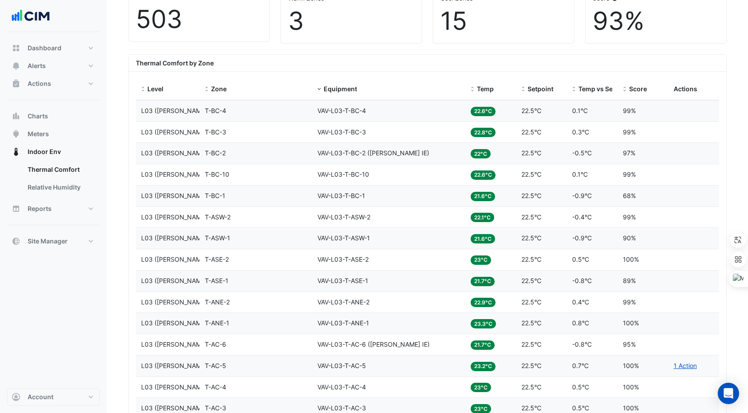
scroll to position [303, 0]
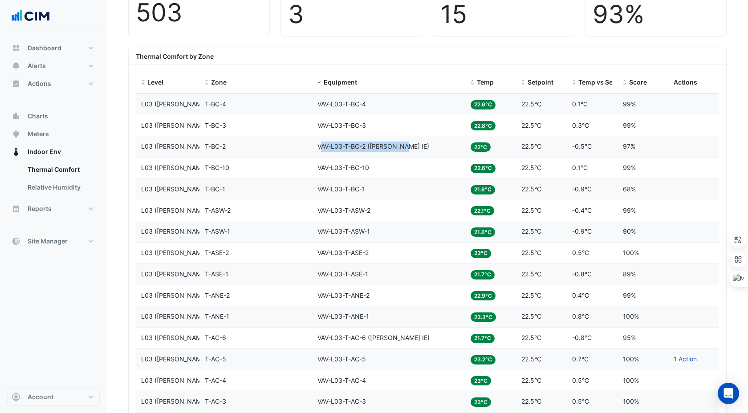
drag, startPoint x: 320, startPoint y: 145, endPoint x: 405, endPoint y: 146, distance: 85.5
click at [405, 146] on div "Equipment VAV-L03-T-BC-2 (NABERS IE)" at bounding box center [388, 147] width 142 height 10
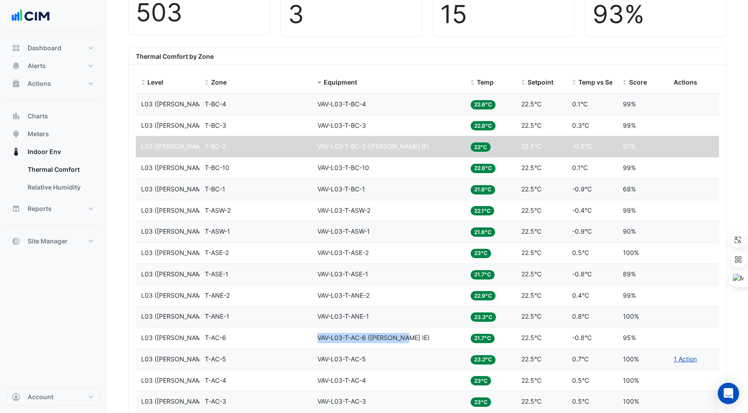
drag, startPoint x: 318, startPoint y: 336, endPoint x: 405, endPoint y: 334, distance: 86.8
click at [405, 334] on span "VAV-L03-T-AC-6 (NABERS IE)" at bounding box center [373, 338] width 112 height 8
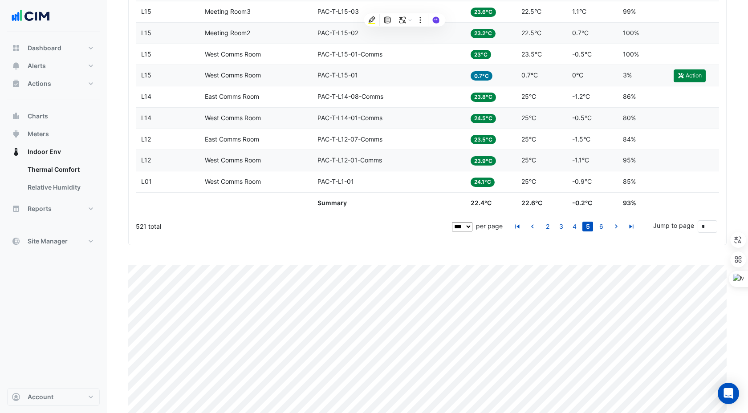
scroll to position [2348, 0]
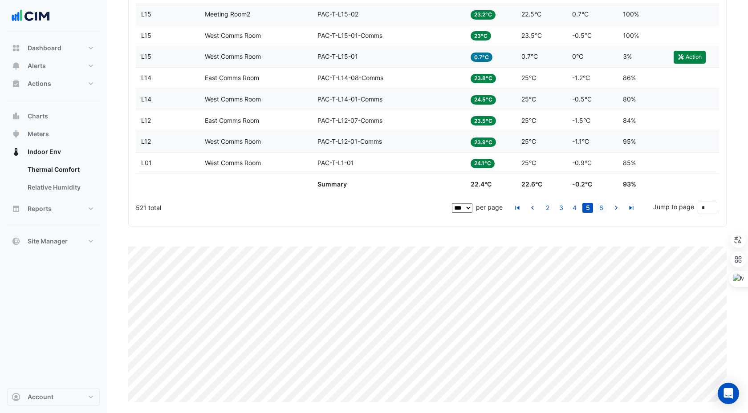
click at [602, 206] on link "6" at bounding box center [601, 208] width 11 height 10
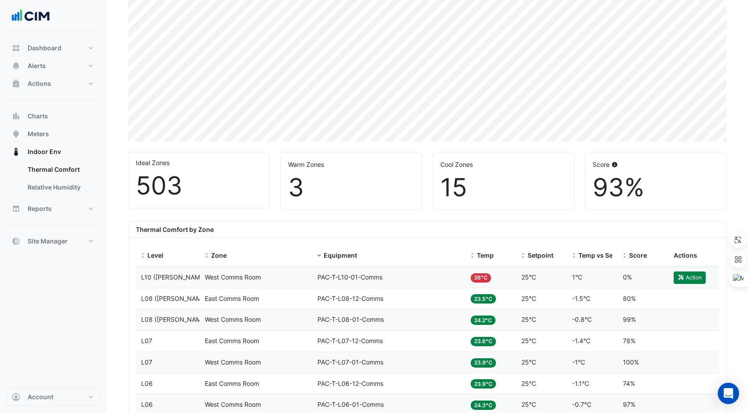
scroll to position [0, 0]
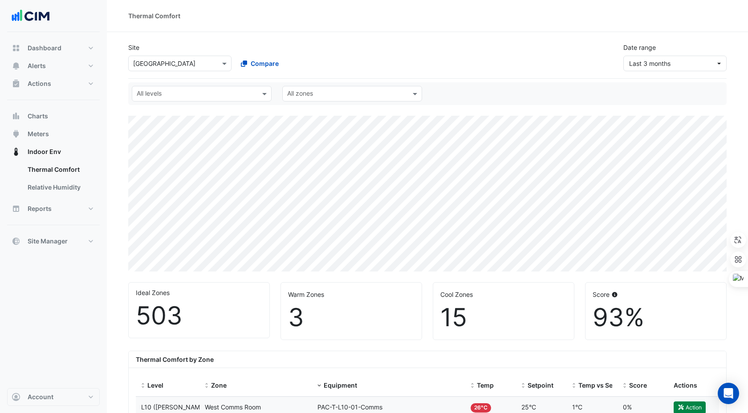
click at [142, 66] on input "text" at bounding box center [171, 63] width 76 height 9
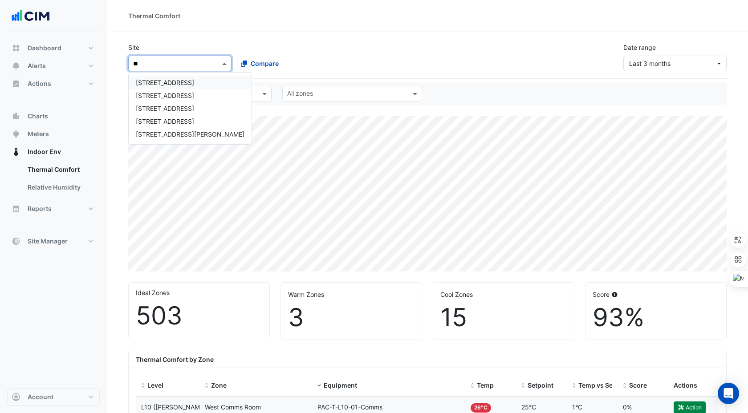
type input "***"
click at [155, 83] on span "[STREET_ADDRESS]" at bounding box center [165, 83] width 58 height 8
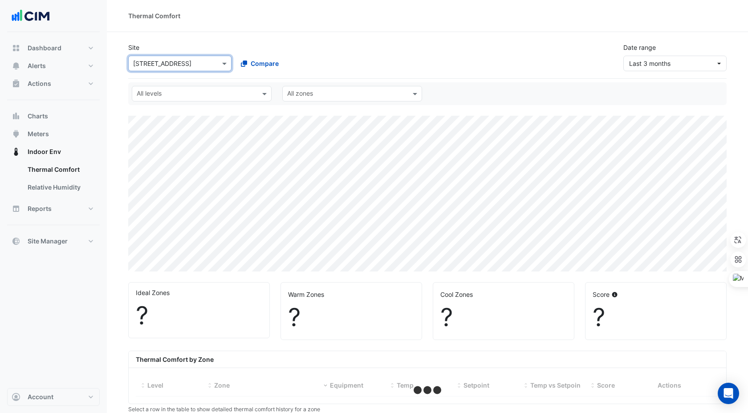
select select "***"
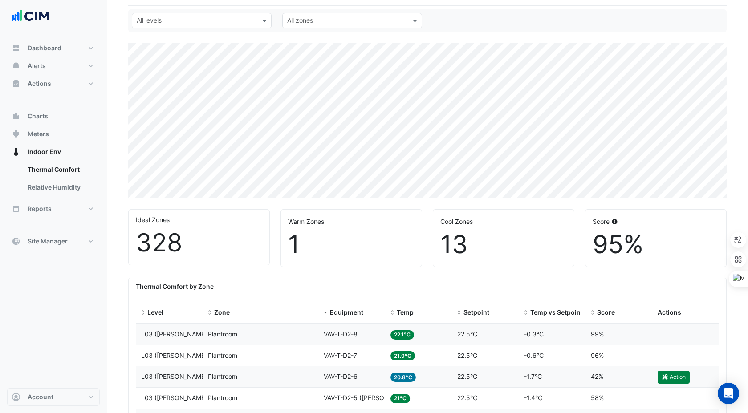
scroll to position [73, 0]
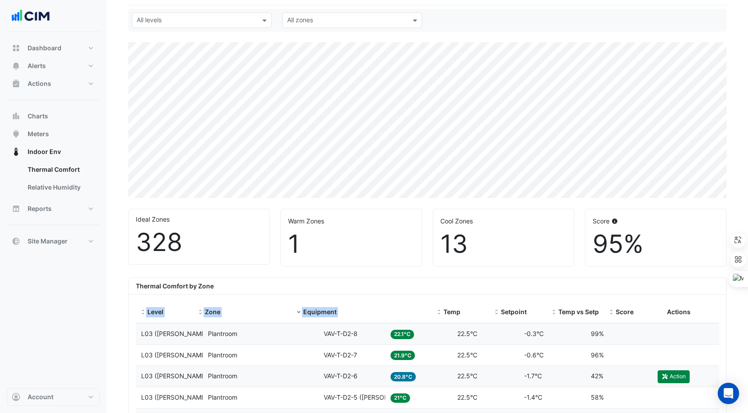
drag, startPoint x: 383, startPoint y: 302, endPoint x: 494, endPoint y: 296, distance: 111.4
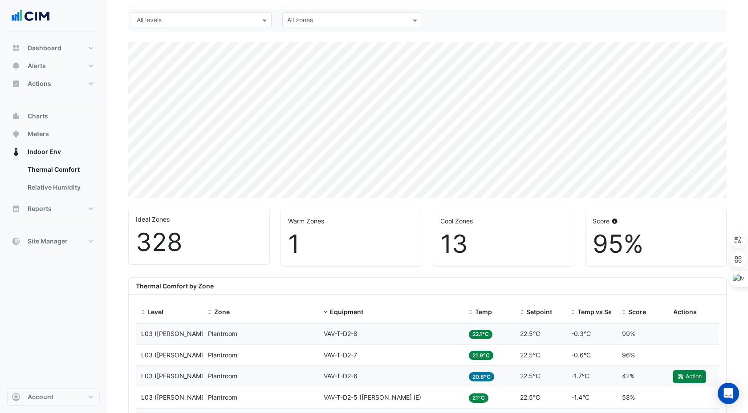
click at [465, 282] on div "Thermal Comfort by Zone" at bounding box center [427, 286] width 597 height 17
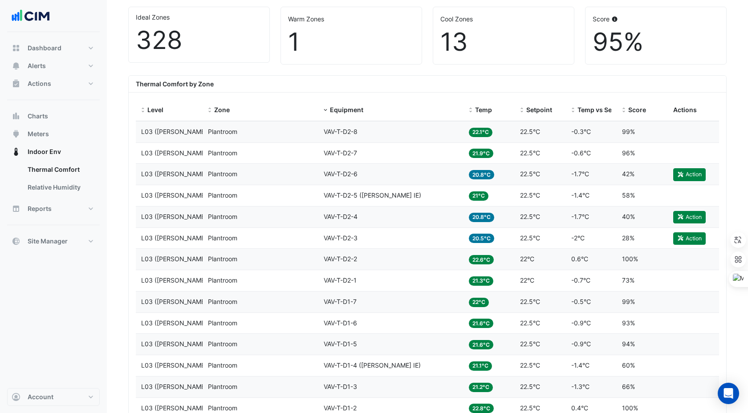
scroll to position [271, 0]
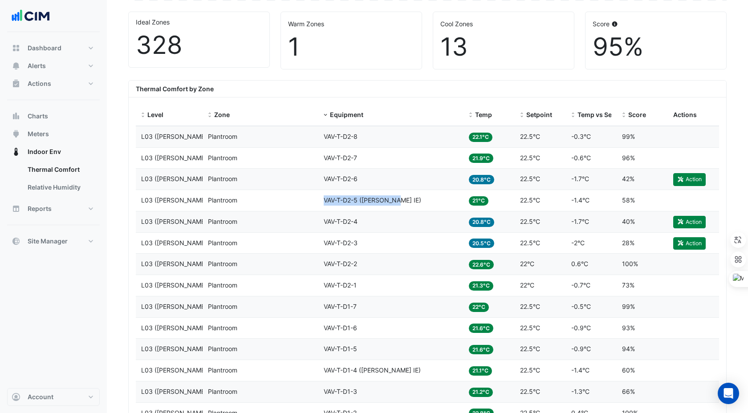
drag, startPoint x: 322, startPoint y: 199, endPoint x: 407, endPoint y: 200, distance: 85.0
click at [407, 200] on datatable-body-cell "Equipment VAV-T-D2-5 (NABERS IE)" at bounding box center [390, 200] width 145 height 21
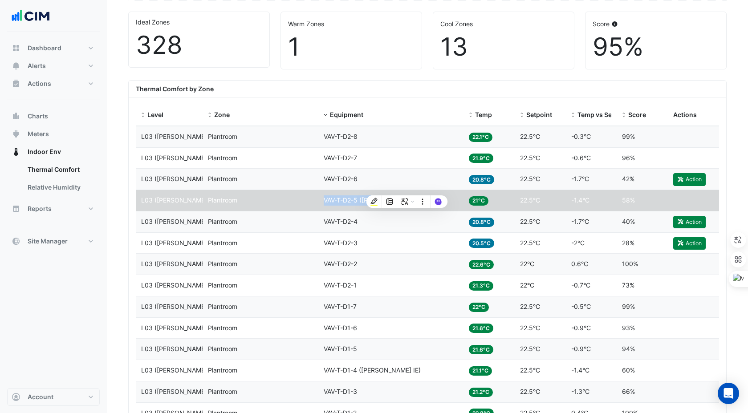
scroll to position [329, 0]
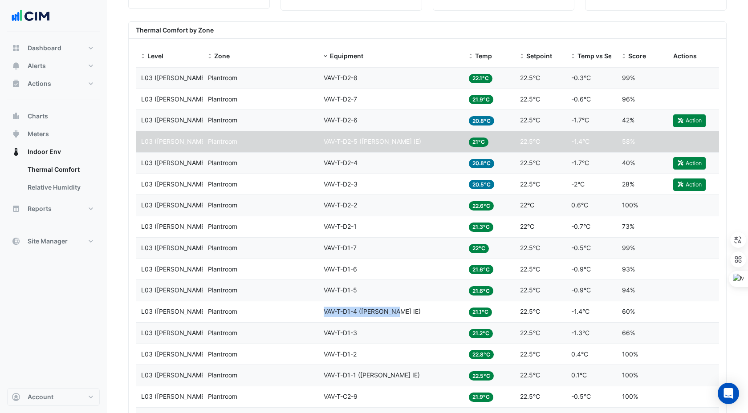
drag, startPoint x: 324, startPoint y: 312, endPoint x: 396, endPoint y: 317, distance: 72.3
click at [396, 317] on datatable-body-cell "Equipment VAV-T-D1-4 (NABERS IE)" at bounding box center [390, 311] width 145 height 21
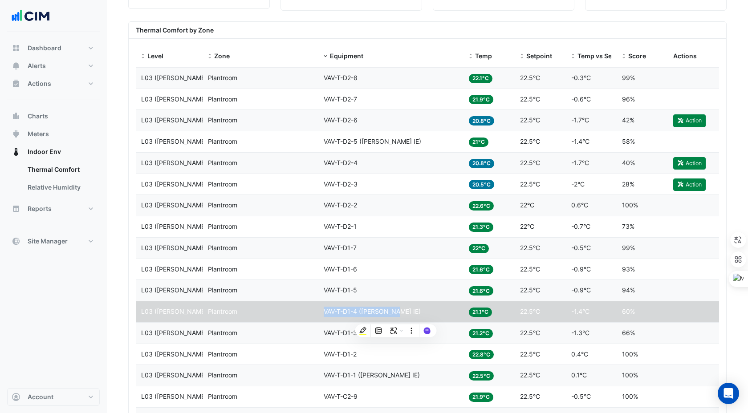
scroll to position [372, 0]
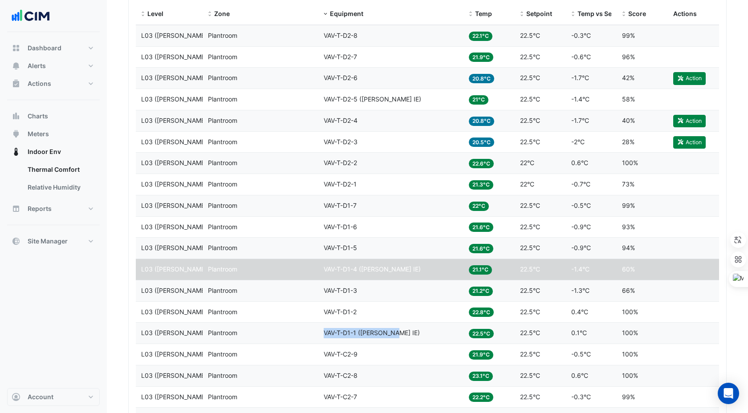
drag, startPoint x: 322, startPoint y: 333, endPoint x: 396, endPoint y: 333, distance: 73.4
click at [396, 333] on datatable-body-cell "Equipment VAV-T-D1-1 (NABERS IE)" at bounding box center [390, 333] width 145 height 21
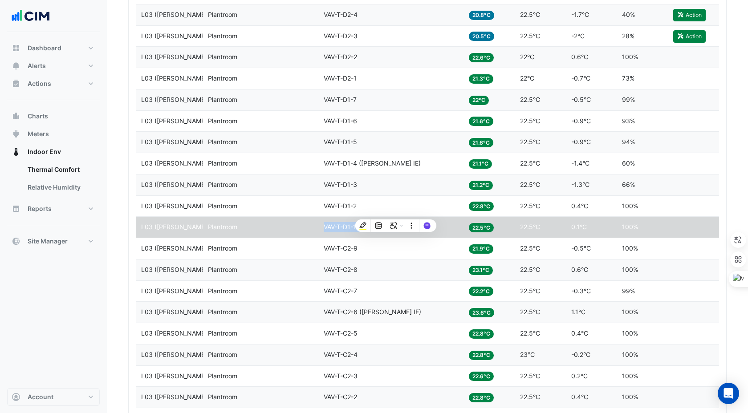
scroll to position [533, 0]
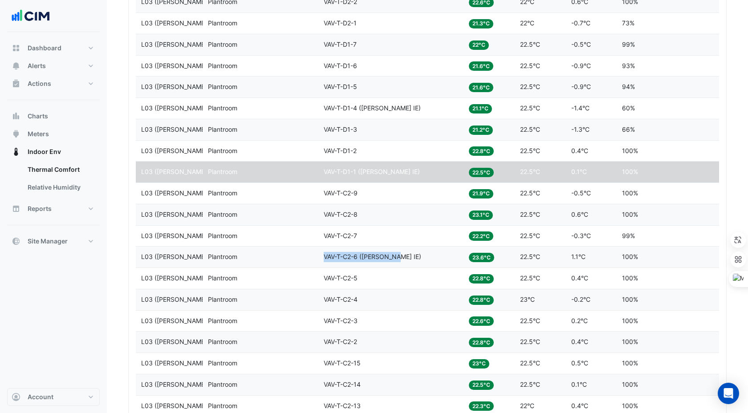
drag, startPoint x: 323, startPoint y: 255, endPoint x: 396, endPoint y: 255, distance: 73.0
click at [396, 255] on datatable-body-cell "Equipment VAV-T-C2-6 (NABERS IE)" at bounding box center [390, 257] width 145 height 21
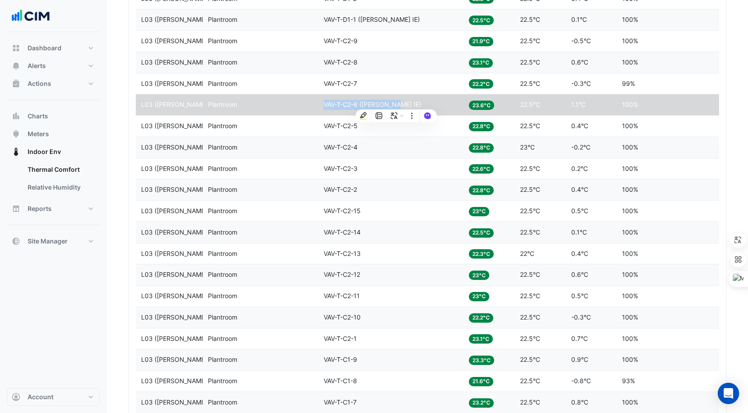
scroll to position [906, 0]
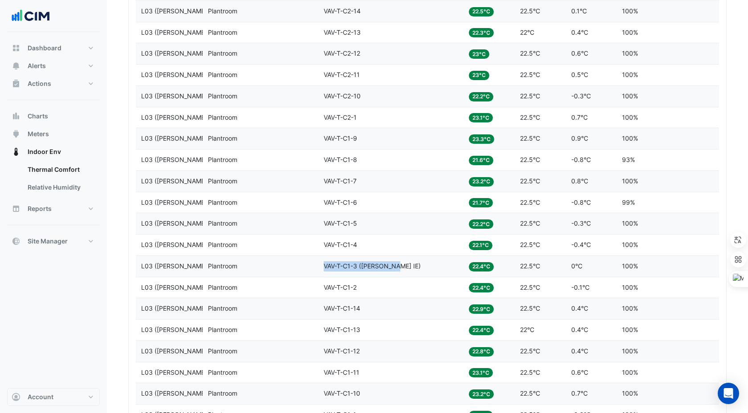
drag, startPoint x: 324, startPoint y: 265, endPoint x: 400, endPoint y: 267, distance: 76.1
click at [400, 267] on div "Equipment VAV-T-C1-3 (NABERS IE)" at bounding box center [391, 266] width 134 height 10
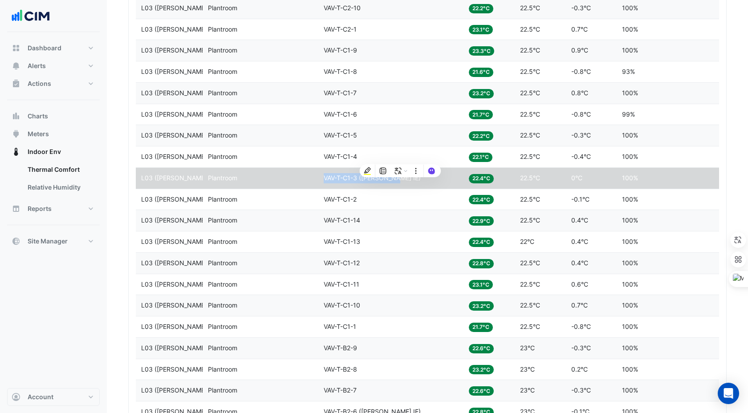
scroll to position [1055, 0]
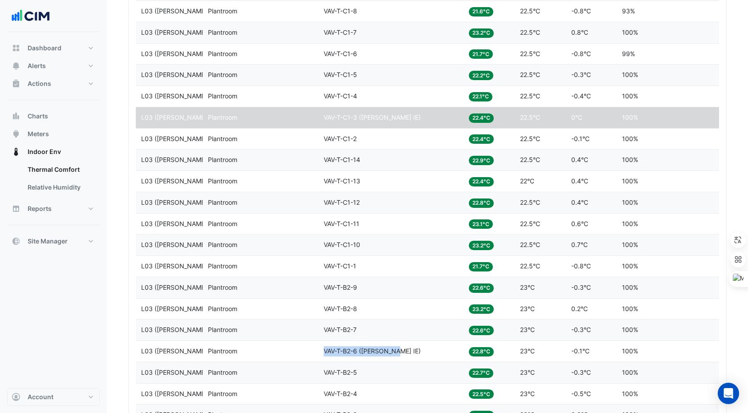
drag, startPoint x: 322, startPoint y: 350, endPoint x: 395, endPoint y: 351, distance: 73.4
click at [395, 351] on datatable-body-cell "Equipment VAV-T-B2-6 (NABERS IE)" at bounding box center [390, 351] width 145 height 21
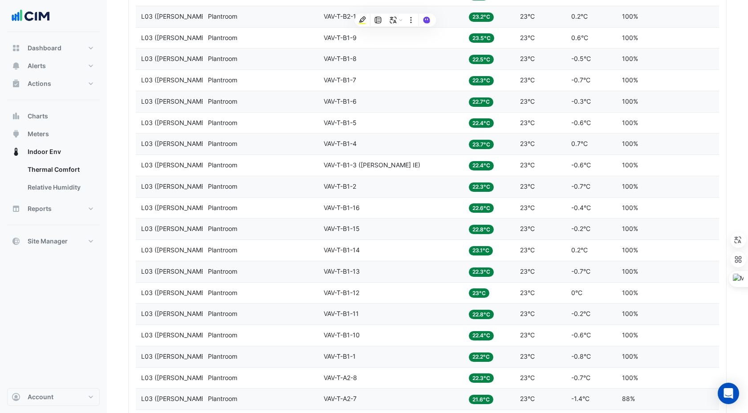
scroll to position [1669, 0]
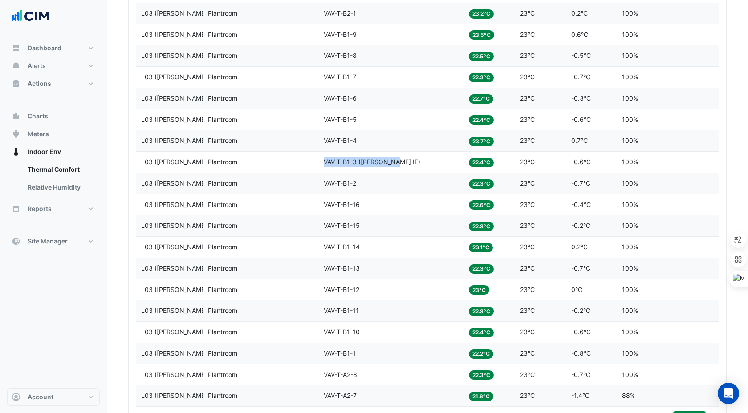
drag, startPoint x: 325, startPoint y: 162, endPoint x: 395, endPoint y: 162, distance: 70.3
click at [395, 162] on span "VAV-T-B1-3 (NABERS IE)" at bounding box center [372, 162] width 97 height 8
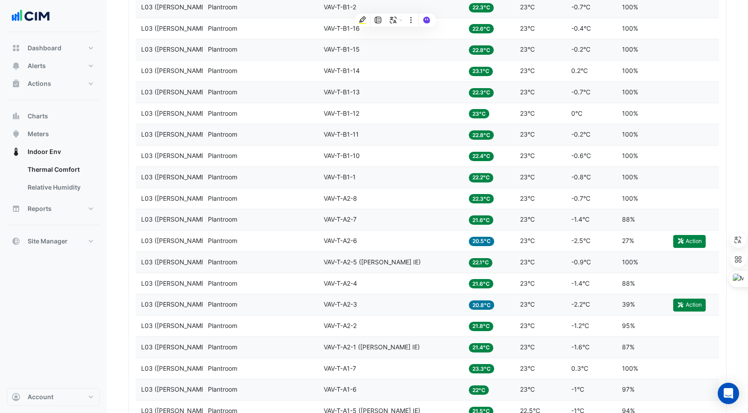
scroll to position [1861, 0]
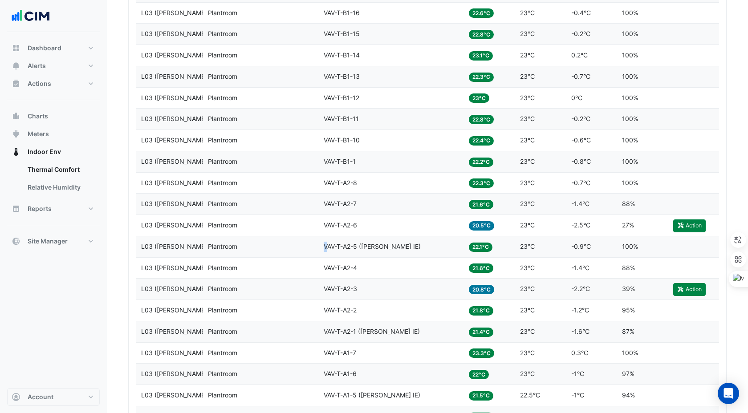
click at [324, 245] on span "VAV-T-A2-5 (NABERS IE)" at bounding box center [372, 247] width 97 height 8
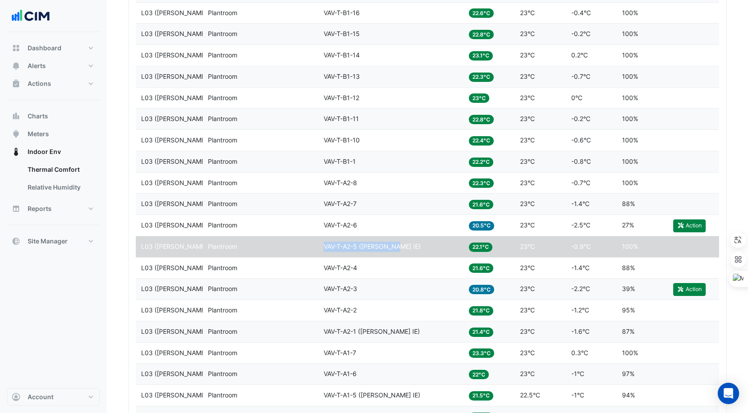
drag, startPoint x: 322, startPoint y: 245, endPoint x: 402, endPoint y: 243, distance: 80.1
click at [402, 243] on datatable-body-cell "Equipment VAV-T-A2-5 (NABERS IE)" at bounding box center [390, 246] width 145 height 21
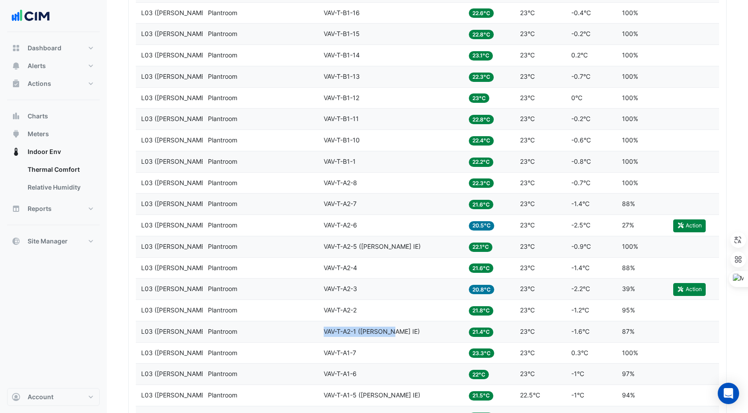
drag, startPoint x: 324, startPoint y: 329, endPoint x: 394, endPoint y: 330, distance: 69.4
click at [394, 330] on span "VAV-T-A2-1 (NABERS IE)" at bounding box center [372, 332] width 96 height 8
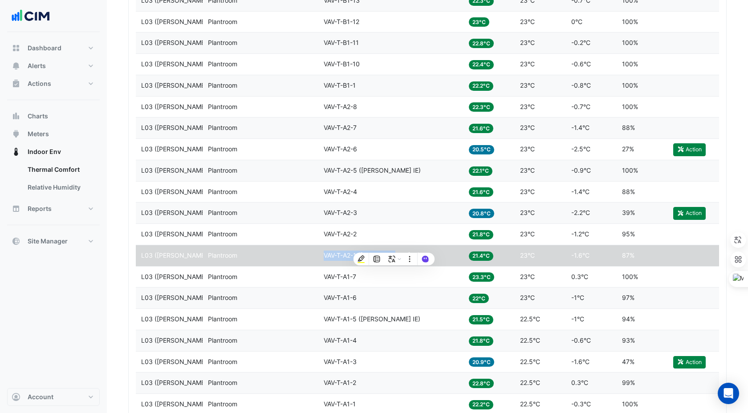
scroll to position [1959, 0]
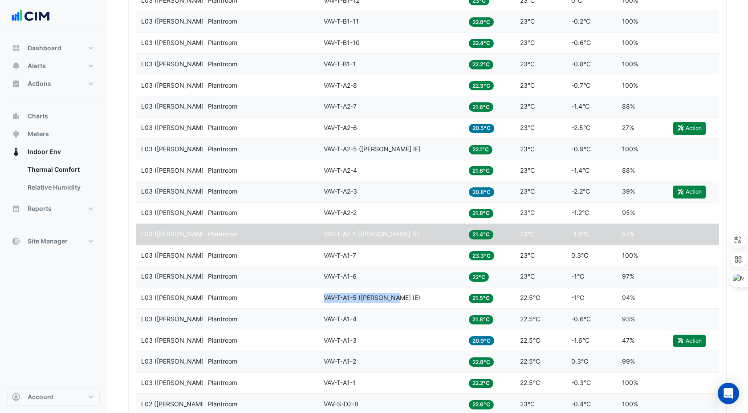
drag, startPoint x: 324, startPoint y: 298, endPoint x: 397, endPoint y: 297, distance: 73.4
click at [397, 296] on div "Equipment VAV-T-A1-5 (NABERS IE)" at bounding box center [391, 298] width 134 height 10
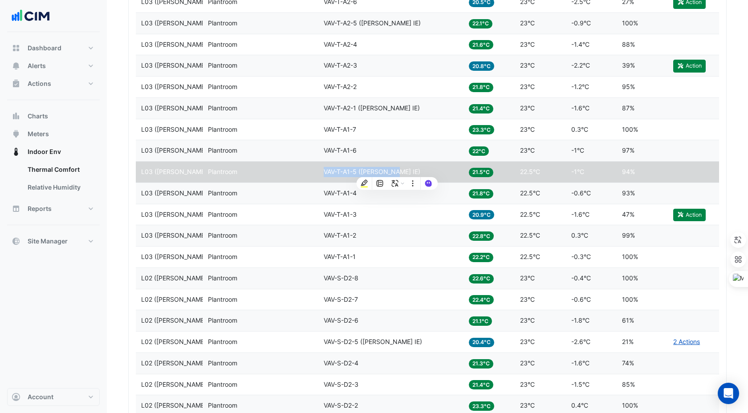
scroll to position [2085, 0]
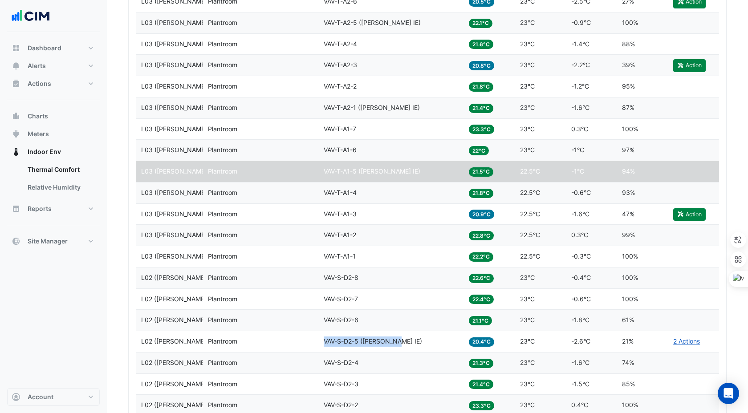
drag, startPoint x: 324, startPoint y: 341, endPoint x: 399, endPoint y: 342, distance: 75.2
click at [399, 341] on div "Equipment VAV-S-D2-5 (NABERS IE)" at bounding box center [391, 342] width 134 height 10
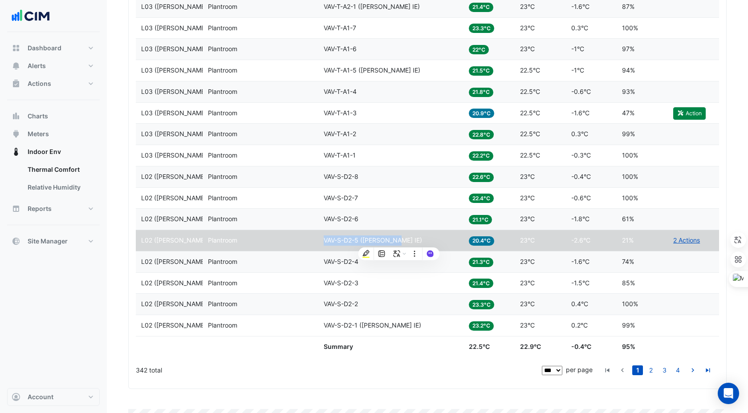
scroll to position [2210, 0]
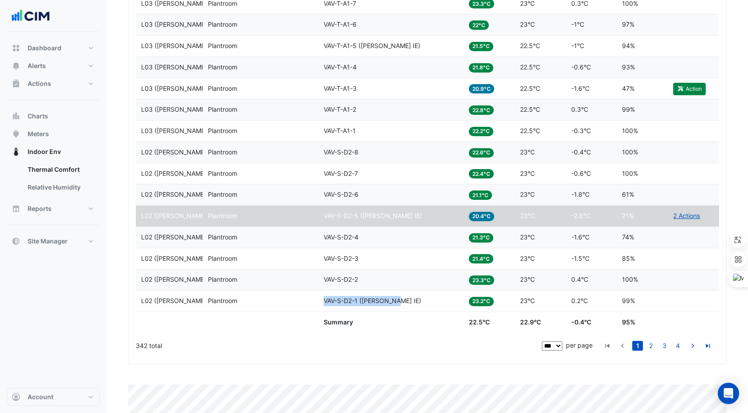
drag, startPoint x: 324, startPoint y: 300, endPoint x: 397, endPoint y: 301, distance: 73.4
click at [397, 301] on div "Equipment VAV-S-D2-1 (NABERS IE)" at bounding box center [391, 301] width 134 height 10
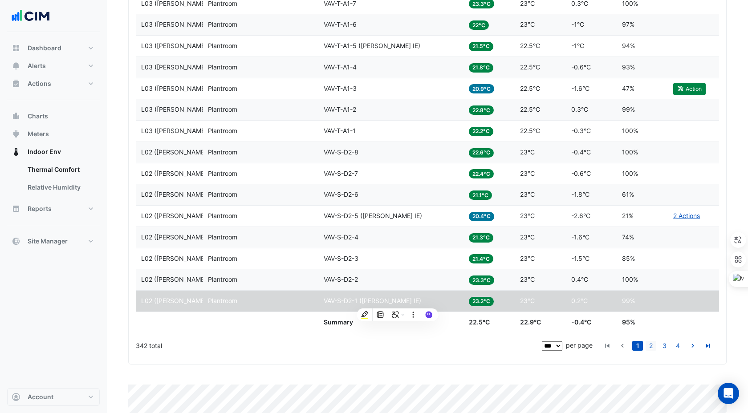
click at [652, 347] on link "2" at bounding box center [650, 346] width 11 height 10
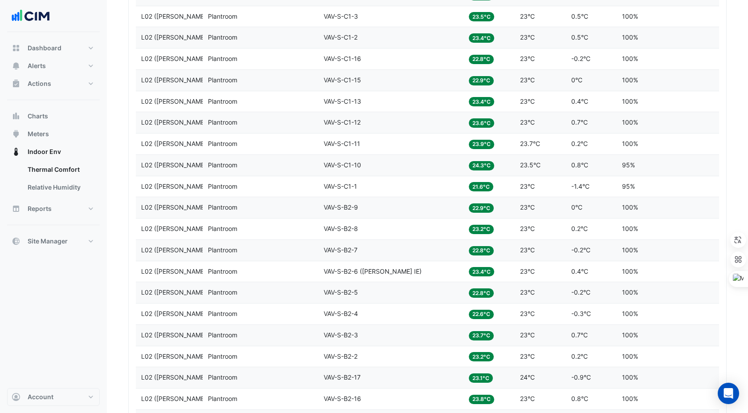
scroll to position [1134, 0]
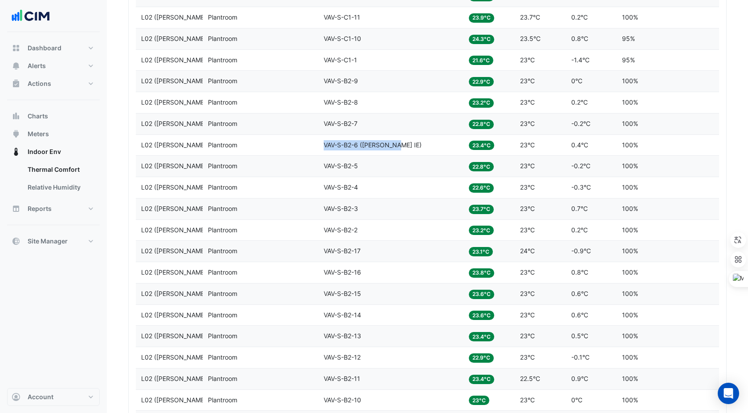
drag, startPoint x: 324, startPoint y: 144, endPoint x: 398, endPoint y: 147, distance: 74.4
click at [398, 147] on div "Equipment VAV-S-B2-6 (NABERS IE)" at bounding box center [391, 145] width 134 height 10
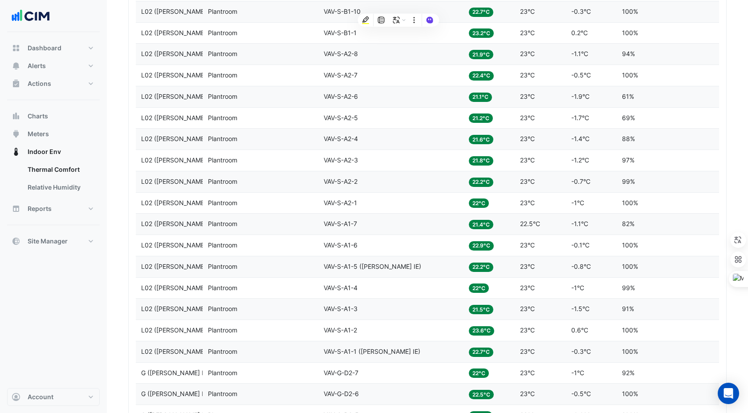
scroll to position [1848, 0]
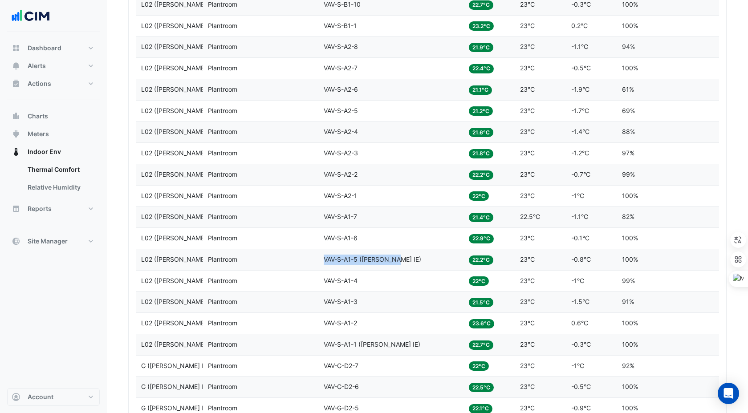
drag, startPoint x: 324, startPoint y: 257, endPoint x: 396, endPoint y: 258, distance: 71.7
click at [396, 258] on span "VAV-S-A1-5 (NABERS IE)" at bounding box center [372, 259] width 97 height 8
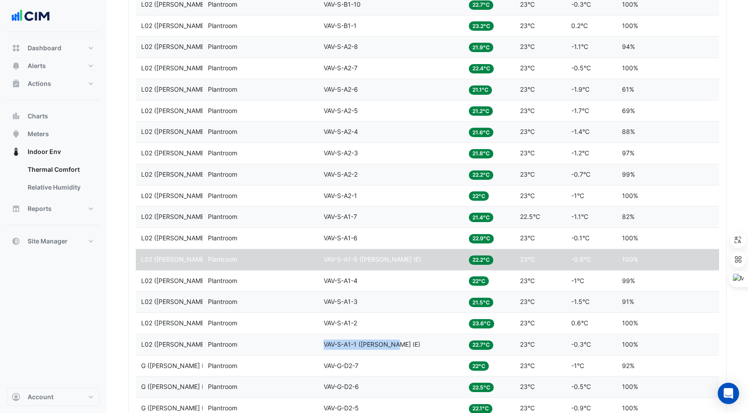
drag, startPoint x: 325, startPoint y: 343, endPoint x: 397, endPoint y: 344, distance: 71.7
click at [397, 344] on div "Equipment VAV-S-A1-1 (NABERS IE)" at bounding box center [391, 345] width 134 height 10
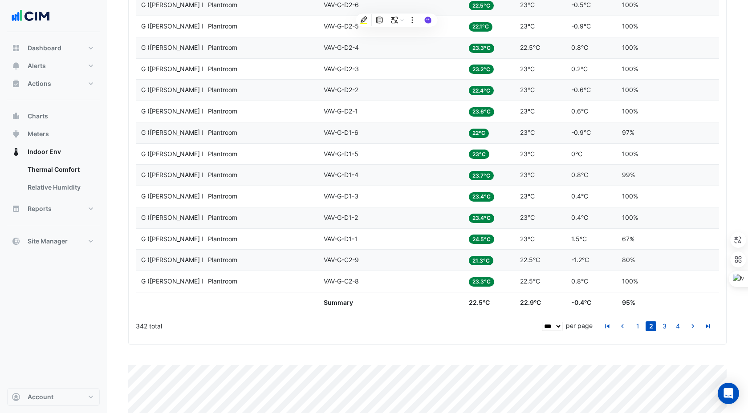
scroll to position [2235, 0]
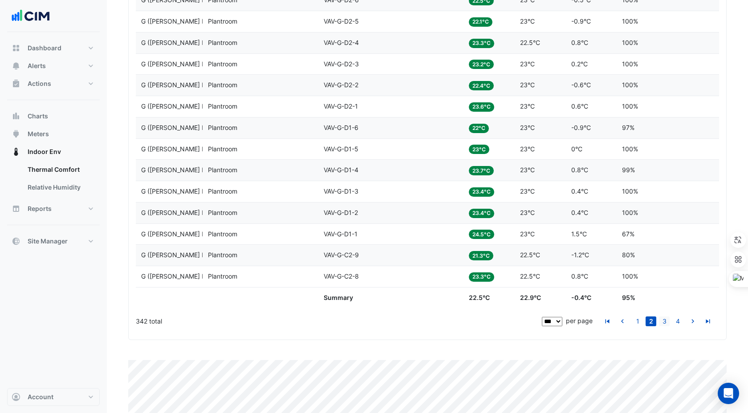
click at [662, 324] on link "3" at bounding box center [664, 321] width 11 height 10
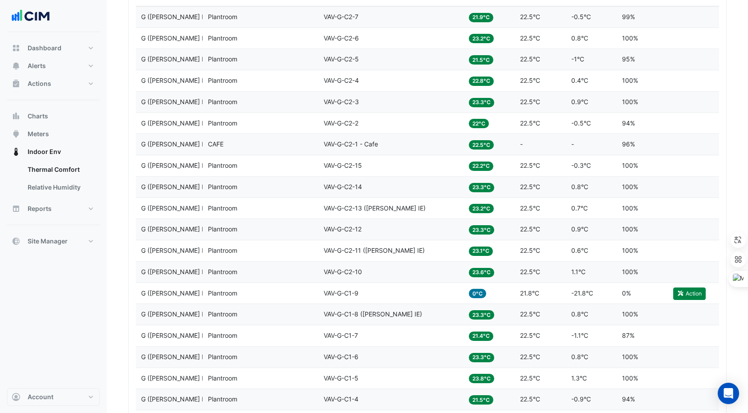
scroll to position [481, 0]
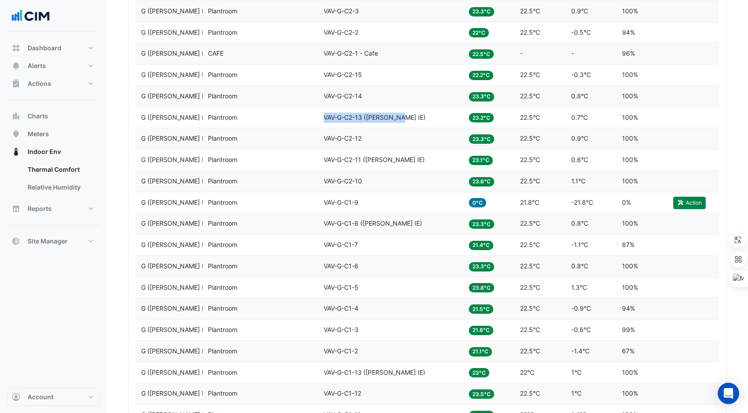
drag, startPoint x: 324, startPoint y: 116, endPoint x: 403, endPoint y: 120, distance: 78.9
click at [403, 120] on div "Equipment VAV-G-C2-13 (NABERS IE)" at bounding box center [391, 118] width 134 height 10
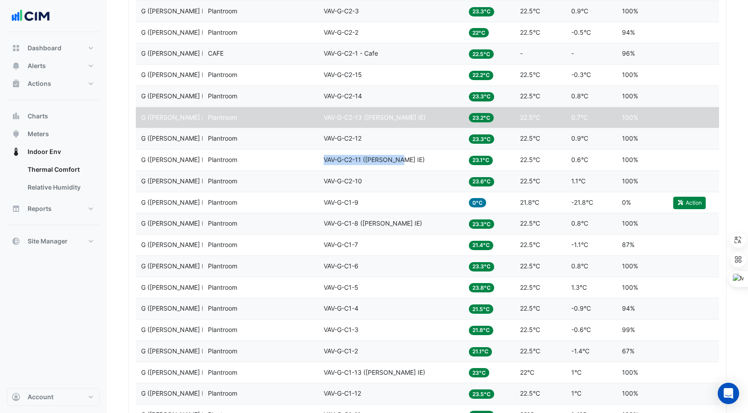
drag, startPoint x: 324, startPoint y: 158, endPoint x: 400, endPoint y: 160, distance: 75.2
click at [400, 160] on span "VAV-G-C2-11 (NABERS IE)" at bounding box center [374, 160] width 101 height 8
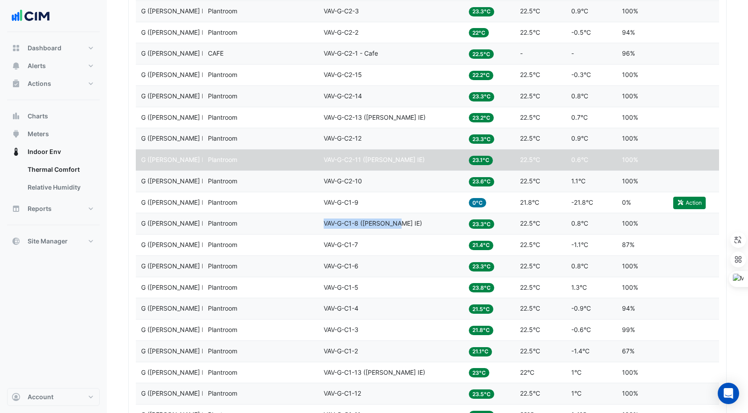
drag, startPoint x: 324, startPoint y: 224, endPoint x: 404, endPoint y: 225, distance: 80.6
click at [404, 225] on div "Equipment VAV-G-C1-8 (NABERS IE)" at bounding box center [391, 224] width 134 height 10
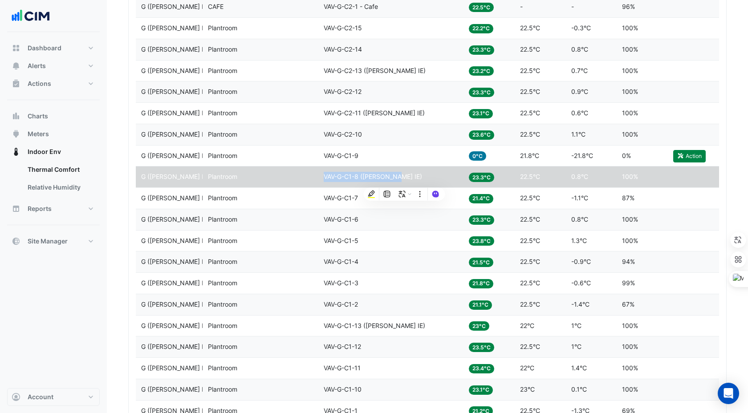
scroll to position [528, 0]
click at [326, 326] on span "VAV-G-C1-13 (NABERS IE)" at bounding box center [374, 325] width 101 height 8
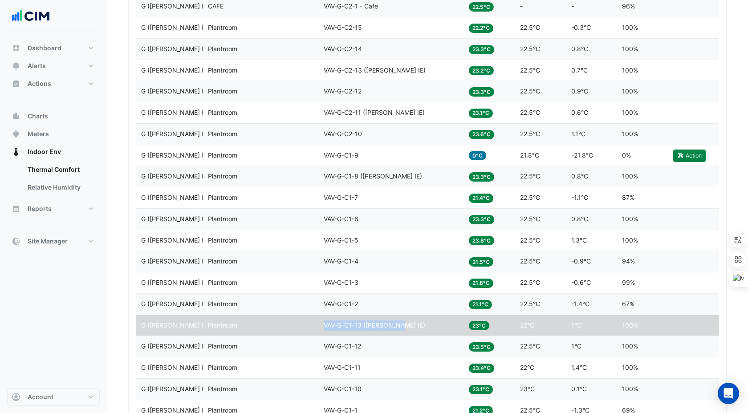
drag, startPoint x: 323, startPoint y: 324, endPoint x: 404, endPoint y: 324, distance: 80.6
click at [404, 324] on div "Equipment VAV-G-C1-13 (NABERS IE)" at bounding box center [391, 325] width 134 height 10
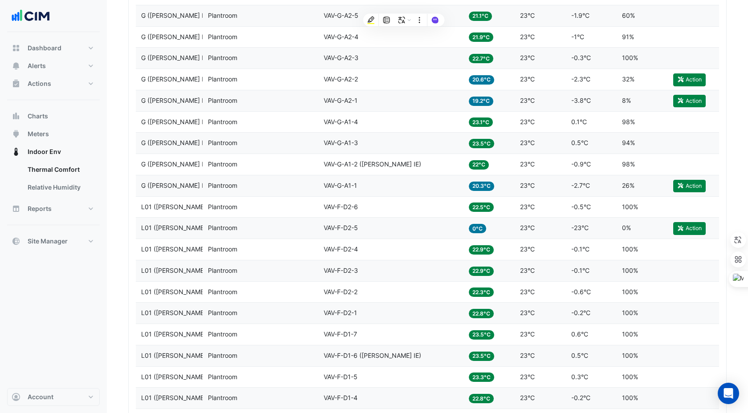
scroll to position [1422, 0]
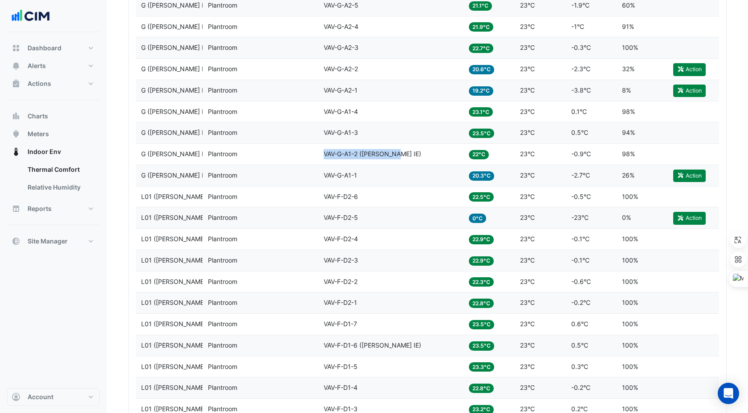
drag, startPoint x: 397, startPoint y: 153, endPoint x: 326, endPoint y: 153, distance: 71.7
click at [325, 153] on div "Equipment VAV-G-A1-2 (NABERS IE)" at bounding box center [391, 154] width 134 height 10
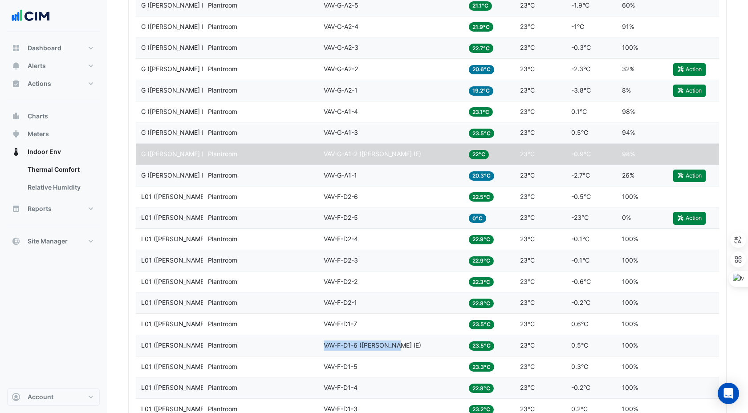
drag, startPoint x: 324, startPoint y: 345, endPoint x: 397, endPoint y: 344, distance: 73.4
click at [397, 344] on div "Equipment VAV-F-D1-6 (NABERS IE)" at bounding box center [391, 346] width 134 height 10
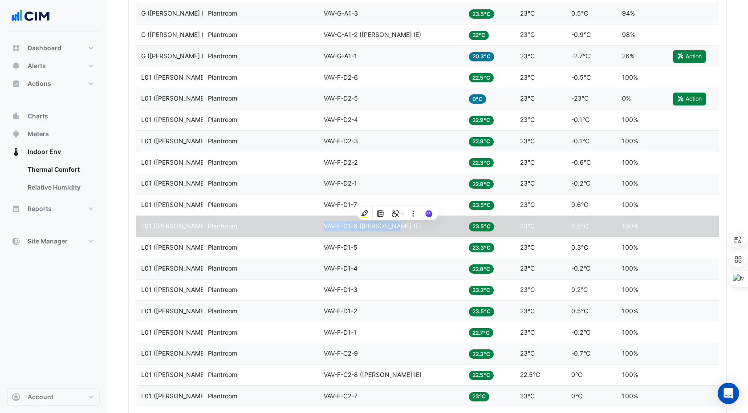
scroll to position [1566, 0]
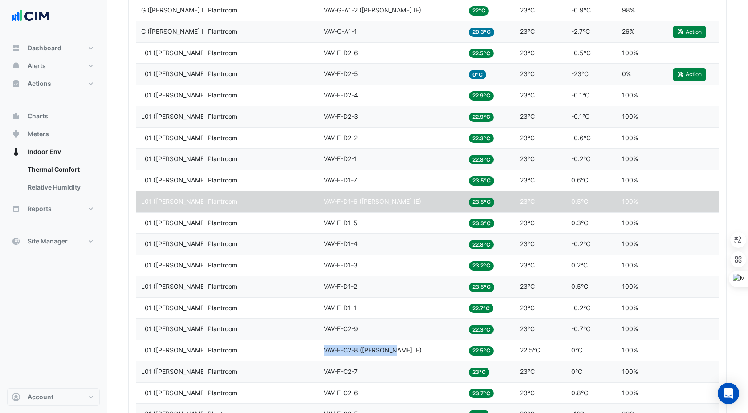
drag, startPoint x: 323, startPoint y: 348, endPoint x: 396, endPoint y: 348, distance: 73.0
click at [396, 348] on span "VAV-F-C2-8 (NABERS IE)" at bounding box center [373, 350] width 98 height 8
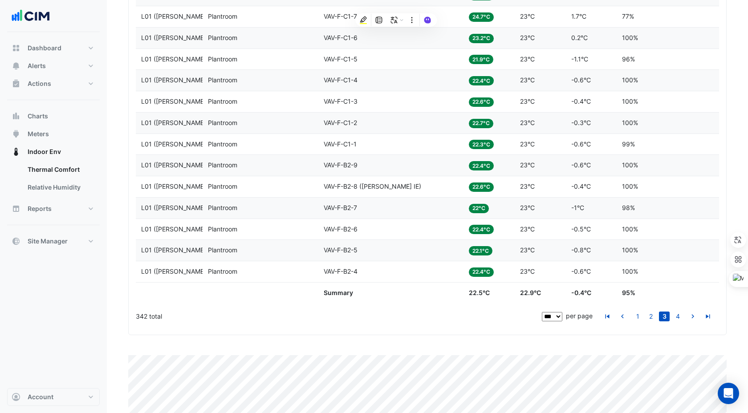
scroll to position [2285, 0]
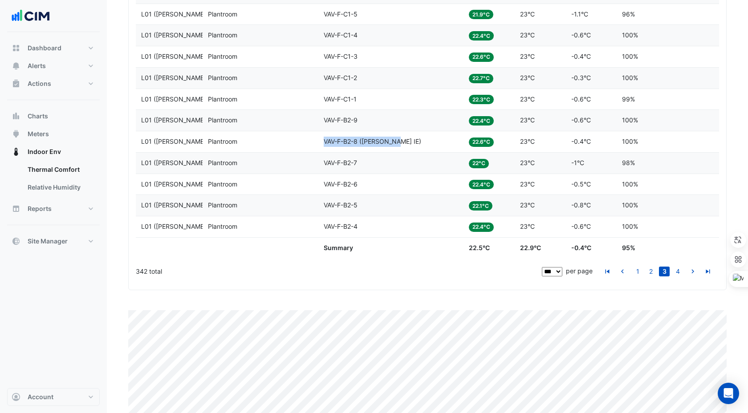
drag, startPoint x: 324, startPoint y: 141, endPoint x: 401, endPoint y: 142, distance: 77.0
click at [402, 142] on div "Equipment VAV-F-B2-8 (NABERS IE)" at bounding box center [391, 142] width 134 height 10
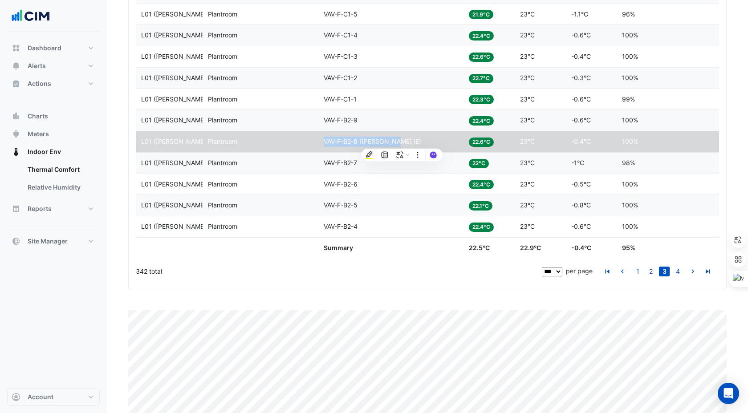
click at [676, 268] on link "4" at bounding box center [677, 272] width 11 height 10
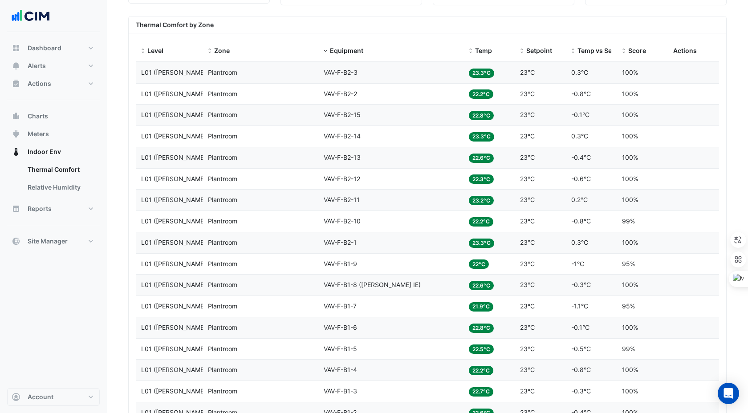
scroll to position [472, 0]
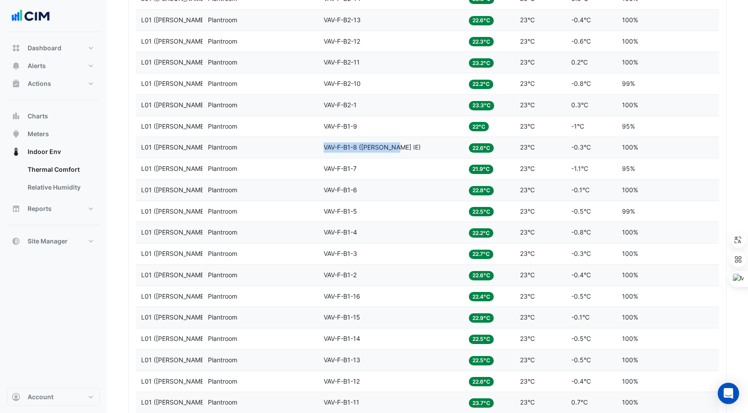
drag, startPoint x: 324, startPoint y: 147, endPoint x: 396, endPoint y: 146, distance: 72.1
click at [396, 146] on span "VAV-F-B1-8 (NABERS IE)" at bounding box center [372, 147] width 97 height 8
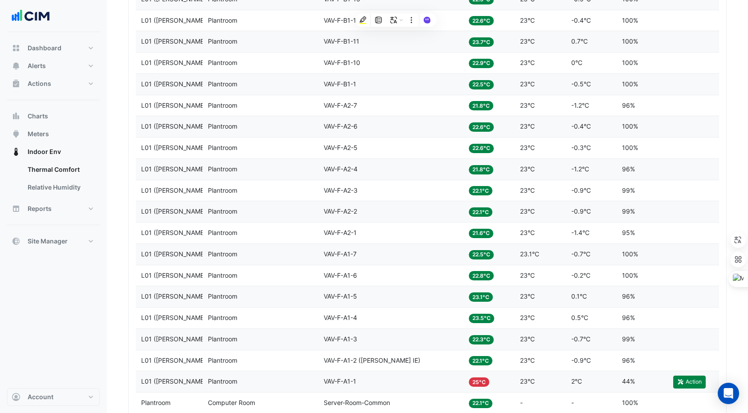
scroll to position [1073, 0]
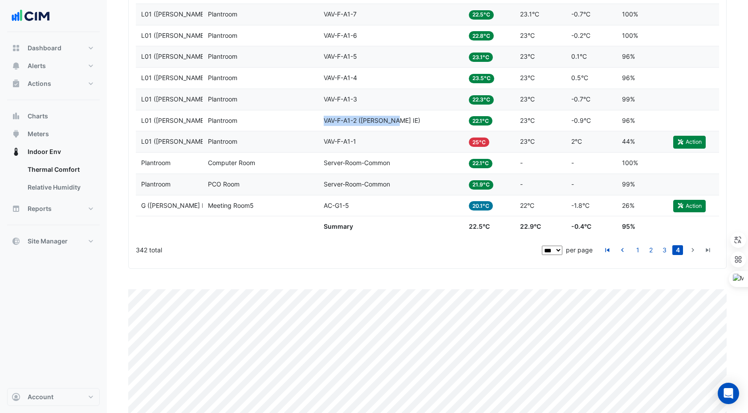
drag, startPoint x: 323, startPoint y: 121, endPoint x: 397, endPoint y: 120, distance: 73.9
click at [397, 120] on datatable-body-cell "Equipment VAV-F-A1-2 (NABERS IE)" at bounding box center [390, 120] width 145 height 21
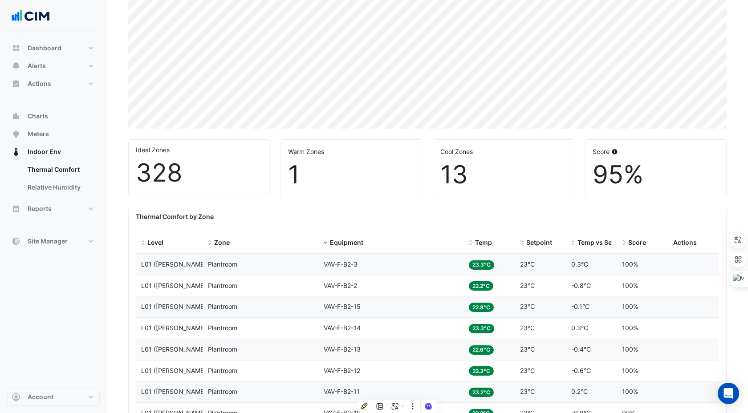
scroll to position [0, 0]
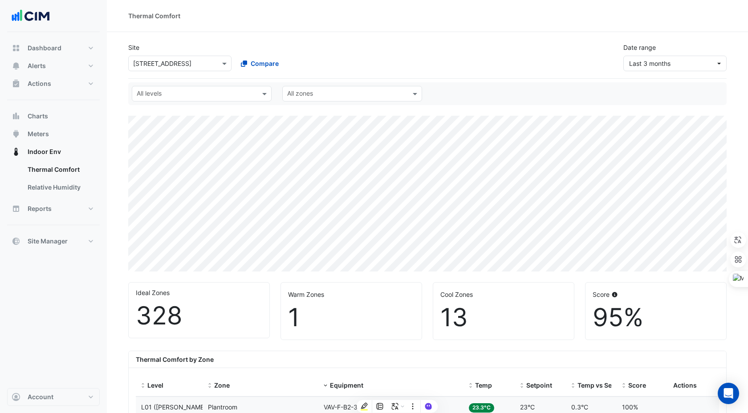
click at [178, 65] on input "text" at bounding box center [171, 63] width 76 height 9
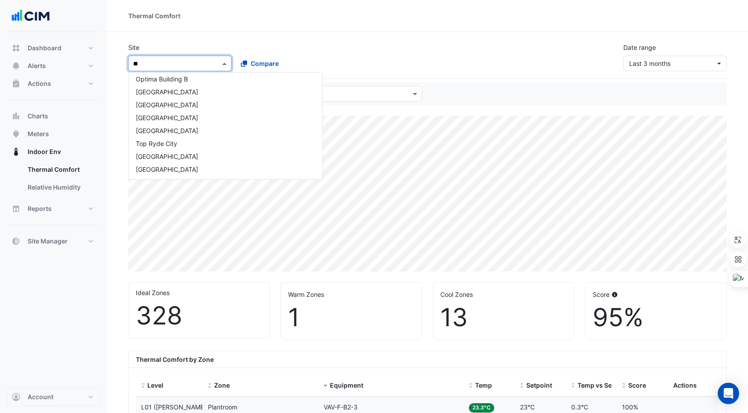
scroll to position [352, 0]
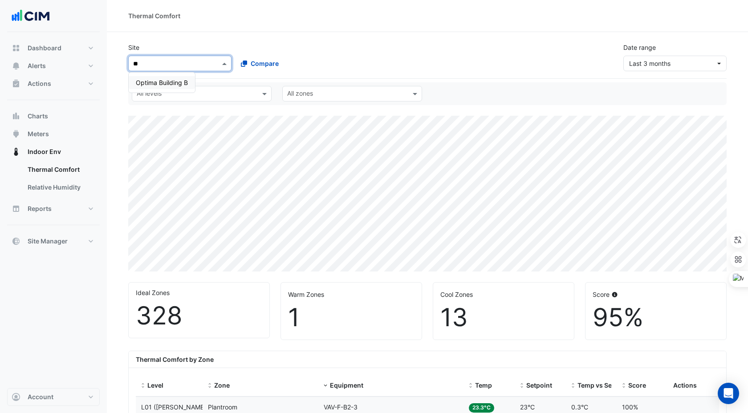
type input "***"
click at [150, 81] on span "Optima Building B" at bounding box center [162, 83] width 52 height 8
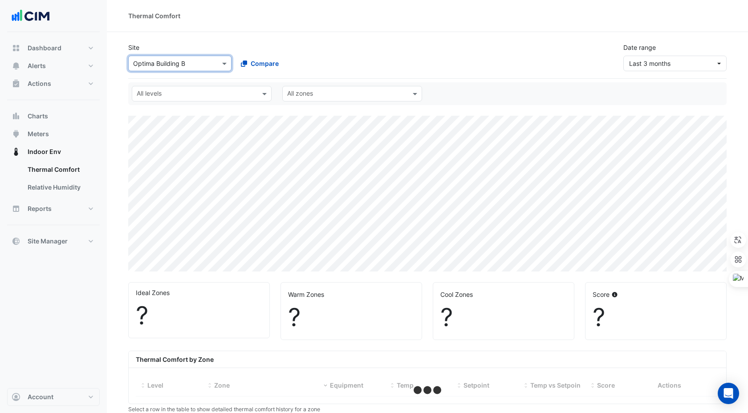
select select "***"
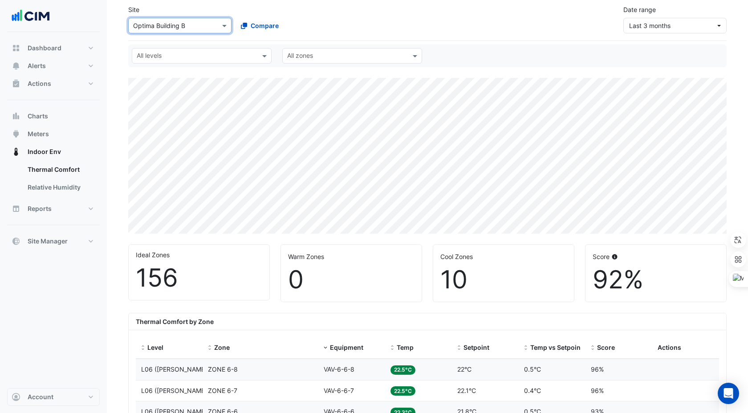
scroll to position [51, 0]
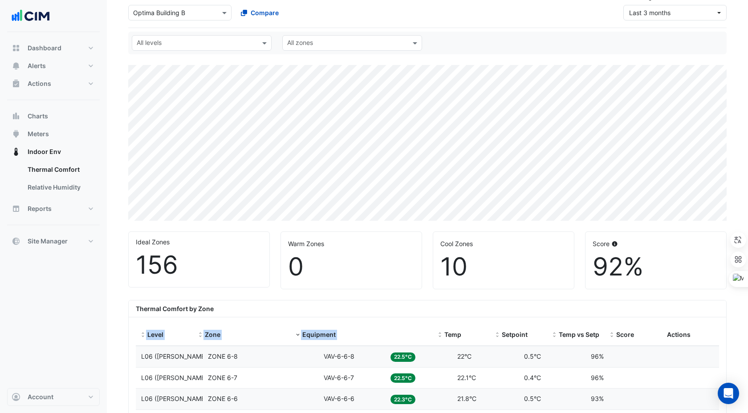
drag, startPoint x: 385, startPoint y: 326, endPoint x: 494, endPoint y: 320, distance: 109.2
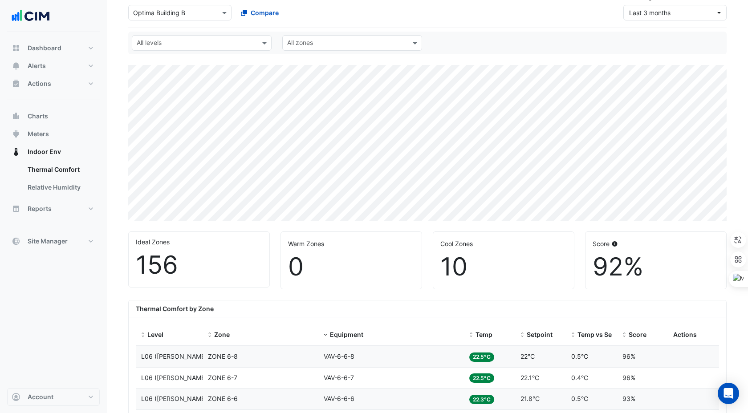
click at [430, 306] on div "Thermal Comfort by Zone" at bounding box center [427, 308] width 597 height 17
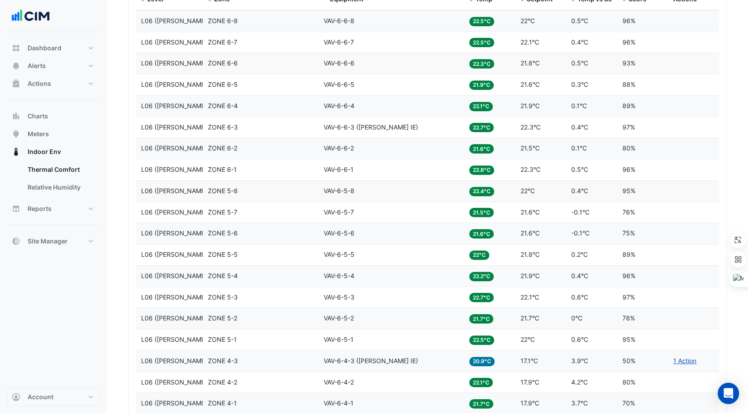
scroll to position [385, 0]
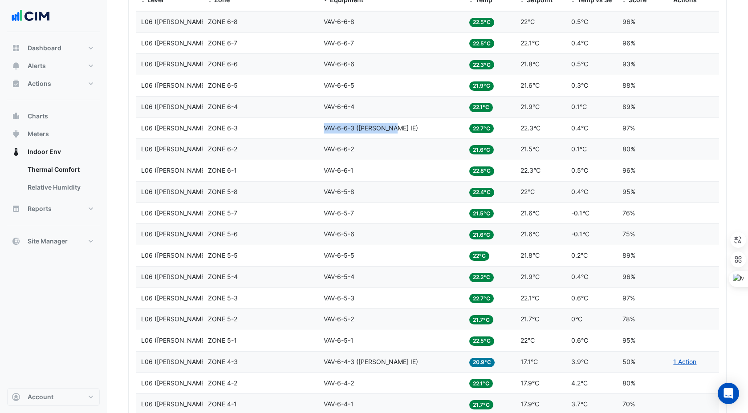
drag, startPoint x: 393, startPoint y: 126, endPoint x: 324, endPoint y: 129, distance: 69.0
click at [324, 129] on span "VAV-6-6-3 (NABERS IE)" at bounding box center [371, 128] width 94 height 8
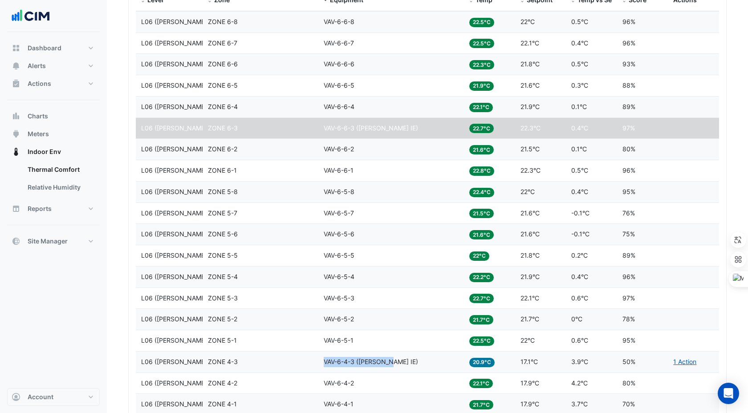
drag, startPoint x: 392, startPoint y: 360, endPoint x: 321, endPoint y: 360, distance: 70.8
click at [321, 360] on datatable-body-cell "Equipment VAV-6-4-3 (NABERS IE)" at bounding box center [391, 362] width 146 height 21
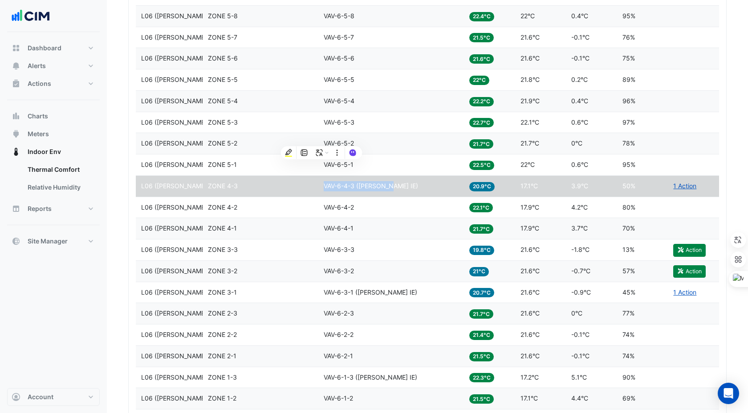
scroll to position [612, 0]
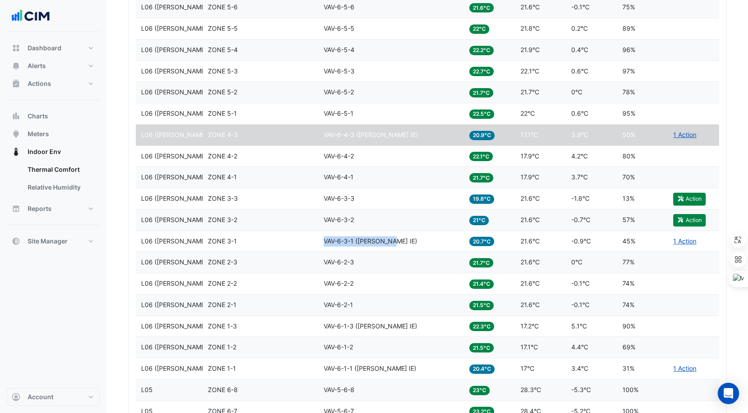
drag, startPoint x: 393, startPoint y: 243, endPoint x: 321, endPoint y: 241, distance: 72.1
click at [321, 241] on datatable-body-cell "Equipment VAV-6-3-1 (NABERS IE)" at bounding box center [391, 241] width 146 height 21
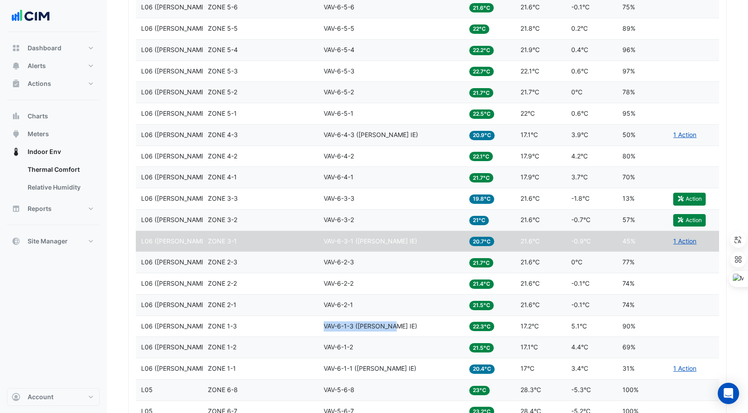
drag, startPoint x: 393, startPoint y: 326, endPoint x: 325, endPoint y: 327, distance: 67.7
click at [325, 327] on div "Equipment VAV-6-1-3 (NABERS IE)" at bounding box center [391, 326] width 135 height 10
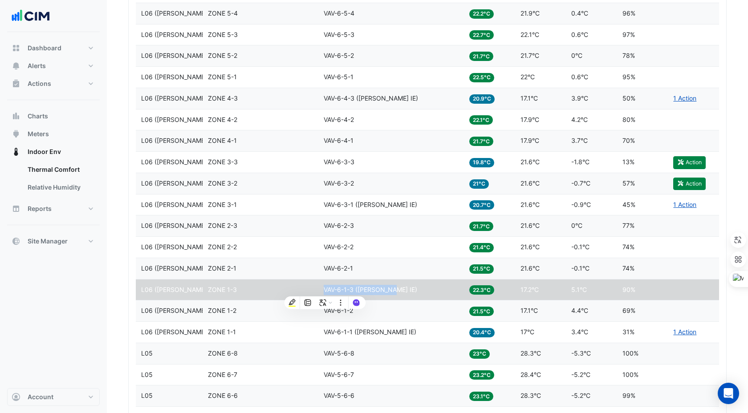
scroll to position [650, 0]
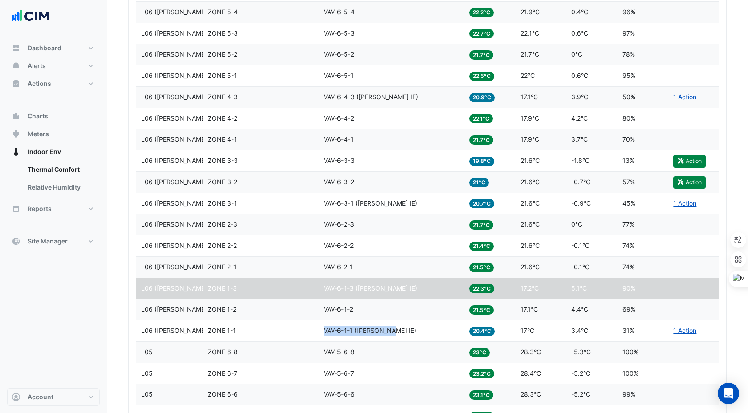
drag, startPoint x: 392, startPoint y: 332, endPoint x: 322, endPoint y: 330, distance: 70.4
click at [322, 330] on datatable-body-cell "Equipment VAV-6-1-1 (NABERS IE)" at bounding box center [391, 330] width 146 height 21
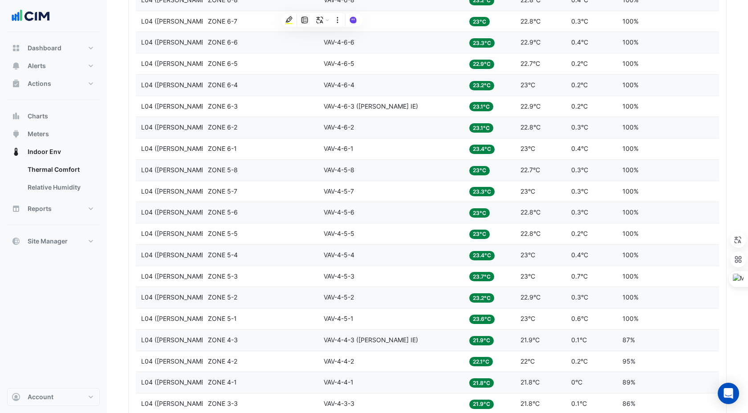
scroll to position [1597, 0]
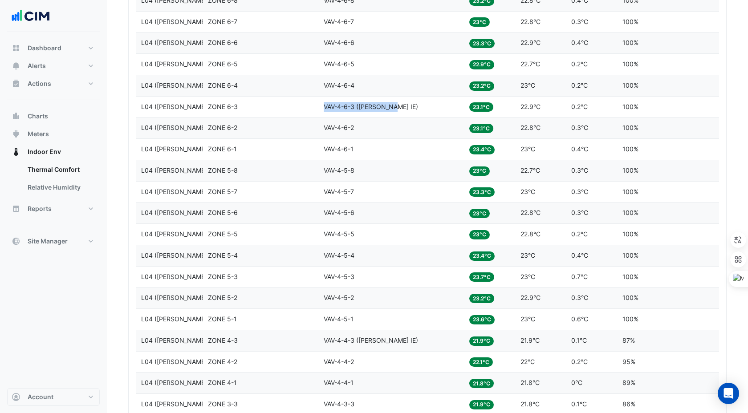
drag, startPoint x: 393, startPoint y: 106, endPoint x: 320, endPoint y: 106, distance: 73.4
click at [319, 105] on datatable-body-cell "Equipment VAV-4-6-3 (NABERS IE)" at bounding box center [391, 107] width 146 height 21
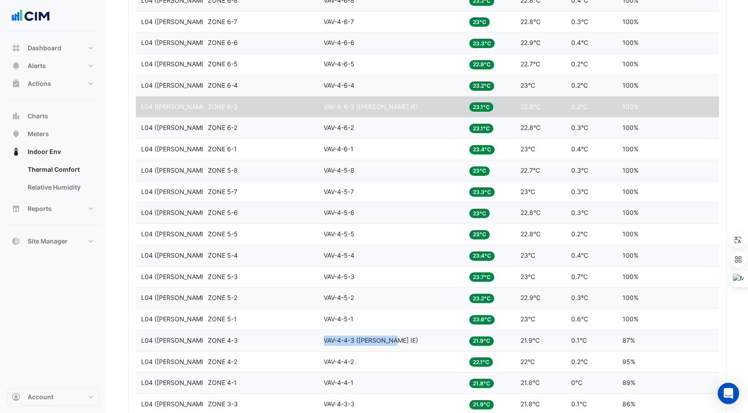
click at [322, 340] on datatable-body-cell "Equipment VAV-4-4-3 (NABERS IE)" at bounding box center [391, 340] width 146 height 21
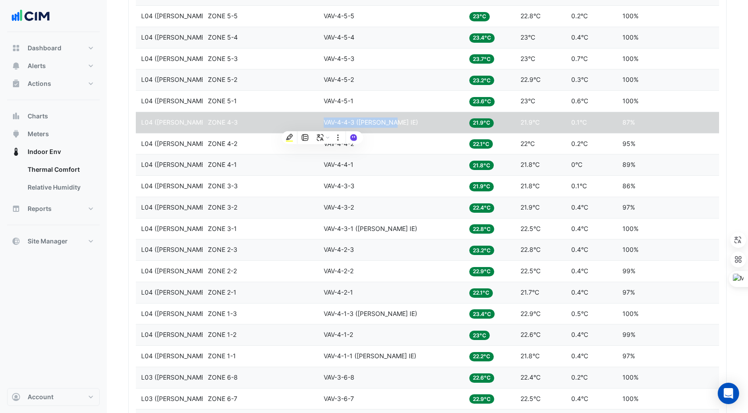
scroll to position [1816, 0]
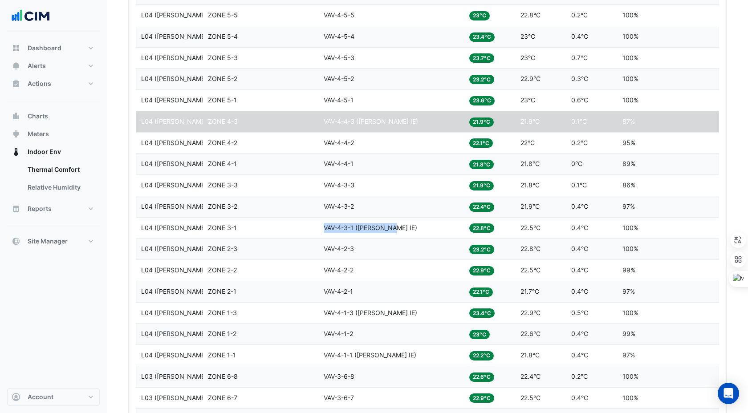
drag, startPoint x: 392, startPoint y: 227, endPoint x: 324, endPoint y: 228, distance: 68.1
click at [324, 228] on span "VAV-4-3-1 (NABERS IE)" at bounding box center [370, 228] width 93 height 8
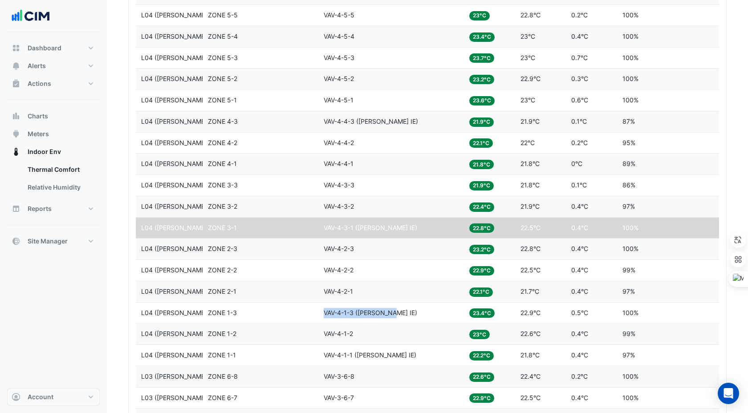
drag, startPoint x: 393, startPoint y: 309, endPoint x: 324, endPoint y: 310, distance: 69.0
click at [324, 310] on div "Equipment VAV-4-1-3 (NABERS IE)" at bounding box center [391, 313] width 135 height 10
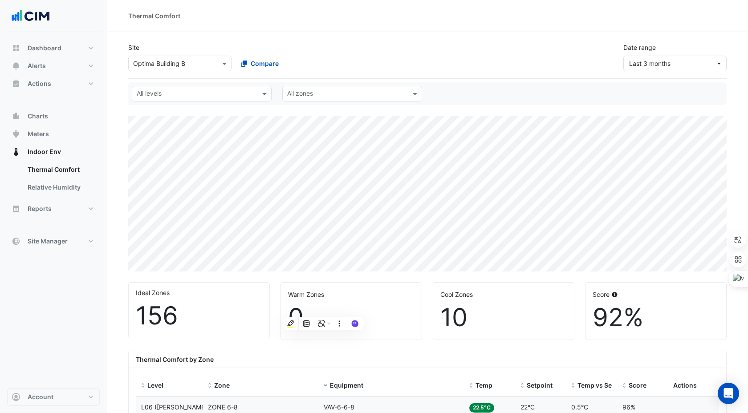
select select "***"
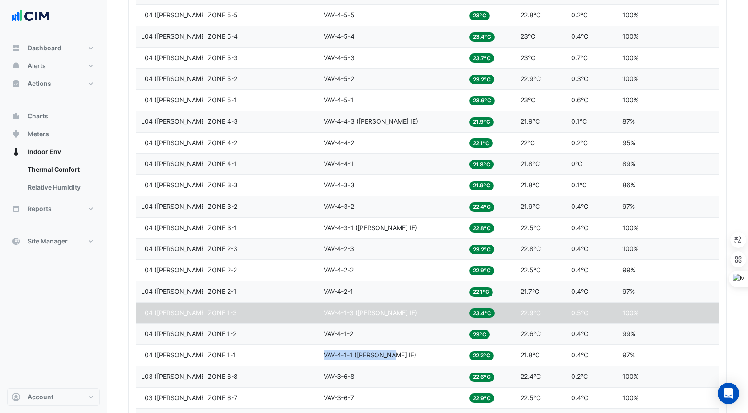
drag, startPoint x: 391, startPoint y: 356, endPoint x: 322, endPoint y: 354, distance: 69.0
click at [322, 354] on datatable-body-cell "Equipment VAV-4-1-1 (NABERS IE)" at bounding box center [391, 355] width 146 height 21
copy span "VAV-4-1-1 (NABERS IE)"
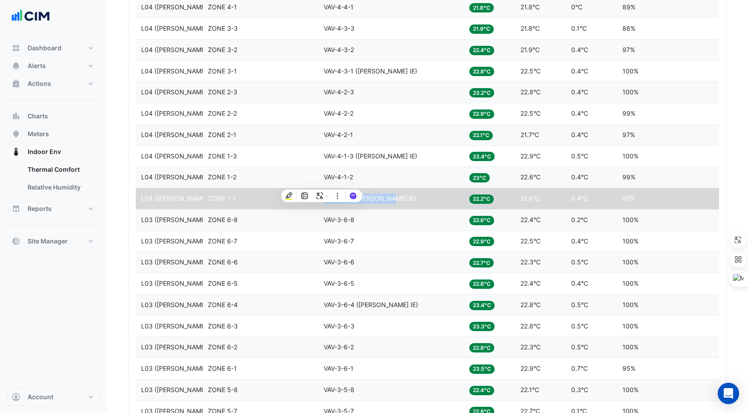
scroll to position [1988, 0]
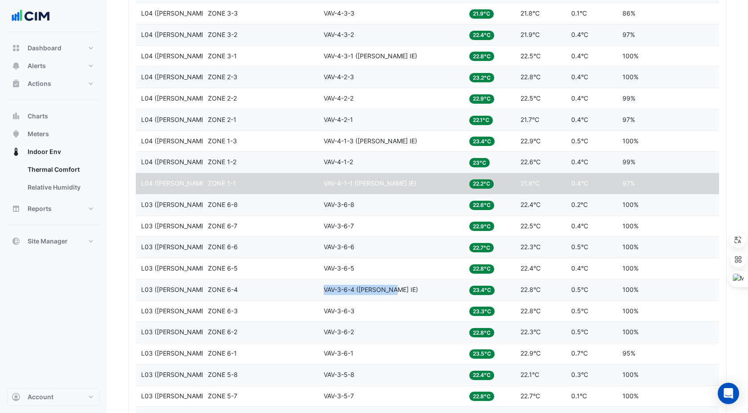
copy span "VAV-3-6-4 (NABERS IE)"
drag, startPoint x: 393, startPoint y: 290, endPoint x: 323, endPoint y: 290, distance: 70.3
click at [323, 290] on datatable-body-cell "Equipment VAV-3-6-4 (NABERS IE)" at bounding box center [391, 290] width 146 height 21
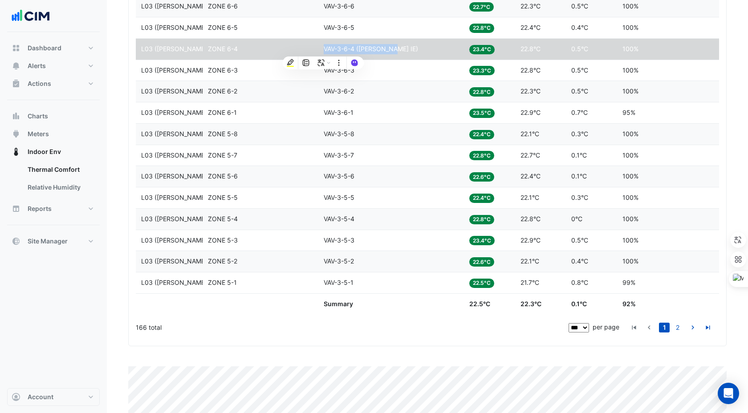
scroll to position [2232, 0]
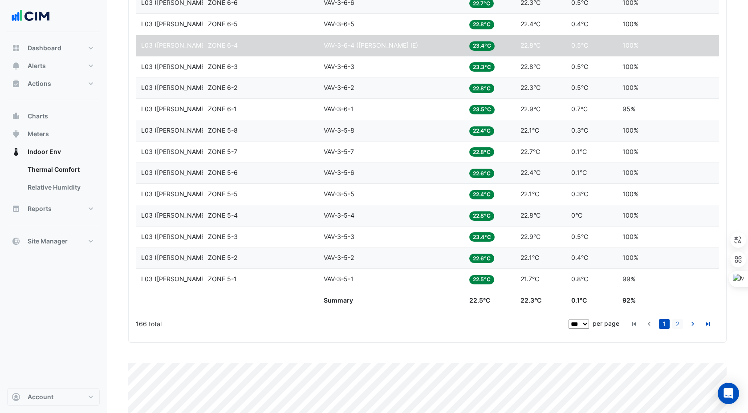
click at [676, 324] on link "2" at bounding box center [677, 324] width 11 height 10
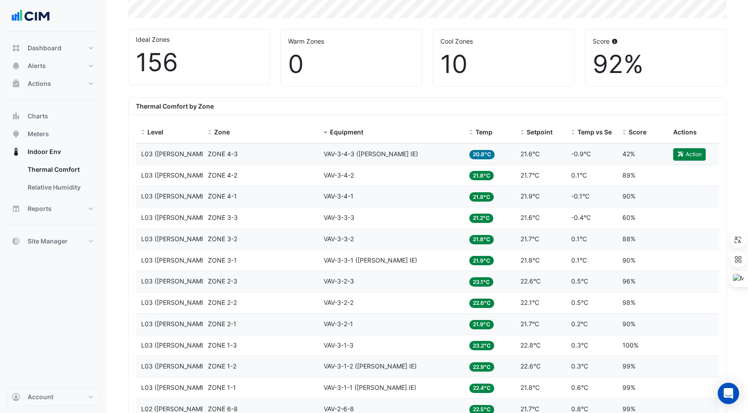
scroll to position [245, 0]
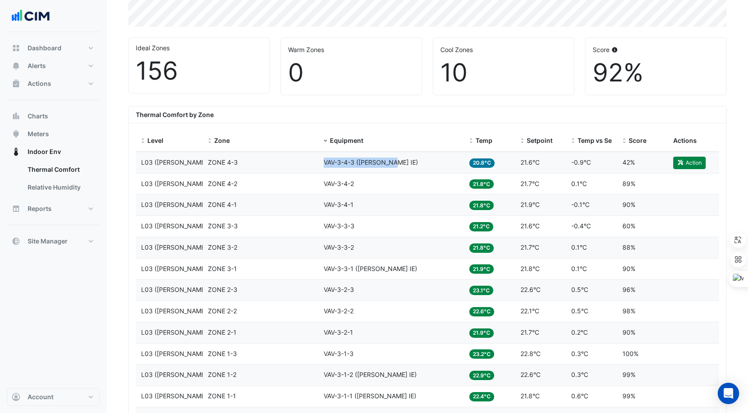
copy div "Equipment VAV-3-4-3 (NABERS IE)"
drag, startPoint x: 395, startPoint y: 162, endPoint x: 317, endPoint y: 163, distance: 77.5
click at [317, 163] on div "Level L03 (NABERS IE) Zone ZONE 4-3 Equipment VAV-3-4-3 (NABERS IE) Temp 20.8°C…" at bounding box center [427, 162] width 583 height 21
copy span "VAV-3-3-1 (NABERS IE)"
drag, startPoint x: 393, startPoint y: 270, endPoint x: 324, endPoint y: 268, distance: 68.6
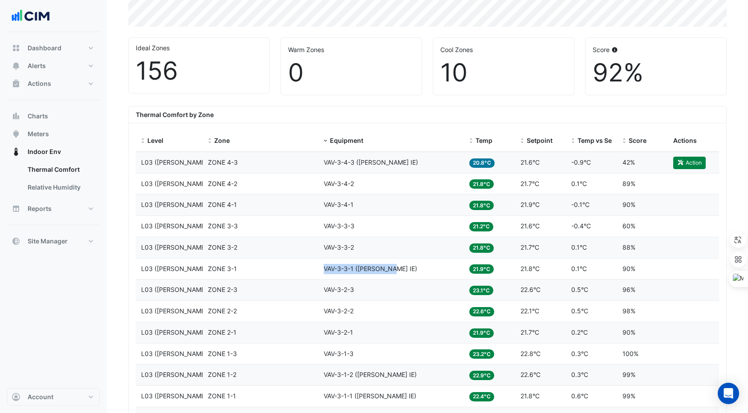
click at [324, 268] on div "Equipment VAV-3-3-1 (NABERS IE)" at bounding box center [391, 269] width 135 height 10
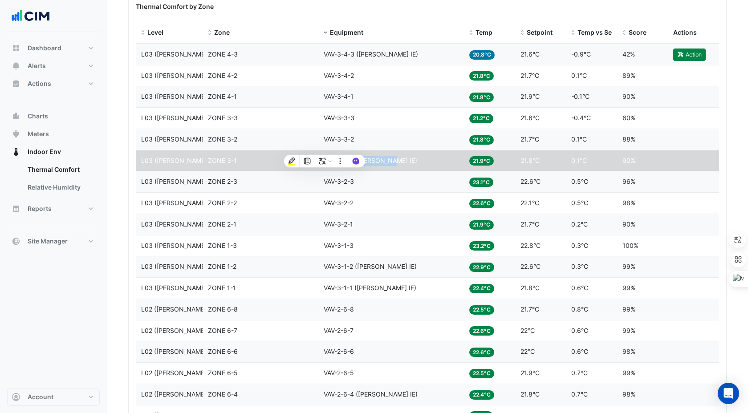
scroll to position [371, 0]
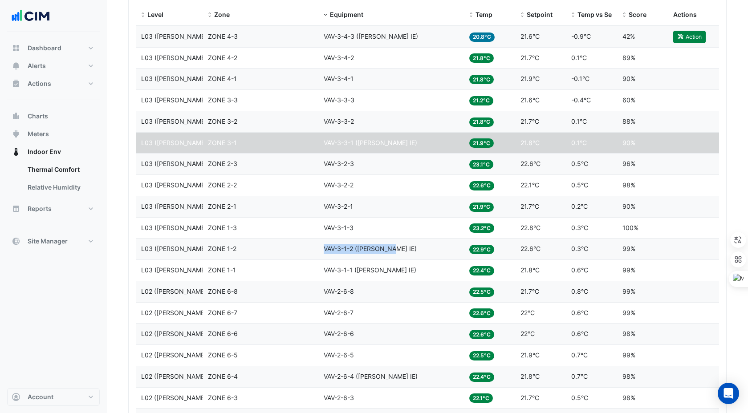
drag, startPoint x: 393, startPoint y: 251, endPoint x: 324, endPoint y: 248, distance: 69.1
click at [324, 248] on div "Equipment VAV-3-1-2 (NABERS IE)" at bounding box center [391, 249] width 135 height 10
copy span "VAV-3-1-2 (NABERS IE)"
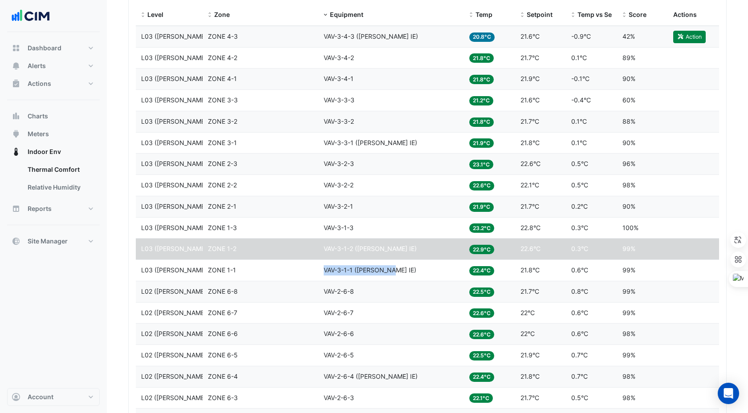
copy span "VAV-3-1-1 (NABERS IE)"
drag, startPoint x: 390, startPoint y: 269, endPoint x: 322, endPoint y: 269, distance: 68.1
click at [322, 269] on datatable-body-cell "Equipment VAV-3-1-1 (NABERS IE)" at bounding box center [391, 270] width 146 height 21
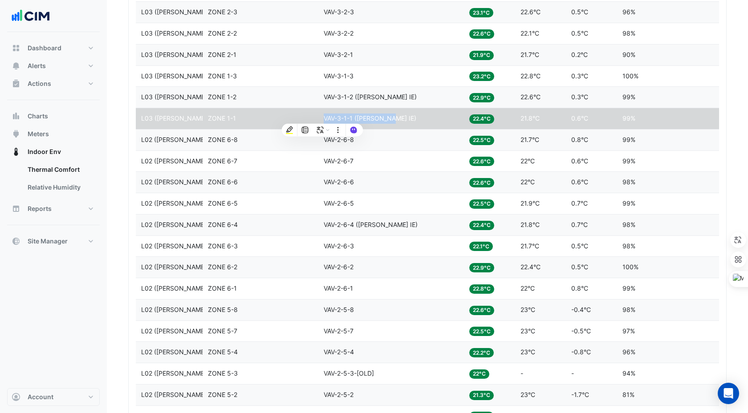
scroll to position [524, 0]
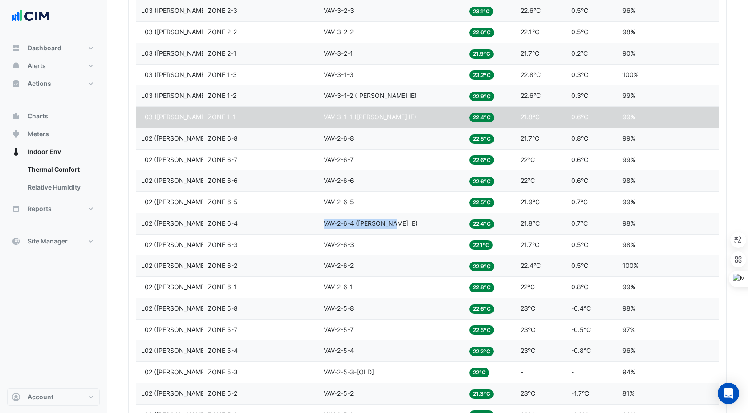
drag, startPoint x: 394, startPoint y: 225, endPoint x: 323, endPoint y: 221, distance: 71.3
click at [323, 221] on datatable-body-cell "Equipment VAV-2-6-4 (NABERS IE)" at bounding box center [391, 223] width 146 height 21
copy span "VAV-2-6-4 (NABERS IE)"
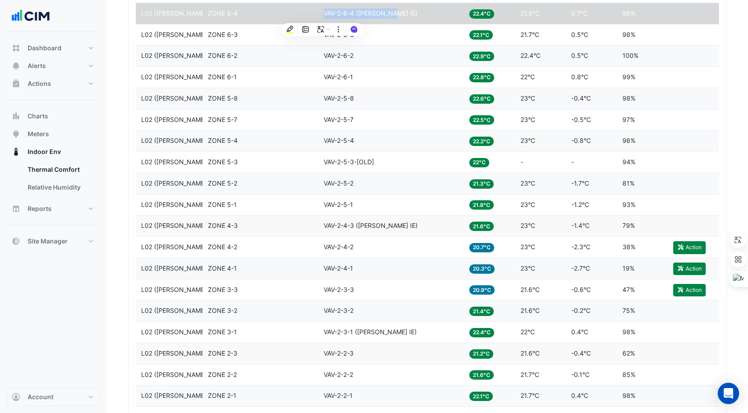
scroll to position [735, 0]
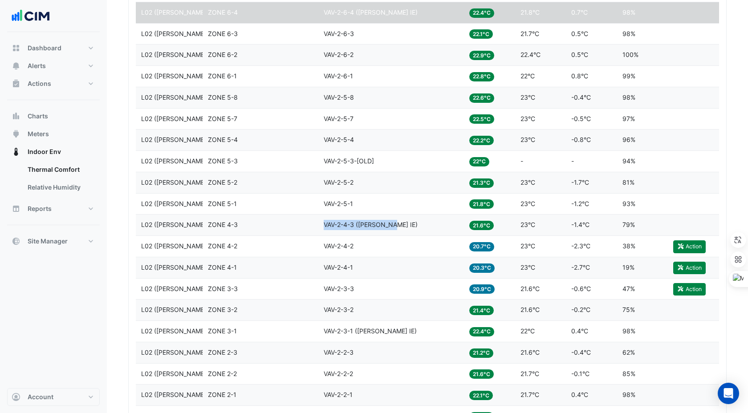
drag, startPoint x: 393, startPoint y: 222, endPoint x: 324, endPoint y: 221, distance: 68.6
click at [324, 221] on span "VAV-2-4-3 (NABERS IE)" at bounding box center [371, 225] width 94 height 8
copy span "VAV-2-4-3 (NABERS IE)"
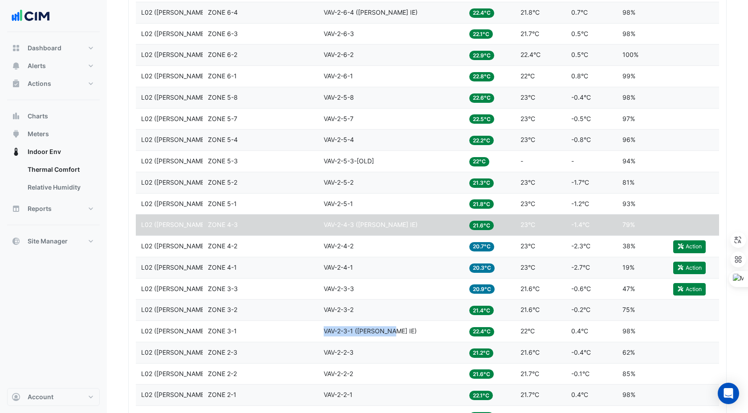
drag, startPoint x: 393, startPoint y: 332, endPoint x: 324, endPoint y: 333, distance: 69.0
click at [324, 333] on div "Equipment VAV-2-3-1 (NABERS IE)" at bounding box center [391, 331] width 135 height 10
copy span "VAV-2-3-1 (NABERS IE)"
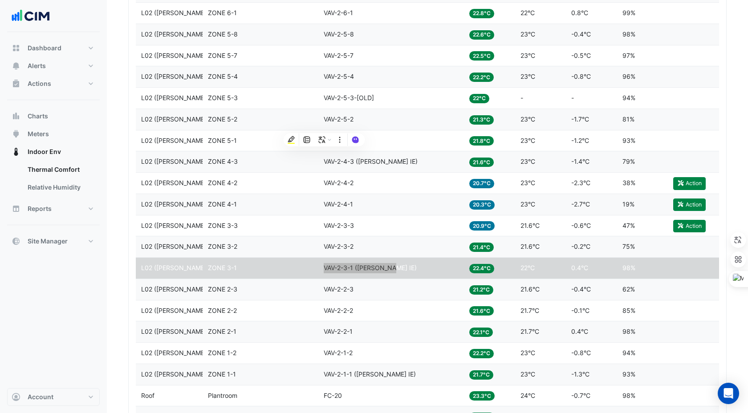
scroll to position [1050, 0]
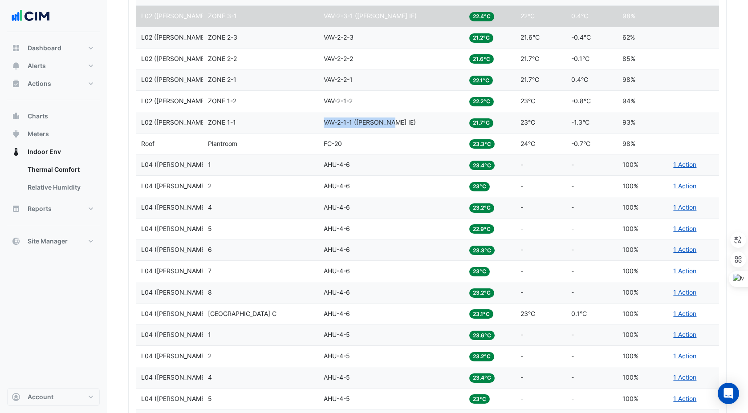
drag, startPoint x: 391, startPoint y: 122, endPoint x: 324, endPoint y: 122, distance: 66.8
click at [324, 122] on span "VAV-2-1-1 (NABERS IE)" at bounding box center [370, 122] width 92 height 8
copy span "VAV-2-1-1 (NABERS IE)"
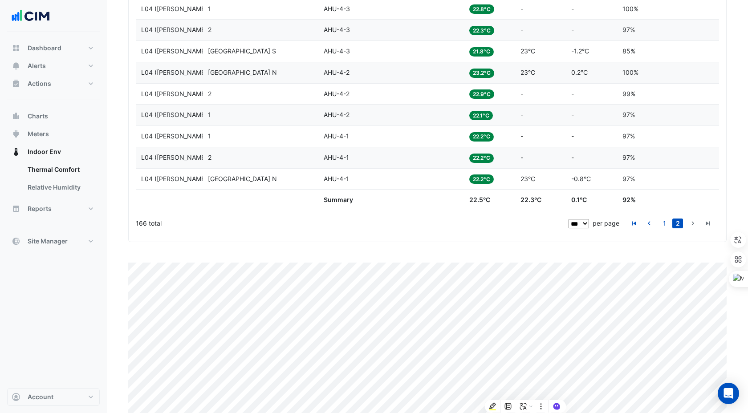
scroll to position [1626, 0]
